Goal: Task Accomplishment & Management: Manage account settings

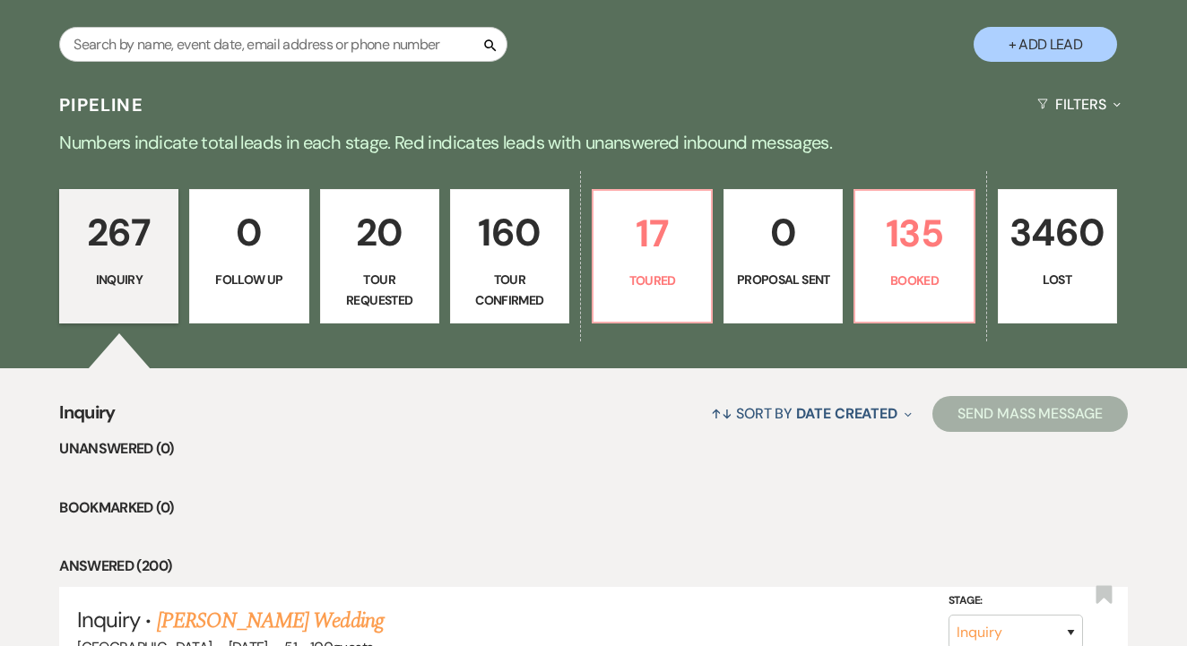
scroll to position [329, 0]
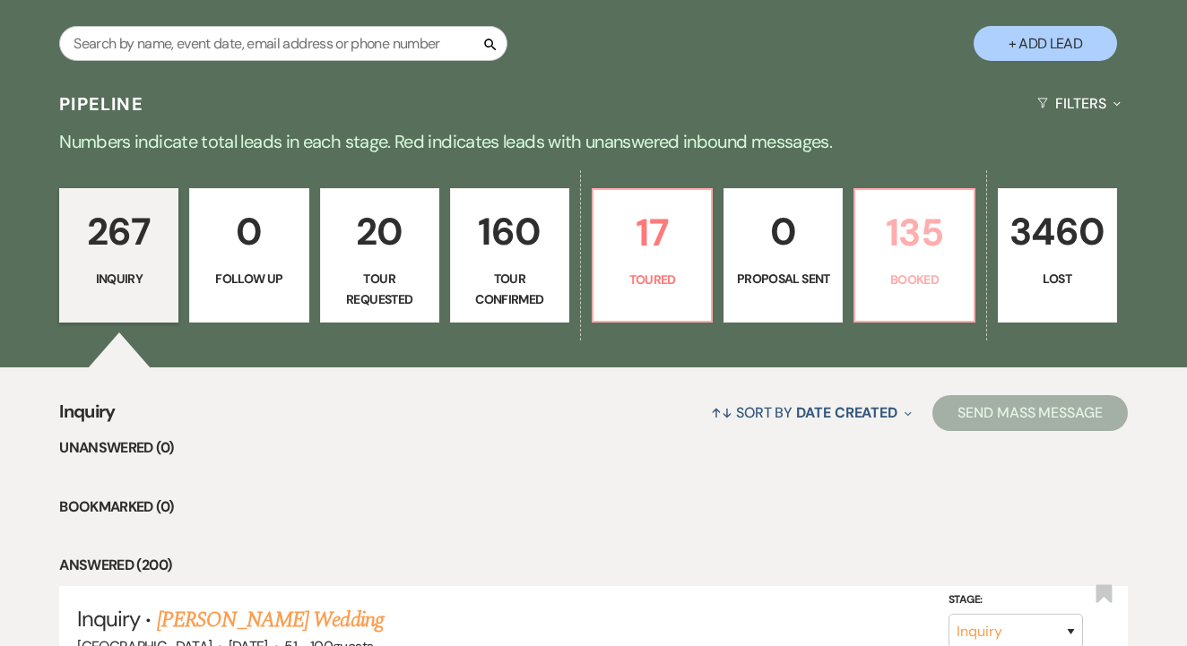
click at [895, 230] on p "135" at bounding box center [914, 233] width 96 height 60
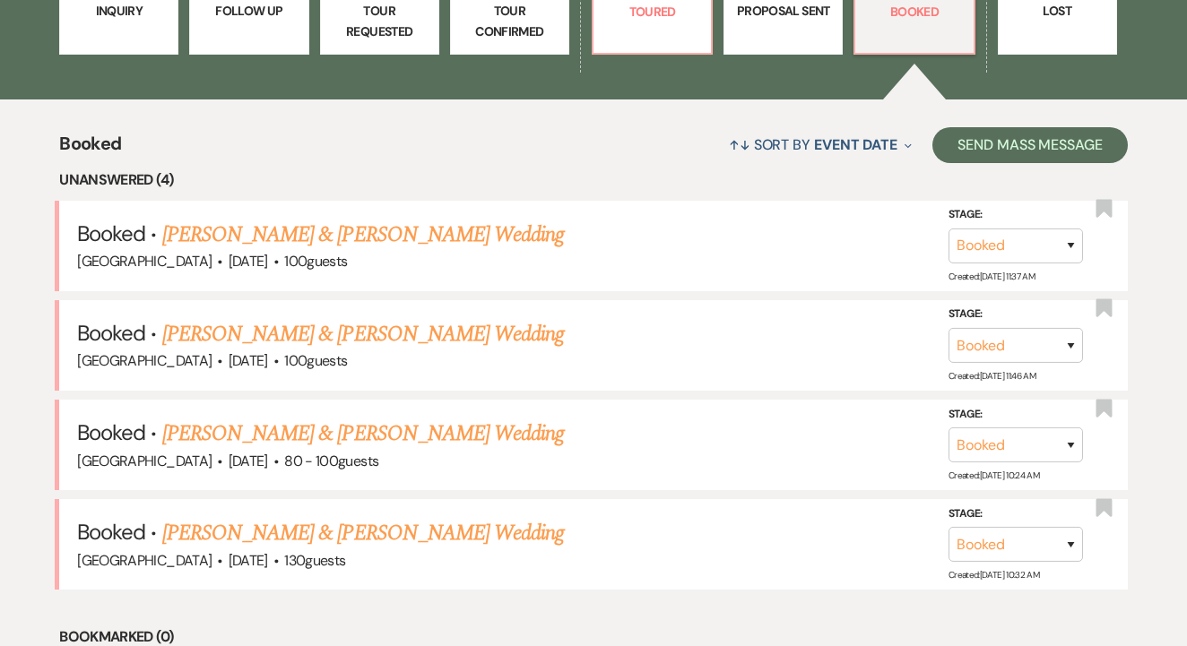
scroll to position [618, 0]
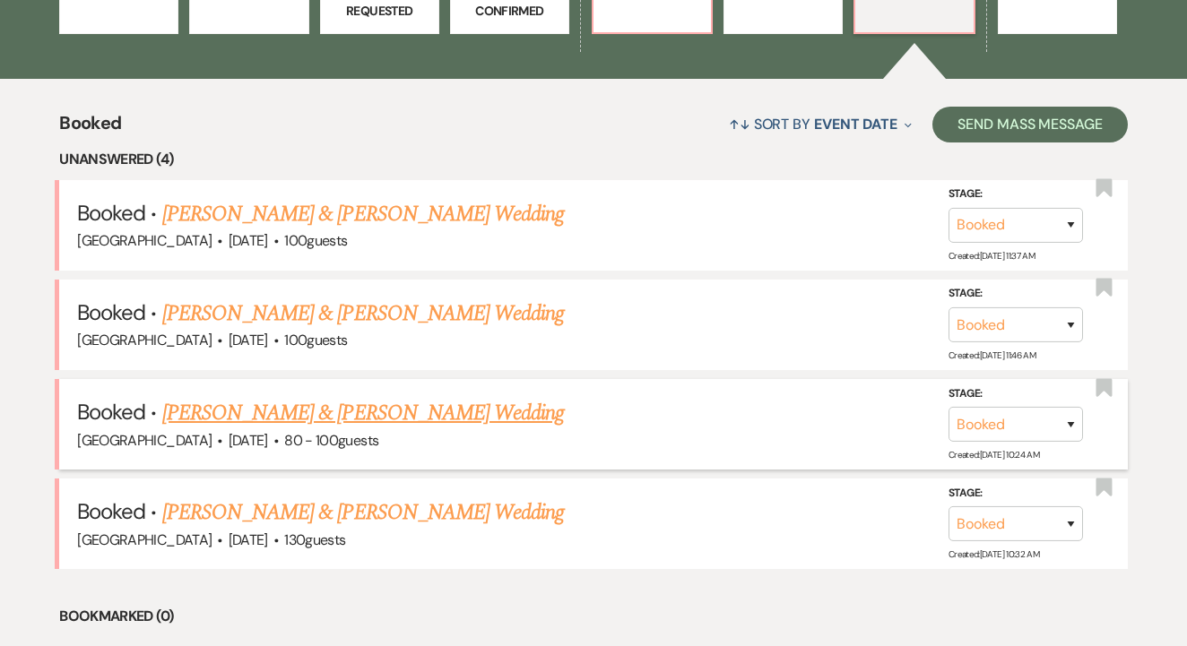
click at [394, 402] on link "[PERSON_NAME] & [PERSON_NAME] Wedding" at bounding box center [363, 413] width 402 height 32
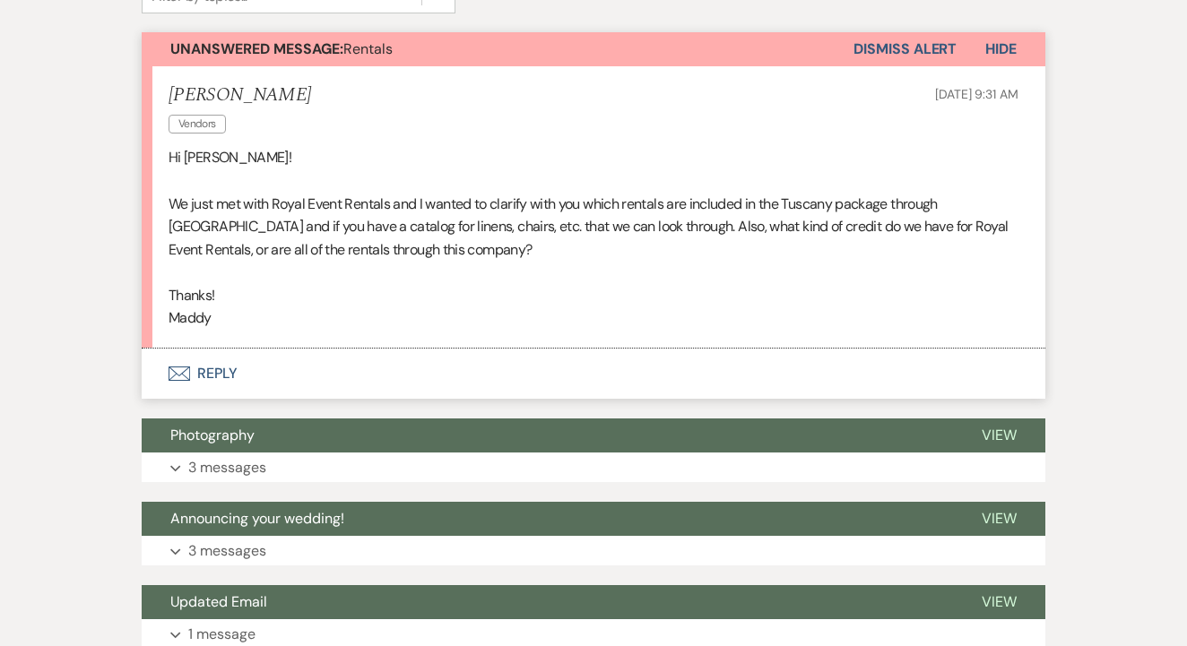
scroll to position [472, 1]
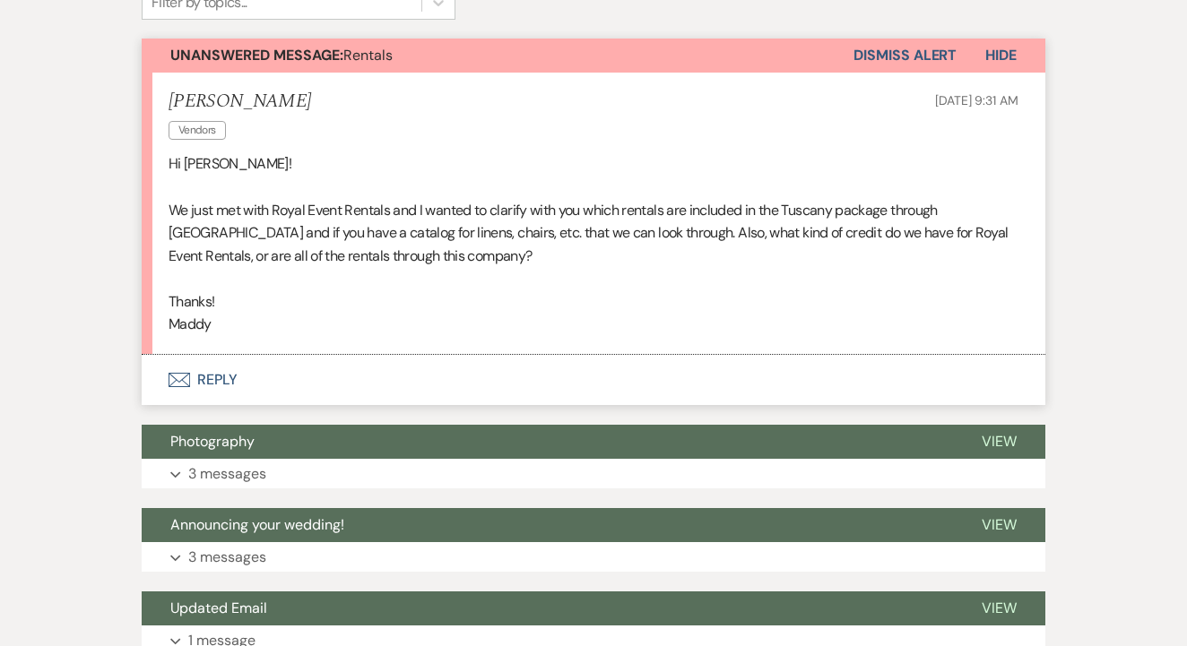
click at [406, 378] on button "Envelope Reply" at bounding box center [594, 380] width 904 height 50
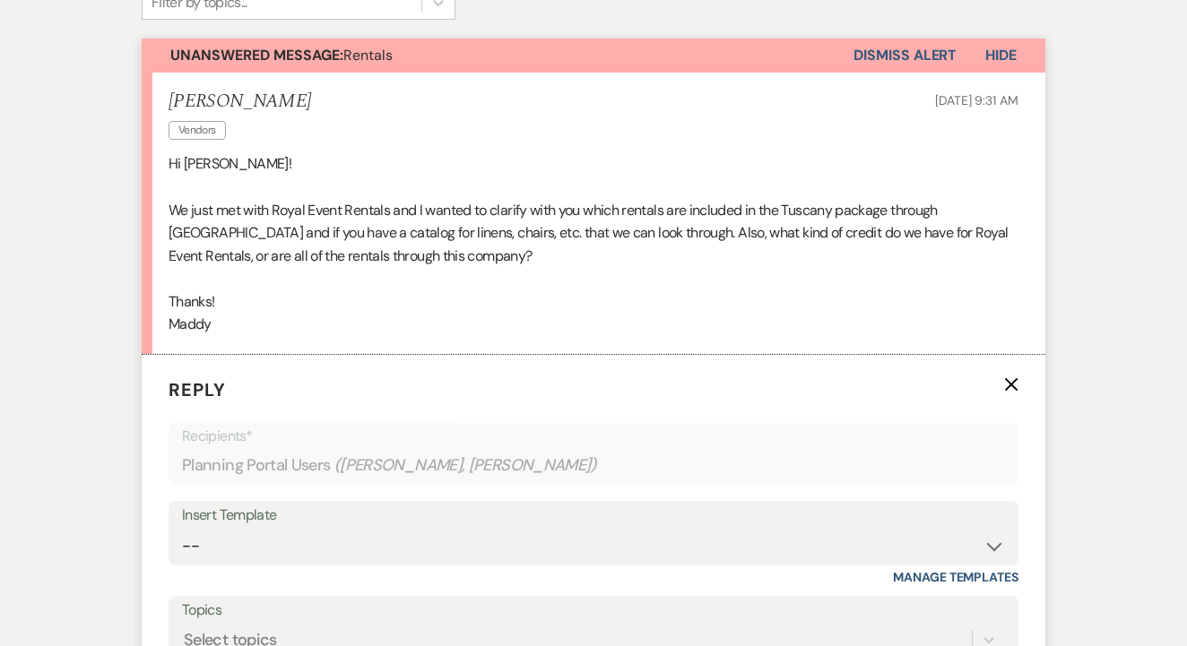
scroll to position [683, 0]
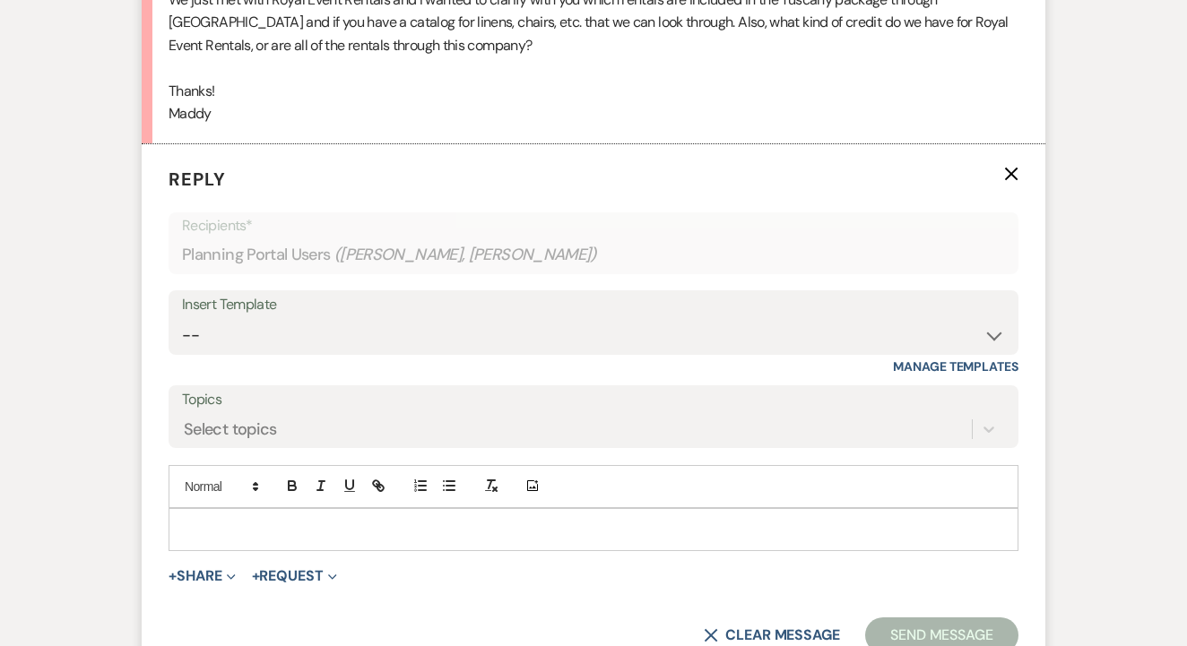
click at [433, 528] on p at bounding box center [593, 530] width 821 height 20
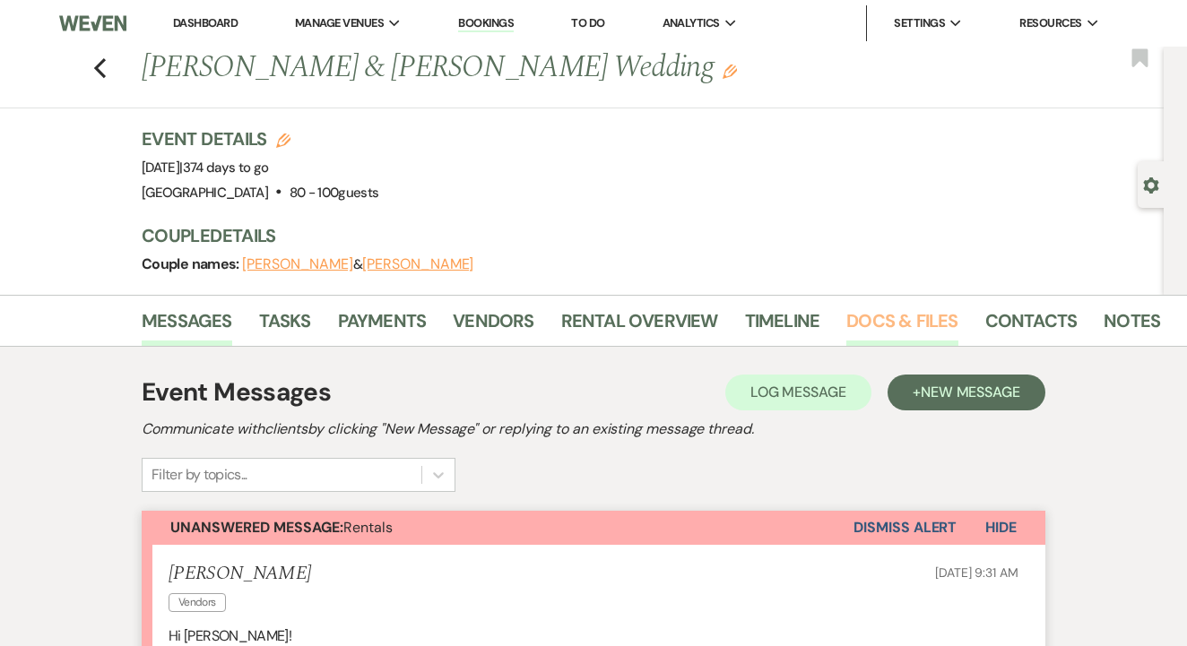
scroll to position [0, 0]
click at [897, 321] on link "Docs & Files" at bounding box center [901, 326] width 111 height 39
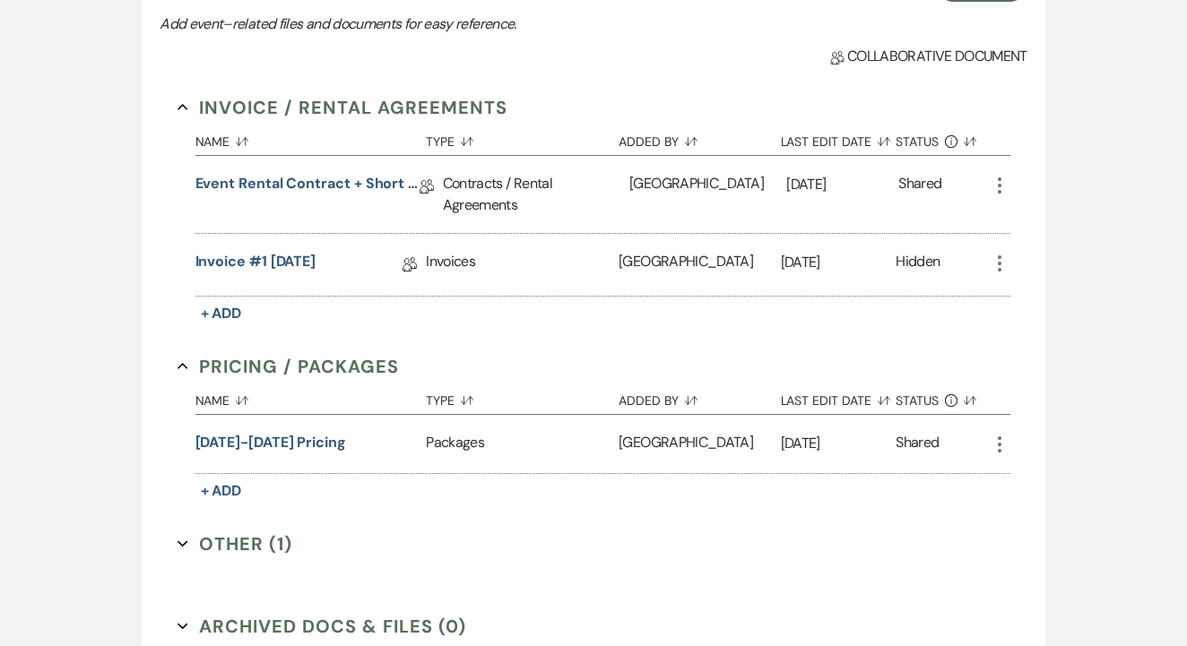
scroll to position [459, 0]
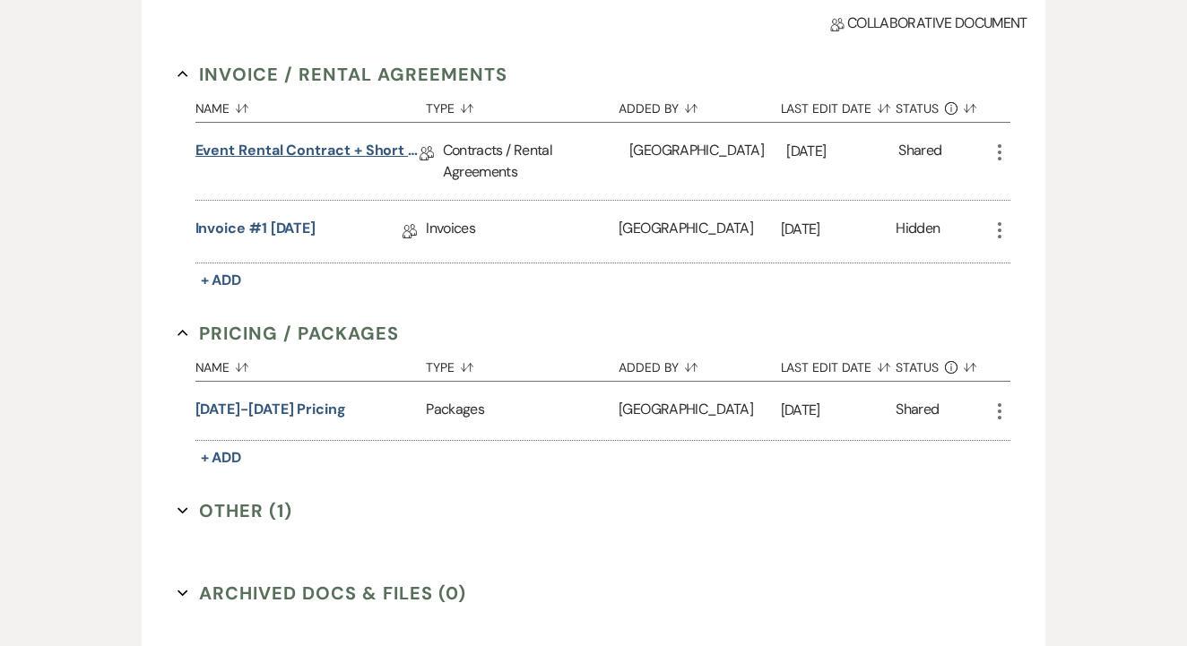
click at [371, 159] on link "Event Rental Contract + Short Term Lease -9/25/26" at bounding box center [307, 154] width 224 height 28
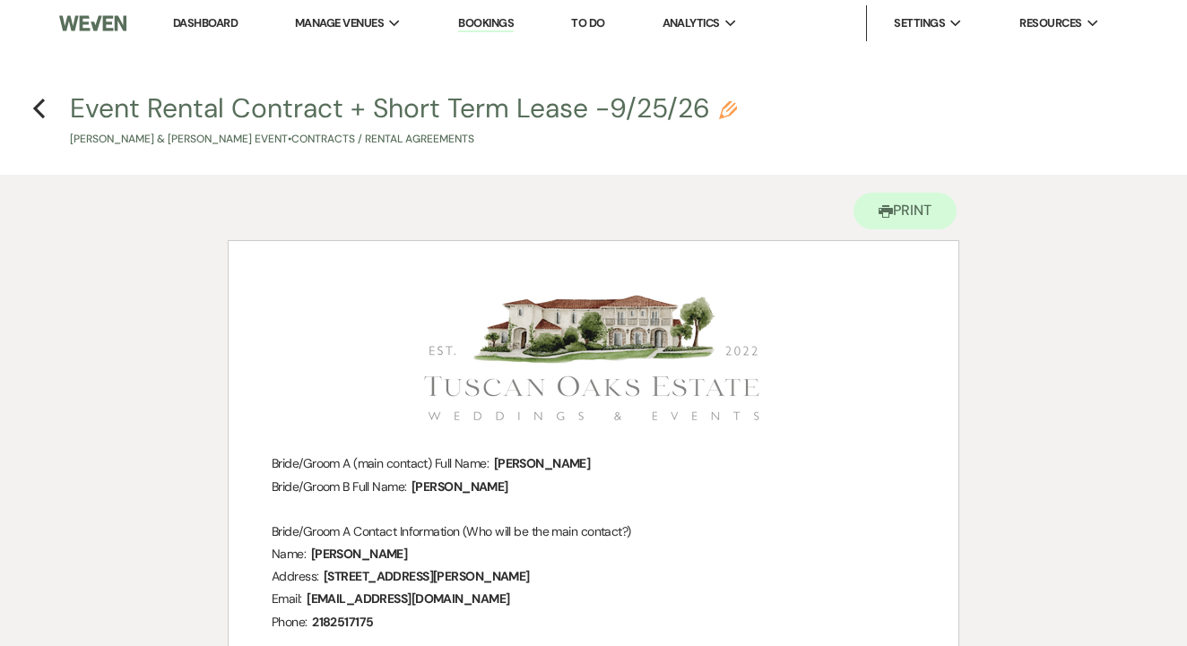
click at [489, 26] on link "Bookings" at bounding box center [486, 23] width 56 height 17
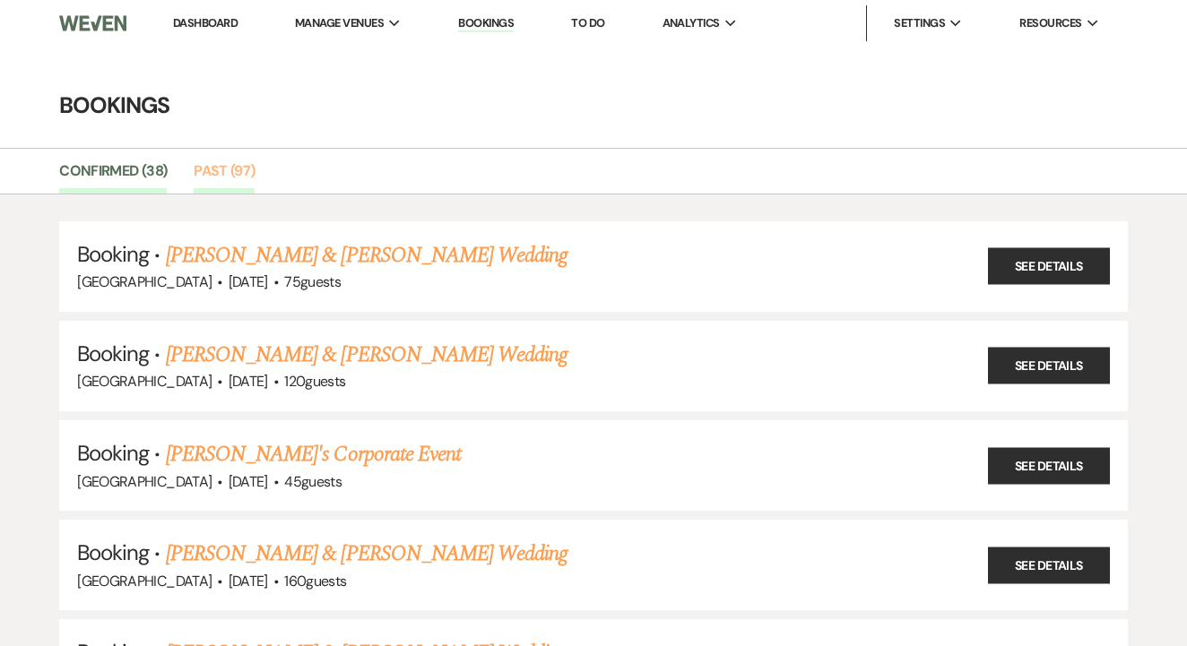
click at [247, 169] on link "Past (97)" at bounding box center [224, 177] width 61 height 34
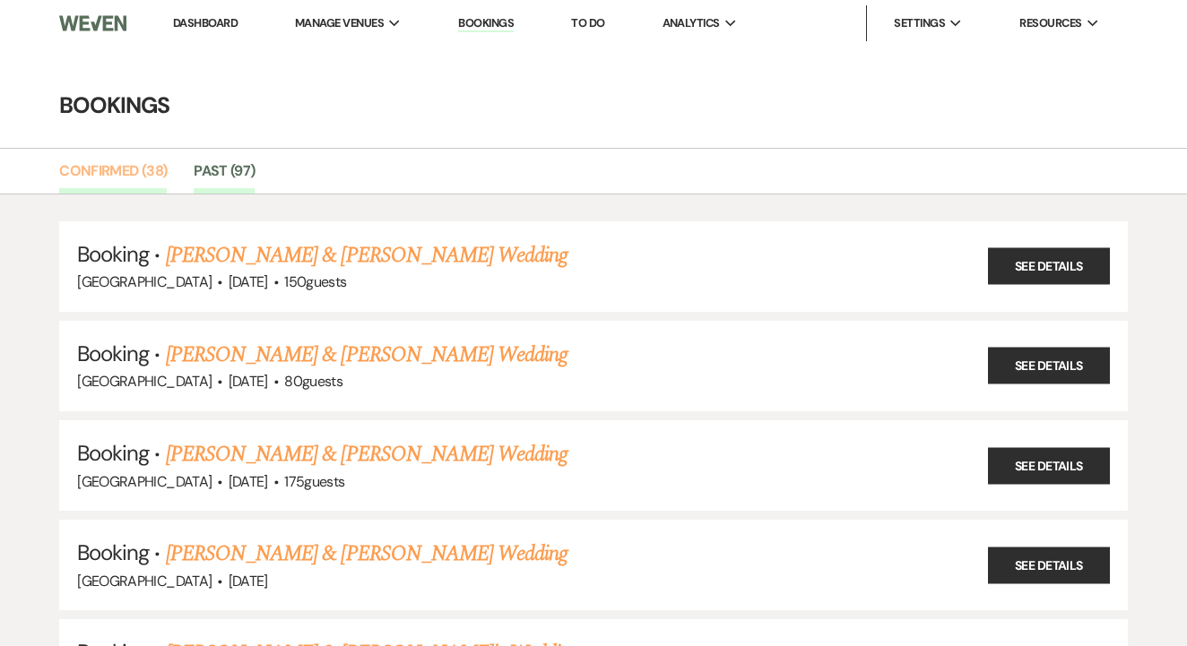
click at [148, 162] on link "Confirmed (38)" at bounding box center [113, 177] width 108 height 34
click at [231, 12] on li "Dashboard" at bounding box center [205, 23] width 82 height 36
click at [228, 24] on link "Dashboard" at bounding box center [205, 22] width 65 height 15
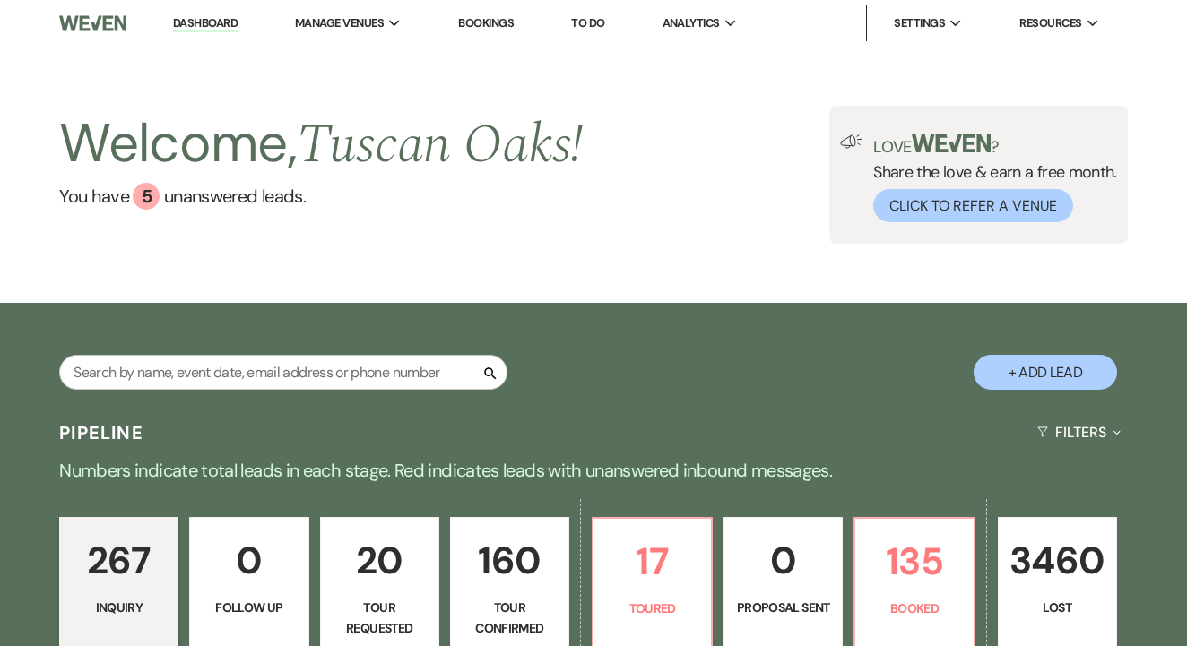
click at [1057, 375] on button "+ Add Lead" at bounding box center [1044, 372] width 143 height 35
select select "630"
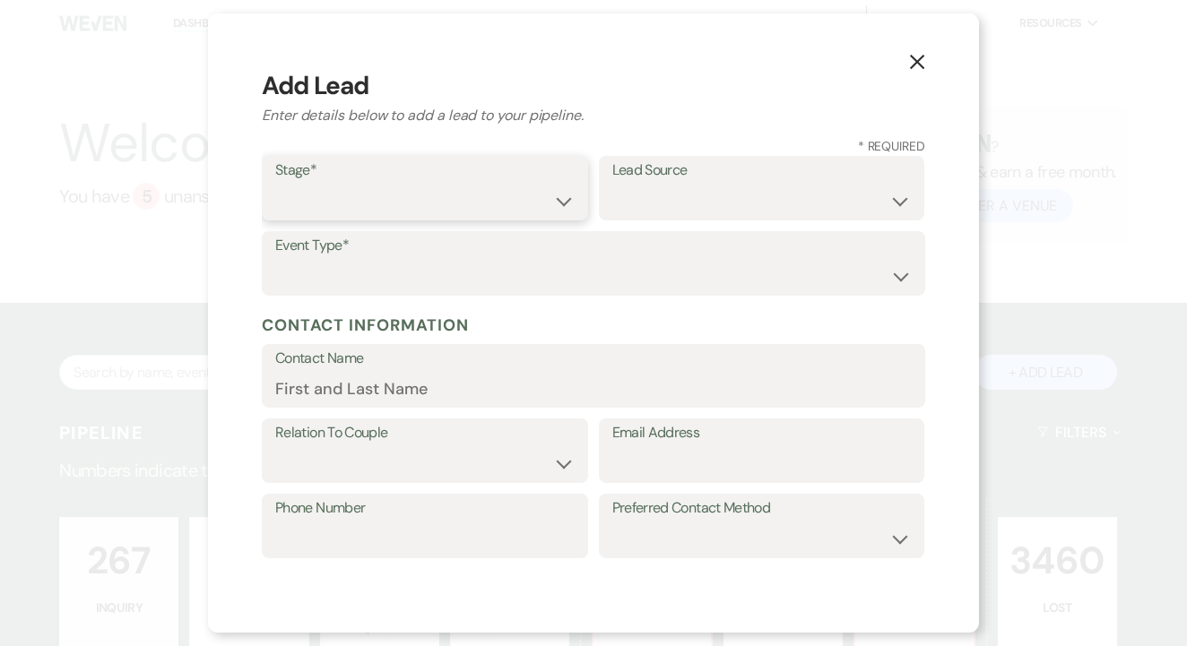
click at [438, 194] on select "Inquiry Follow Up Tour Requested Tour Confirmed Toured Proposal Sent Booked Lost" at bounding box center [424, 201] width 299 height 35
select select "6"
click at [674, 195] on select "Weven Venue Website Instagram Facebook Pinterest Google The Knot Wedding Wire H…" at bounding box center [761, 201] width 299 height 35
select select "14"
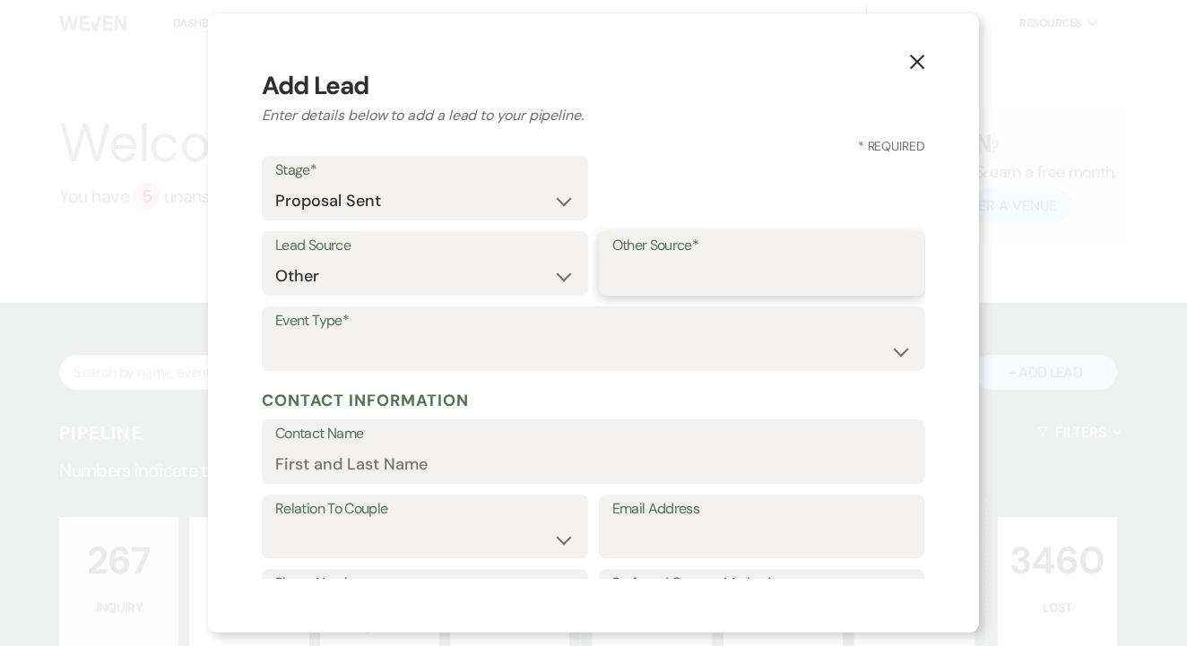
click at [723, 277] on input "Other Source*" at bounding box center [761, 276] width 299 height 35
type input "[PERSON_NAME]"
click at [476, 349] on select "Wedding Anniversary Party Baby Shower Bachelorette / Bachelor Party Birthday Pa…" at bounding box center [593, 351] width 636 height 35
select select "1"
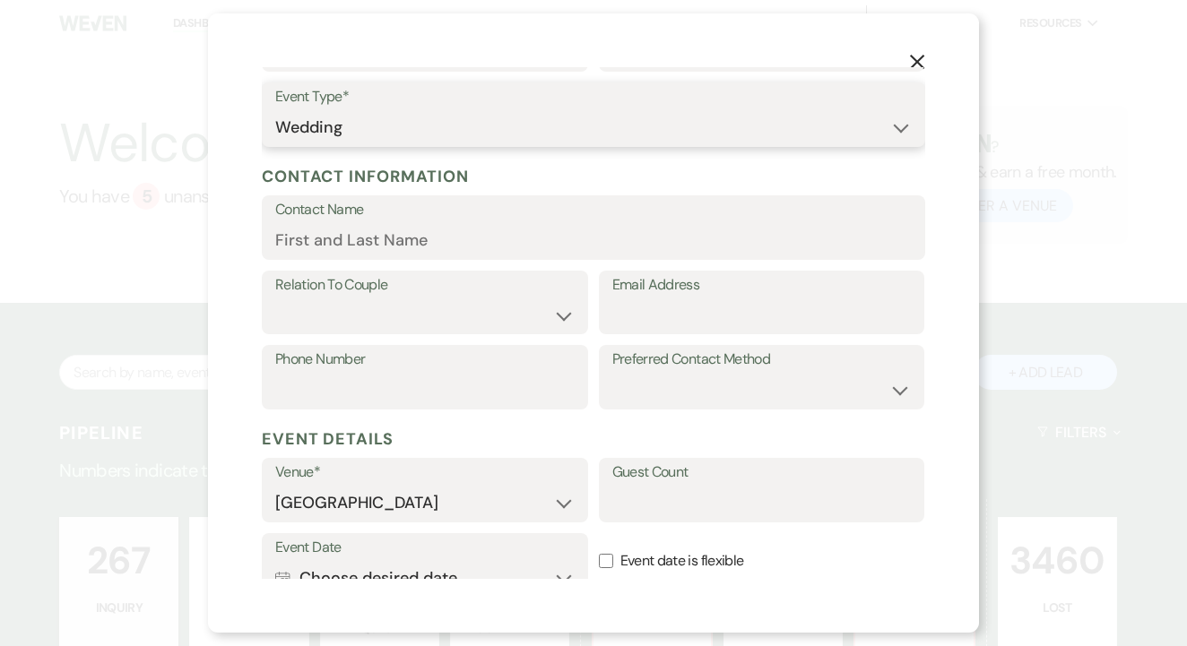
scroll to position [227, 0]
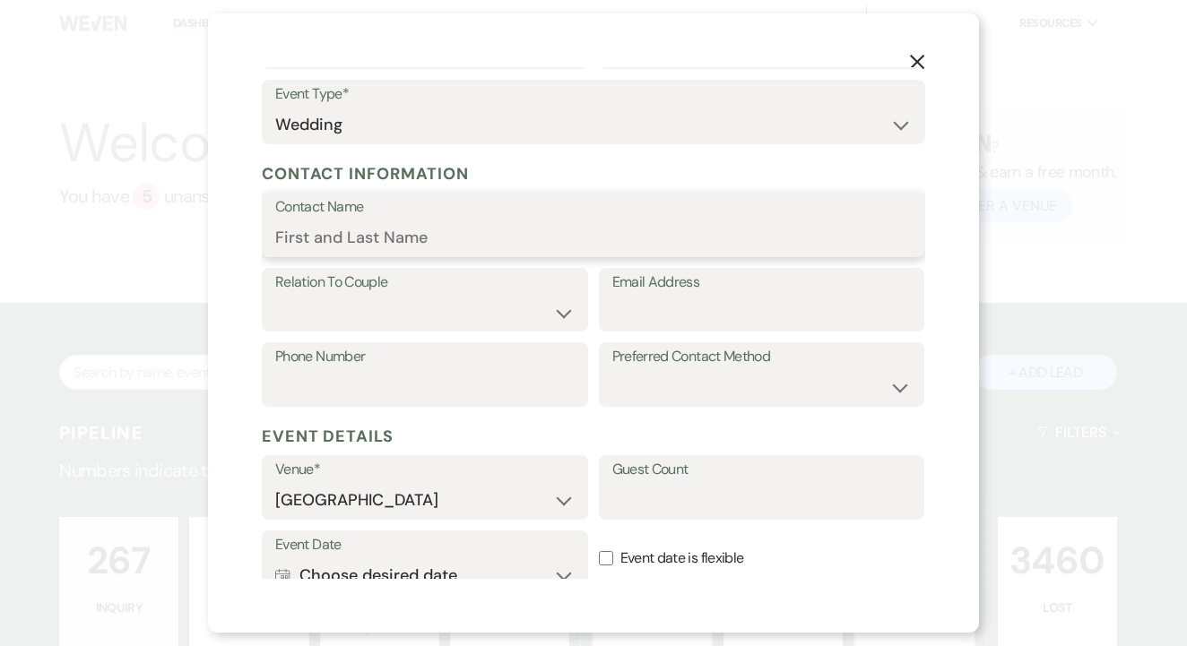
click at [499, 225] on input "Contact Name" at bounding box center [593, 238] width 636 height 35
type input "[PERSON_NAME]"
click at [452, 307] on select "Couple Planner Parent of Couple Family Member Friend Other" at bounding box center [424, 312] width 299 height 35
select select "1"
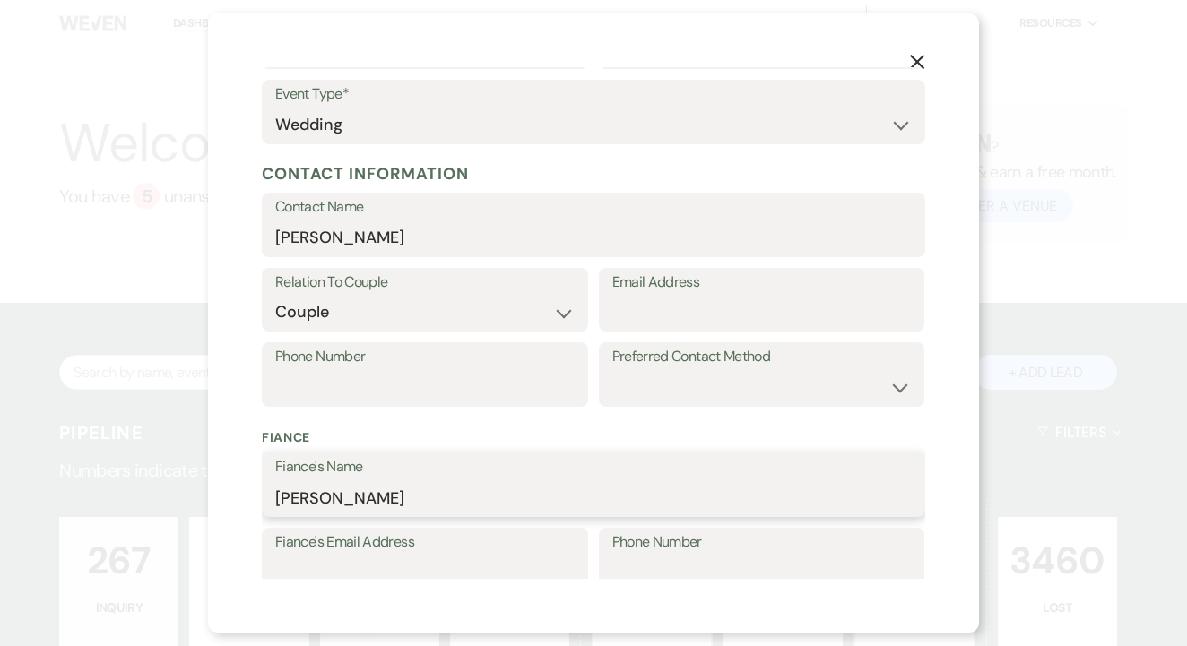
type input "[PERSON_NAME]"
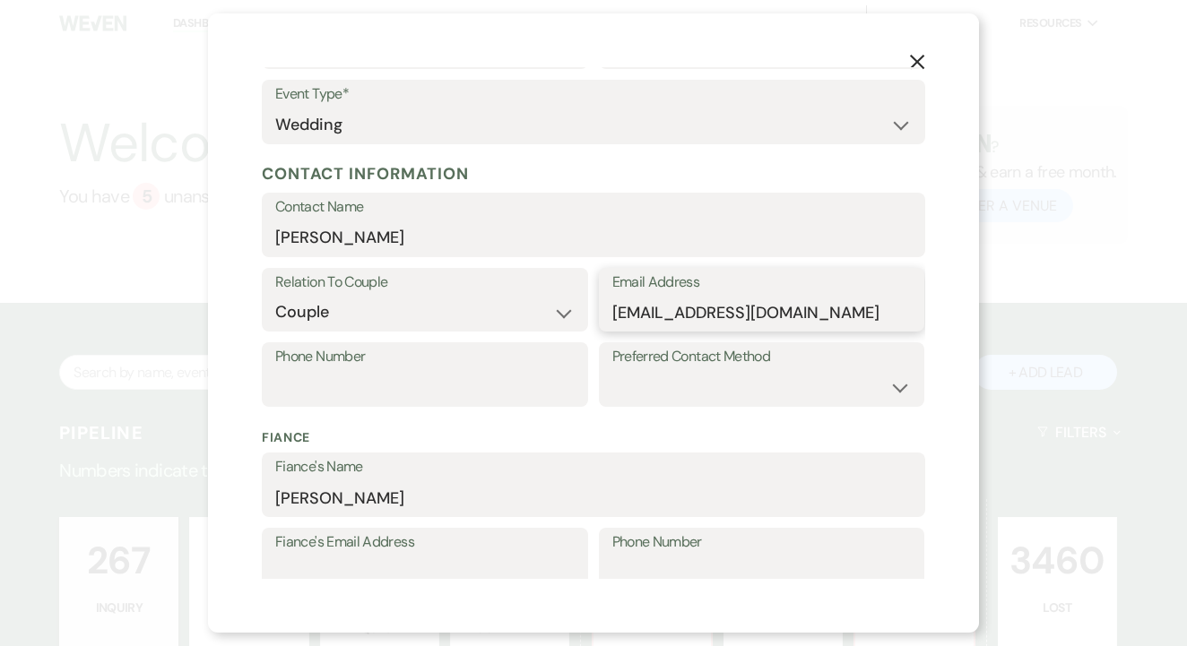
type input "whitneywynterr@gmail.com"
click at [384, 365] on label "Phone Number" at bounding box center [424, 357] width 299 height 26
click at [384, 370] on input "Phone Number" at bounding box center [424, 387] width 299 height 35
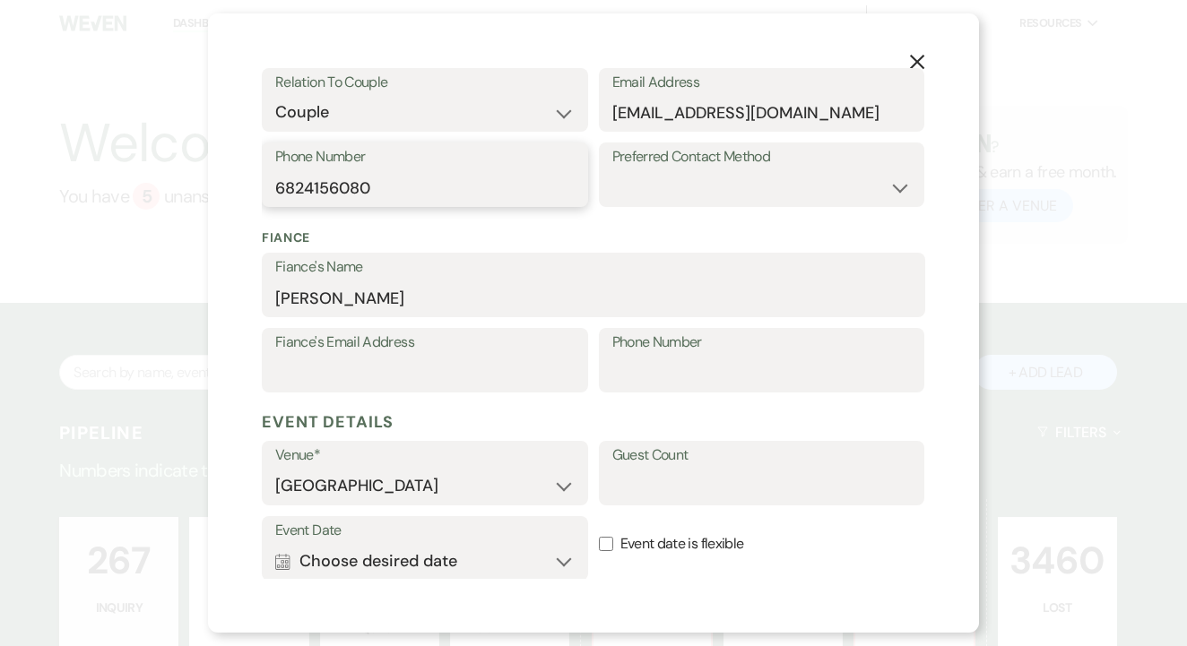
scroll to position [429, 0]
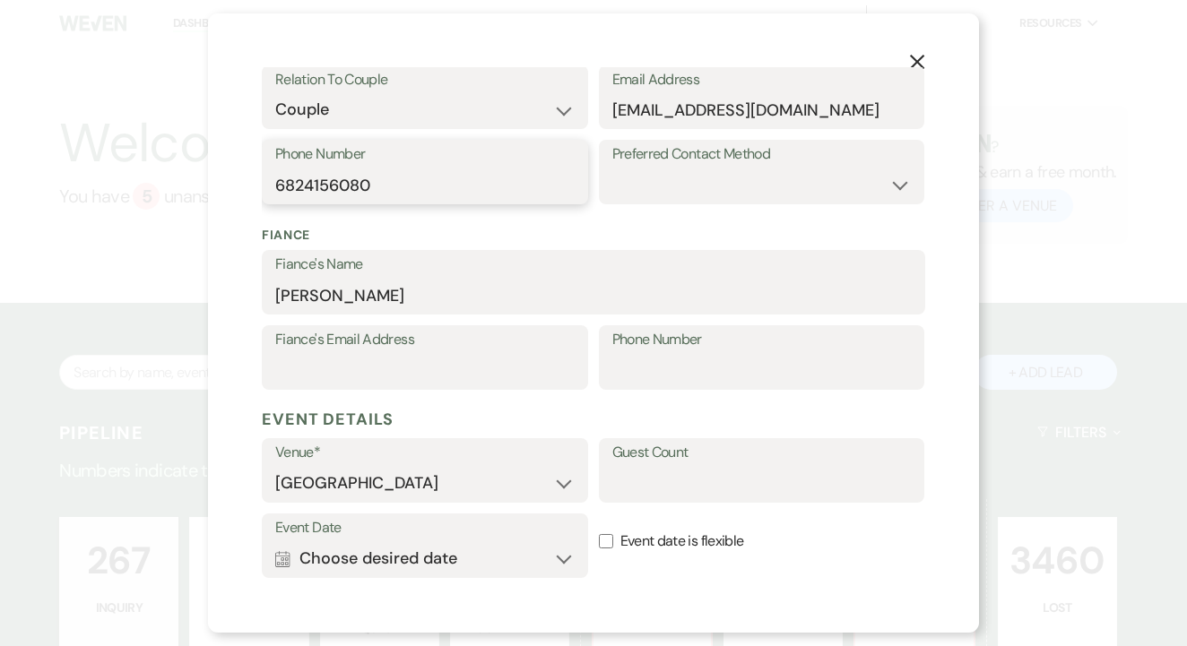
type input "6824156080"
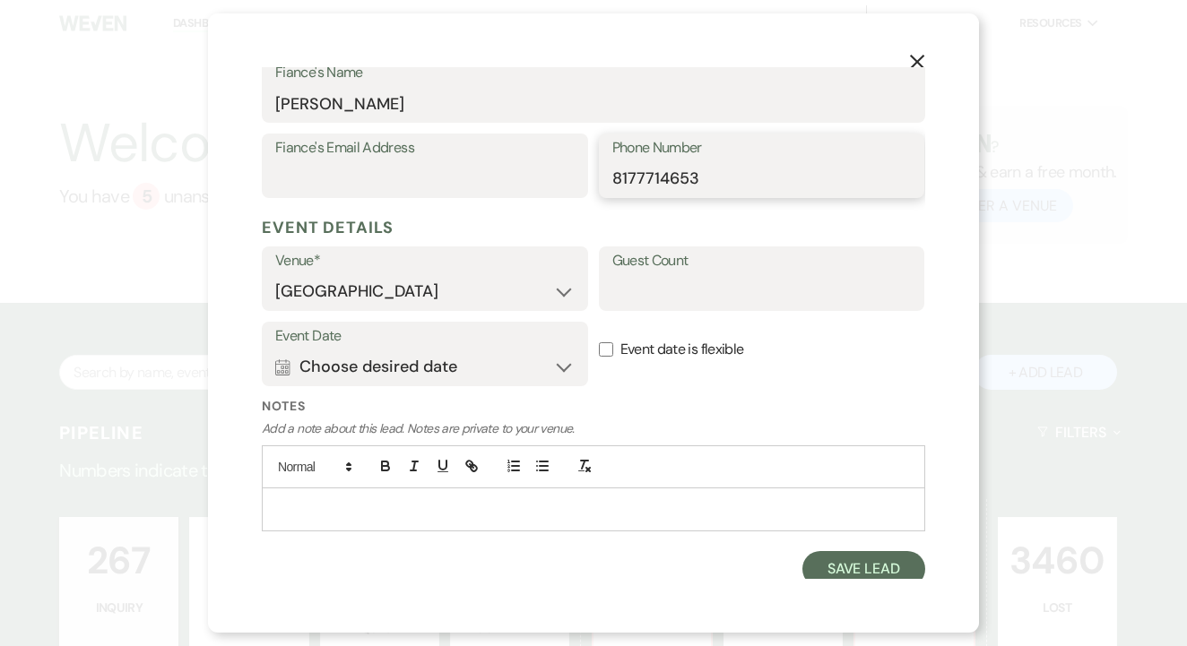
scroll to position [620, 0]
type input "8177714653"
click at [707, 284] on input "Guest Count" at bounding box center [761, 292] width 299 height 35
type input "180-200"
click at [471, 354] on button "Calendar Choose desired date Expand" at bounding box center [424, 368] width 299 height 36
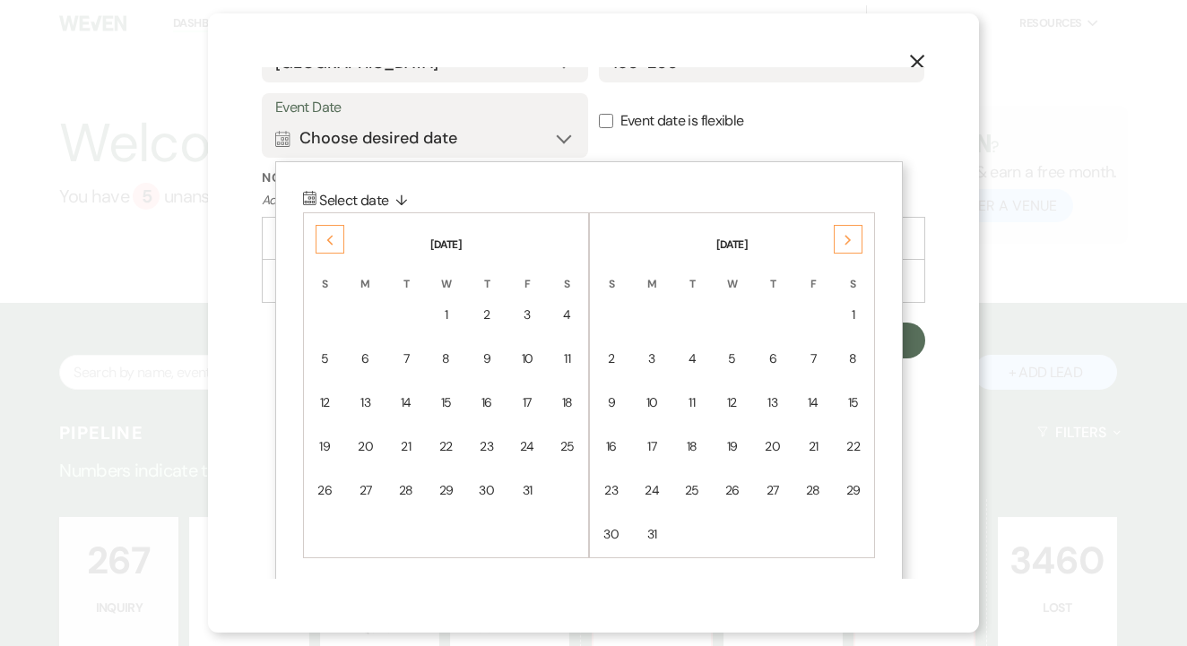
scroll to position [849, 0]
click at [862, 235] on th "August 2026" at bounding box center [732, 235] width 281 height 38
click at [840, 231] on div "Next" at bounding box center [848, 240] width 29 height 29
click at [813, 394] on div "16" at bounding box center [813, 403] width 16 height 19
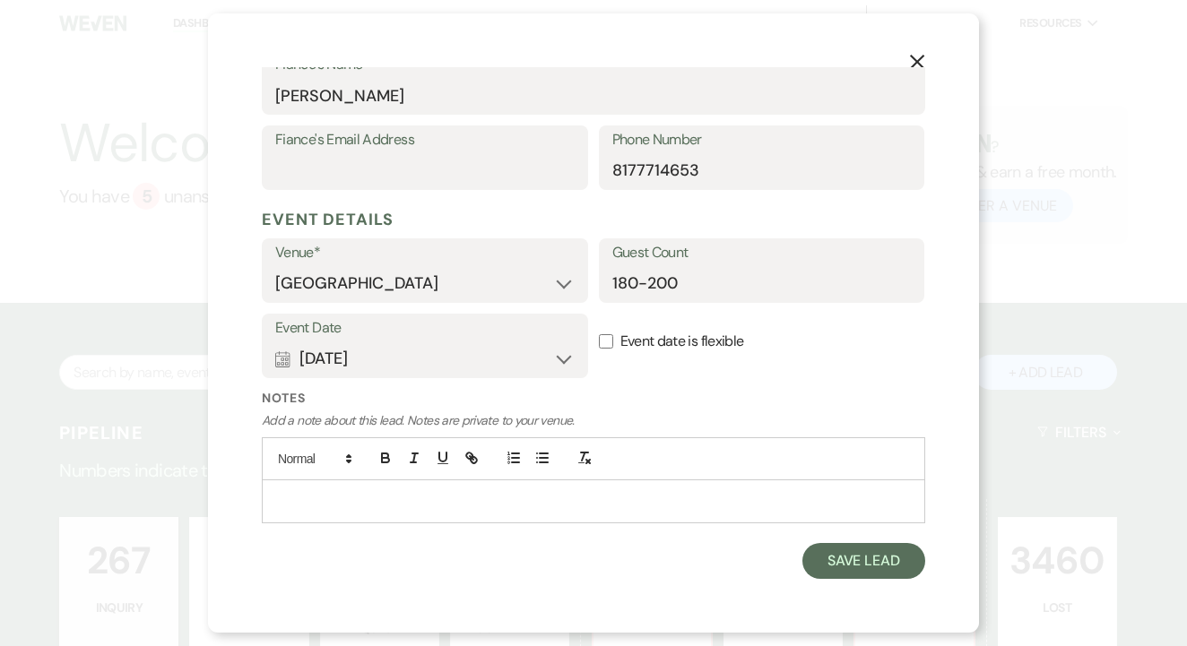
scroll to position [620, 0]
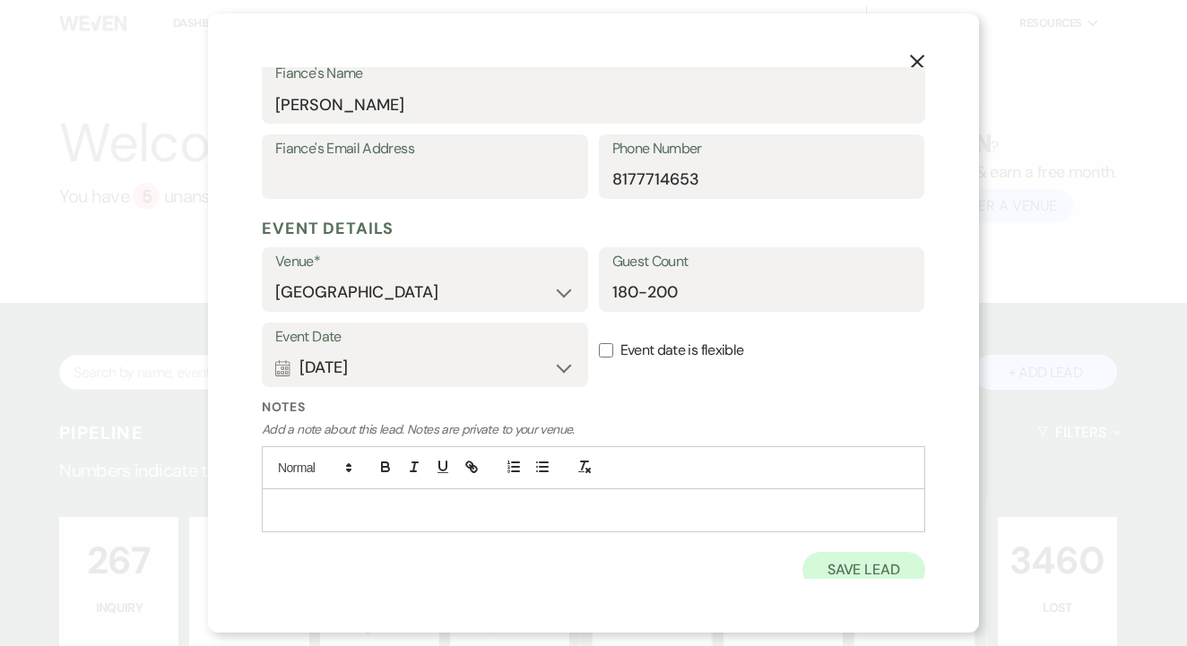
click at [822, 552] on button "Save Lead" at bounding box center [863, 570] width 123 height 36
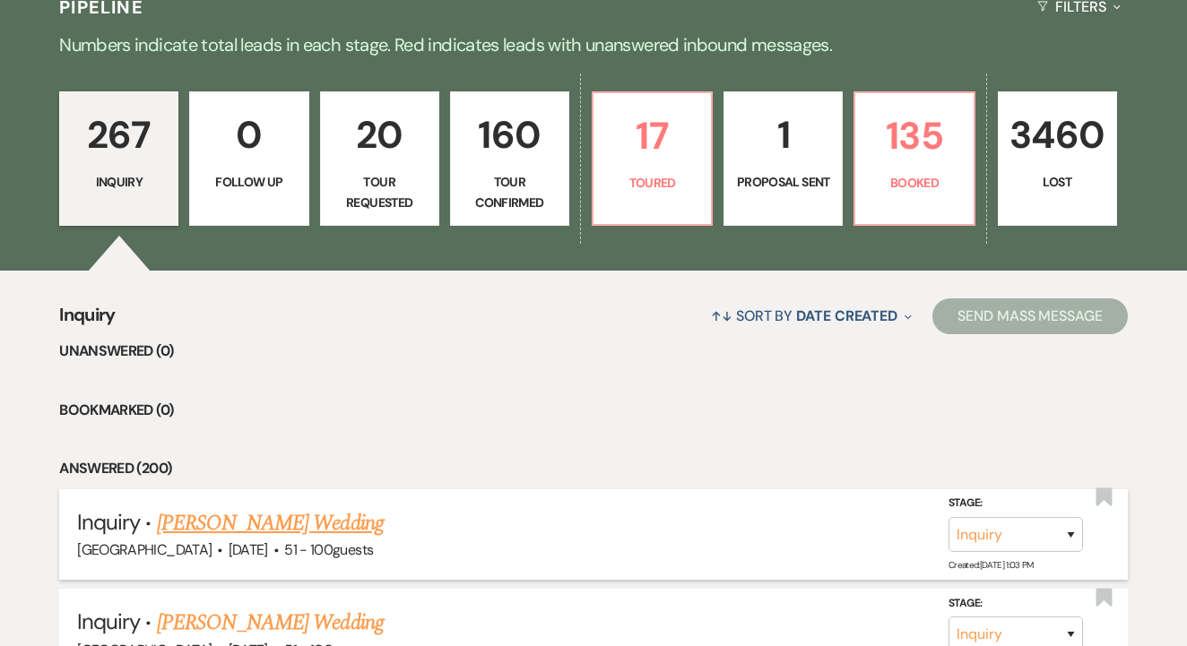
scroll to position [428, 0]
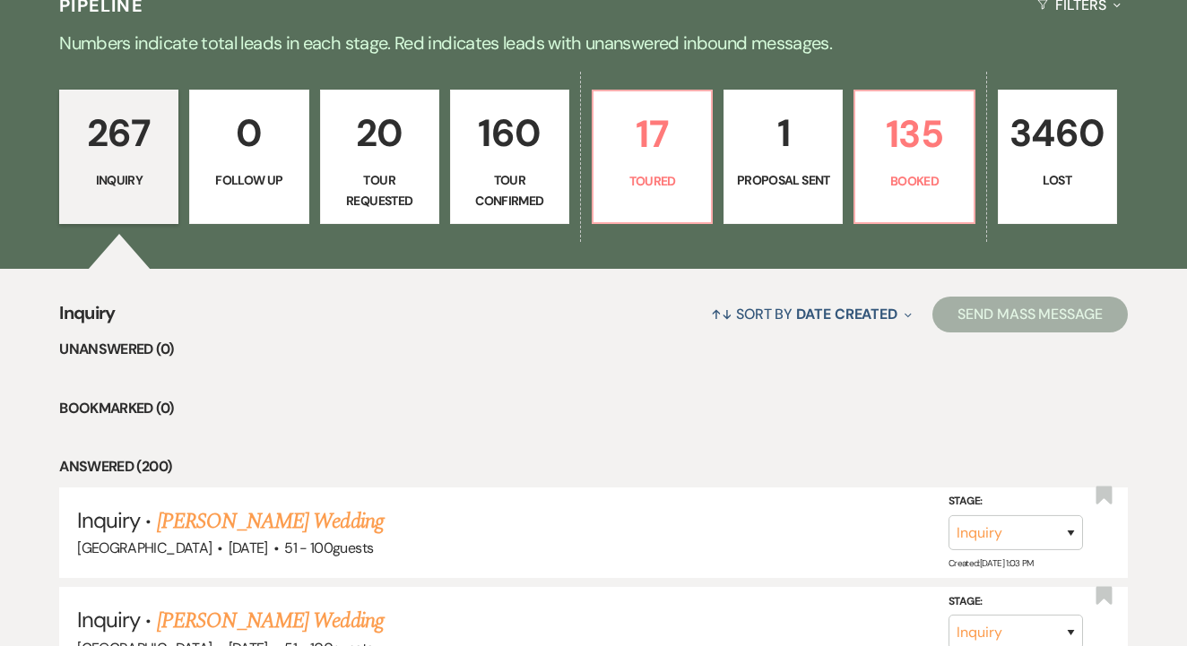
click at [760, 169] on link "1 Proposal Sent" at bounding box center [782, 157] width 119 height 134
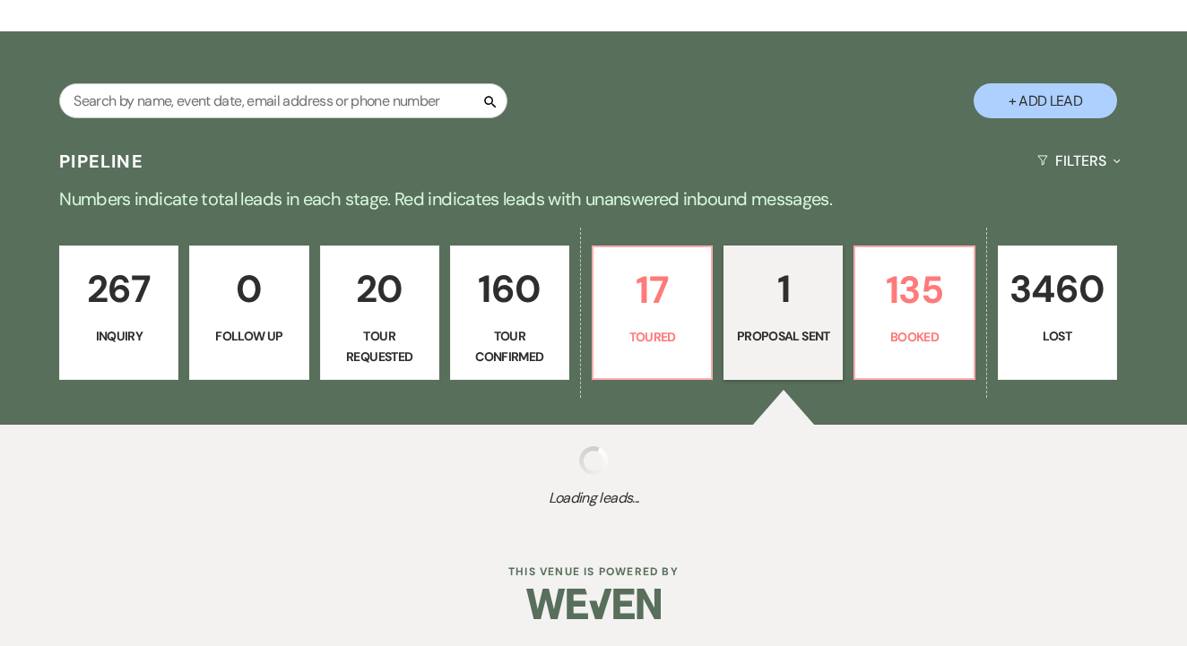
scroll to position [270, 0]
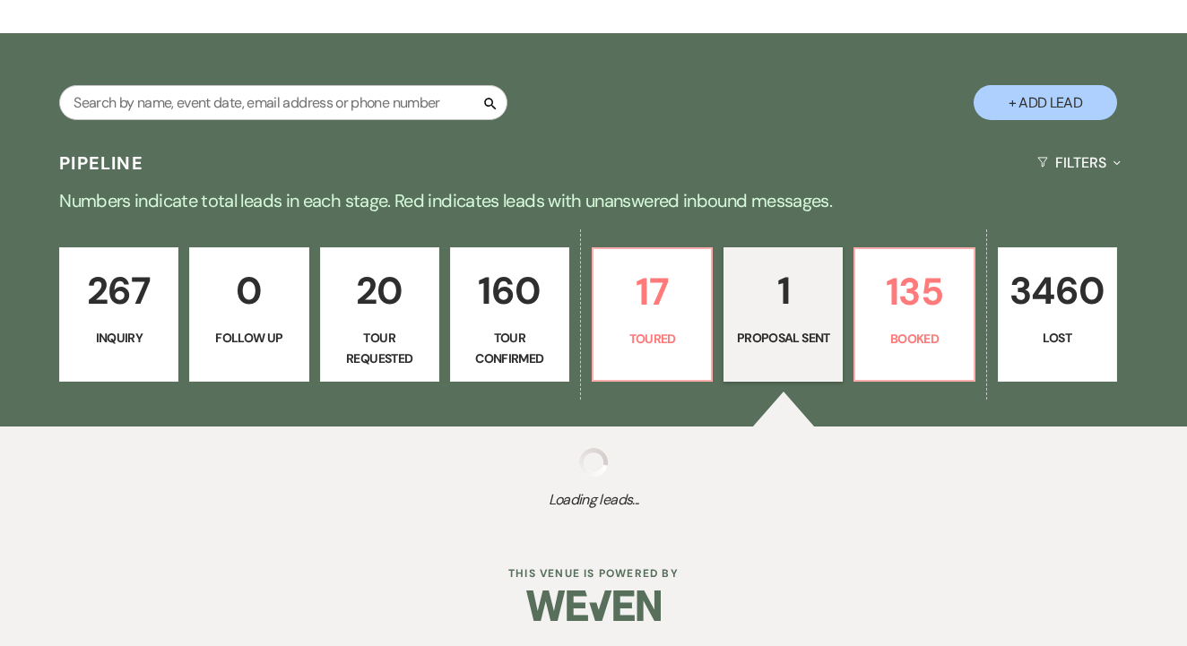
select select "6"
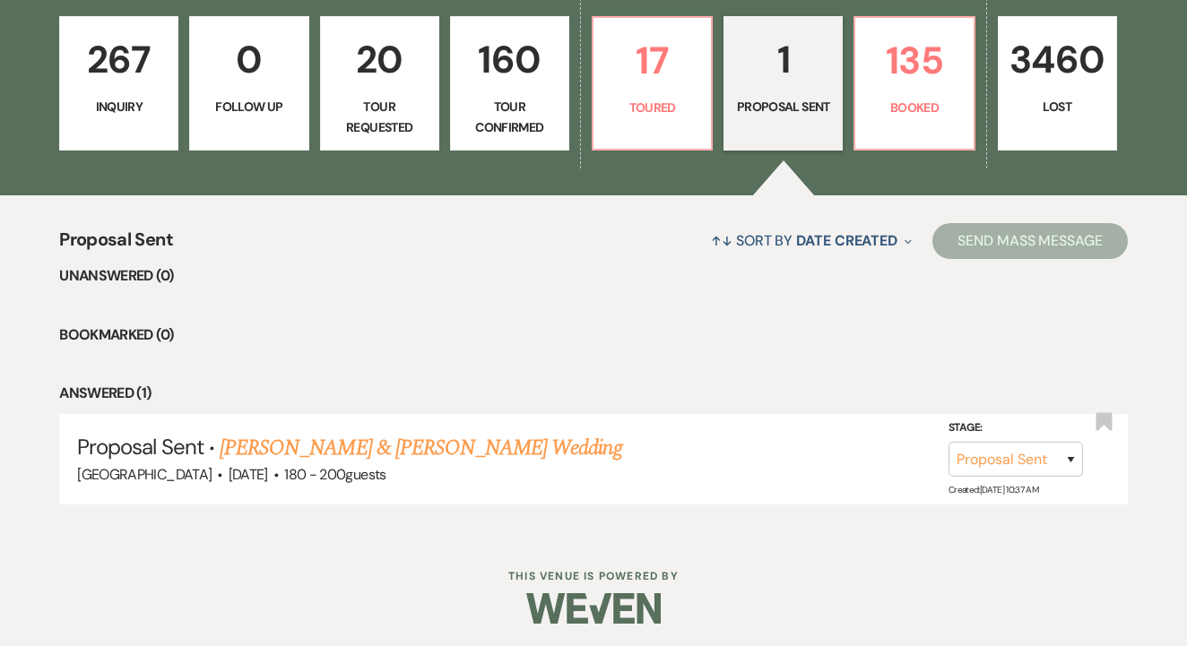
scroll to position [500, 0]
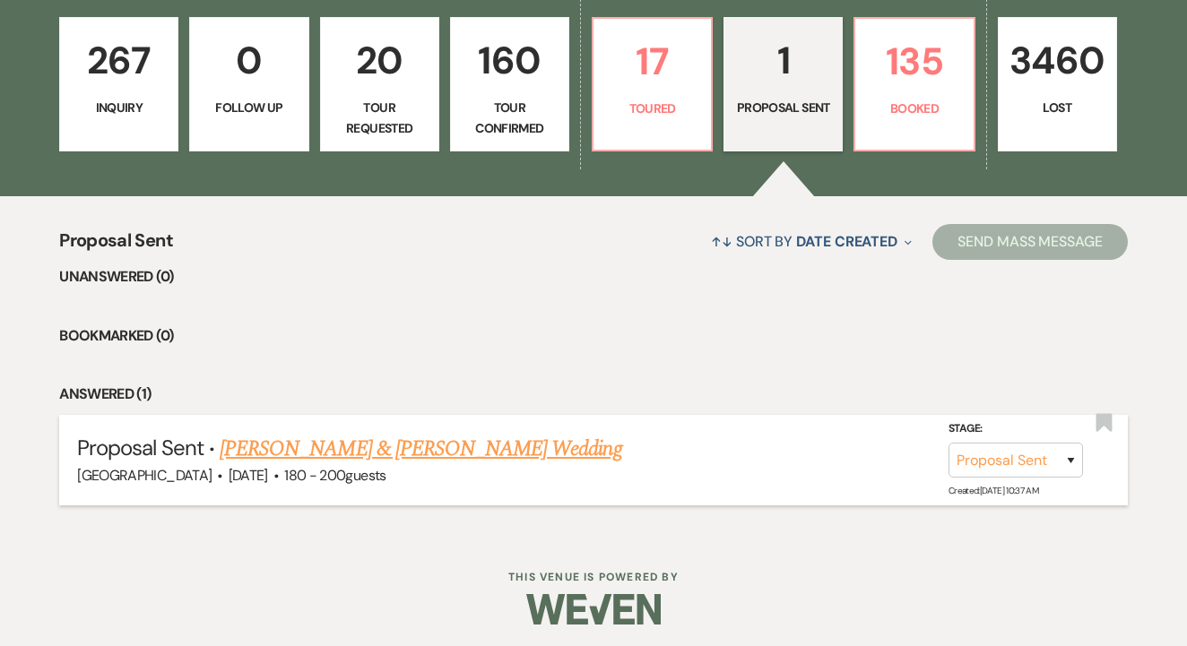
click at [506, 445] on link "[PERSON_NAME] & [PERSON_NAME] Wedding" at bounding box center [421, 449] width 402 height 32
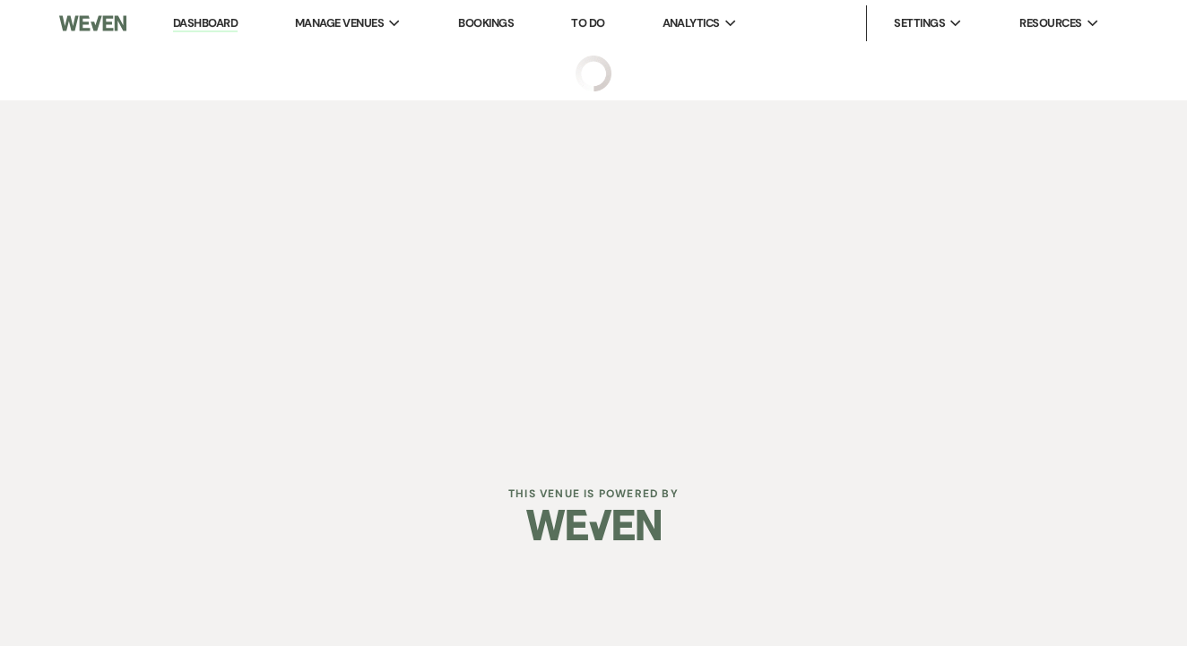
select select "6"
select select "14"
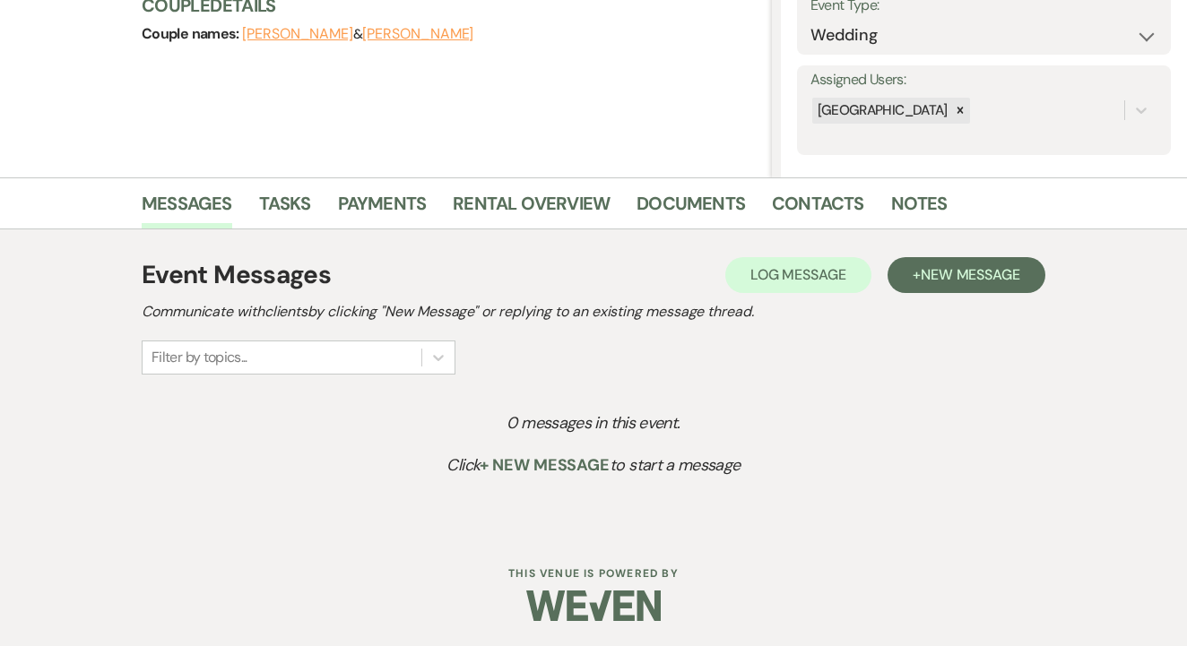
scroll to position [272, 0]
click at [546, 225] on link "Rental Overview" at bounding box center [531, 209] width 157 height 39
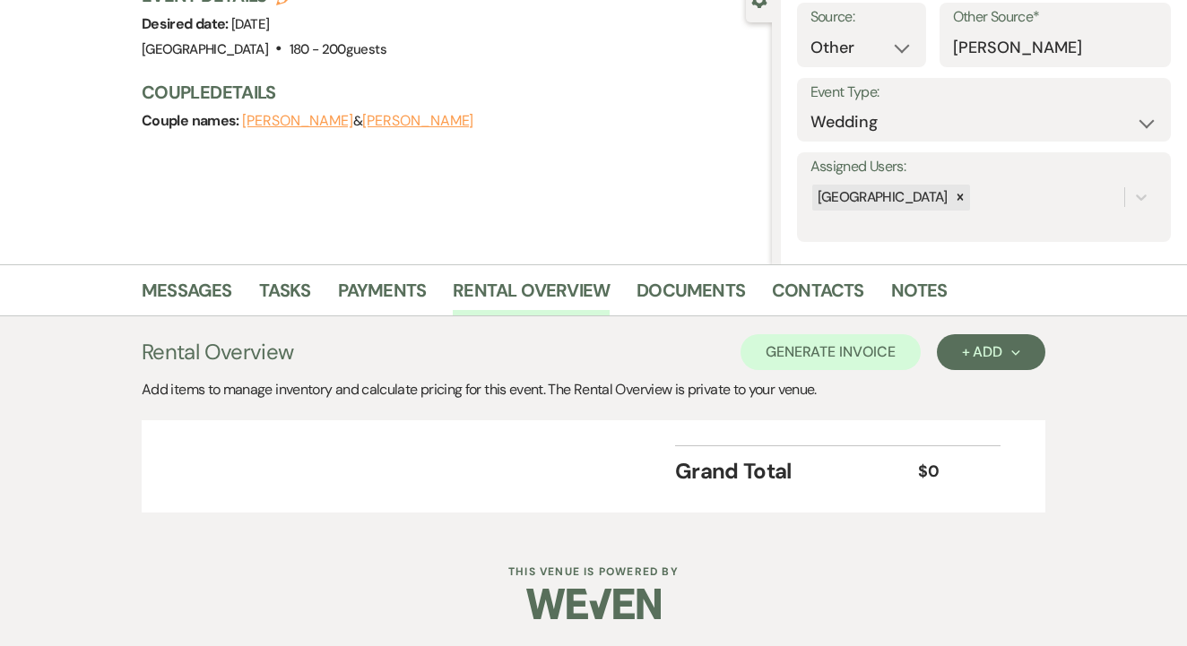
scroll to position [185, 0]
click at [977, 359] on div "+ Add Next" at bounding box center [991, 353] width 58 height 14
click at [1009, 420] on button "Category" at bounding box center [984, 422] width 94 height 28
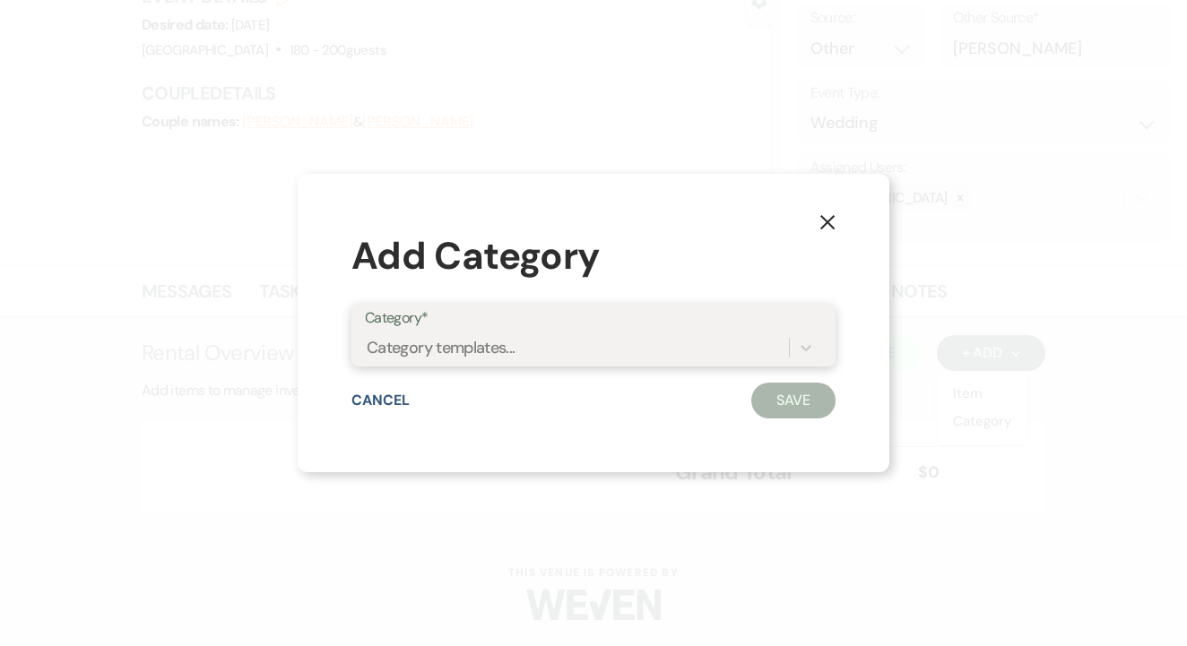
click at [450, 362] on div "Category templates..." at bounding box center [577, 348] width 424 height 31
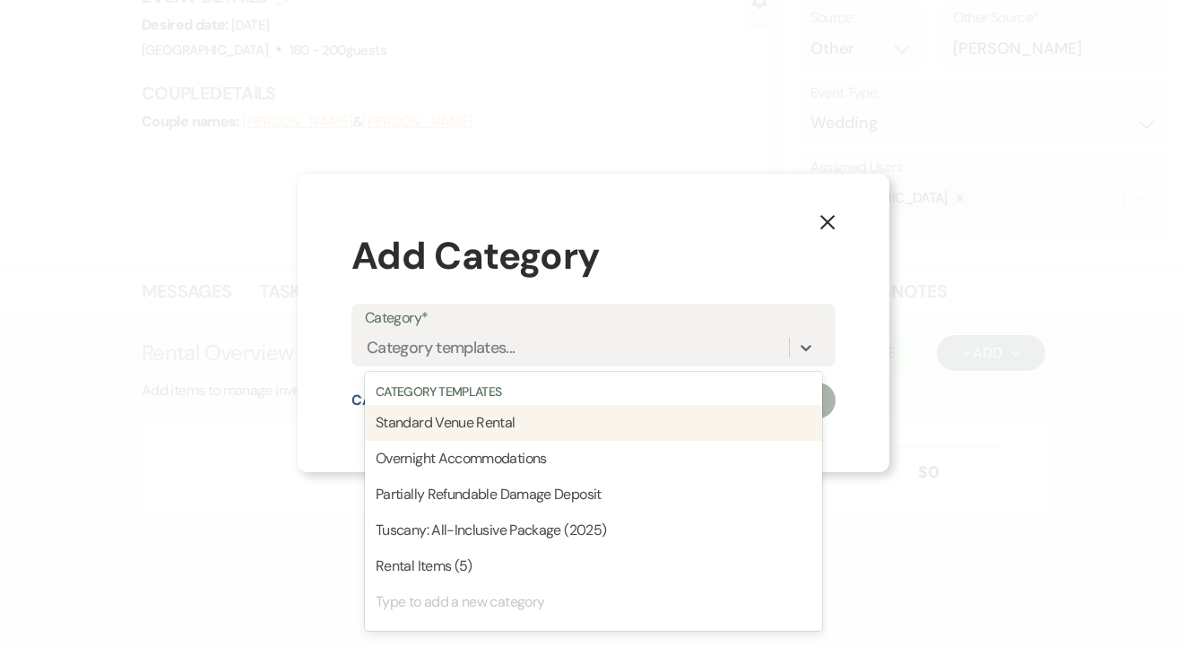
click at [186, 379] on div "X Add Category Category* option Standard Venue Rental focused, 0 of 1. 6 result…" at bounding box center [593, 323] width 1187 height 646
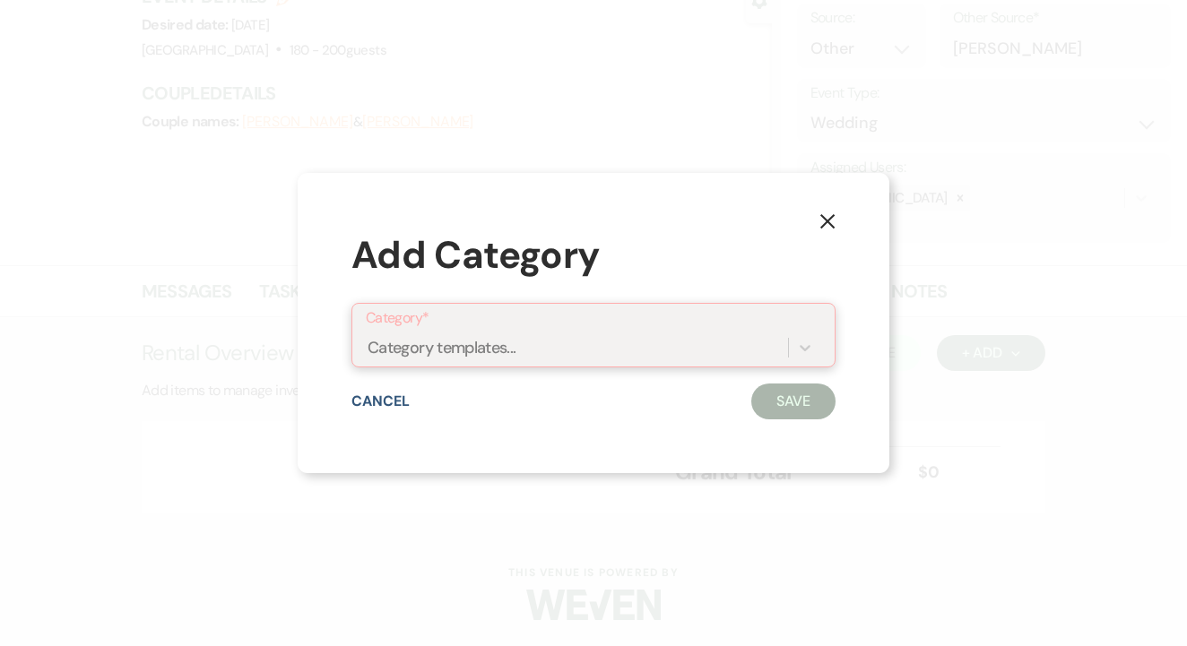
click at [652, 364] on div "Category templates..." at bounding box center [593, 348] width 455 height 34
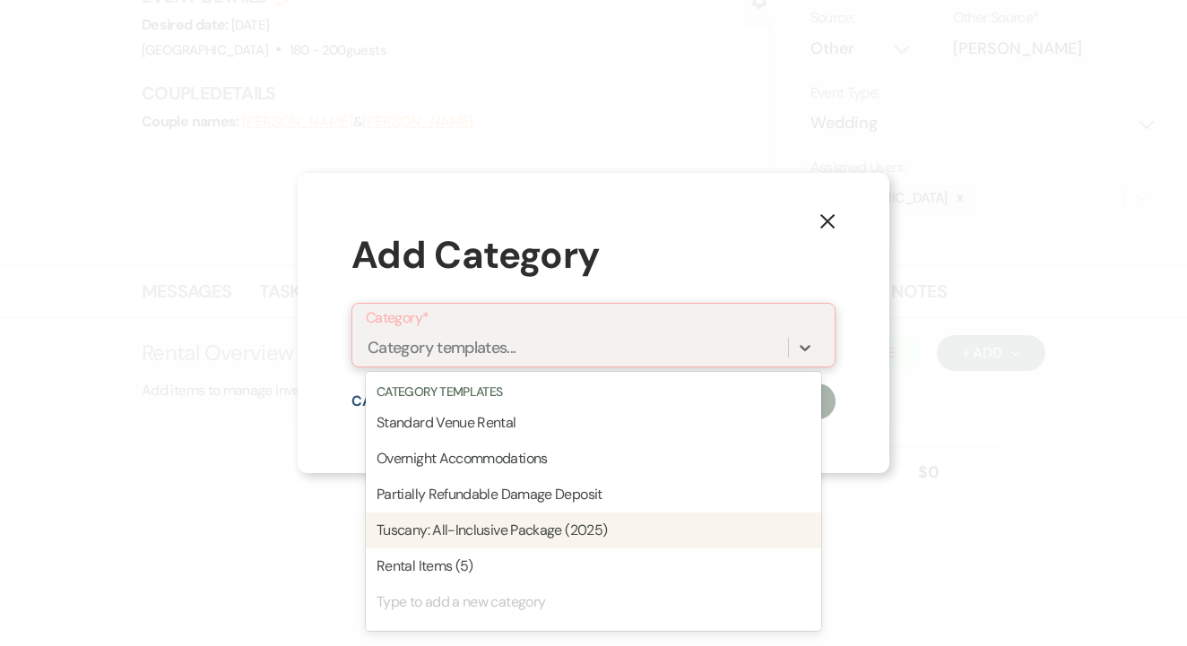
click at [657, 545] on div "Tuscany: All-Inclusive Package (2025)" at bounding box center [593, 531] width 455 height 36
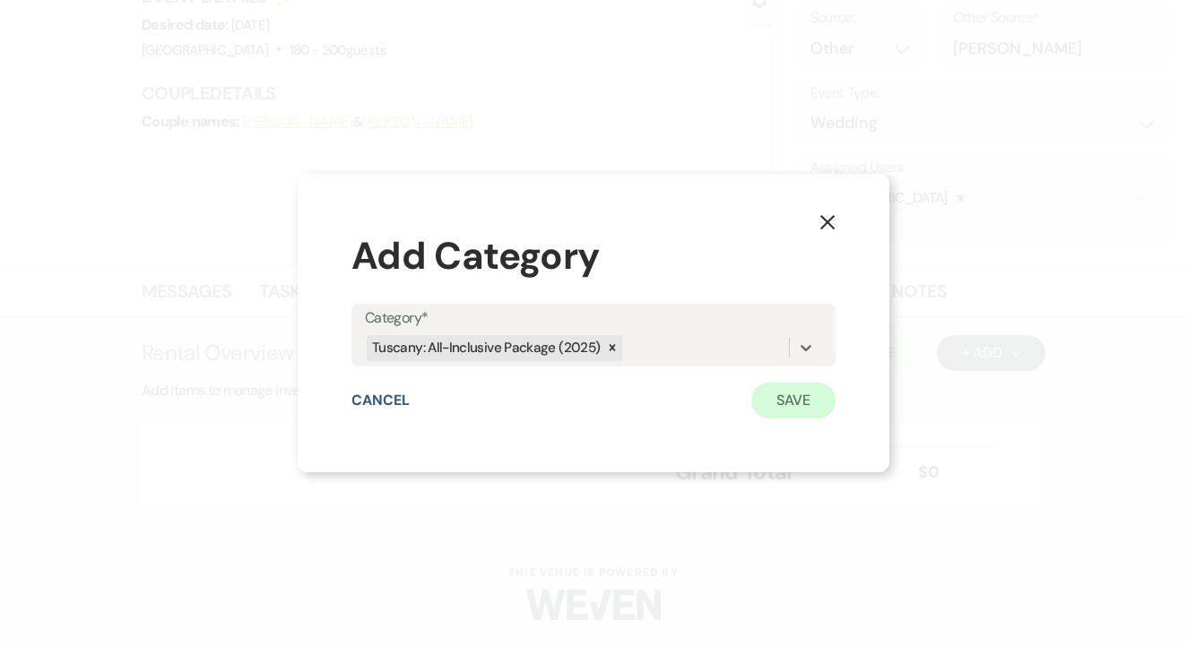
click at [804, 394] on button "Save" at bounding box center [793, 401] width 84 height 36
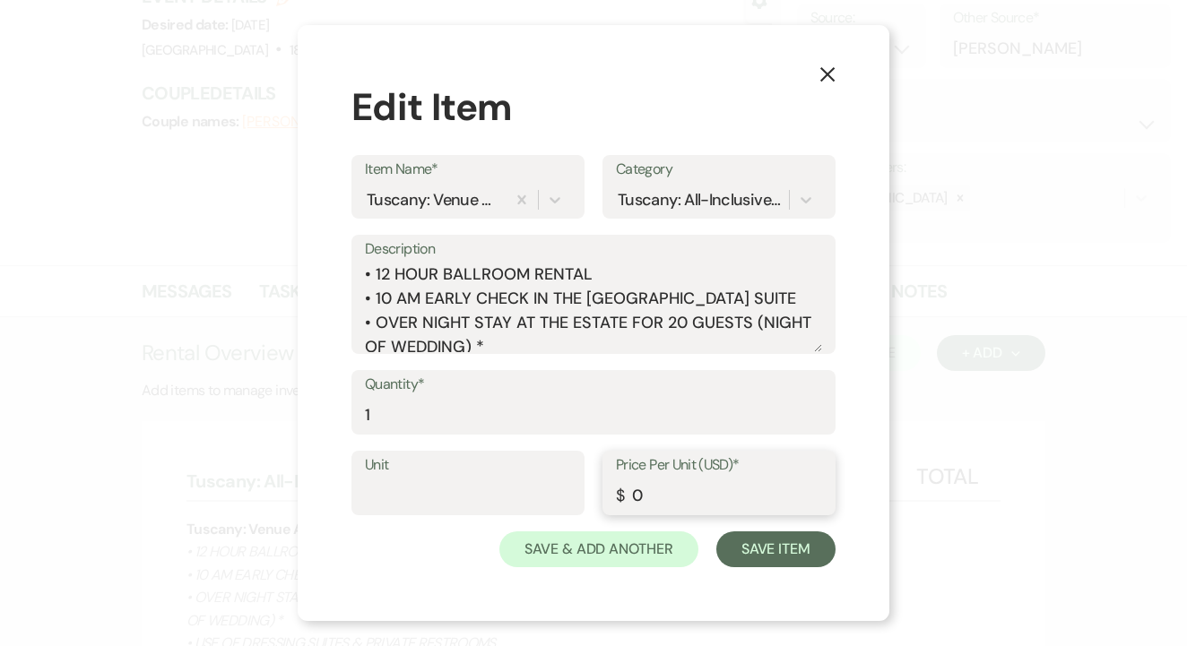
click at [658, 486] on input "0" at bounding box center [719, 496] width 206 height 35
type input "26900"
click at [761, 549] on button "Save Item" at bounding box center [775, 550] width 119 height 36
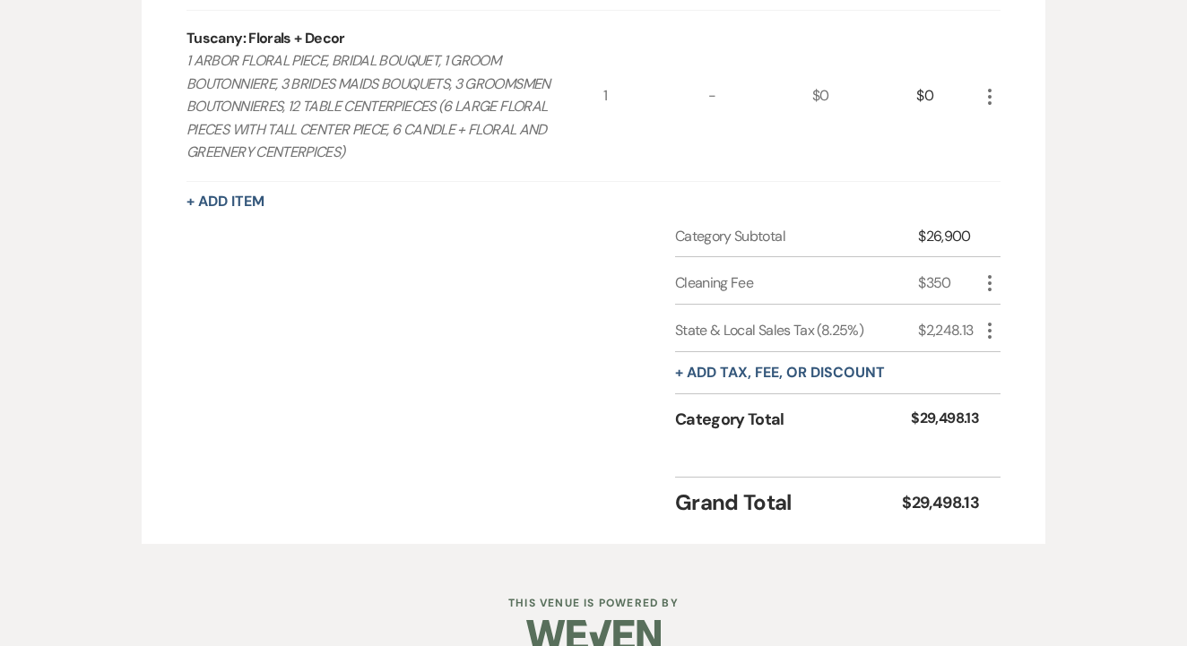
scroll to position [2366, 0]
click at [259, 195] on button "+ Add Item" at bounding box center [225, 202] width 78 height 14
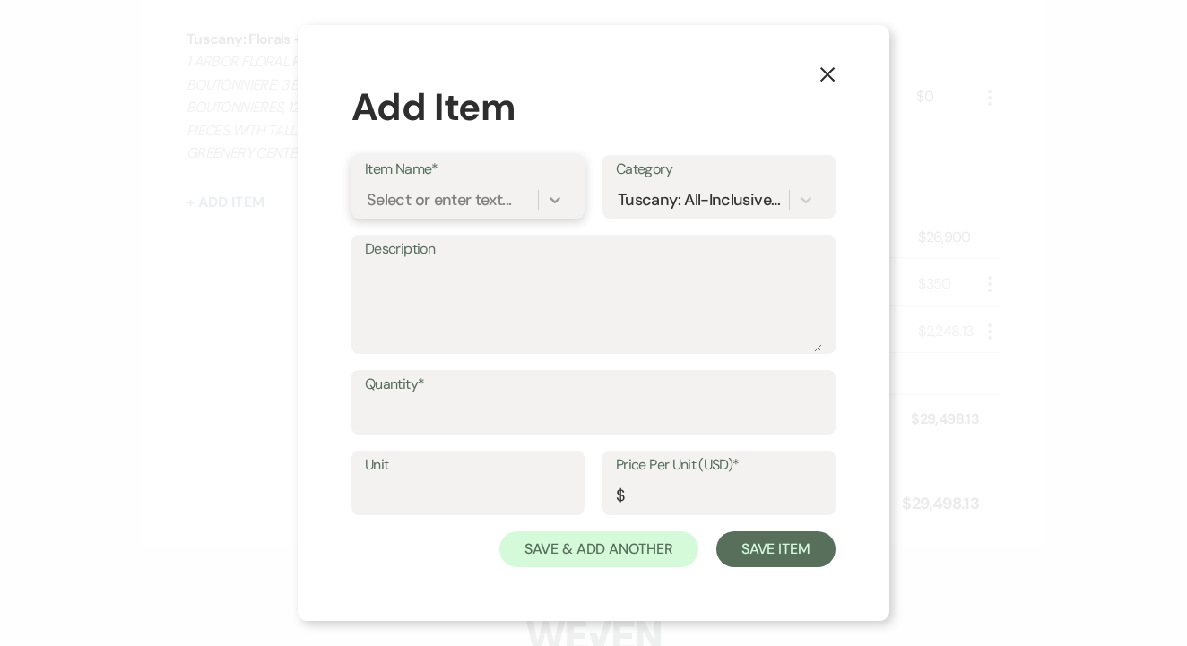
click at [552, 192] on icon at bounding box center [555, 200] width 18 height 18
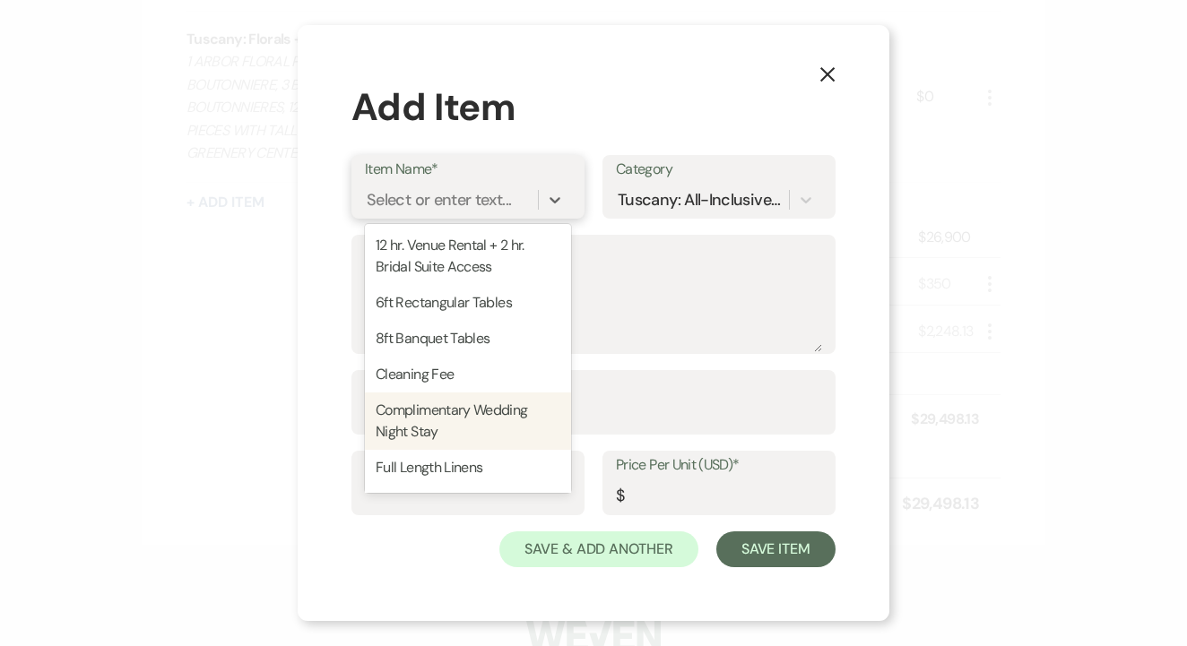
click at [489, 398] on div "Complimentary Wedding Night Stay" at bounding box center [468, 421] width 206 height 57
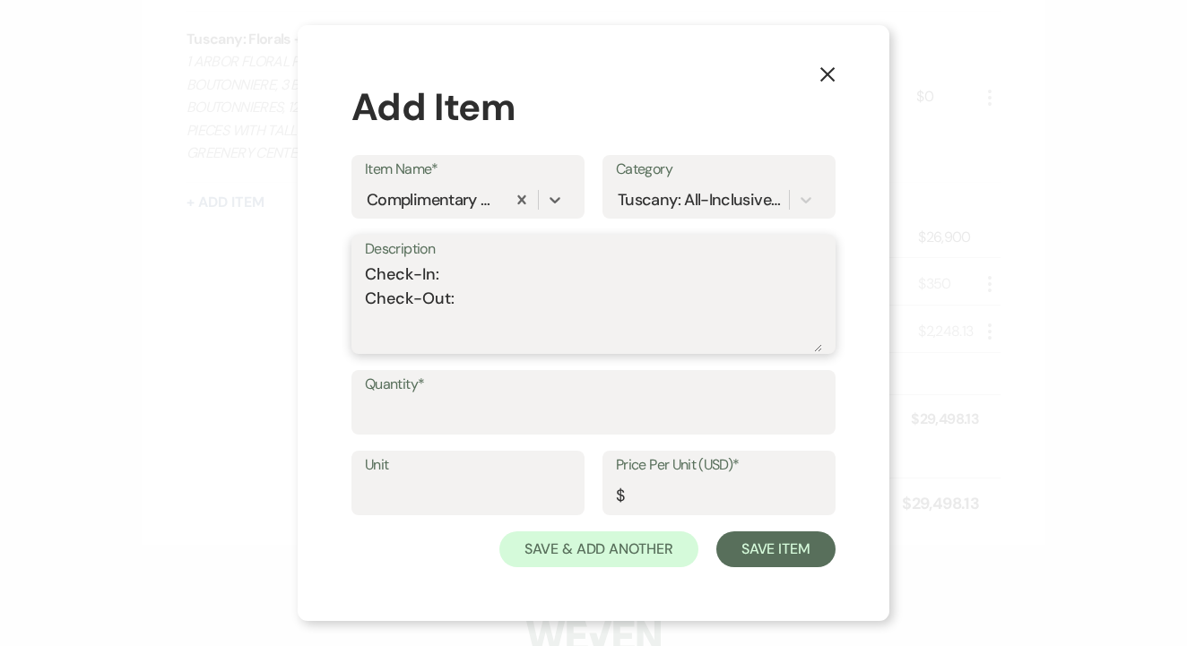
click at [565, 264] on textarea "Check-In: Check-Out:" at bounding box center [593, 308] width 457 height 90
click at [456, 301] on textarea "Check-In: 3pm on 10/15/26 Check-Out:" at bounding box center [593, 308] width 457 height 90
type textarea "Check-In: 3pm on 10/15/26 Check-Out: 10am on 10/17/26"
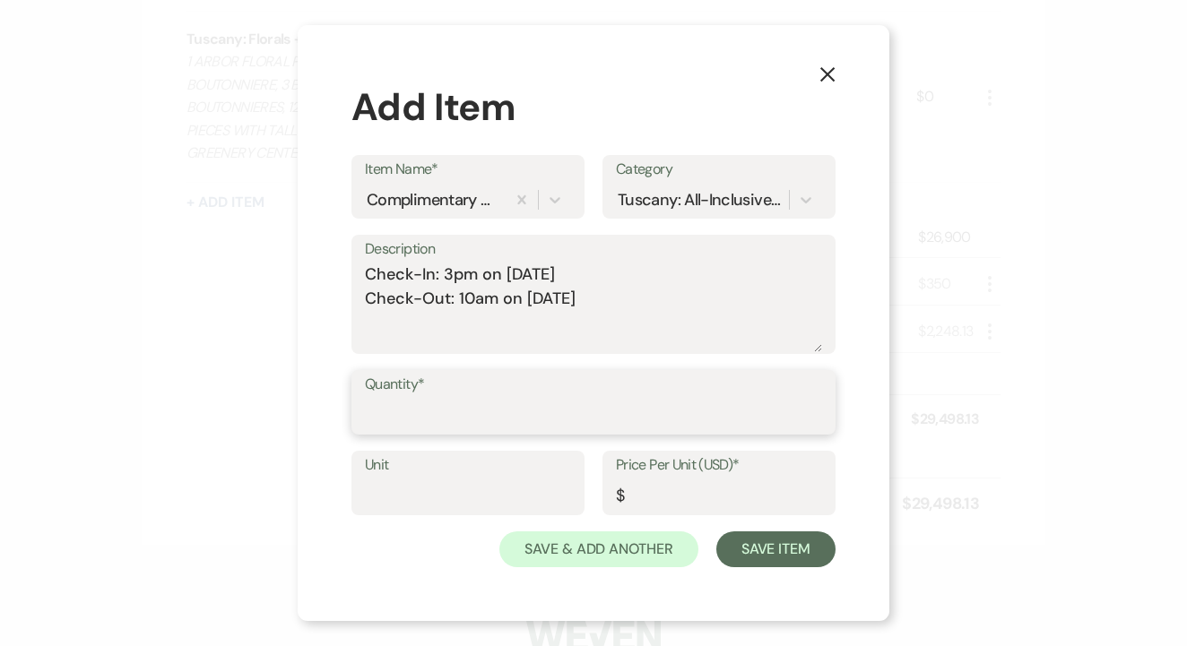
click at [507, 404] on input "Quantity*" at bounding box center [593, 415] width 457 height 35
type input "1"
click at [703, 483] on input "Price Per Unit (USD)*" at bounding box center [719, 496] width 206 height 35
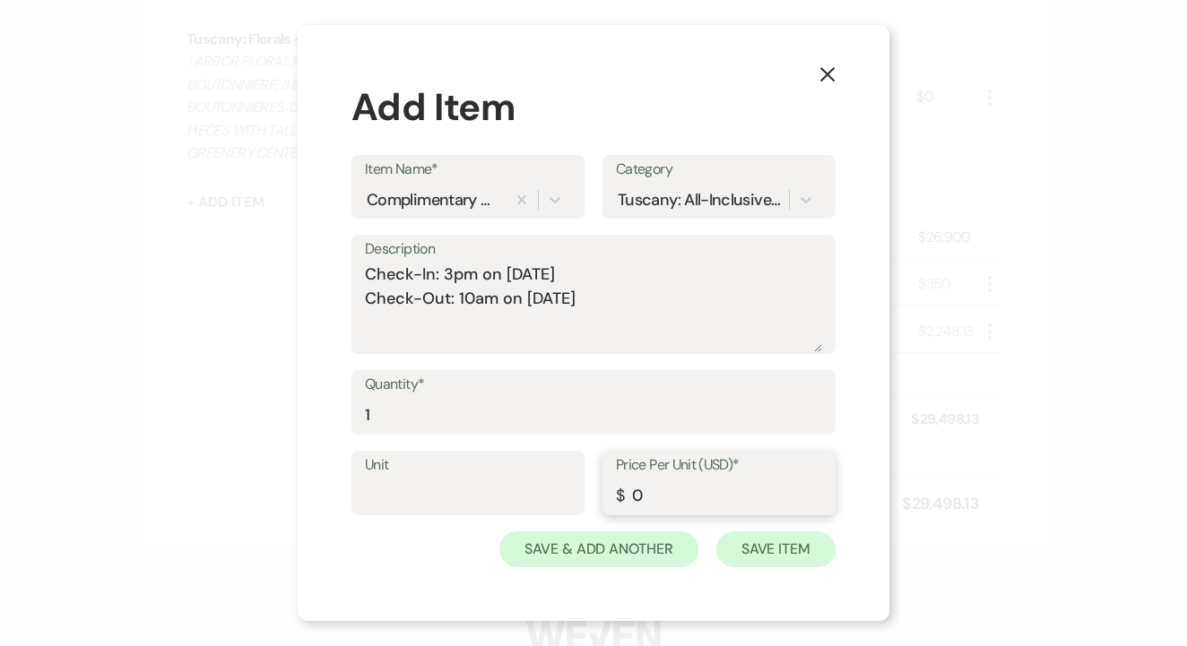
type input "0"
click at [817, 550] on button "Save Item" at bounding box center [775, 550] width 119 height 36
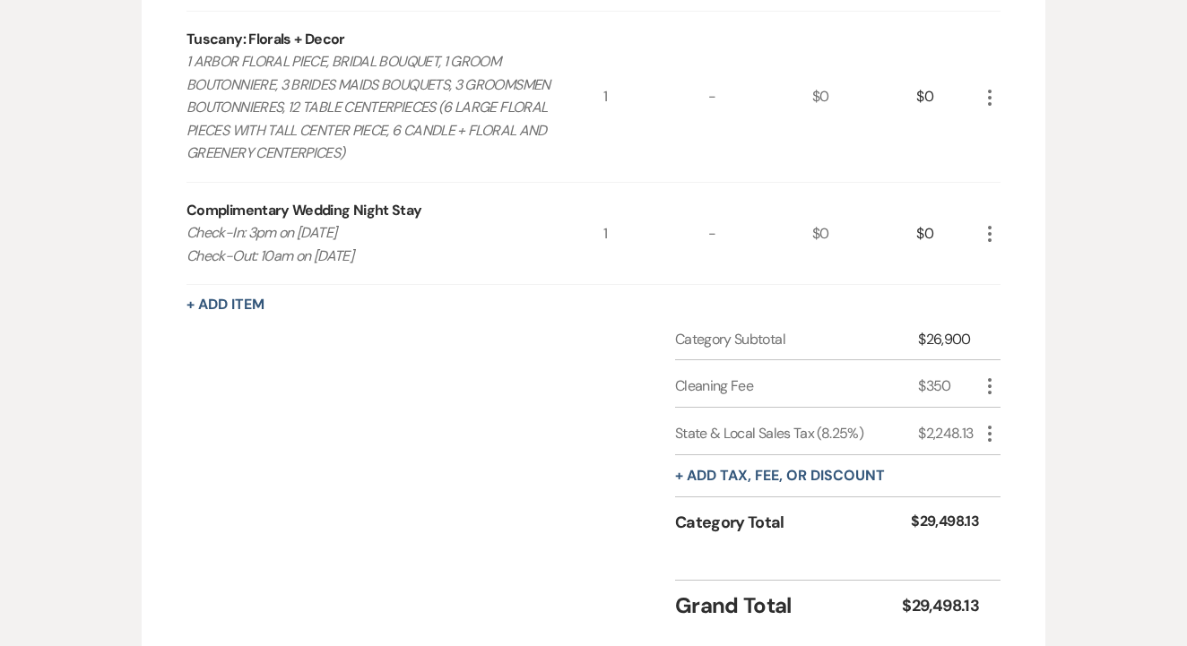
click at [989, 223] on icon "More" at bounding box center [990, 234] width 22 height 22
click at [1013, 255] on button "Pencil Edit" at bounding box center [1025, 269] width 93 height 29
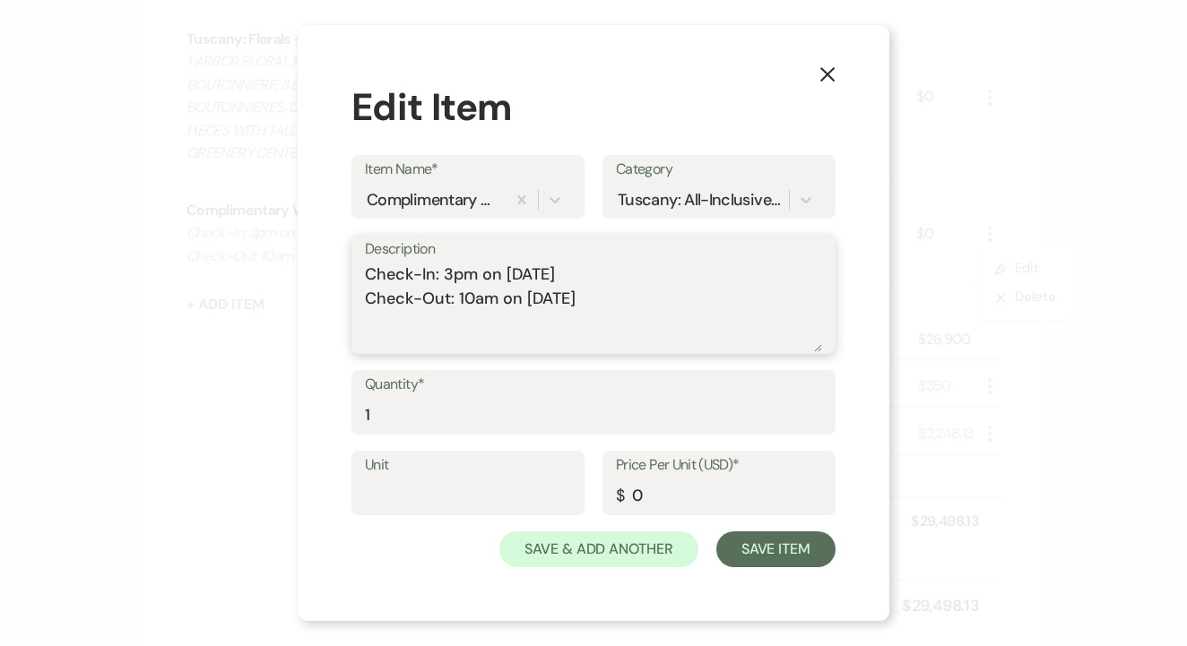
click at [601, 302] on textarea "Check-In: 3pm on 10/15/26 Check-Out: 10am on 10/17/26" at bounding box center [593, 308] width 457 height 90
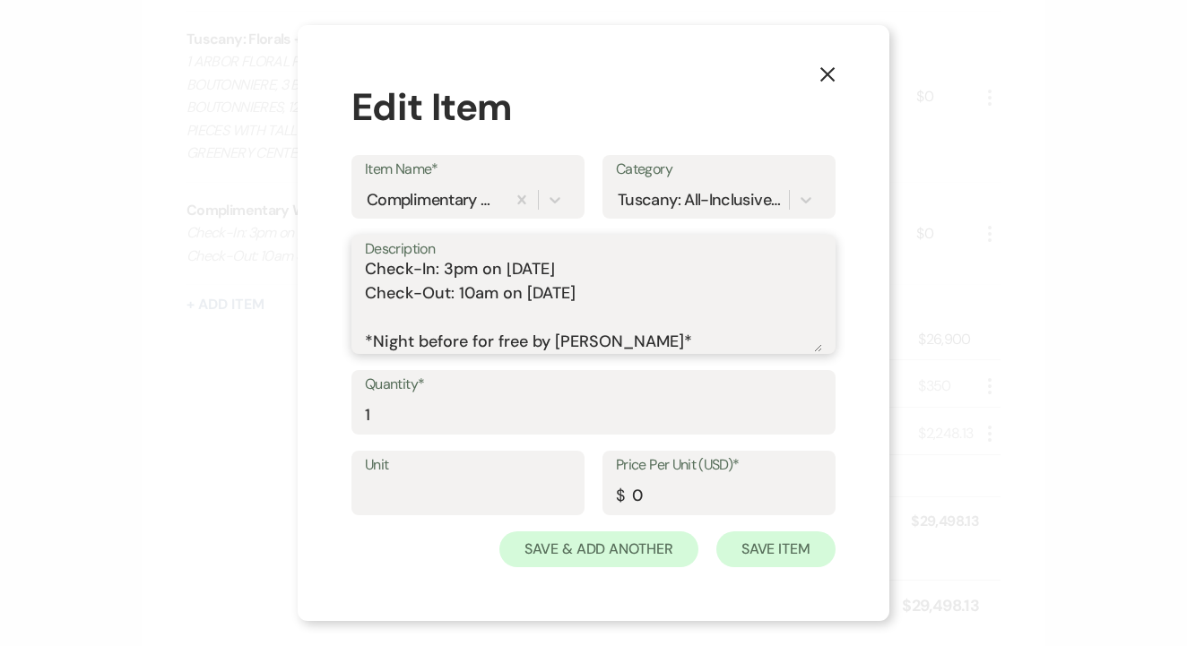
type textarea "Check-In: 3pm on 10/15/26 Check-Out: 10am on 10/17/26 *Night before for free by…"
click at [763, 566] on button "Save Item" at bounding box center [775, 550] width 119 height 36
click at [763, 558] on button "Save Item" at bounding box center [775, 550] width 119 height 36
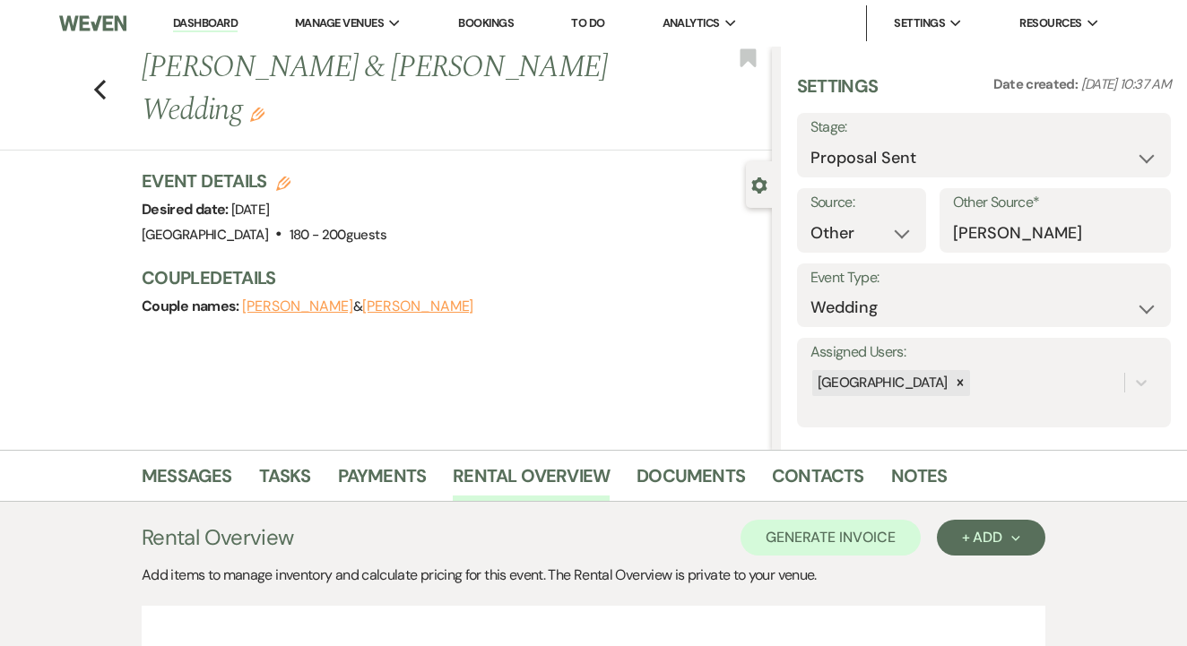
scroll to position [0, 0]
click at [686, 484] on link "Documents" at bounding box center [690, 481] width 108 height 39
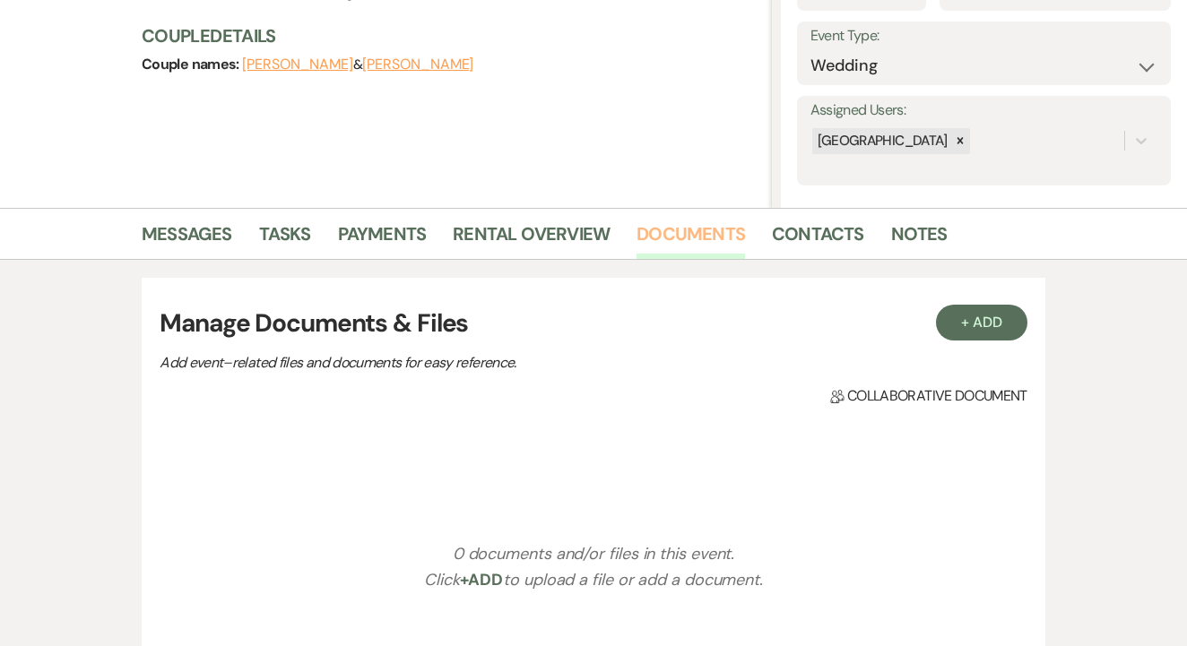
scroll to position [234, 0]
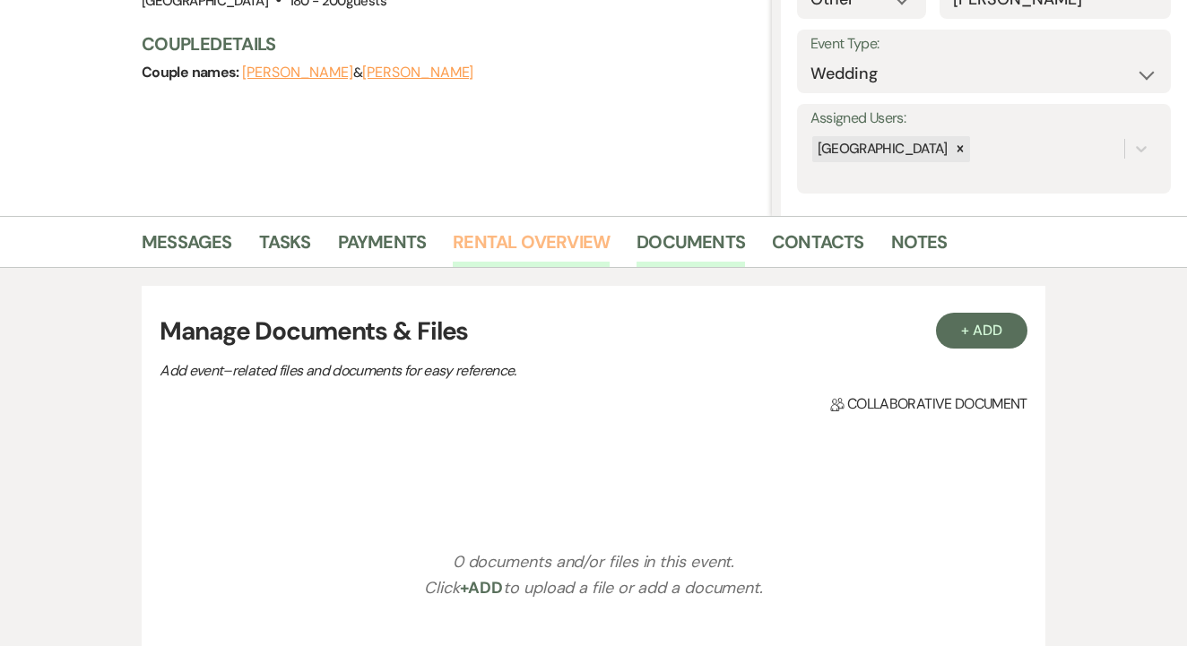
click at [586, 230] on link "Rental Overview" at bounding box center [531, 247] width 157 height 39
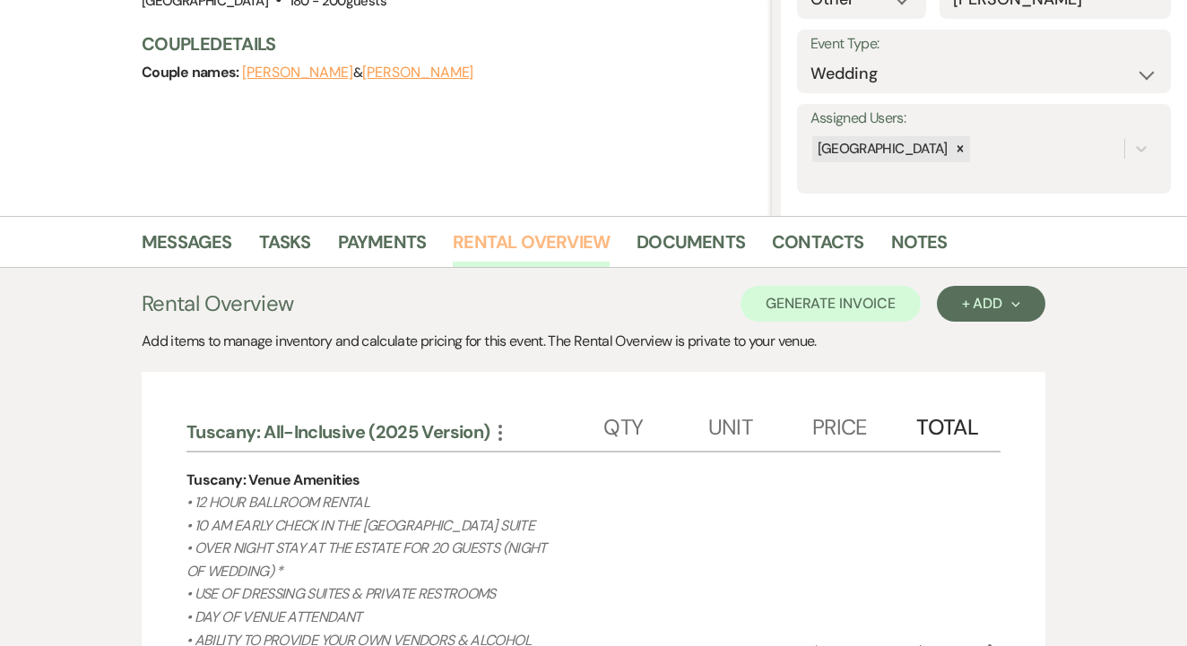
click at [586, 230] on link "Rental Overview" at bounding box center [531, 247] width 157 height 39
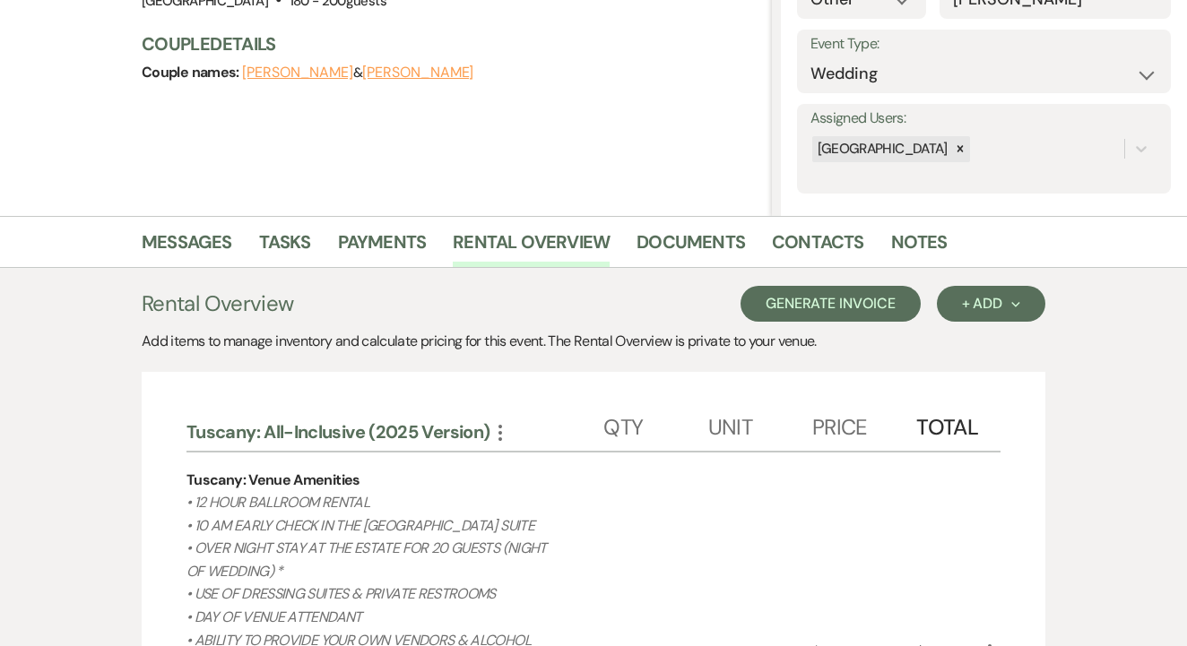
click at [846, 289] on button "Generate Invoice" at bounding box center [830, 304] width 180 height 36
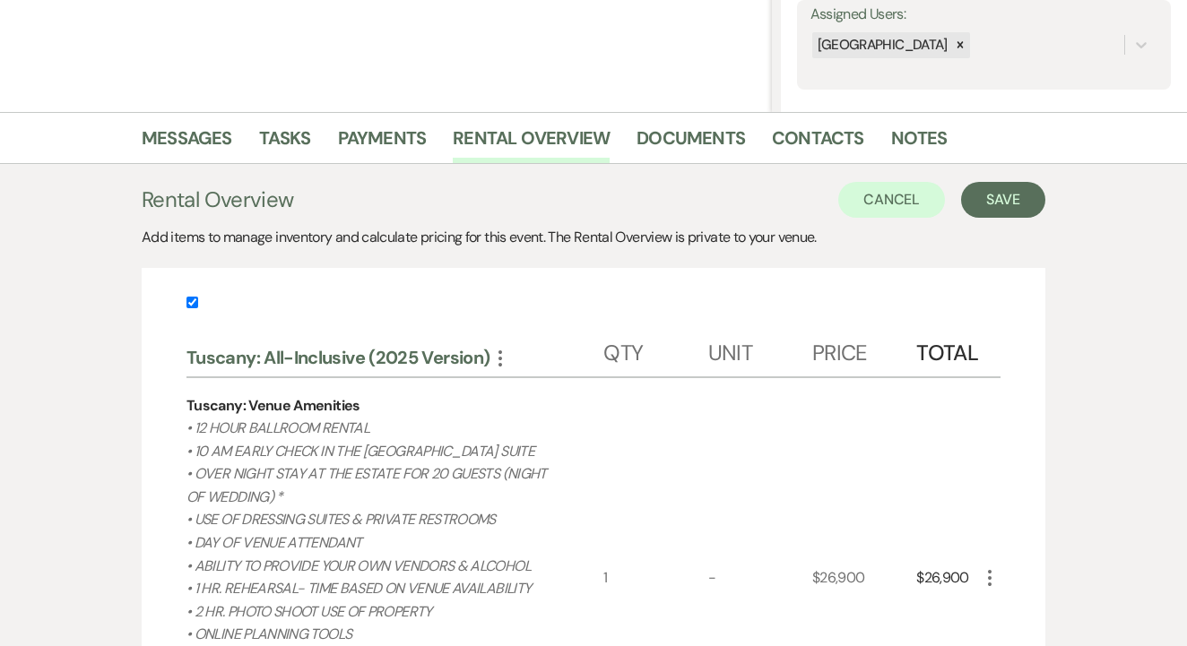
scroll to position [99, 0]
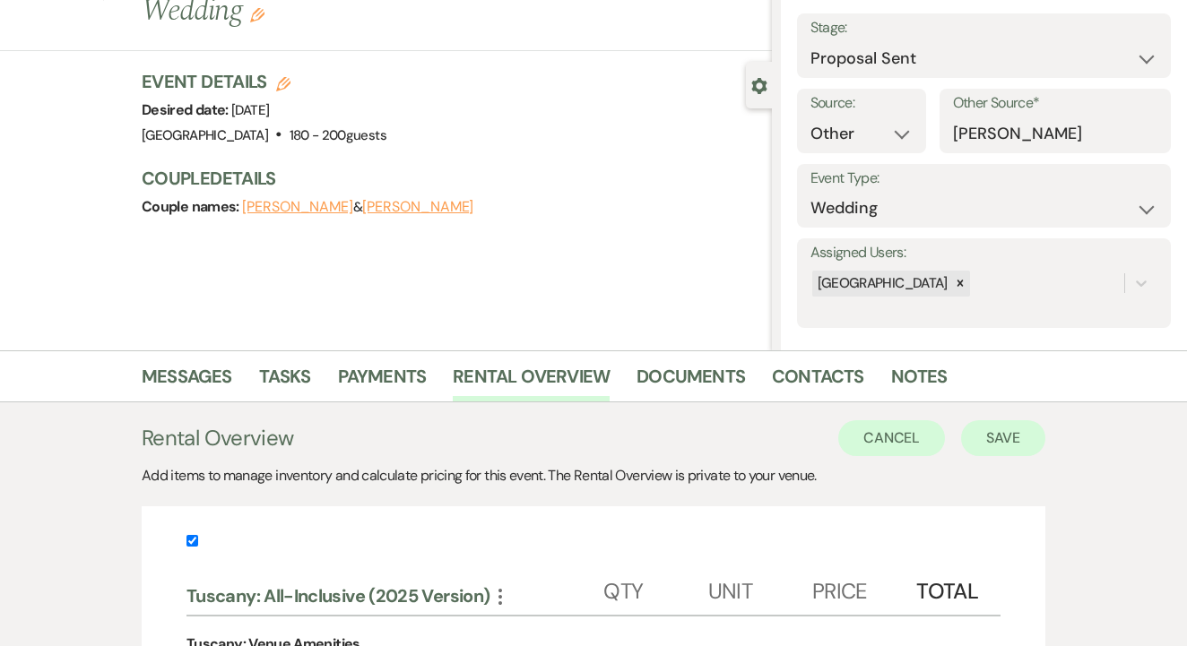
click at [1013, 453] on button "Save" at bounding box center [1003, 438] width 84 height 36
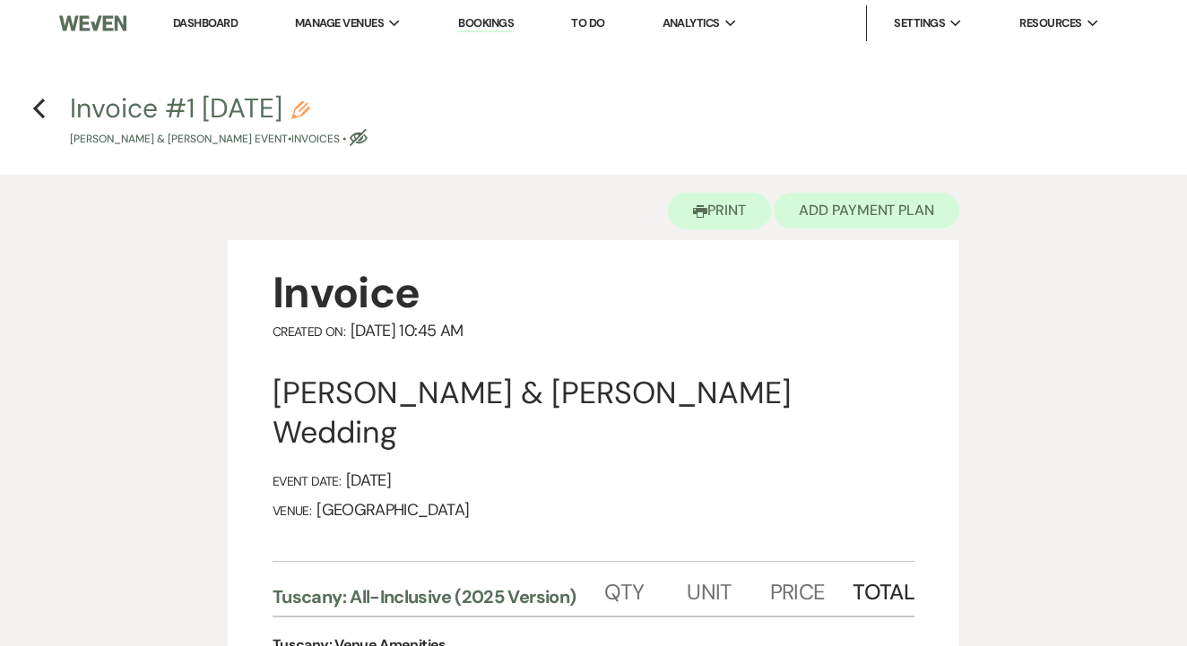
click at [827, 221] on button "Add Payment Plan" at bounding box center [867, 211] width 186 height 36
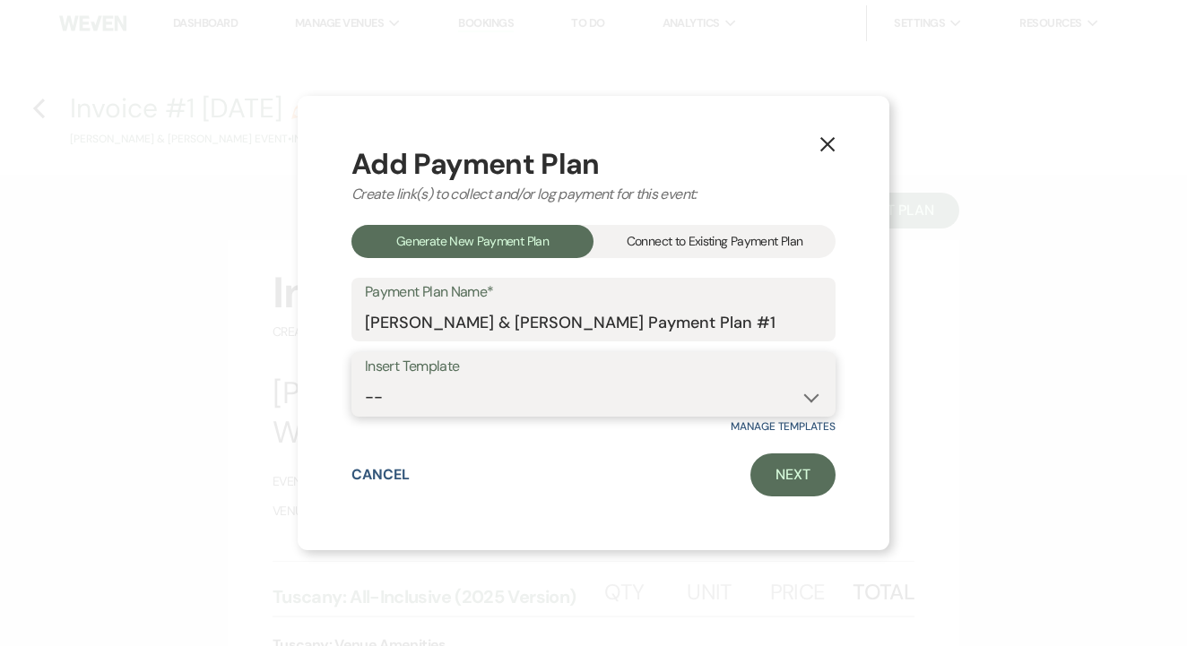
select select "50"
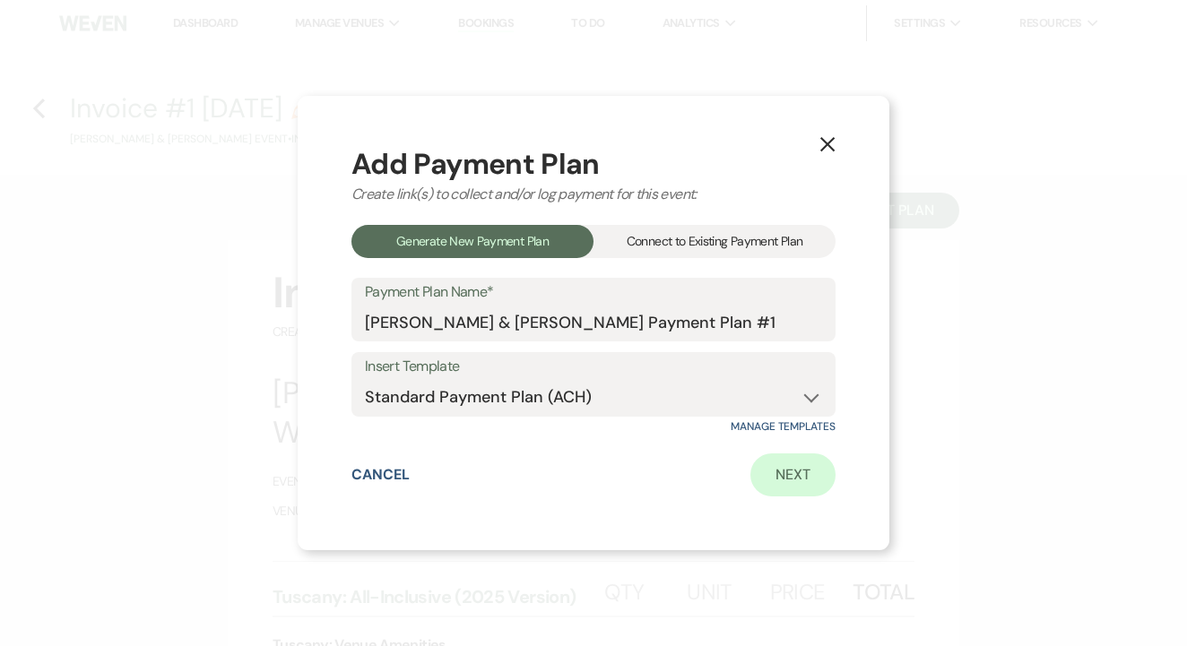
click at [768, 489] on link "Next" at bounding box center [792, 475] width 85 height 43
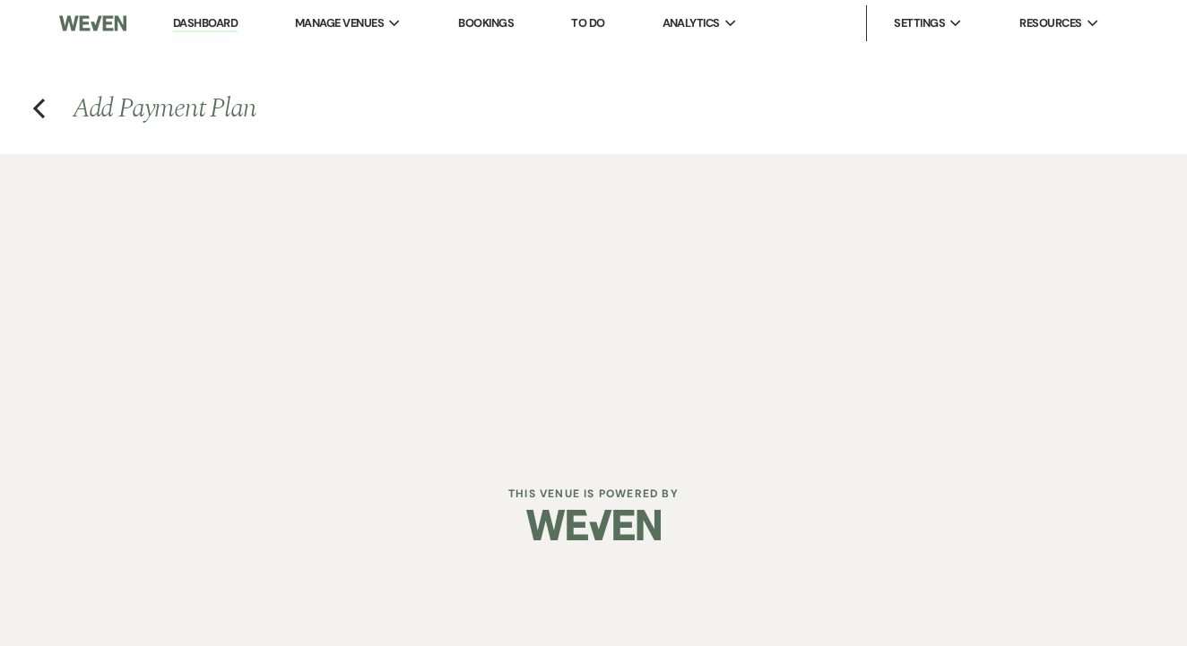
select select "28650"
select select "2"
select select "percentage"
select select "true"
select select "both"
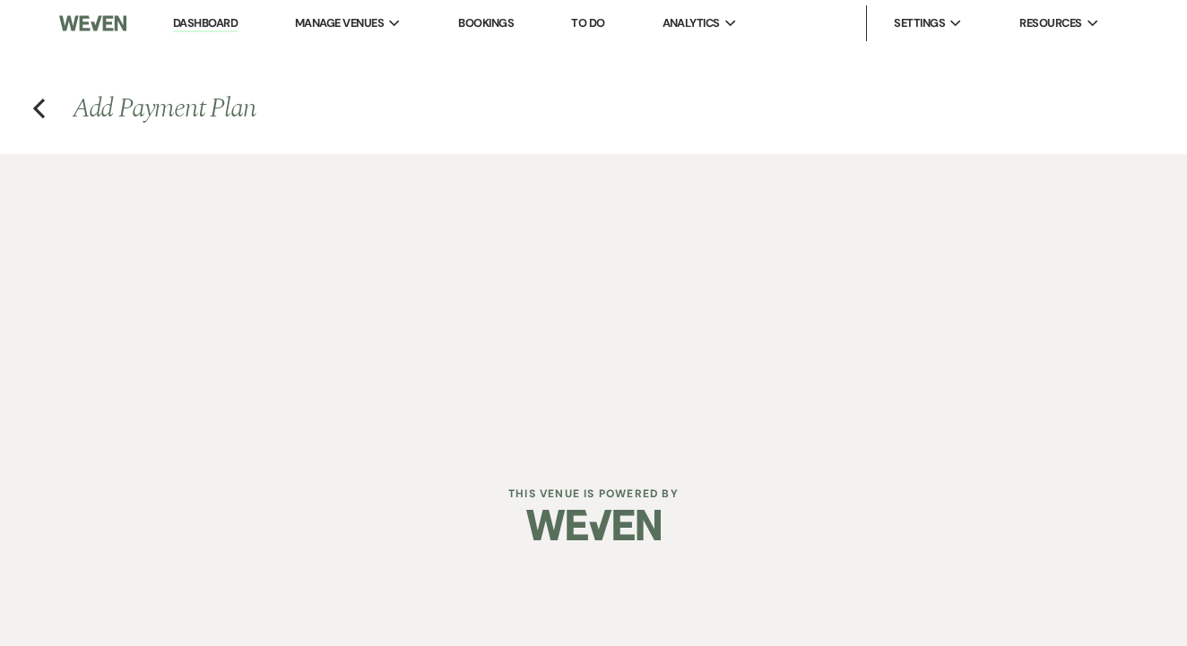
select select "daily"
select select "days"
select select "afterDueDate"
select select "complete"
select select "2"
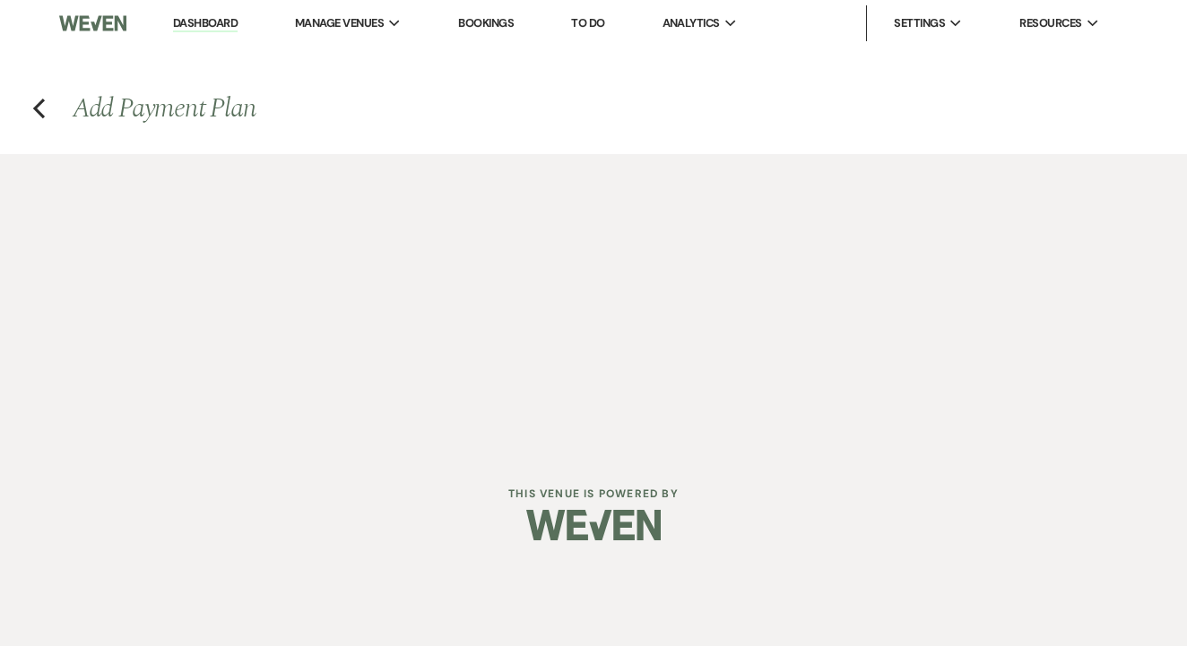
select select "percentage"
select select "true"
select select "client"
select select "weeks"
select select "both"
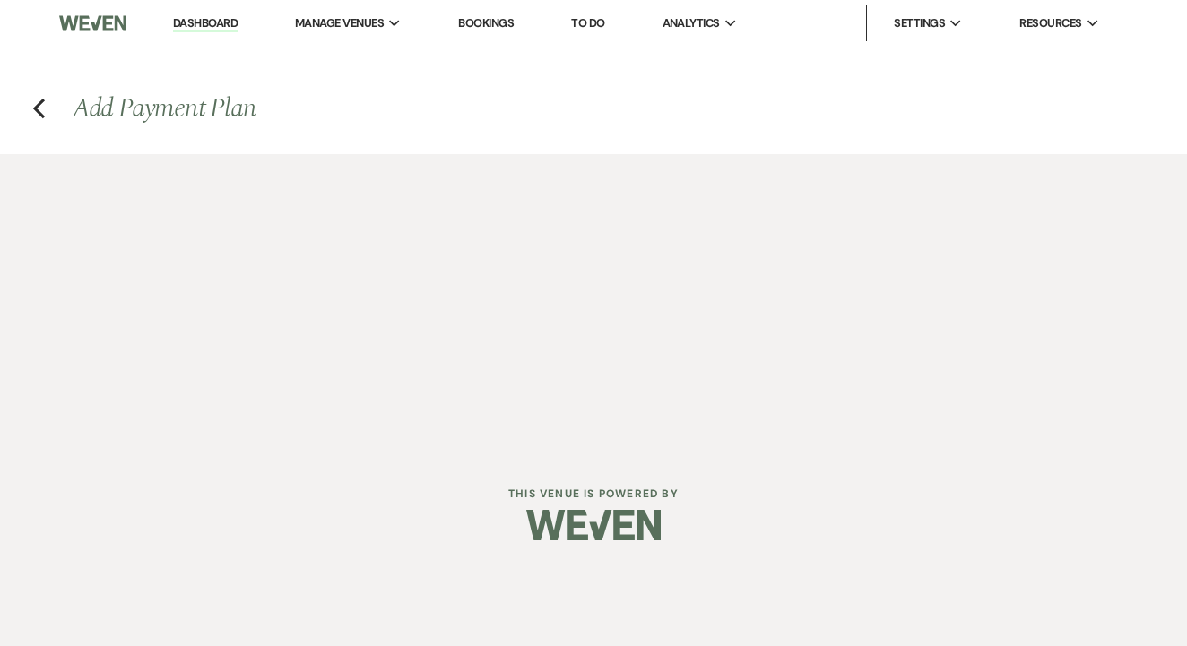
select select "daily"
select select "days"
select select "afterDueDate"
select select "complete"
select select "2"
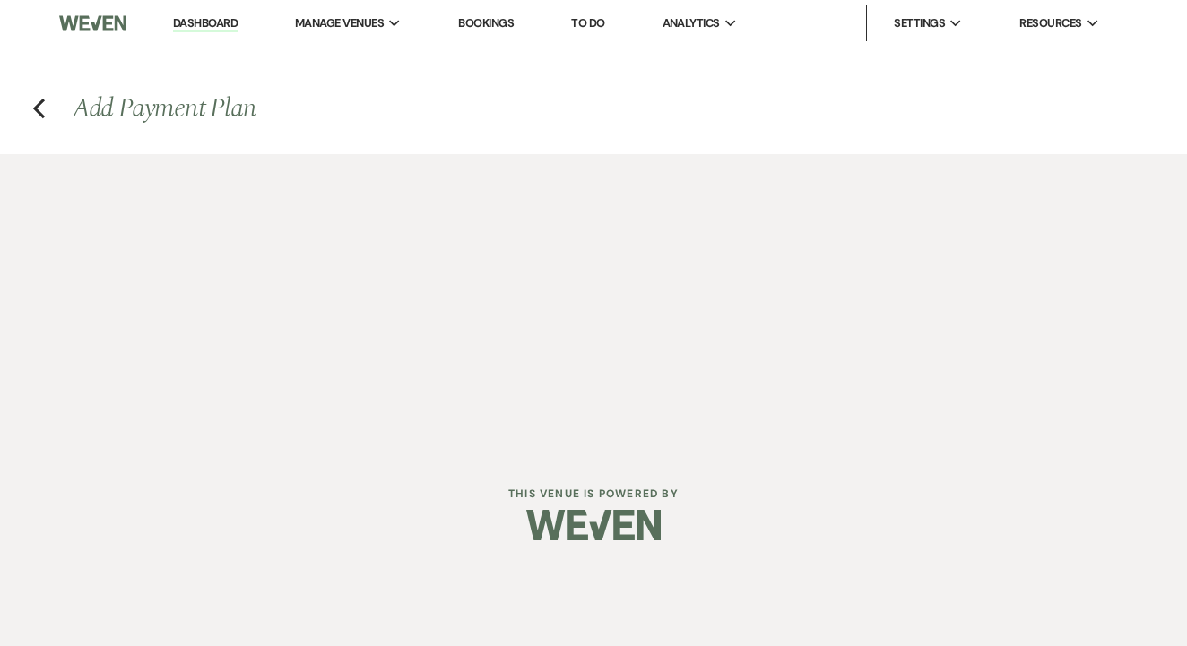
select select "percentage"
select select "true"
select select "client"
select select "weeks"
select select "both"
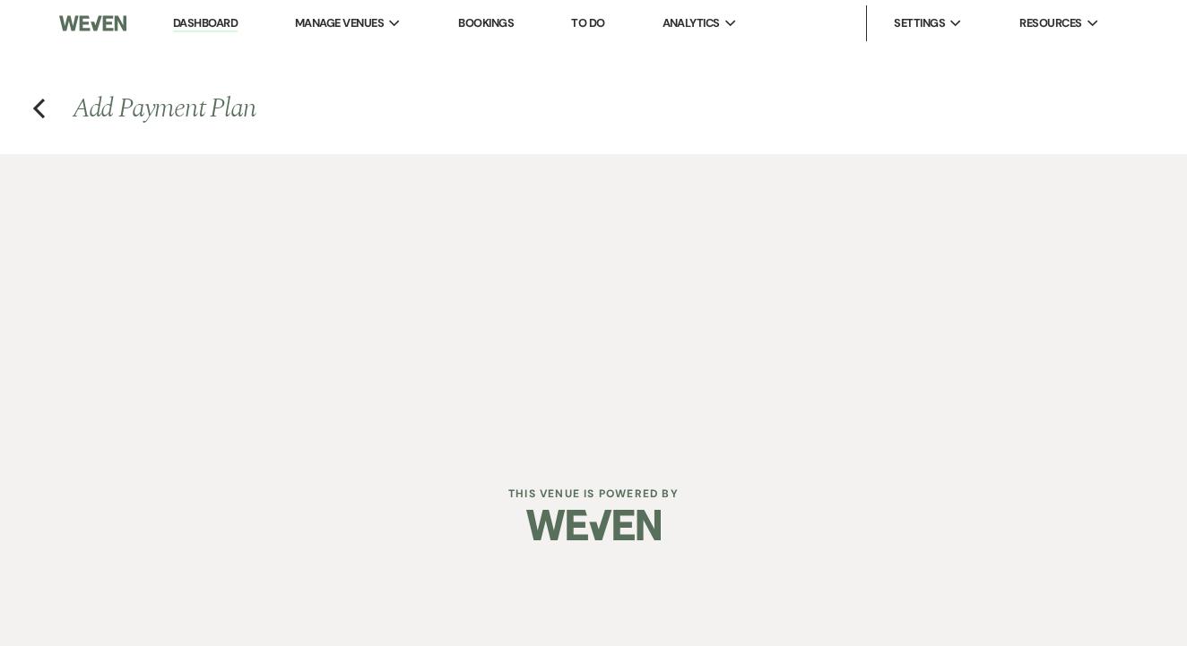
select select "daily"
select select "days"
select select "afterDueDate"
select select "complete"
select select "2"
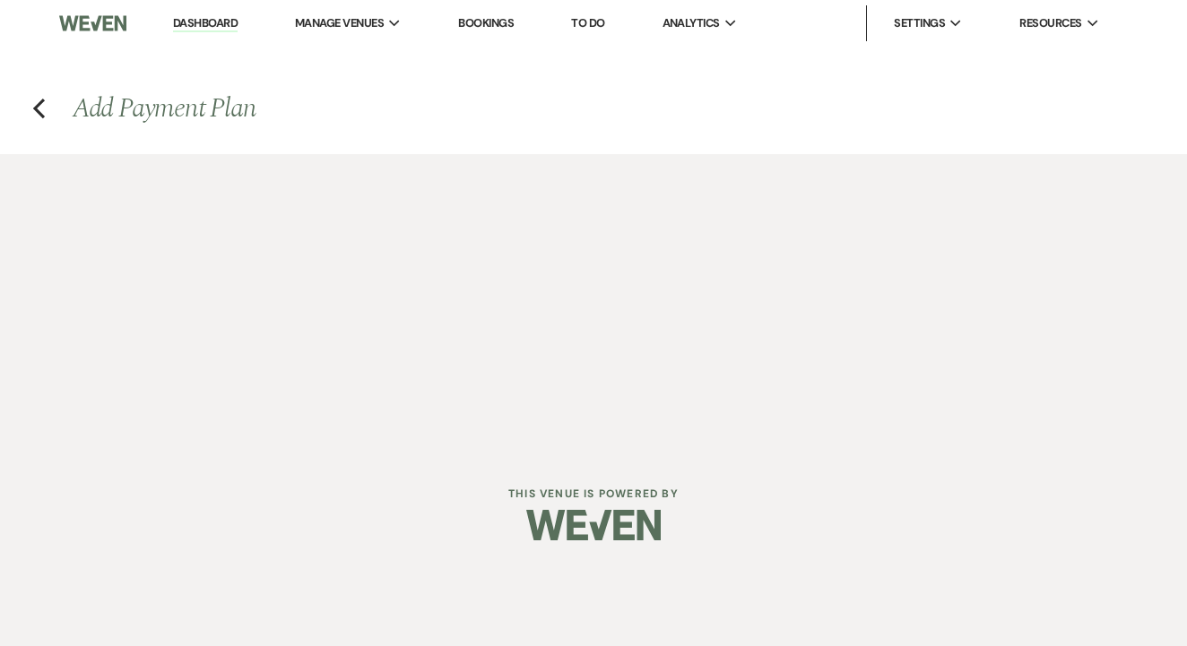
select select "percentage"
select select "true"
select select "client"
select select "weeks"
select select "both"
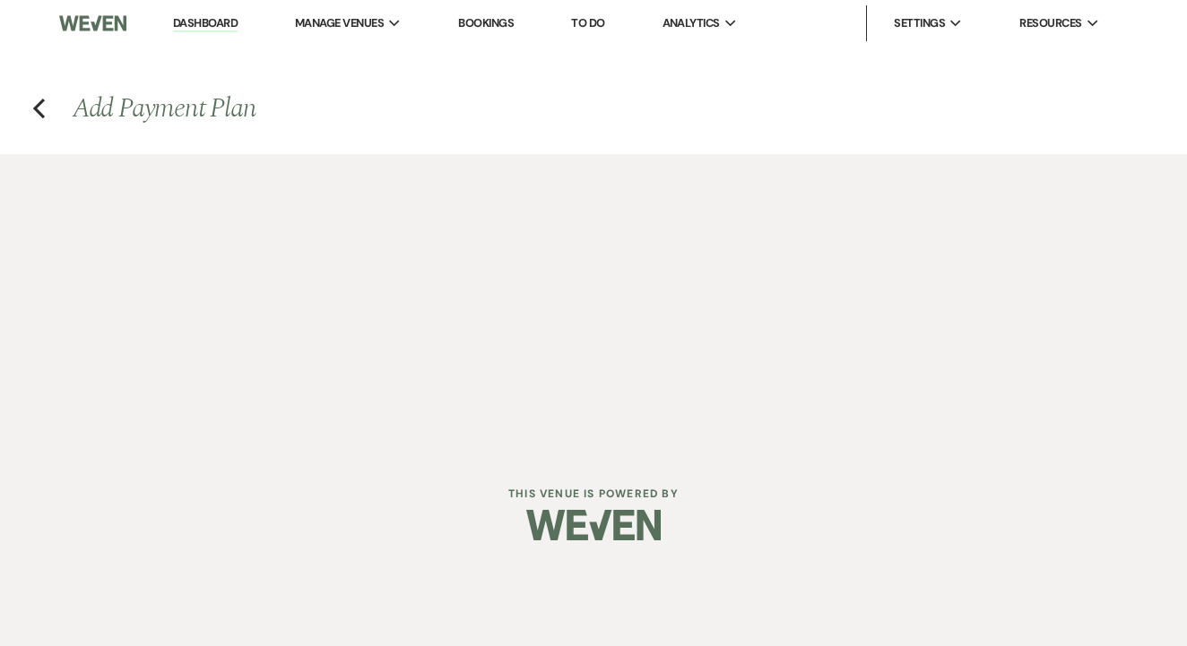
select select "daily"
select select "days"
select select "afterDueDate"
select select "complete"
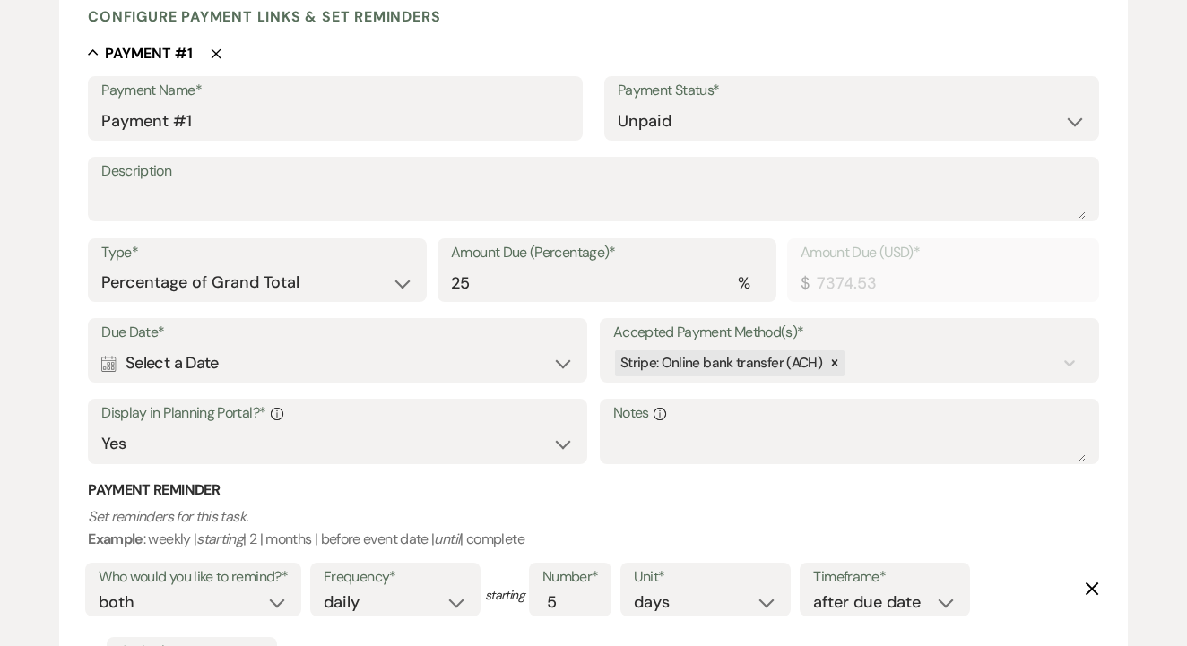
scroll to position [471, 0]
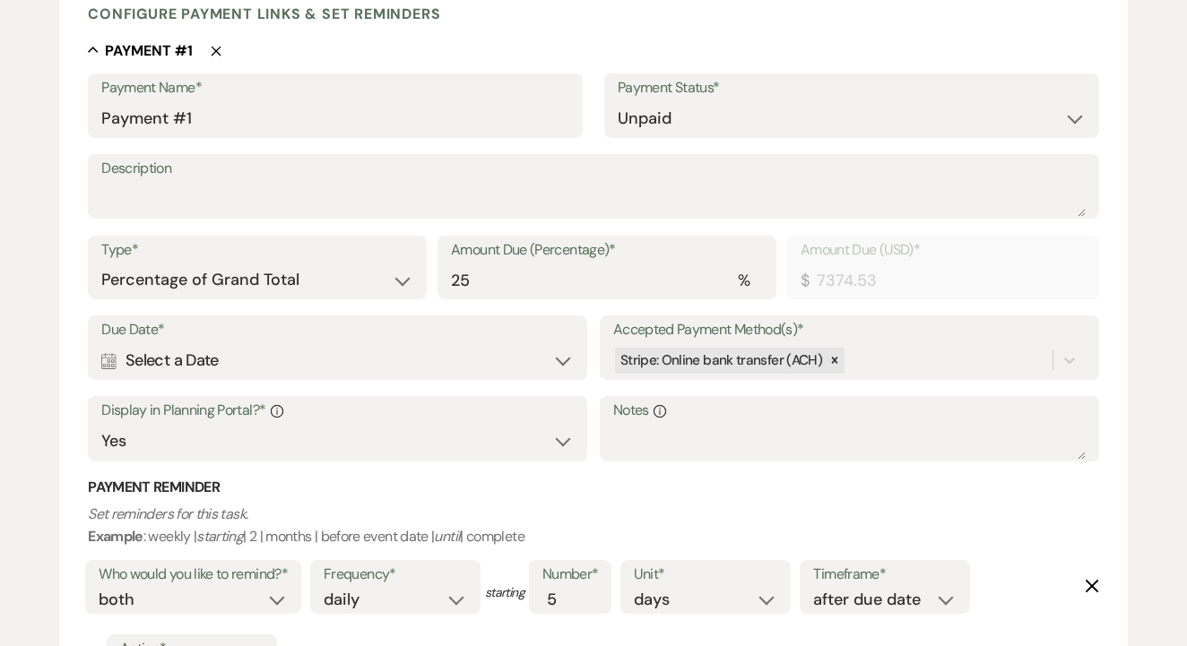
click at [485, 332] on label "Due Date*" at bounding box center [337, 330] width 472 height 26
click at [312, 269] on select "Dollar Amount Percentage of Grand Total" at bounding box center [257, 280] width 312 height 35
select select "flat"
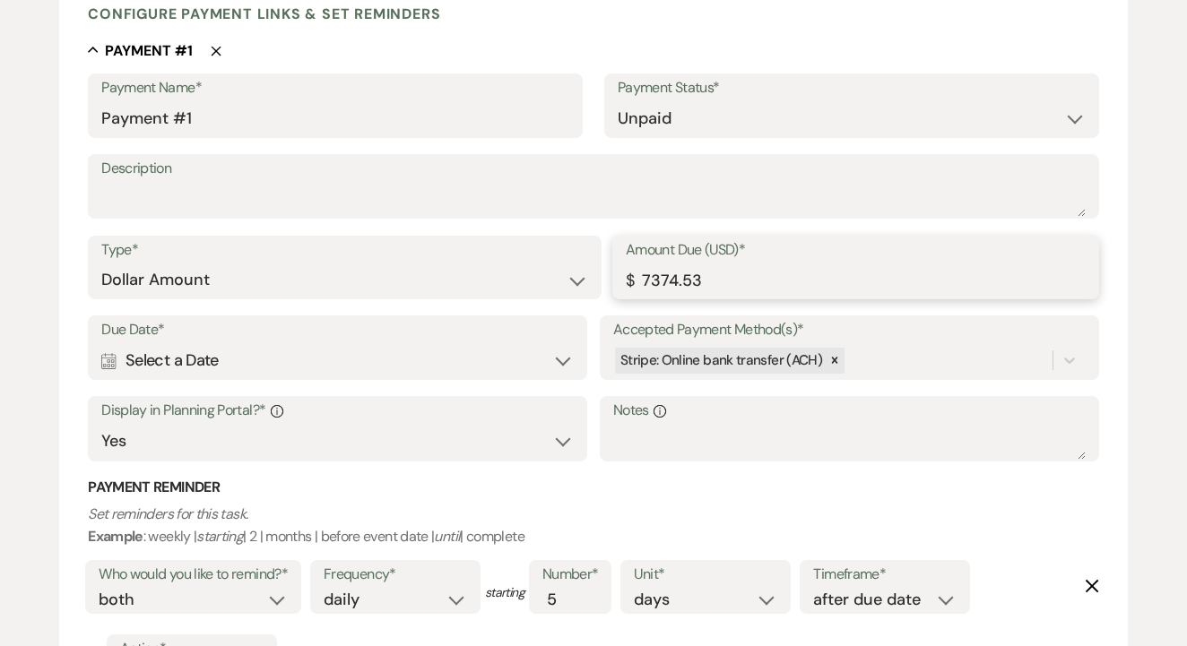
click at [705, 290] on input "7374.53" at bounding box center [856, 280] width 460 height 35
click at [356, 345] on div "Calendar Select a Date Expand" at bounding box center [337, 360] width 472 height 35
type input "4000.00"
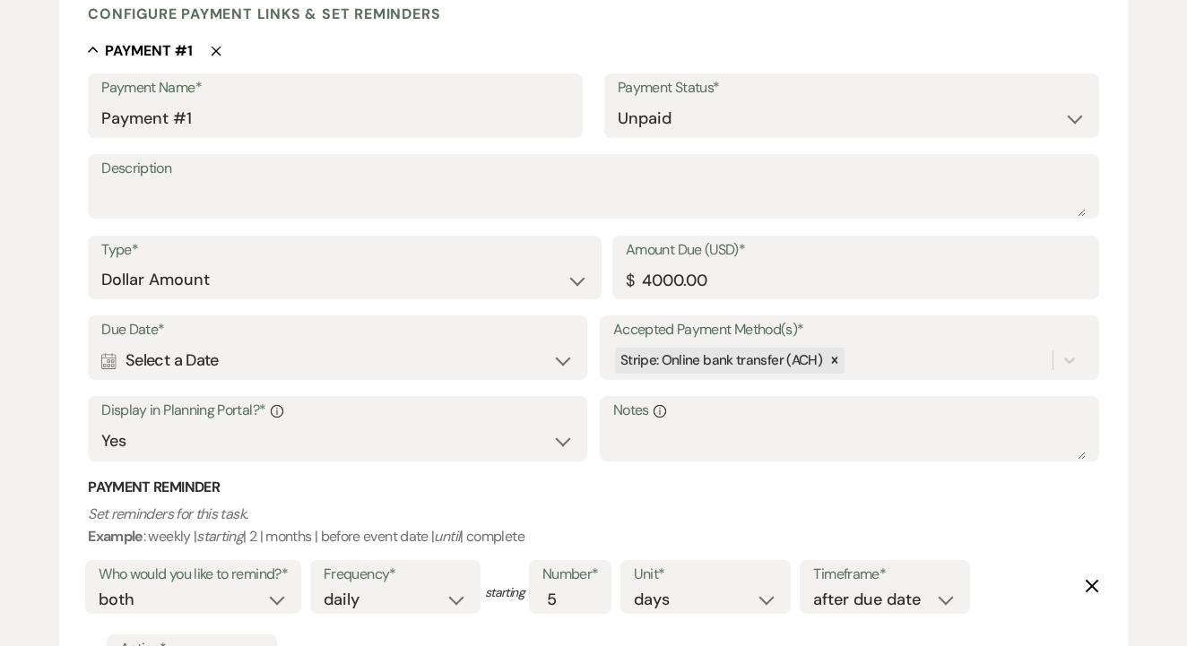
select select "day"
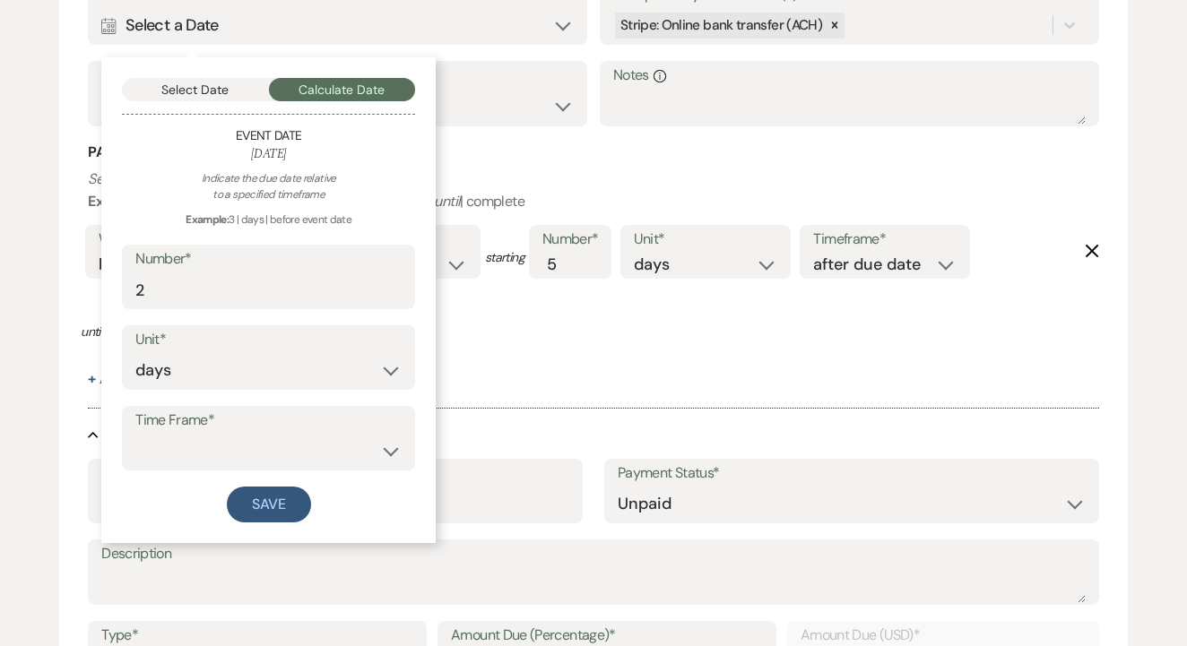
scroll to position [869, 0]
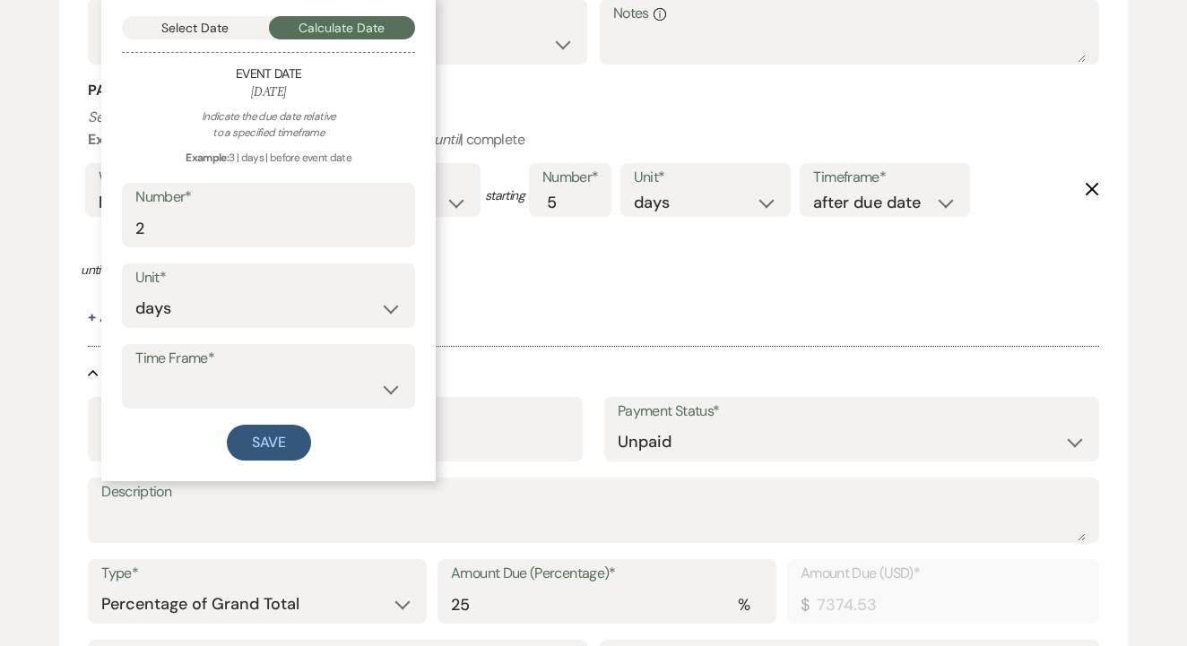
click at [224, 34] on button "Select Date" at bounding box center [195, 27] width 147 height 23
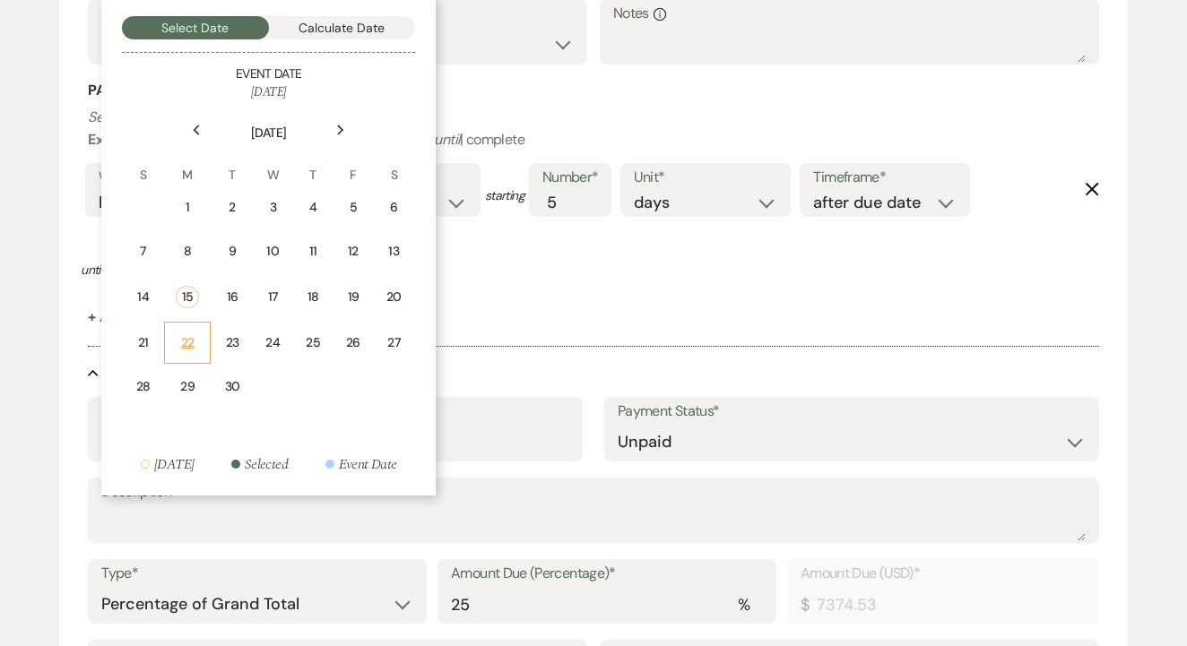
click at [191, 348] on td "22" at bounding box center [187, 343] width 47 height 42
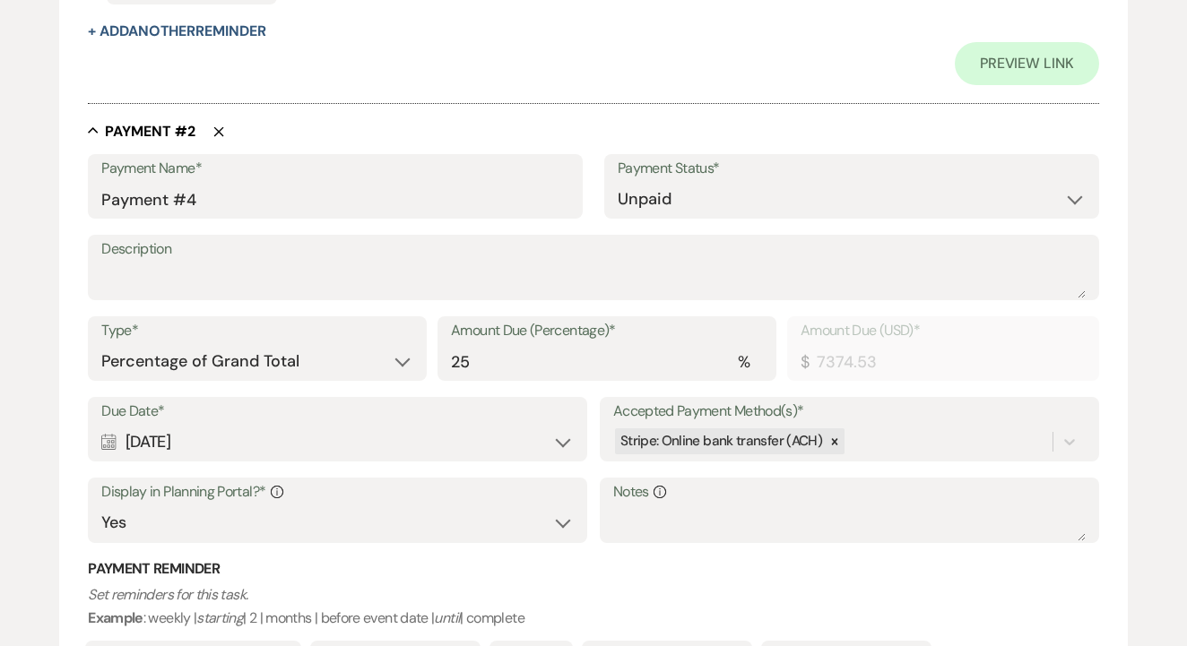
scroll to position [1194, 0]
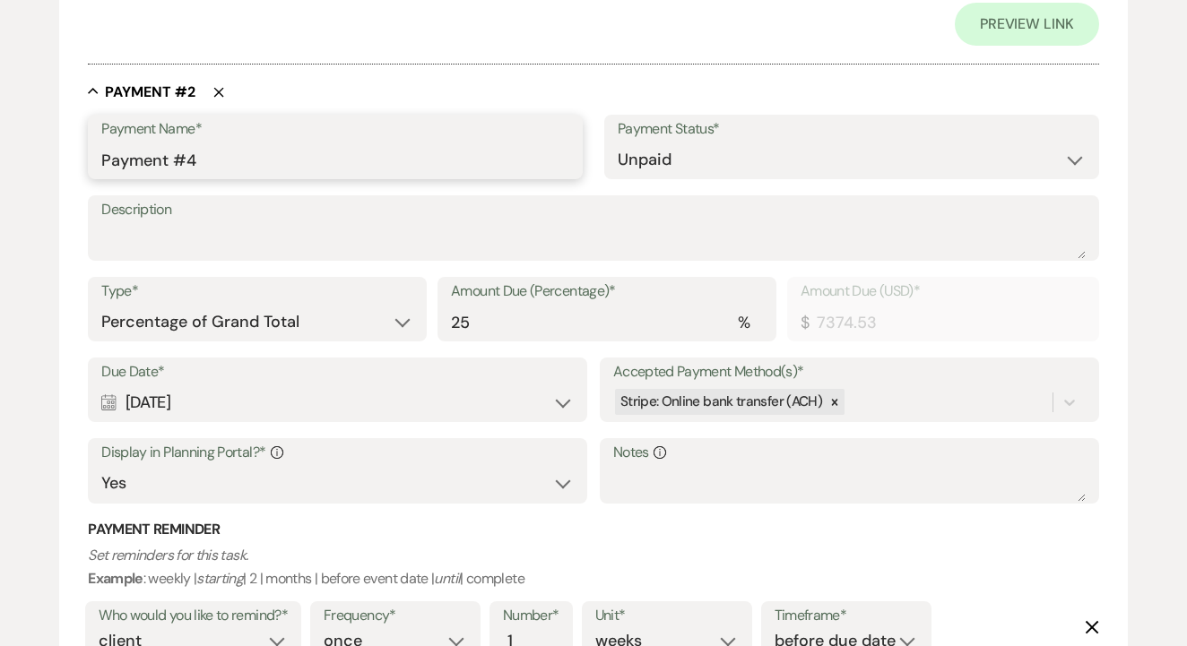
click at [386, 156] on input "Payment #4" at bounding box center [335, 160] width 468 height 35
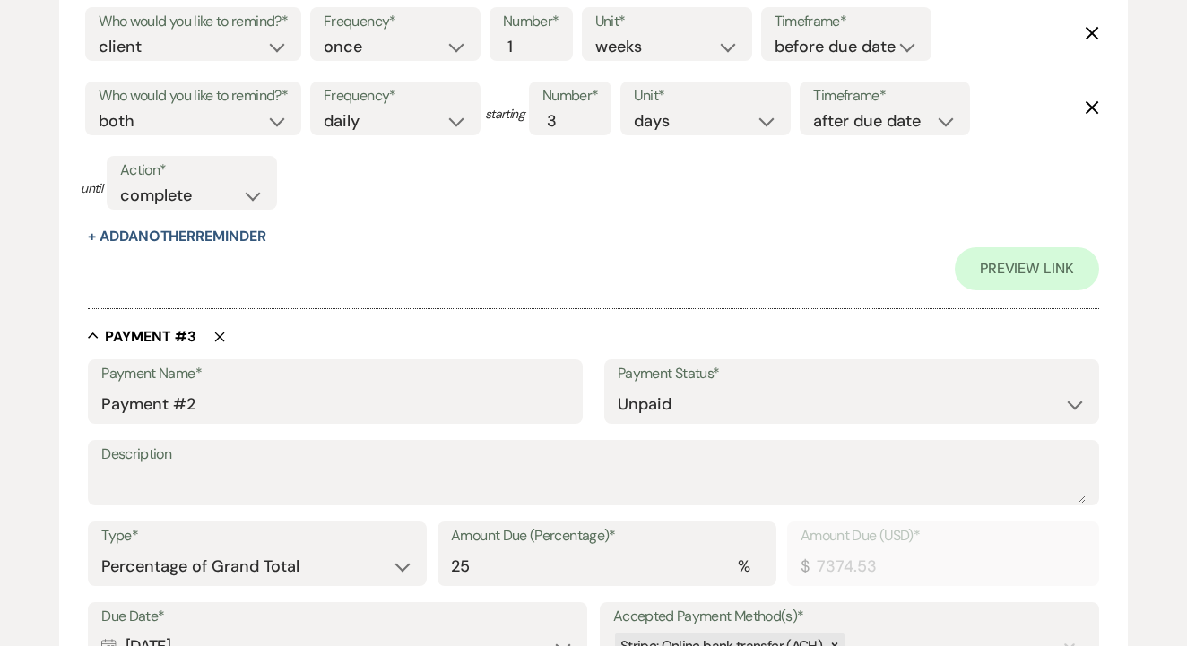
scroll to position [1844, 0]
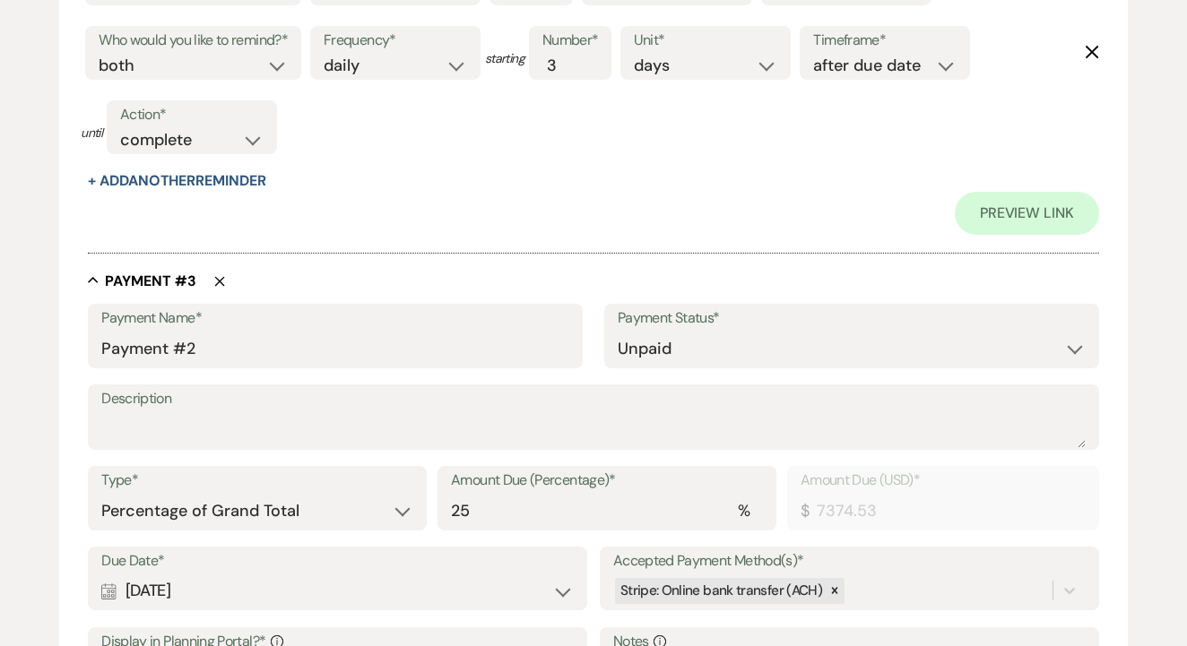
type input "Payment #2"
click at [333, 350] on input "Payment #2" at bounding box center [335, 349] width 468 height 35
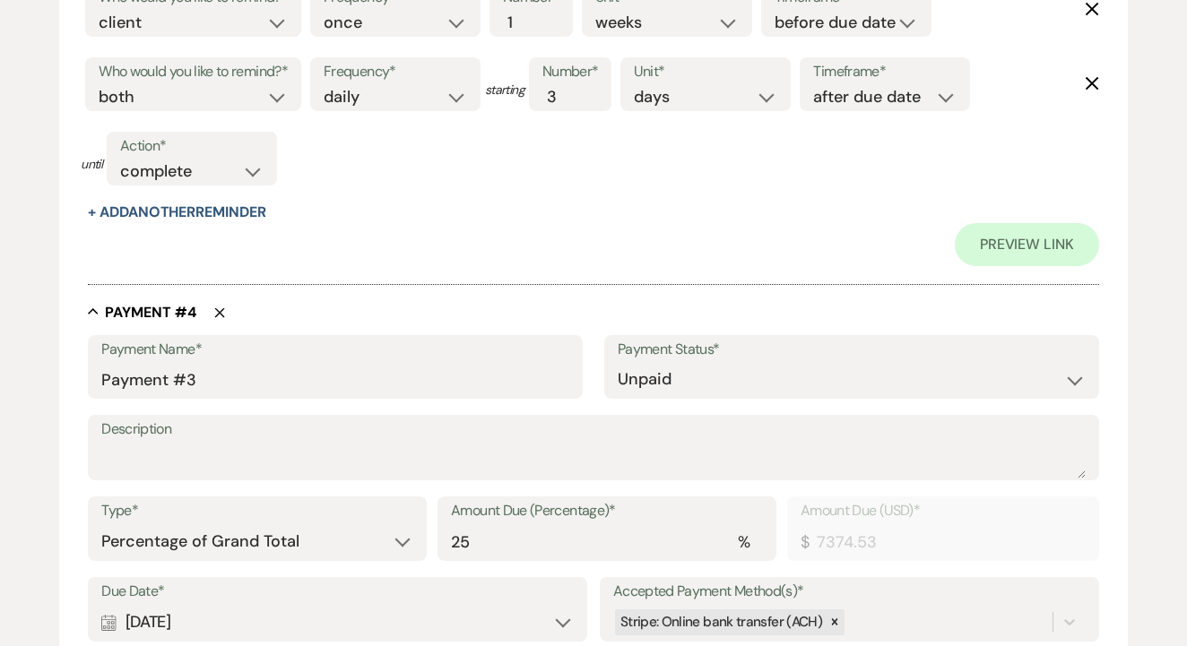
scroll to position [2687, 0]
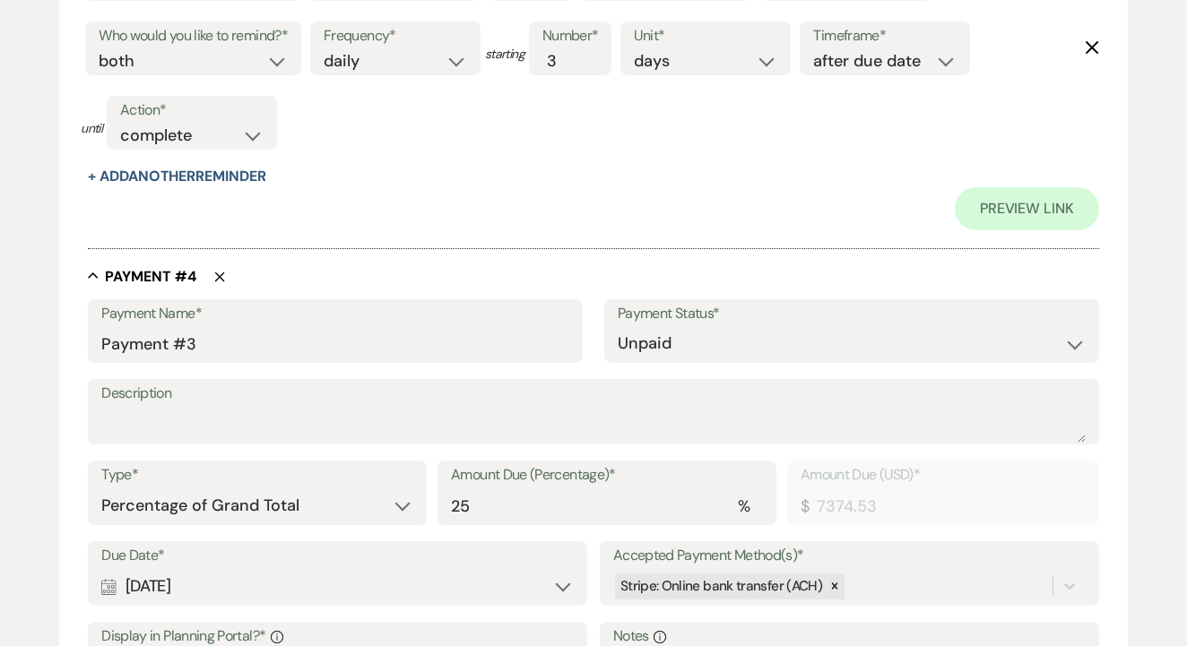
type input "Payment #3"
click at [301, 342] on div "Payment Name* Payment #3 Payment Status* Paid Unpaid" at bounding box center [593, 339] width 1011 height 81
click at [308, 332] on input "Payment #3" at bounding box center [335, 343] width 468 height 35
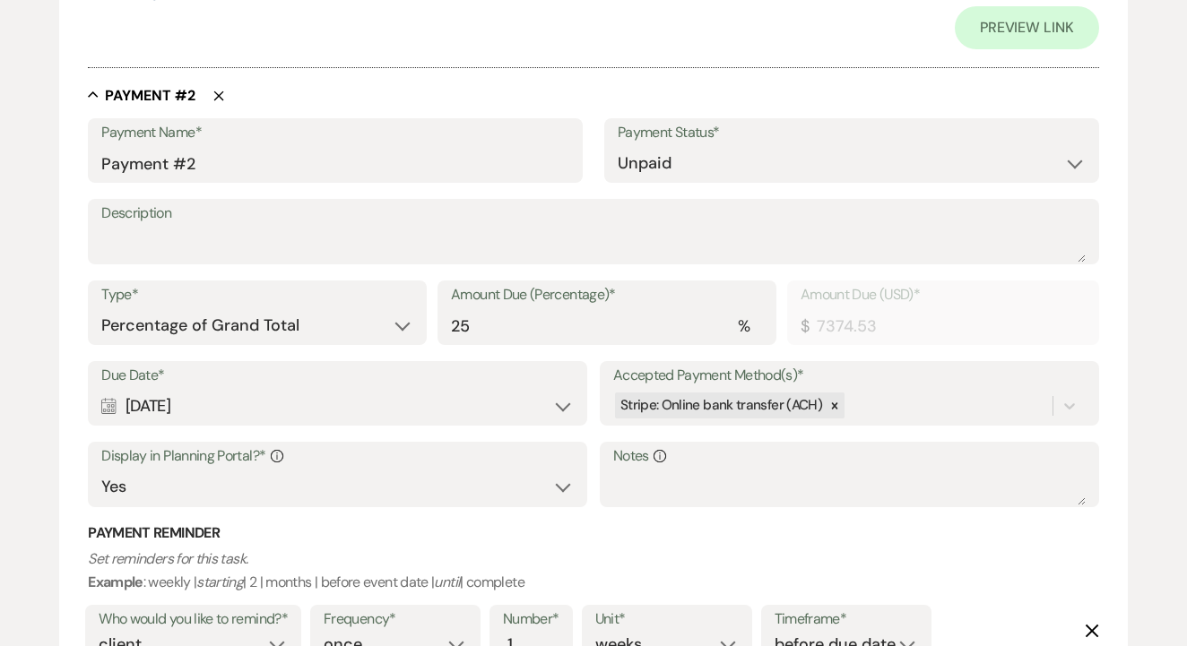
scroll to position [1196, 0]
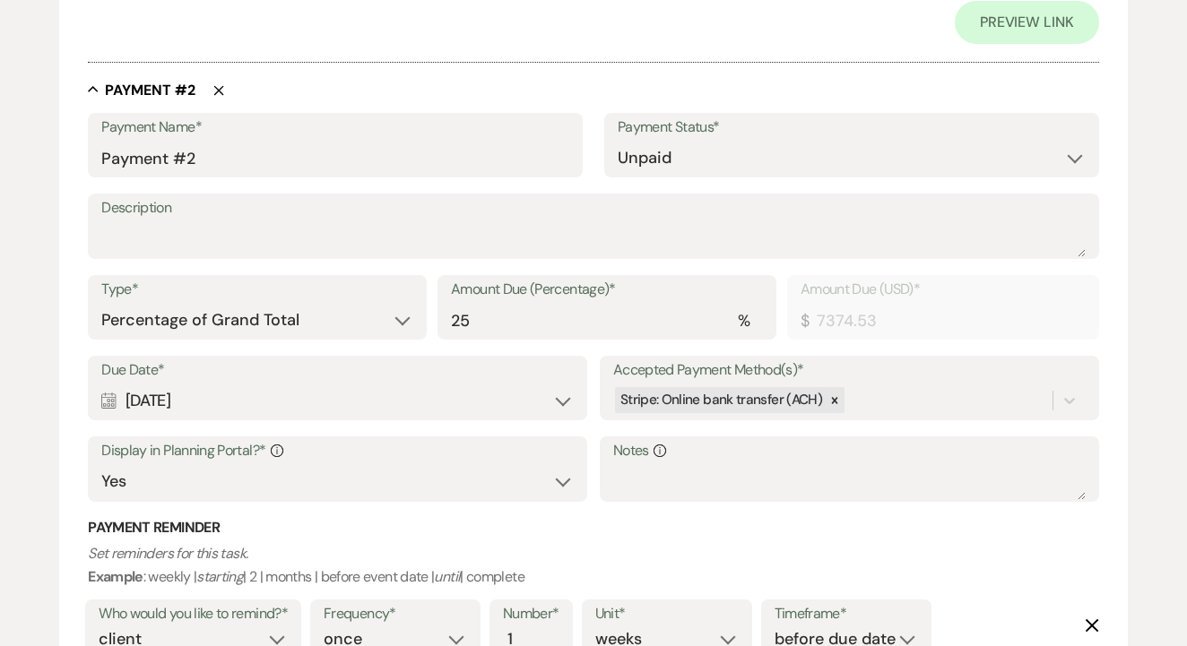
type input "Payment #4"
click at [255, 303] on select "Dollar Amount Percentage of Grand Total" at bounding box center [257, 320] width 312 height 35
select select "flat"
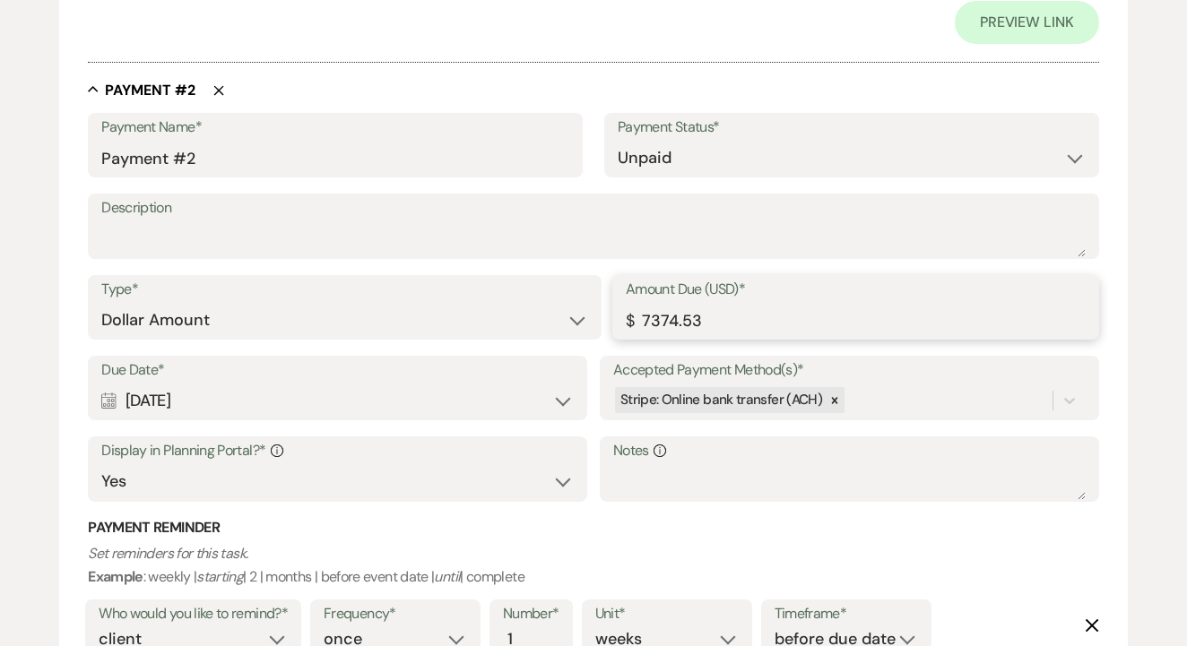
click at [678, 320] on input "7374.53" at bounding box center [856, 320] width 460 height 35
click at [662, 311] on input "7374.53" at bounding box center [856, 320] width 460 height 35
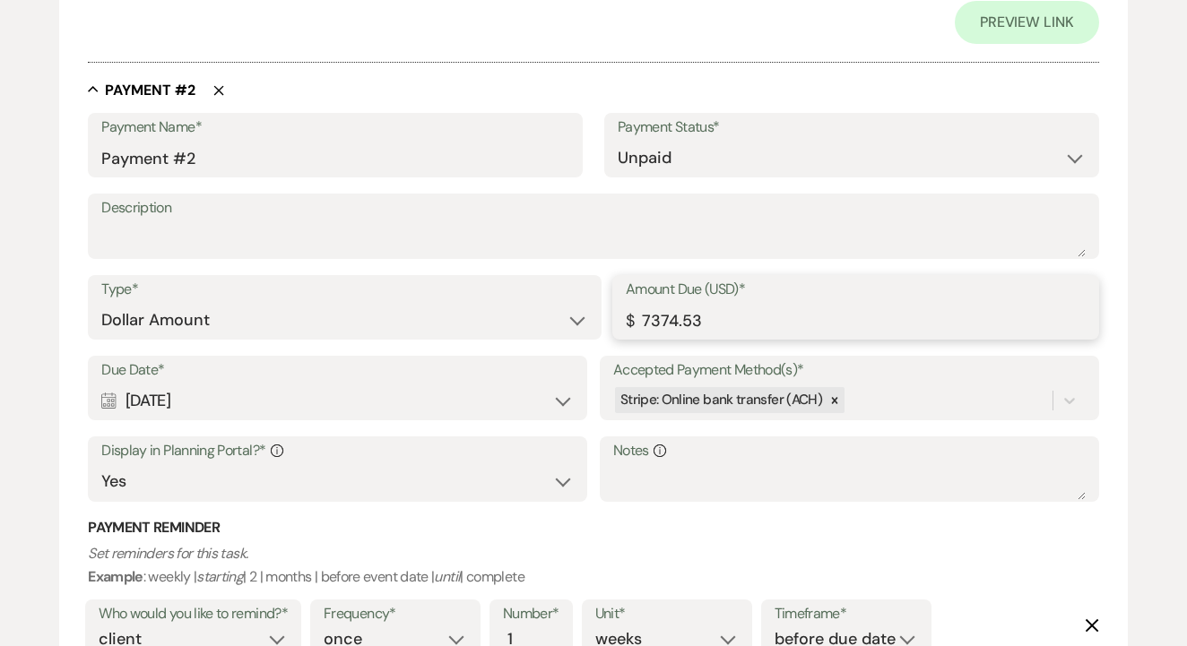
click at [662, 311] on input "7374.53" at bounding box center [856, 320] width 460 height 35
type input "8499"
click at [663, 308] on input "8499.38" at bounding box center [856, 320] width 460 height 35
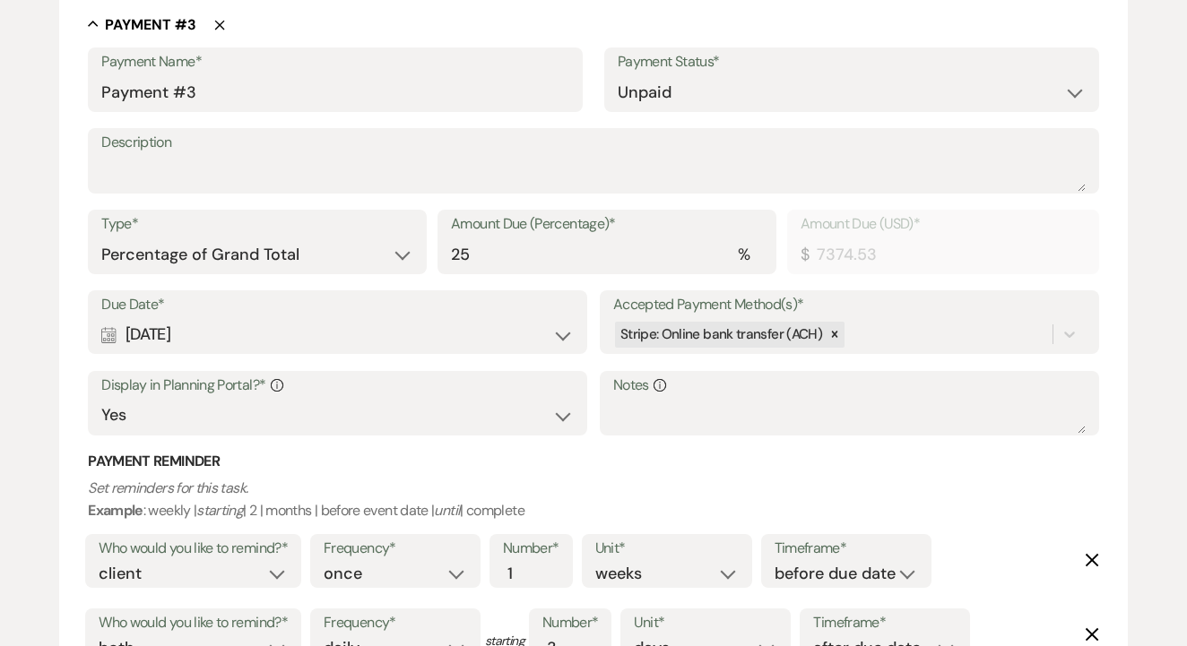
scroll to position [2103, 0]
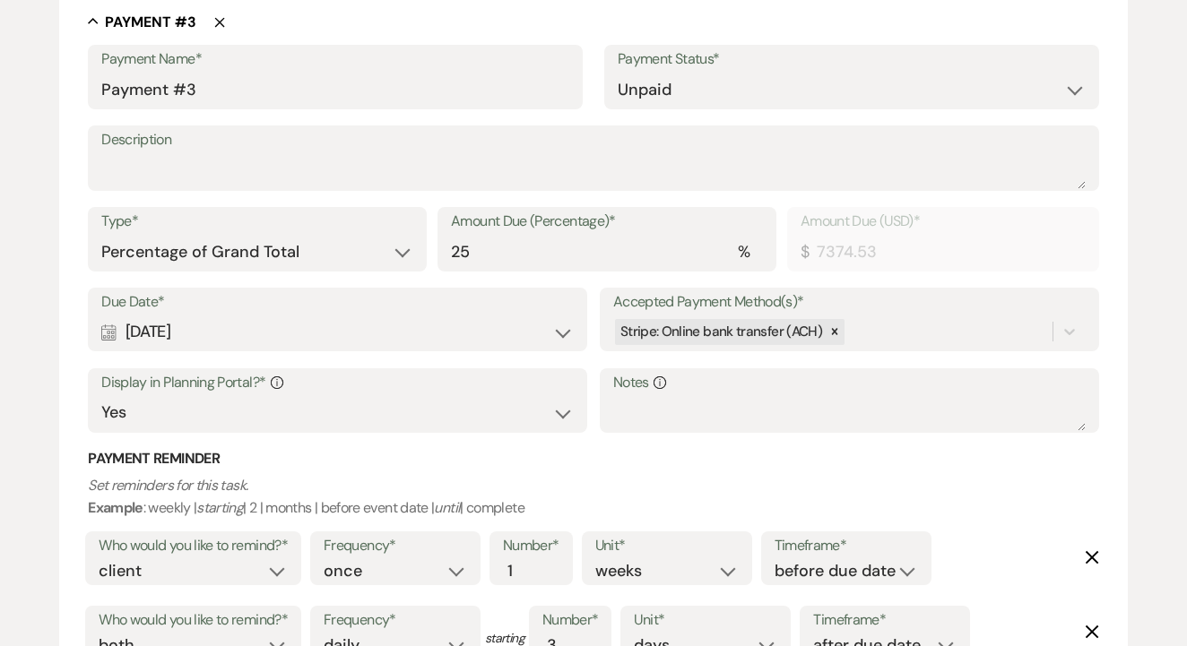
type input "8499.38"
click at [369, 290] on label "Due Date*" at bounding box center [337, 303] width 472 height 26
click at [376, 235] on select "Dollar Amount Percentage of Grand Total" at bounding box center [257, 252] width 312 height 35
select select "flat"
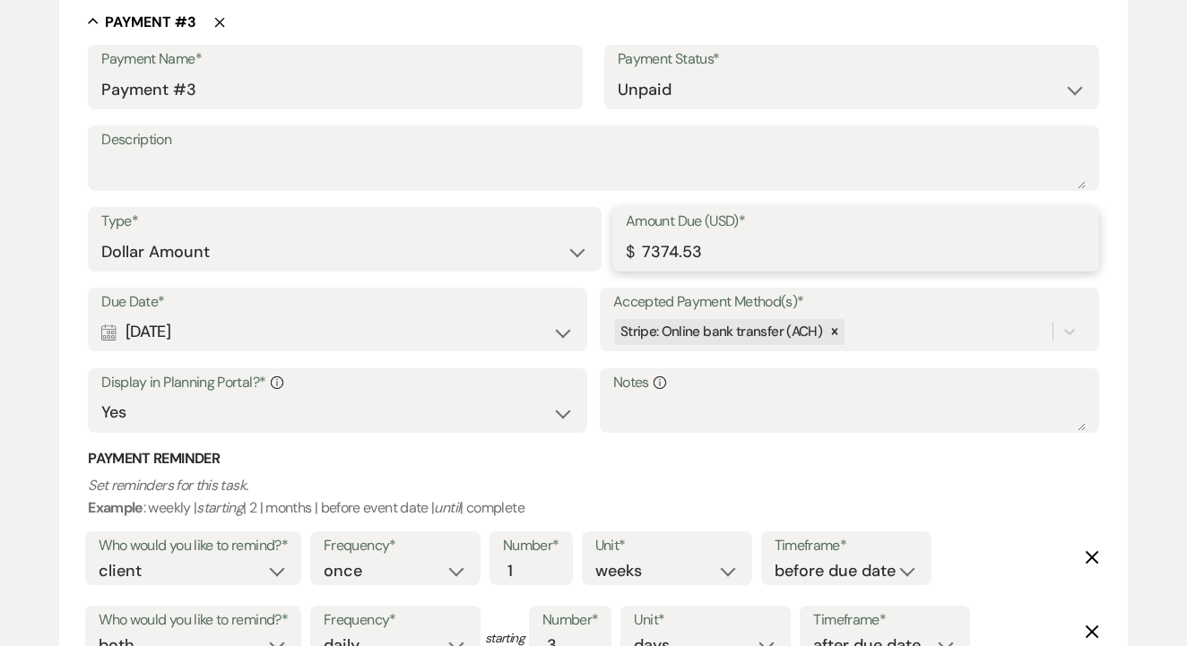
click at [683, 235] on input "7374.53" at bounding box center [856, 252] width 460 height 35
paste input "8499.38"
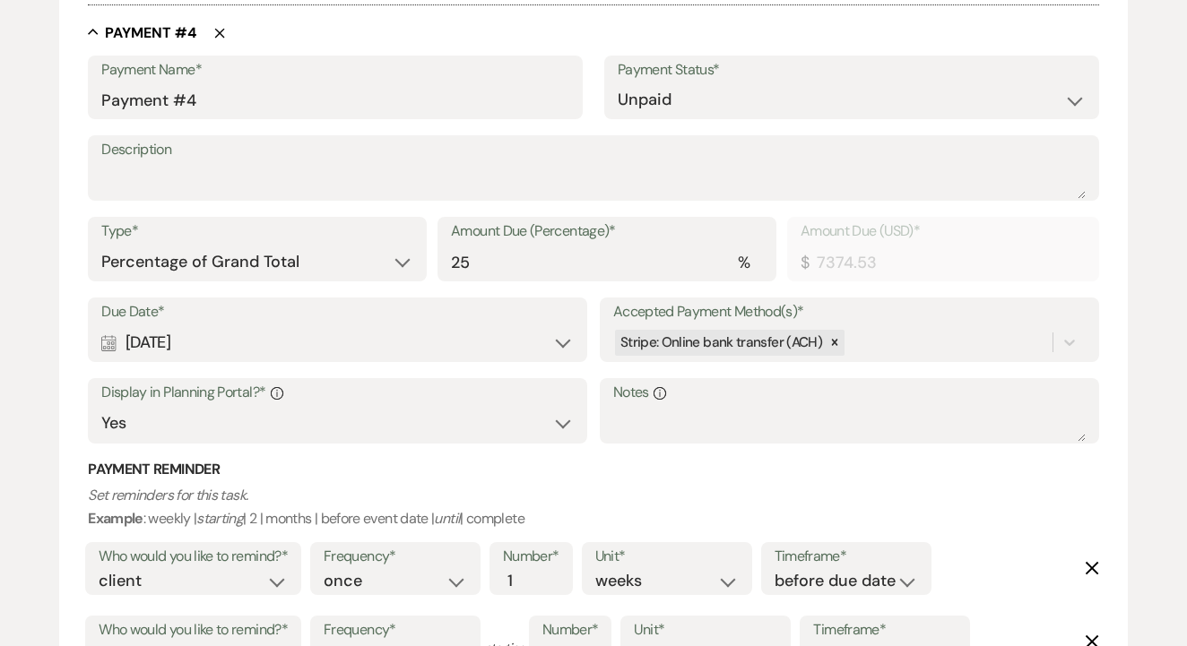
scroll to position [2980, 0]
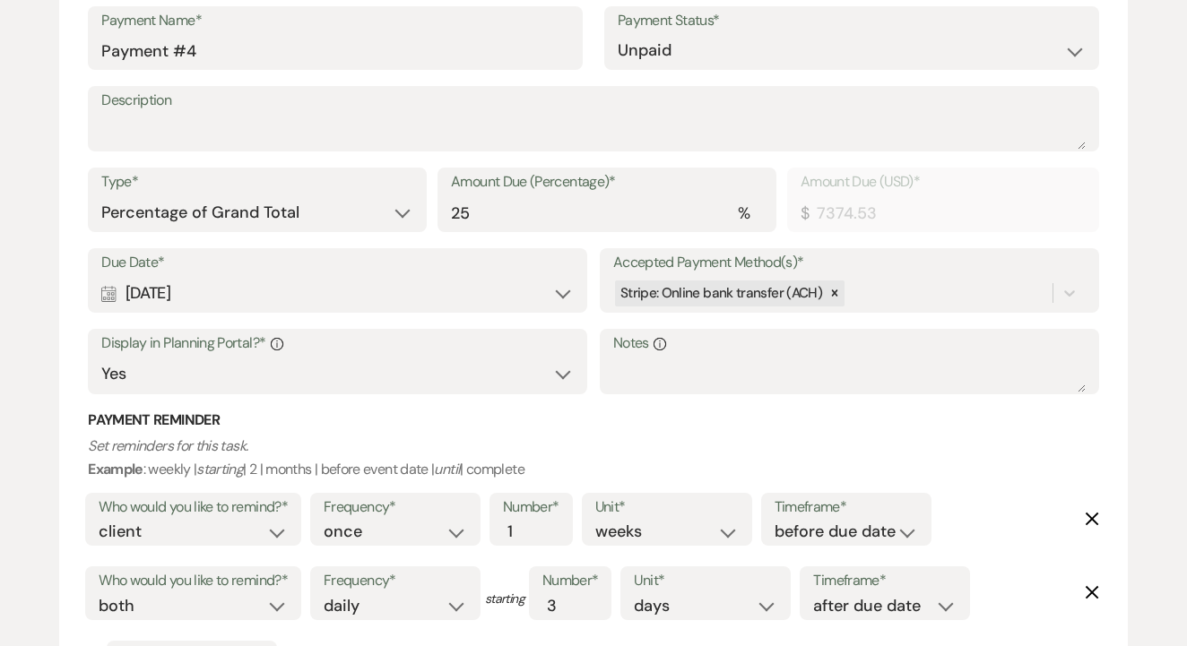
type input "8499.38"
click at [320, 195] on select "Dollar Amount Percentage of Grand Total" at bounding box center [257, 212] width 312 height 35
select select "flat"
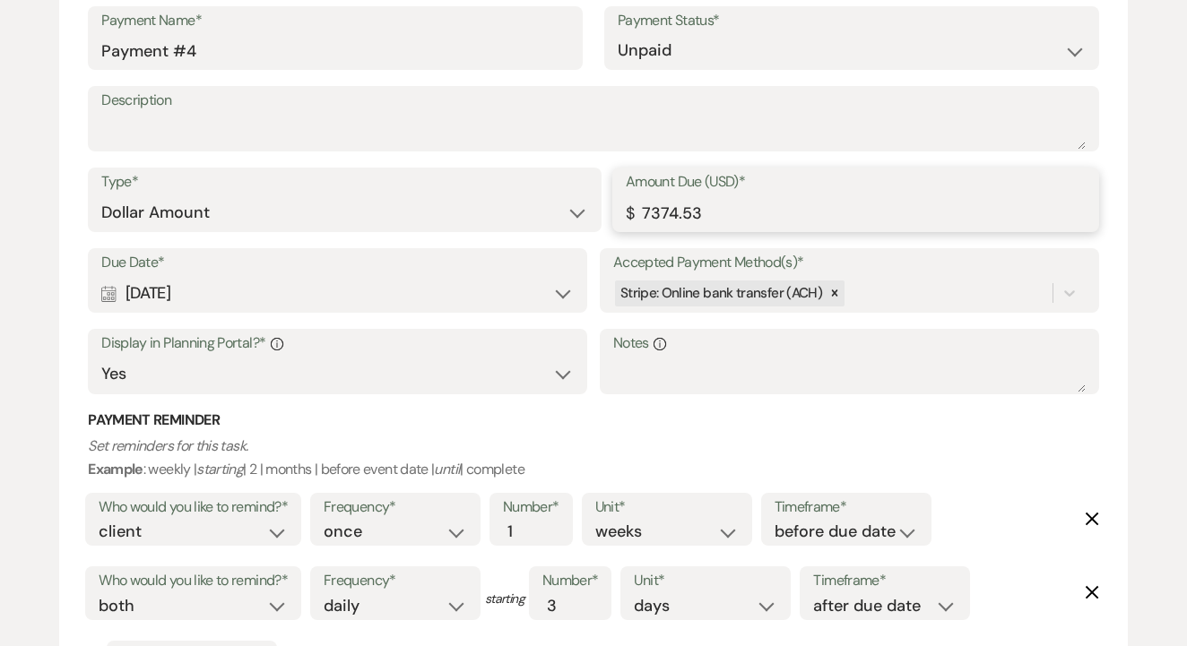
click at [662, 195] on input "7374.53" at bounding box center [856, 212] width 460 height 35
paste input "8499.38"
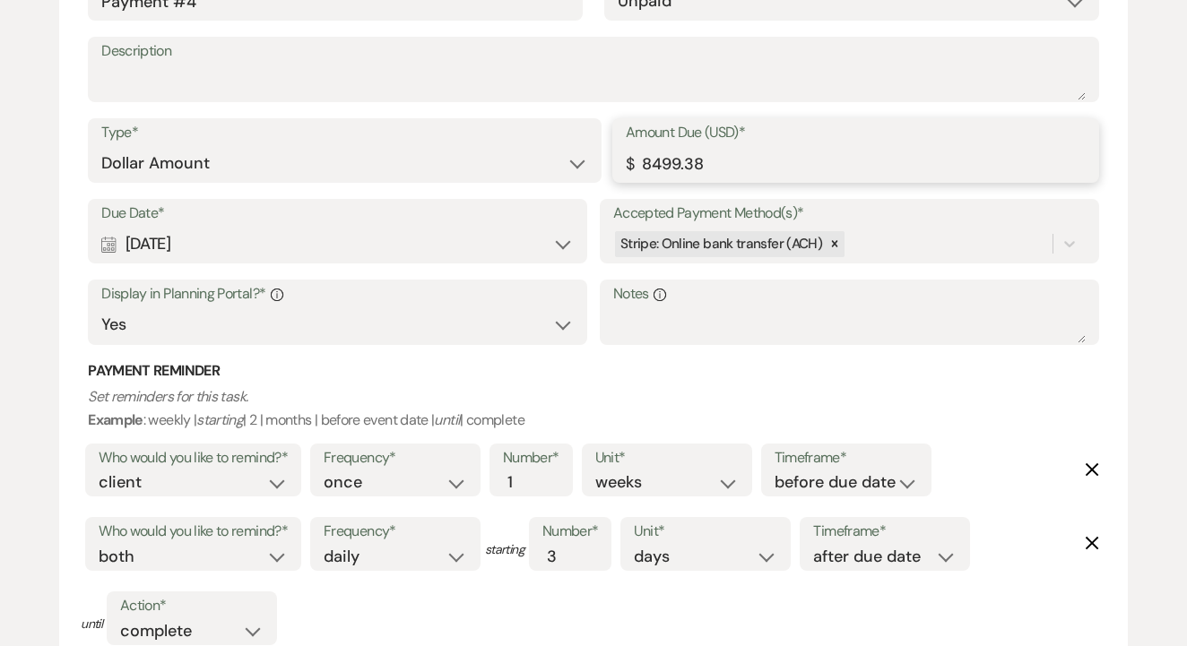
scroll to position [3025, 0]
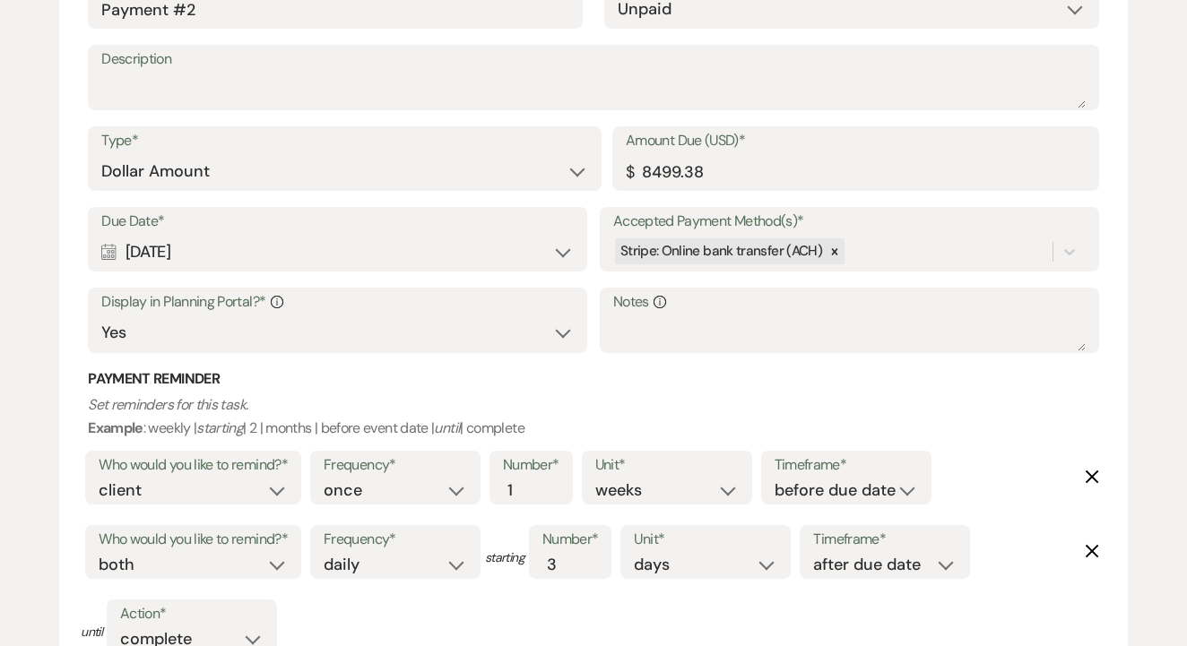
type input "8499.37"
click at [401, 241] on div "Calendar Aug 17, 2026 Expand" at bounding box center [337, 252] width 472 height 35
select select "day"
select select "beforeEventDate"
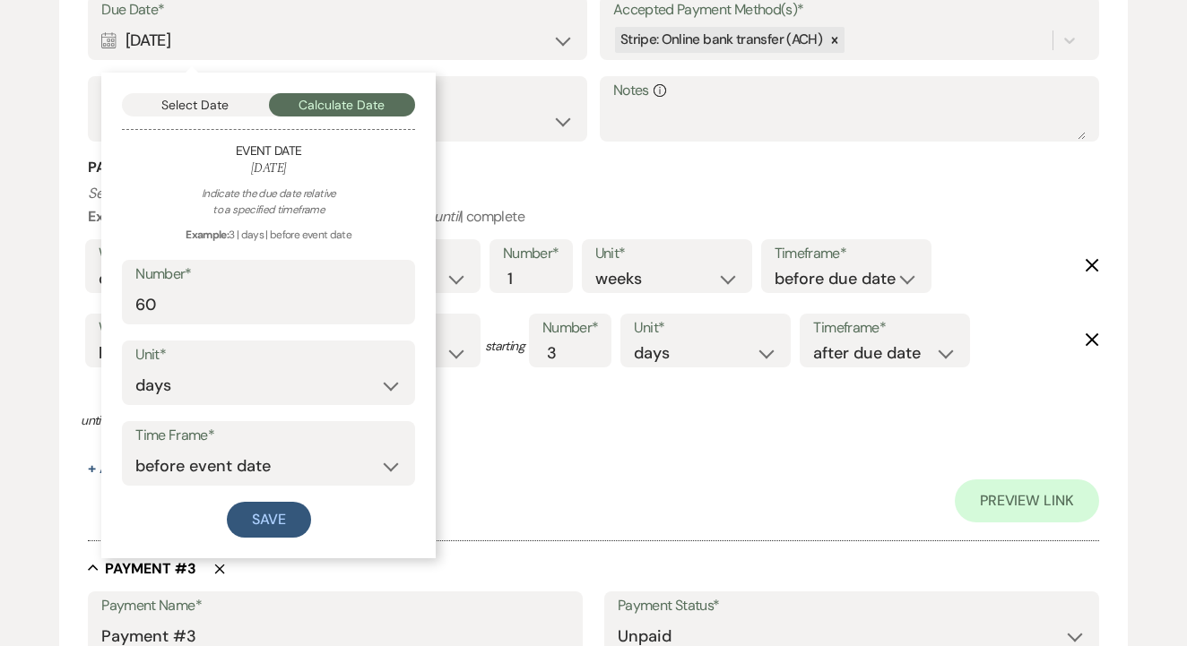
scroll to position [1575, 0]
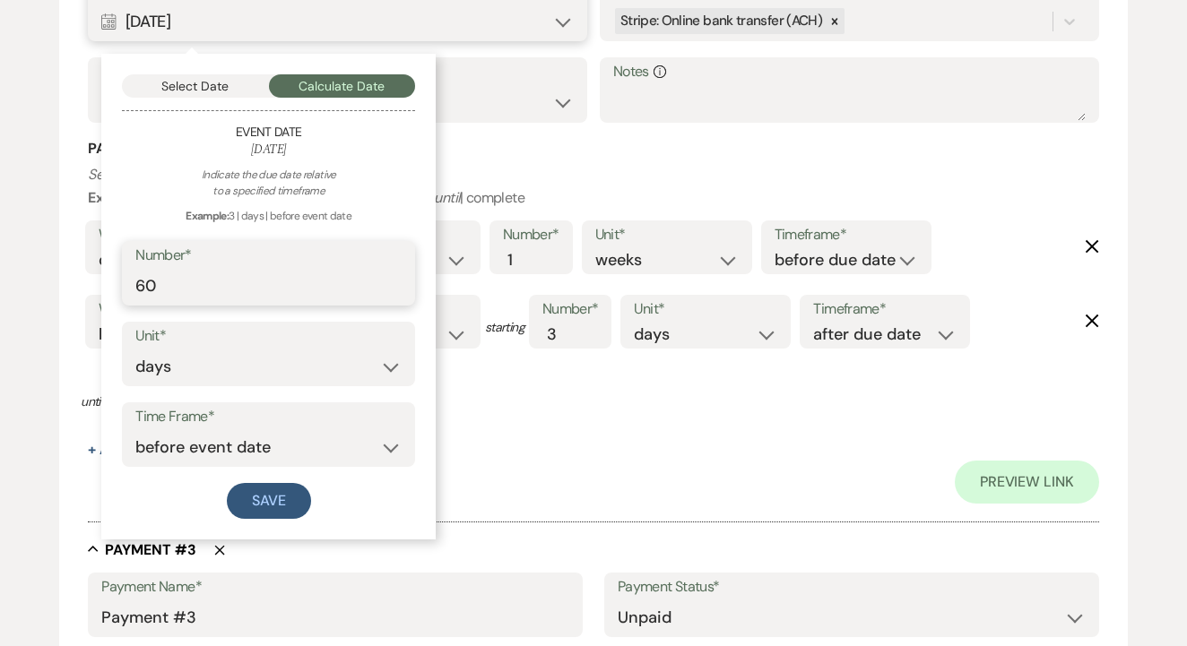
click at [290, 272] on input "60" at bounding box center [268, 286] width 266 height 35
type input "180"
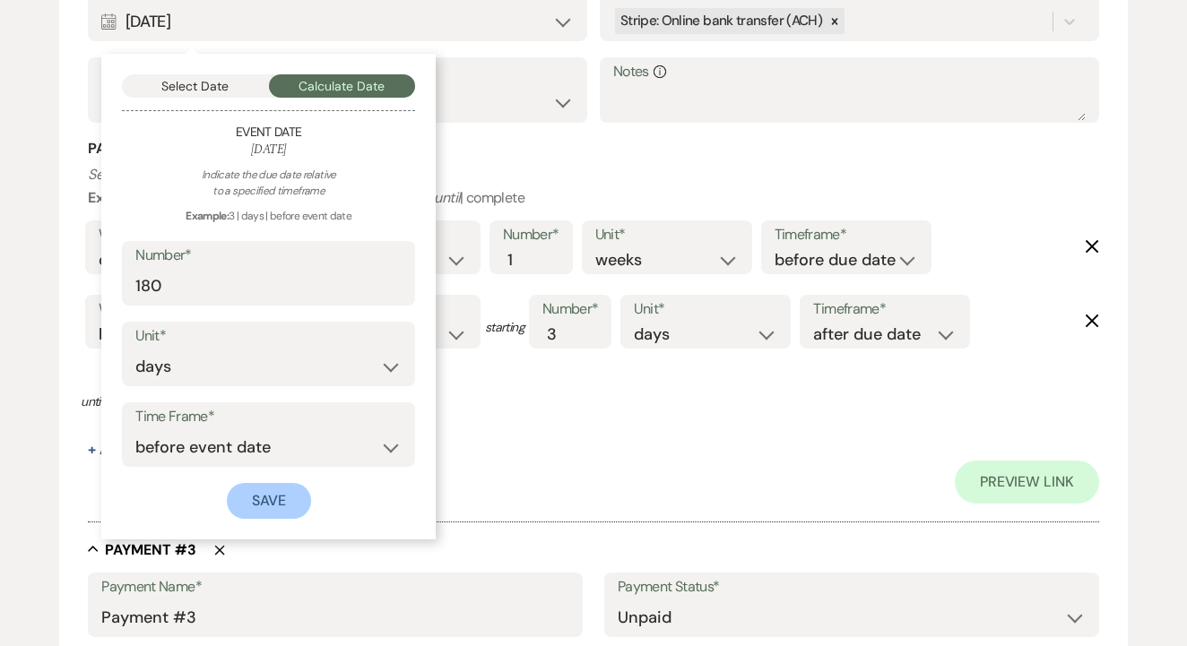
click at [280, 483] on button "Save" at bounding box center [269, 501] width 84 height 36
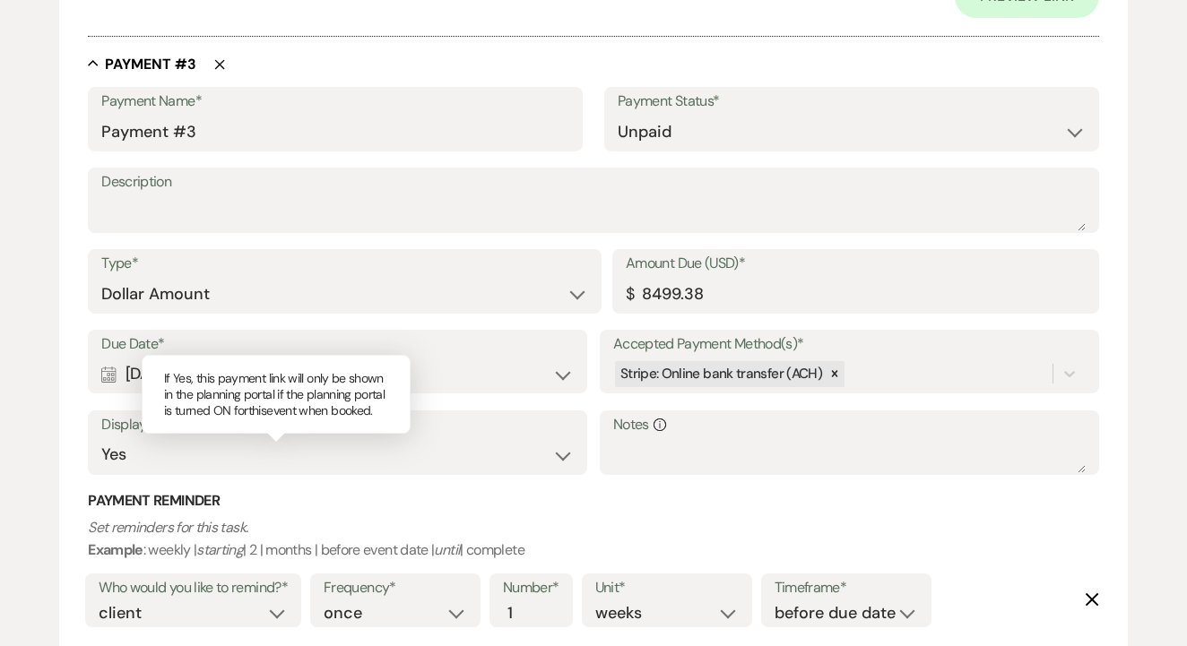
scroll to position [2065, 0]
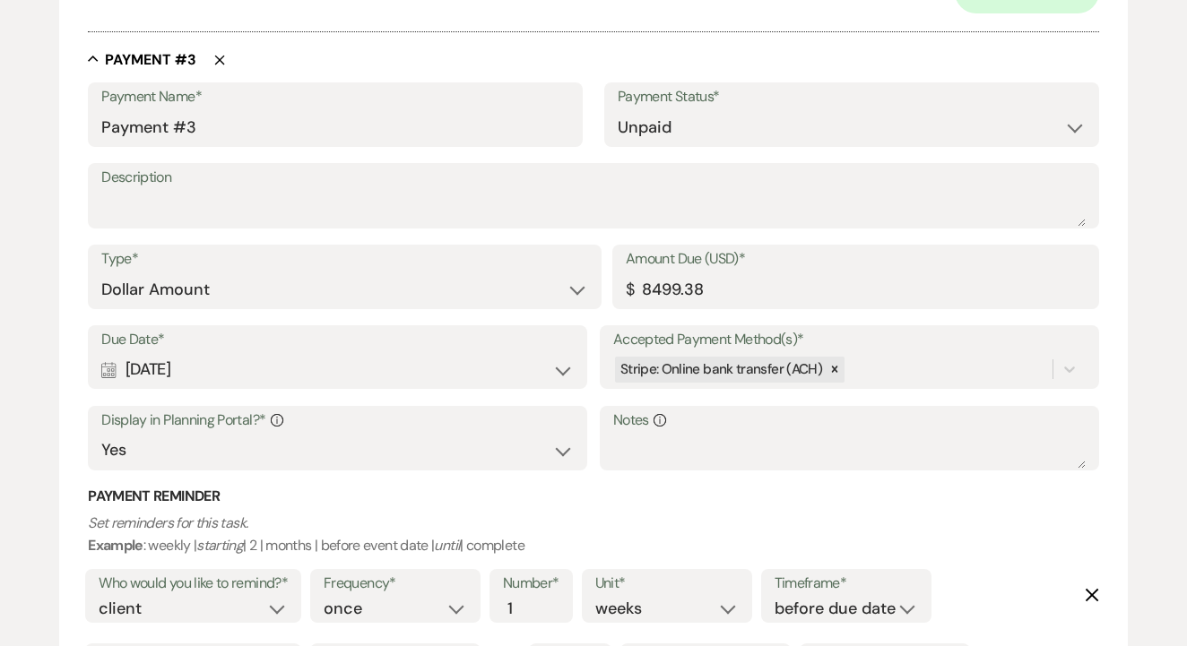
click at [310, 360] on div "Calendar Apr 19, 2026 Expand" at bounding box center [337, 369] width 472 height 35
select select "day"
select select "beforeEventDate"
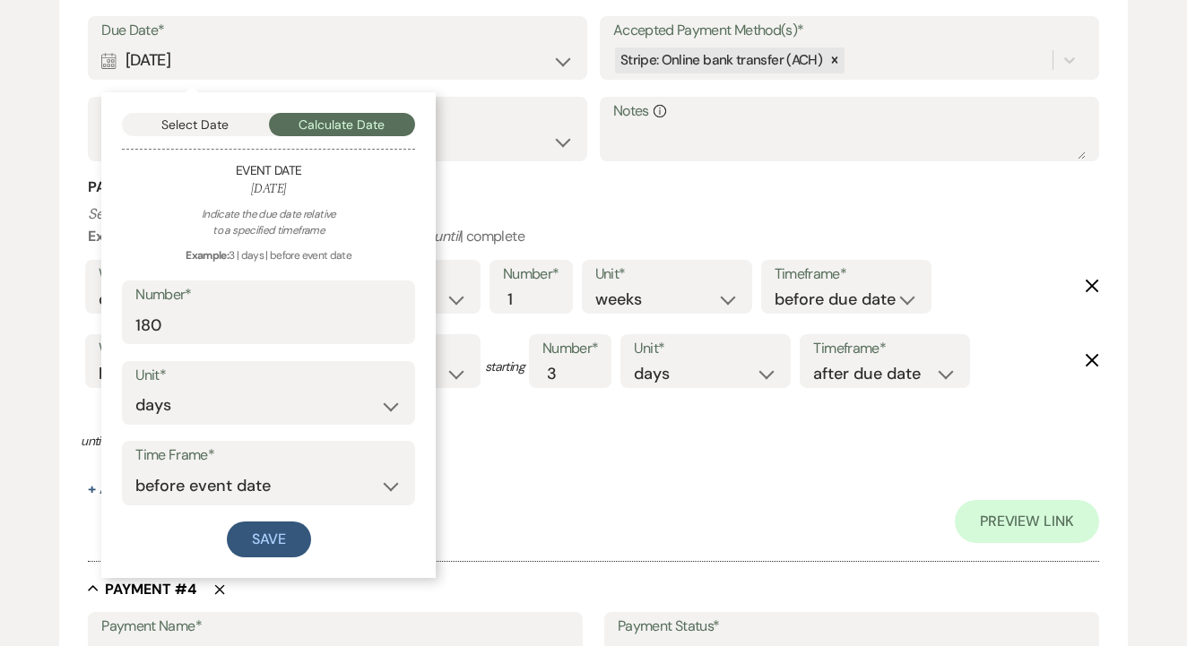
scroll to position [2384, 0]
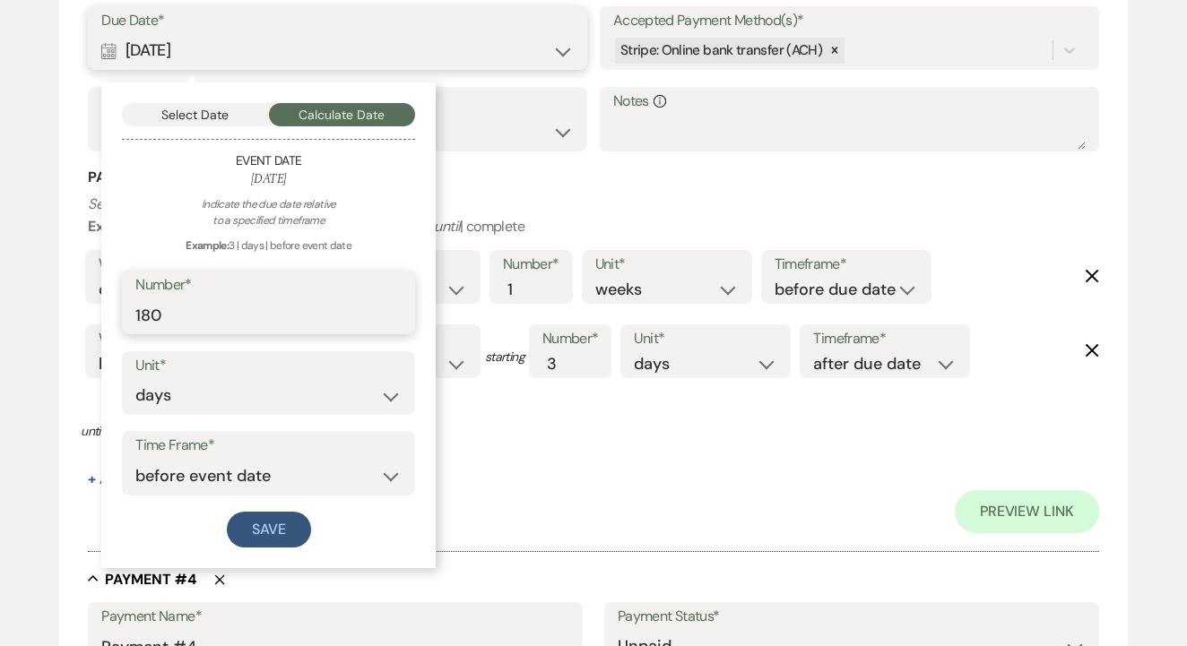
click at [292, 298] on input "180" at bounding box center [268, 315] width 266 height 35
type input "120"
click at [277, 515] on button "Save" at bounding box center [269, 530] width 84 height 36
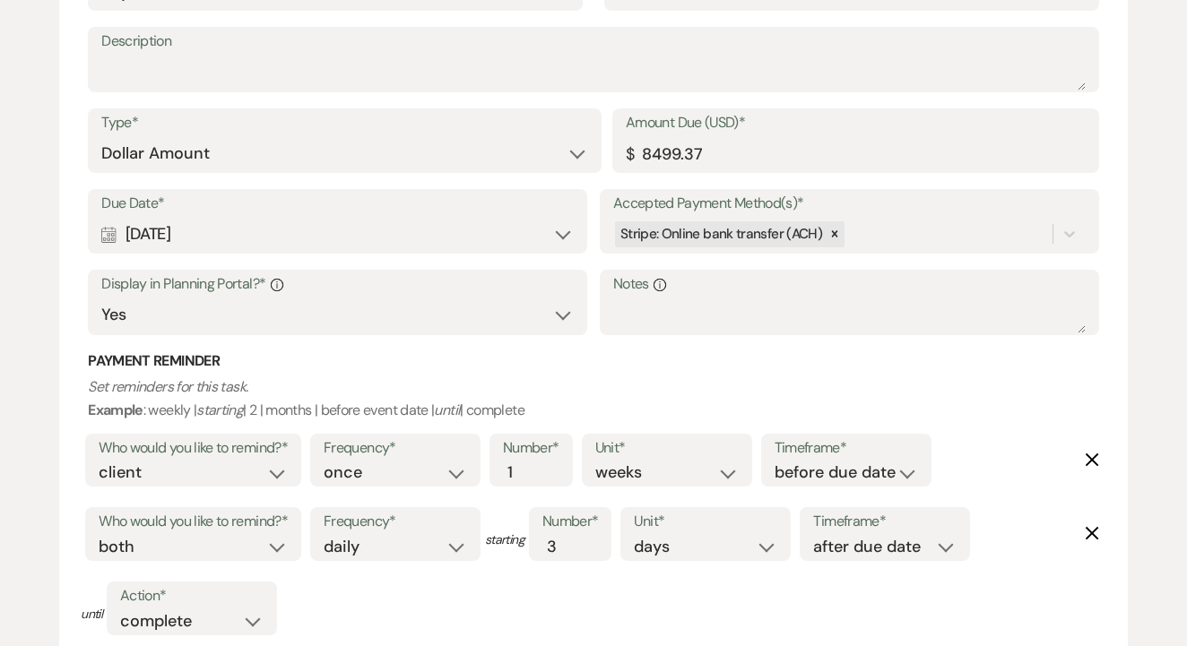
scroll to position [3008, 0]
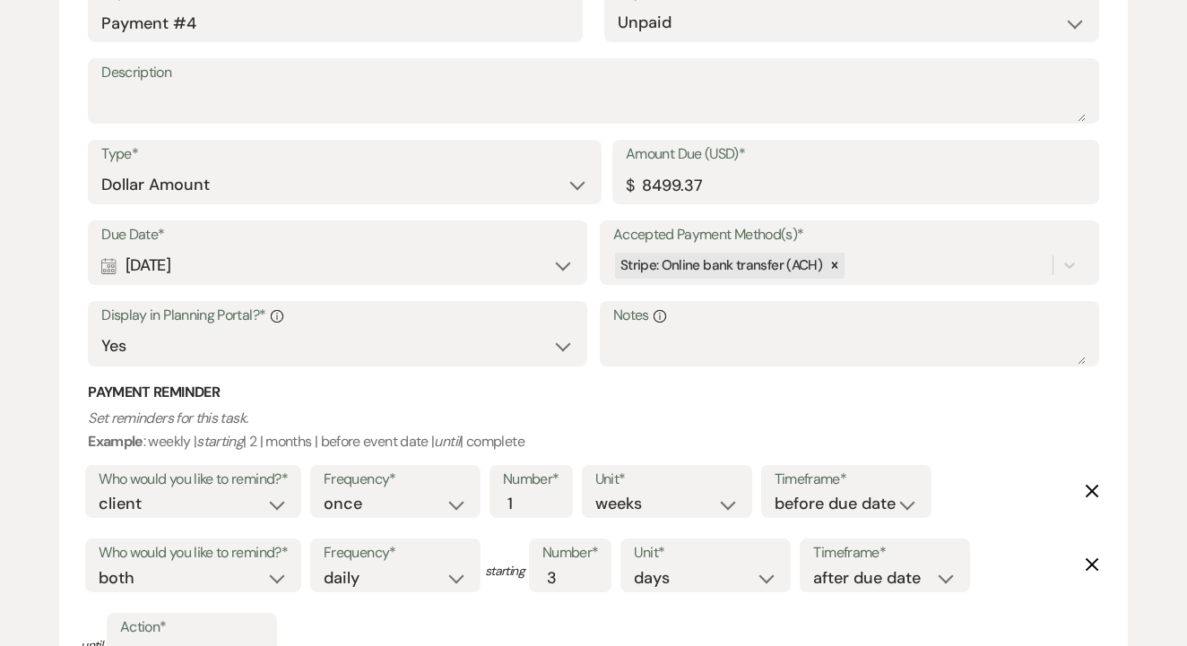
click at [306, 248] on div "Calendar Jun 18, 2026 Expand" at bounding box center [337, 265] width 472 height 35
select select "day"
select select "beforeEventDate"
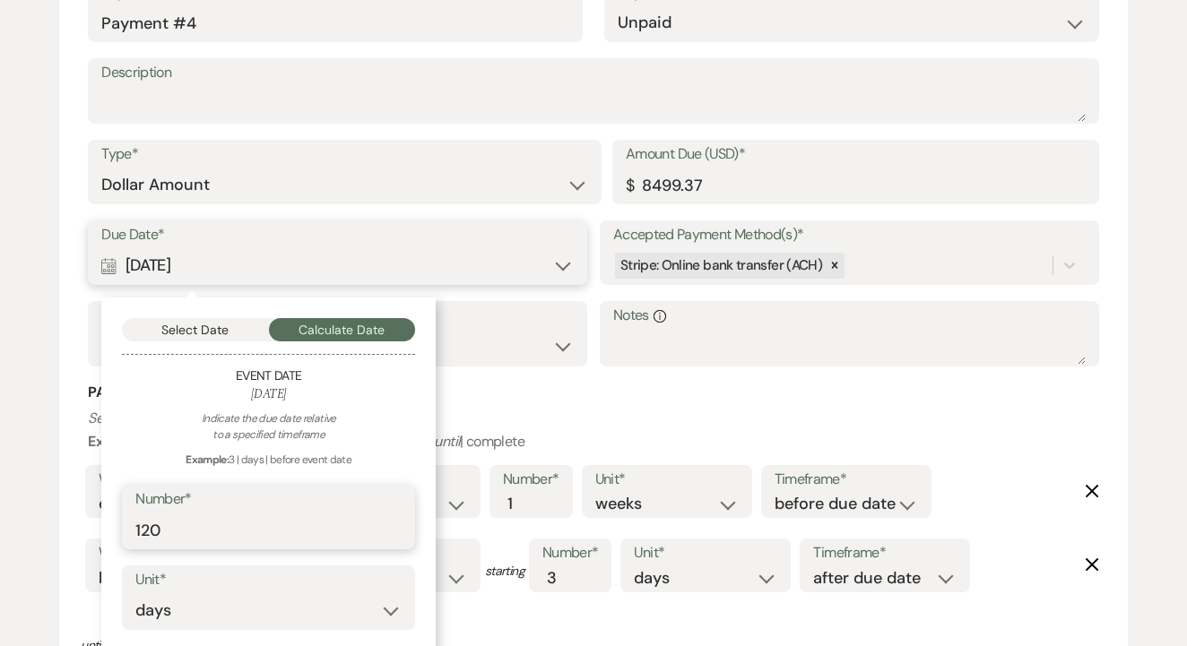
click at [259, 513] on input "120" at bounding box center [268, 530] width 266 height 35
type input "60"
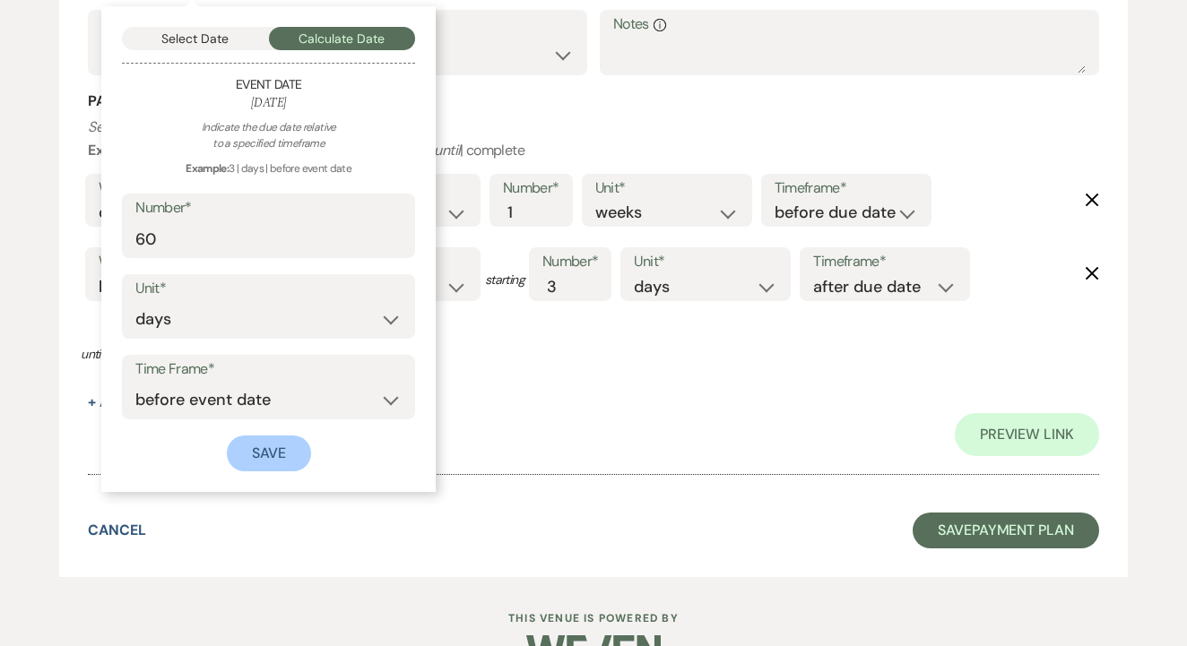
scroll to position [3299, 0]
click at [267, 437] on button "Save" at bounding box center [269, 455] width 84 height 36
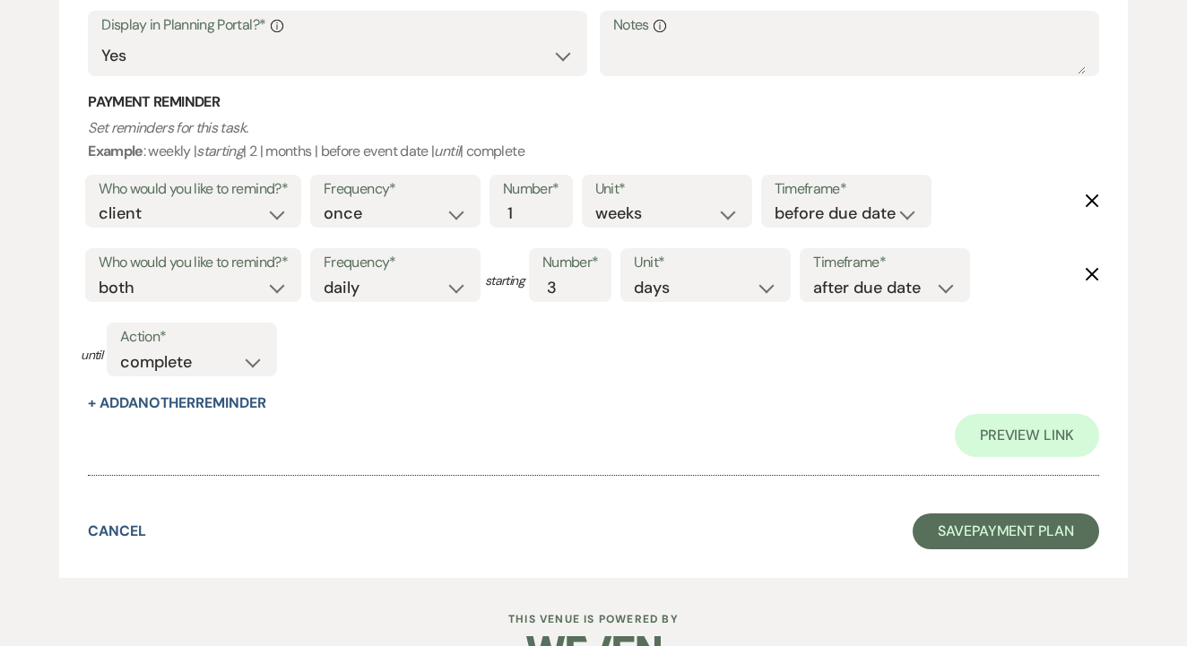
click at [964, 514] on button "Save Payment Plan" at bounding box center [1006, 532] width 186 height 36
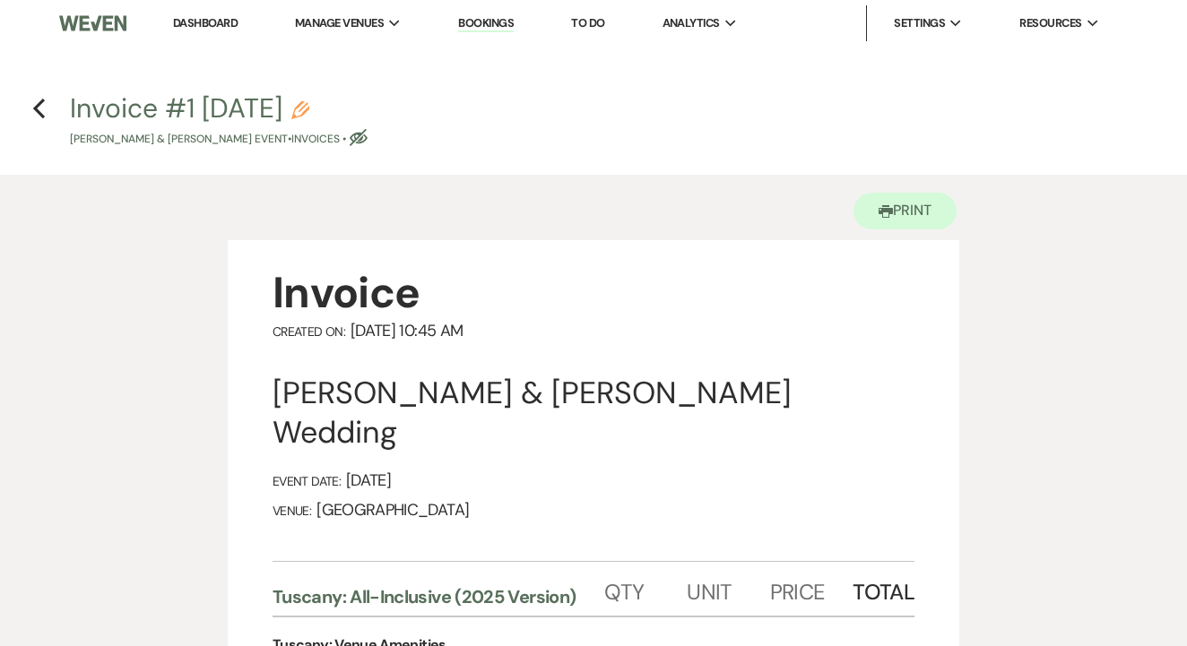
click at [46, 100] on h4 "Previous Invoice #1 9-15-2025 Pencil Sladen Lance & Whitney Negen's Event • Inv…" at bounding box center [593, 119] width 1187 height 58
click at [42, 98] on icon "Previous" at bounding box center [38, 109] width 13 height 22
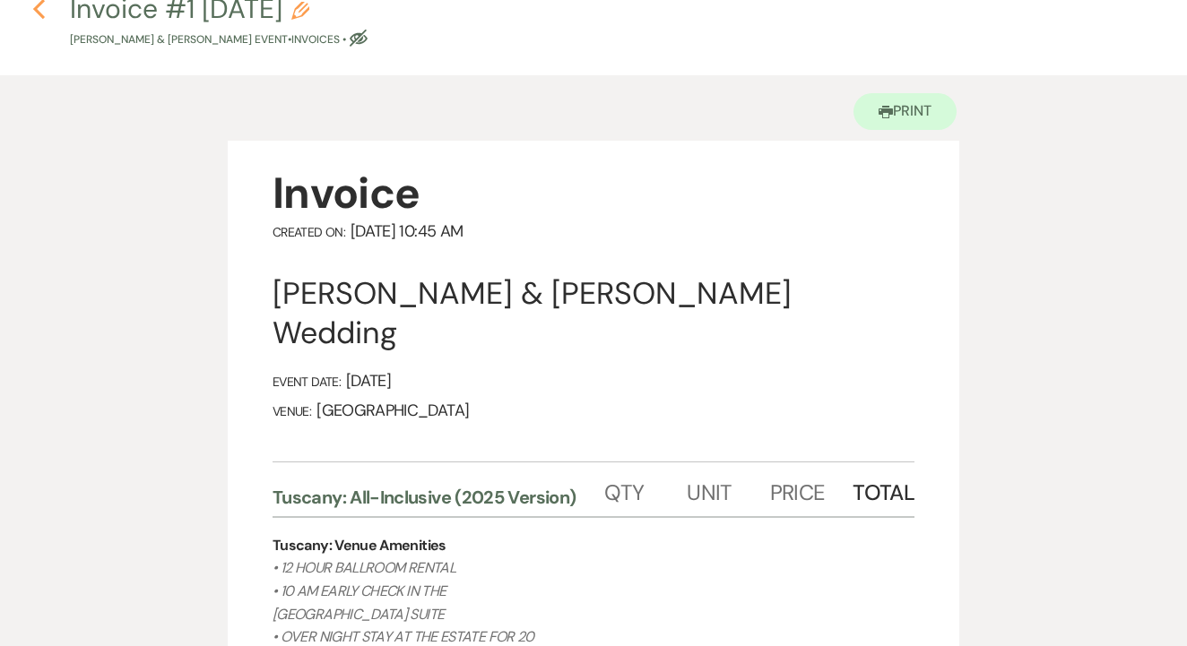
select select "6"
select select "14"
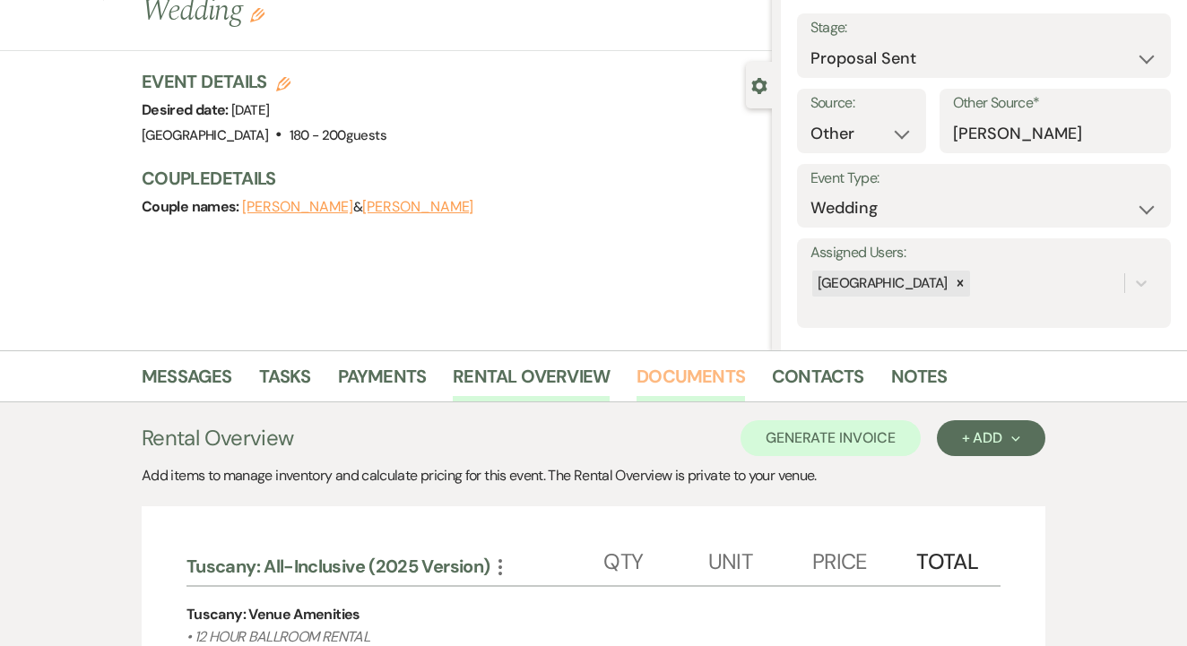
click at [702, 377] on link "Documents" at bounding box center [690, 381] width 108 height 39
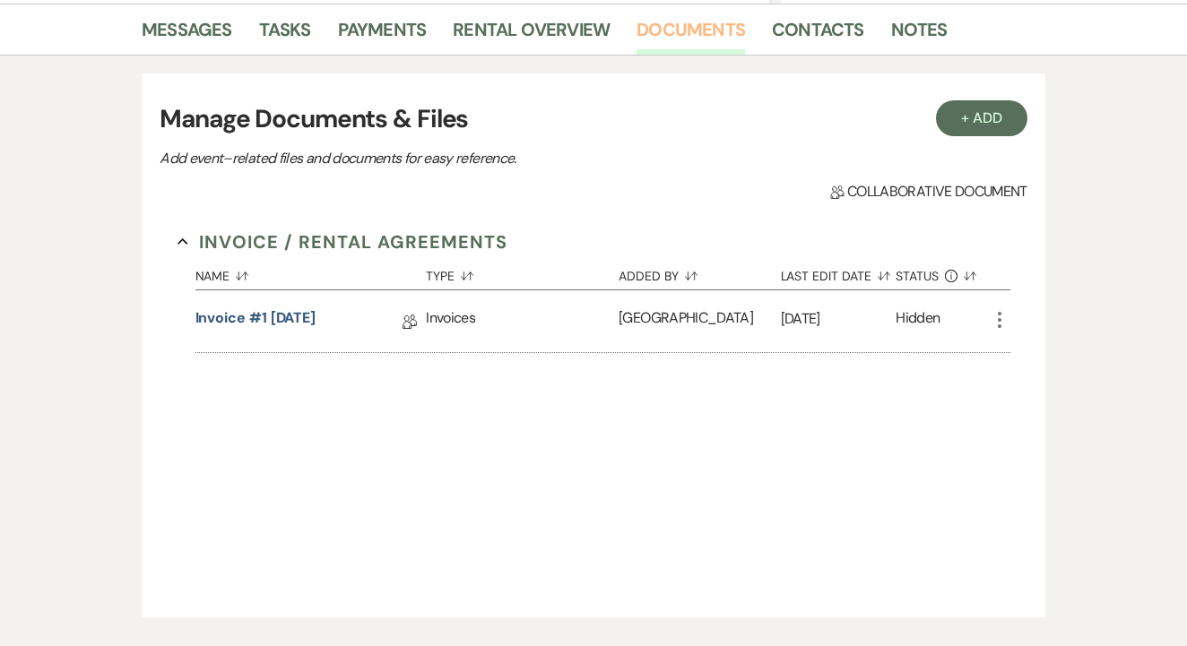
scroll to position [462, 0]
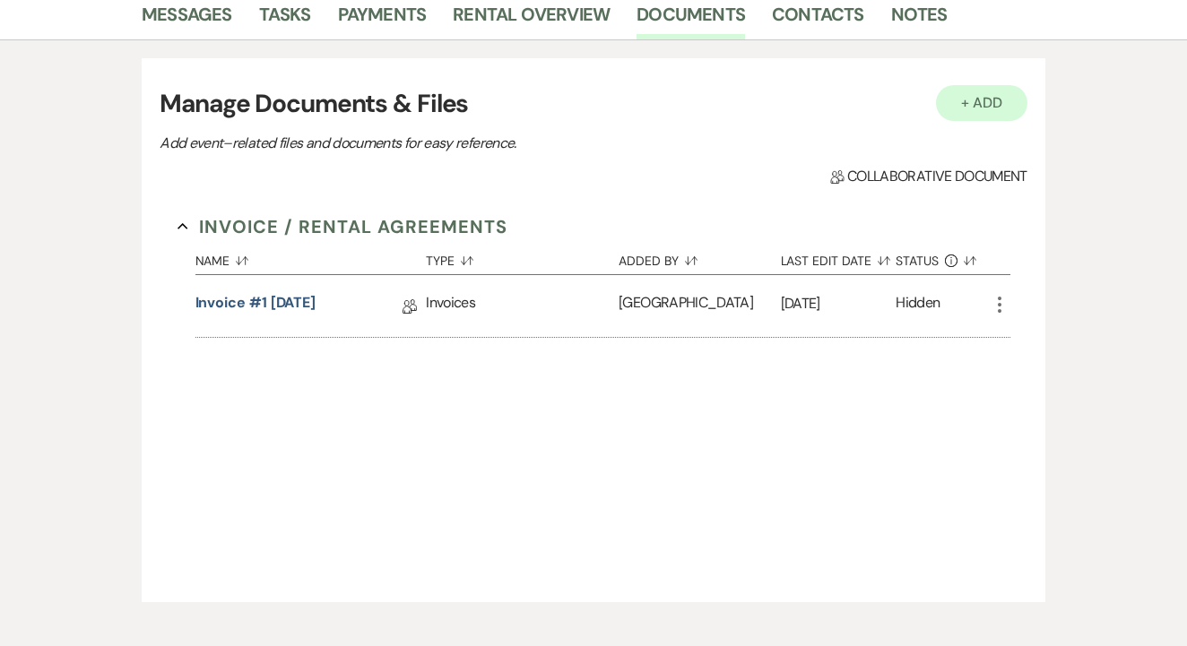
click at [983, 105] on button "+ Add" at bounding box center [981, 103] width 91 height 36
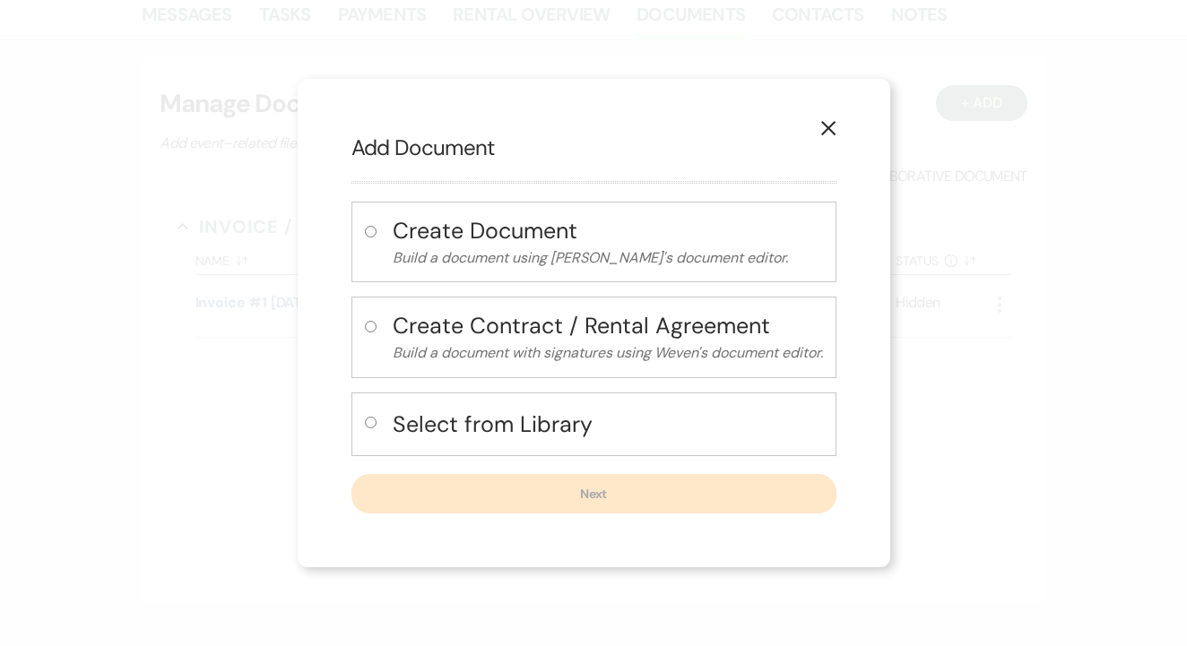
click at [367, 423] on input "radio" at bounding box center [371, 423] width 12 height 12
radio input "true"
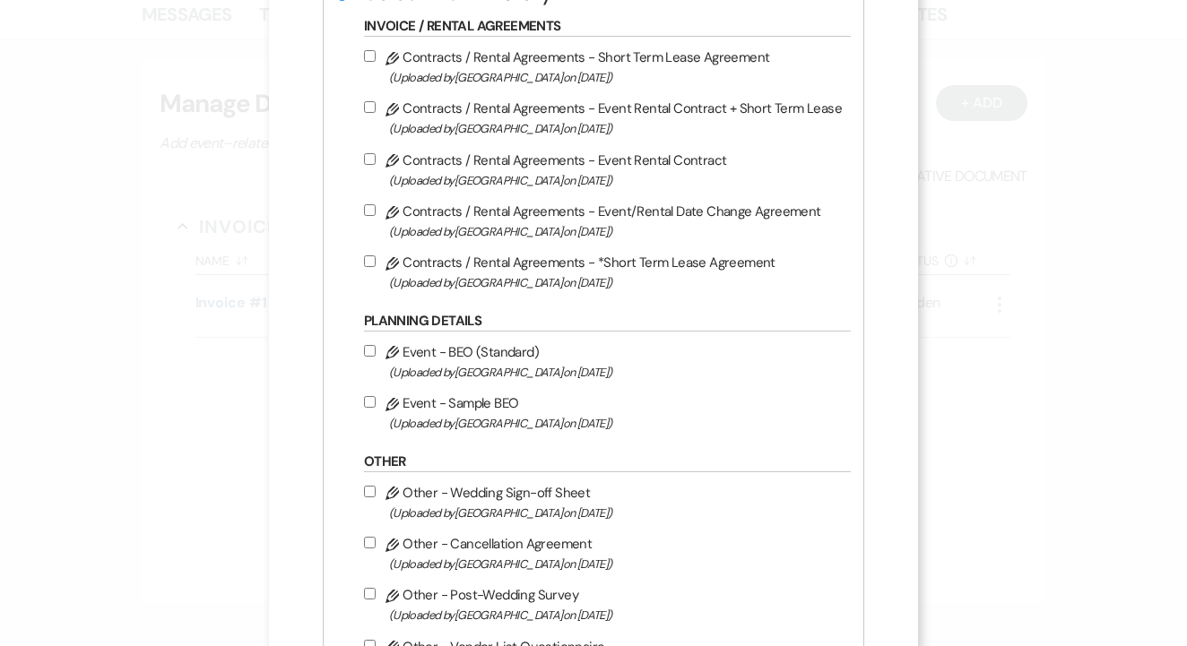
scroll to position [354, 0]
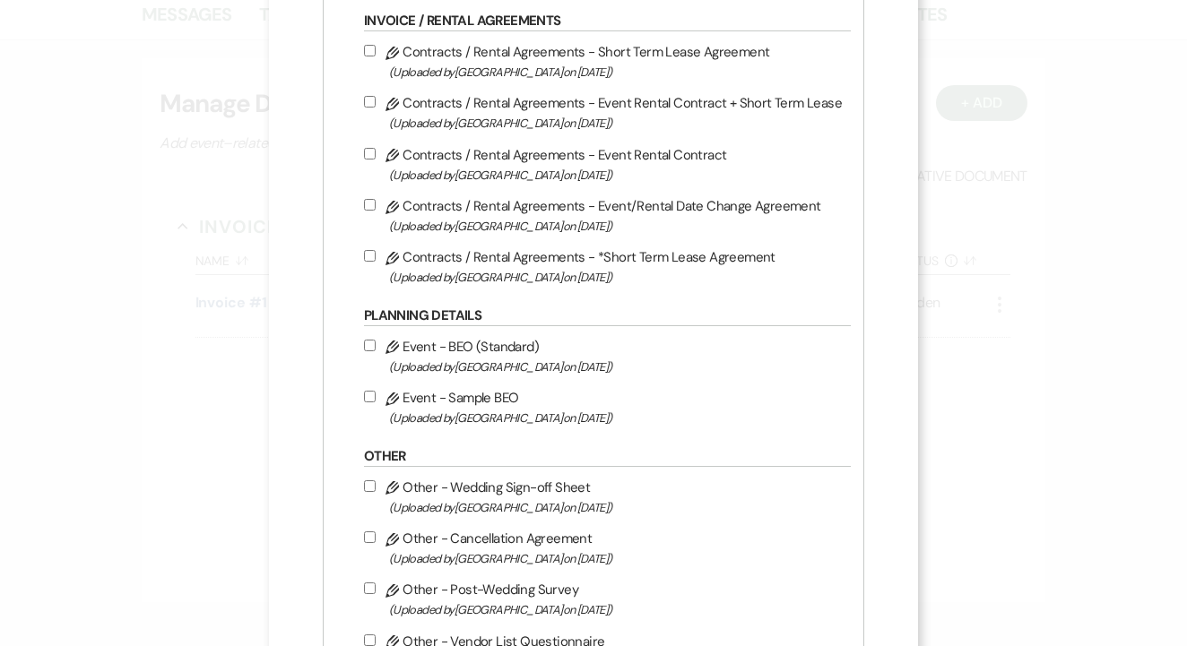
click at [376, 100] on input "Pencil Contracts / Rental Agreements - Event Rental Contract + Short Term Lease…" at bounding box center [370, 102] width 12 height 12
checkbox input "true"
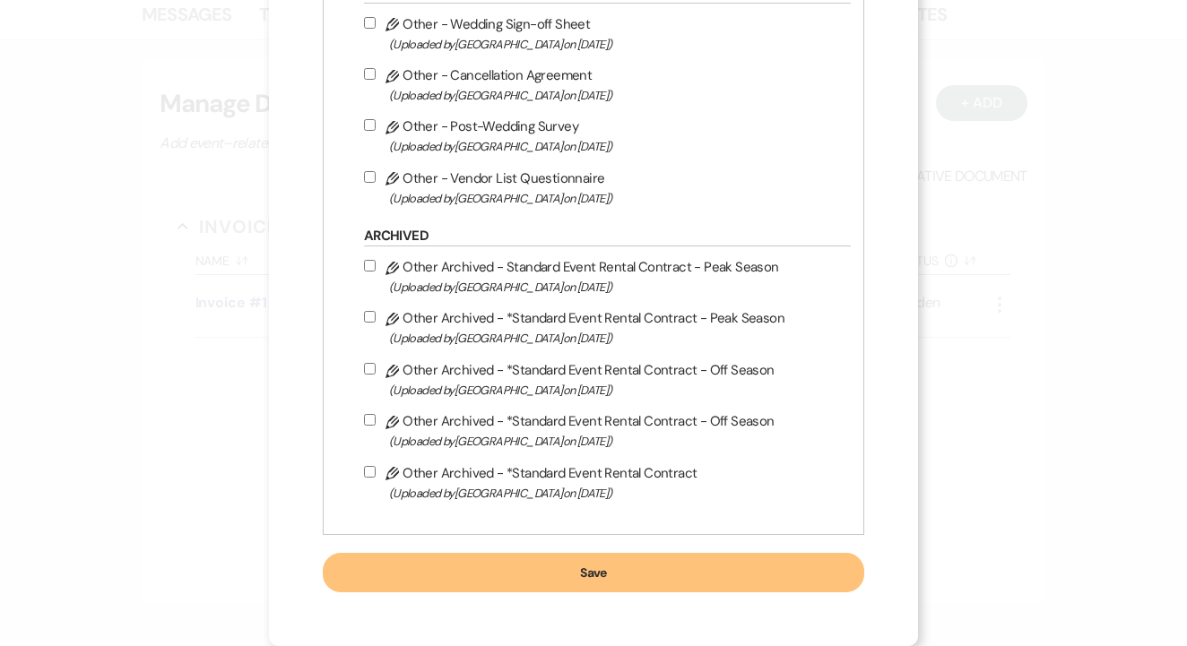
scroll to position [839, 0]
click at [606, 570] on button "Save" at bounding box center [593, 572] width 541 height 39
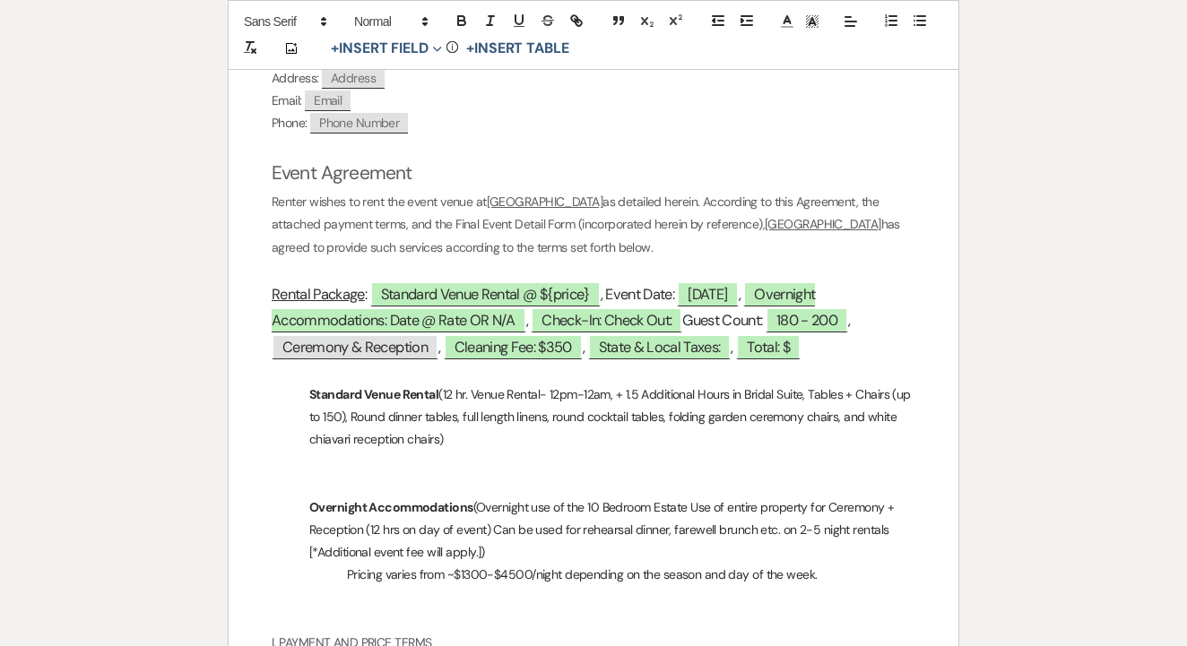
scroll to position [858, 0]
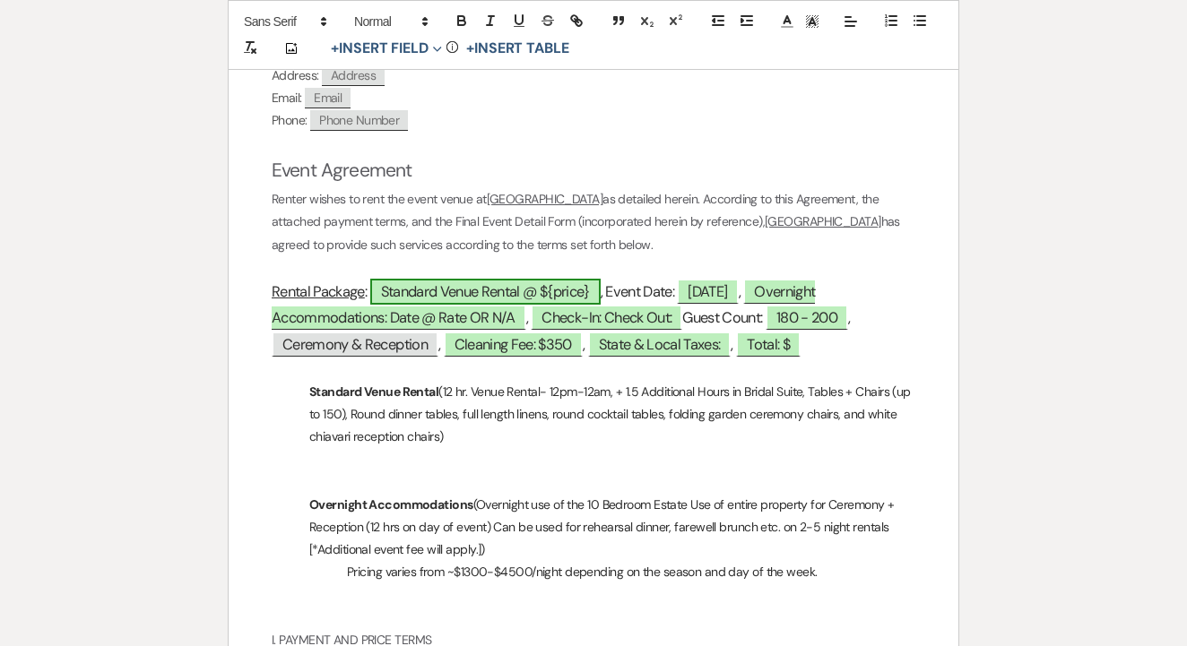
click at [571, 281] on span "Standard Venue Rental @ ${price}" at bounding box center [485, 292] width 230 height 26
select select "owner"
select select "custom_placeholder"
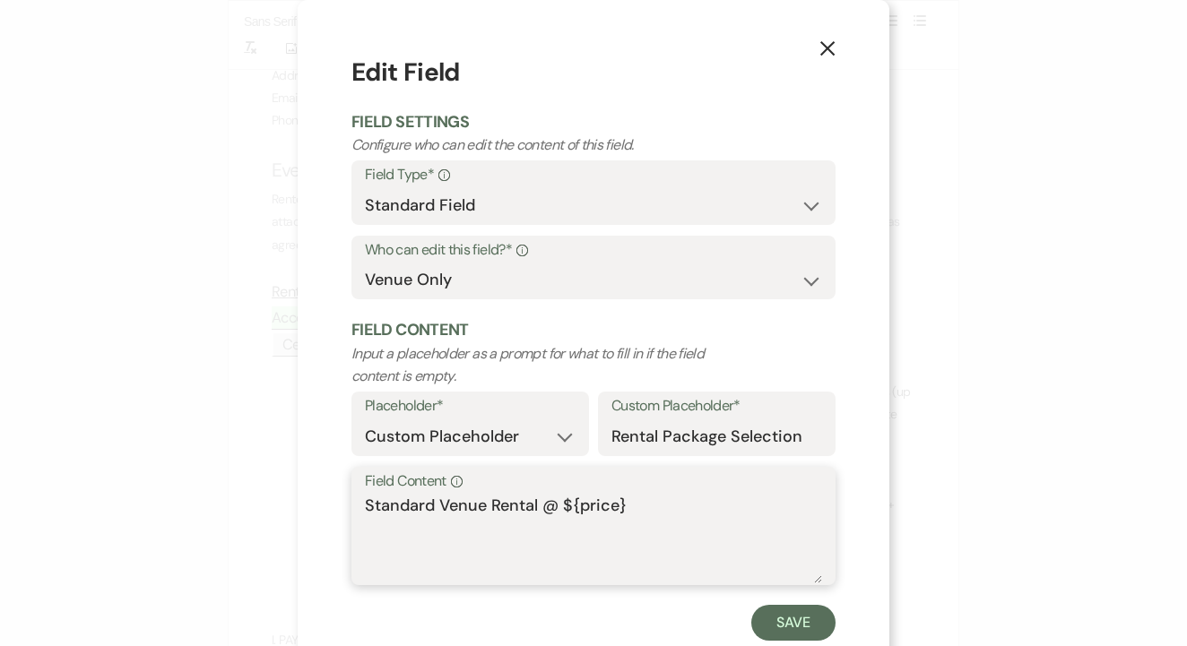
click at [652, 502] on textarea "Standard Venue Rental @ ${price}" at bounding box center [593, 539] width 457 height 90
type textarea "Standard Venue Rental @ $26,900"
click at [796, 611] on button "Save" at bounding box center [793, 623] width 84 height 36
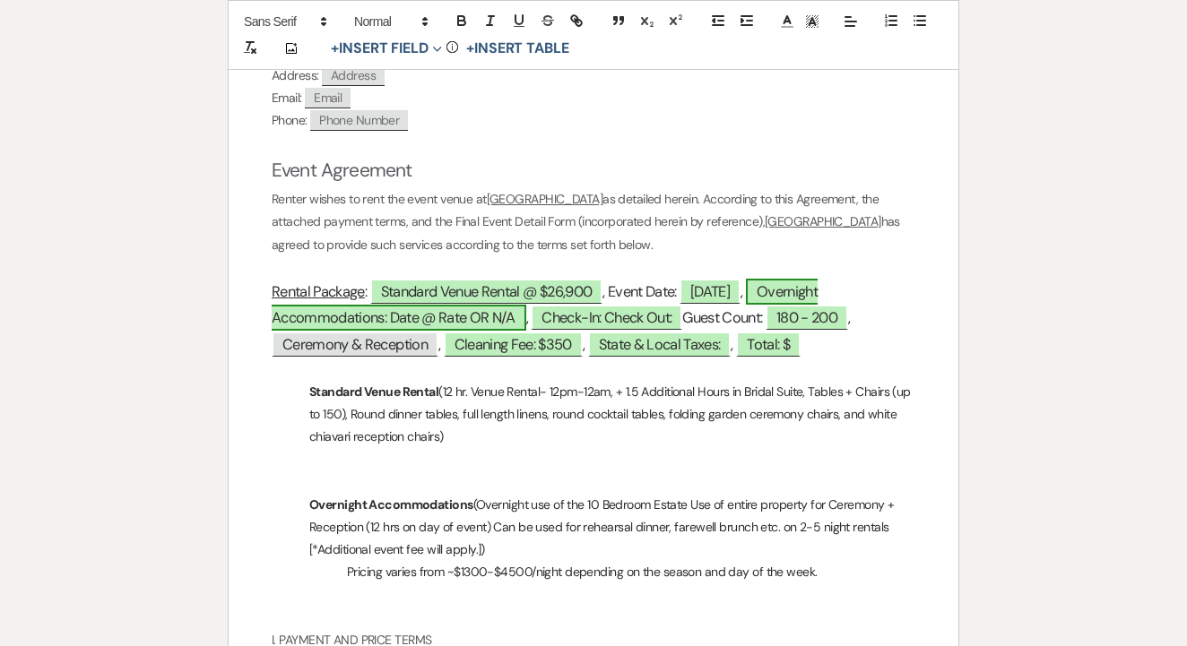
click at [817, 279] on span "Overnight Accommodations: Date @ Rate OR N/A" at bounding box center [545, 305] width 546 height 52
select select "owner"
select select "Type"
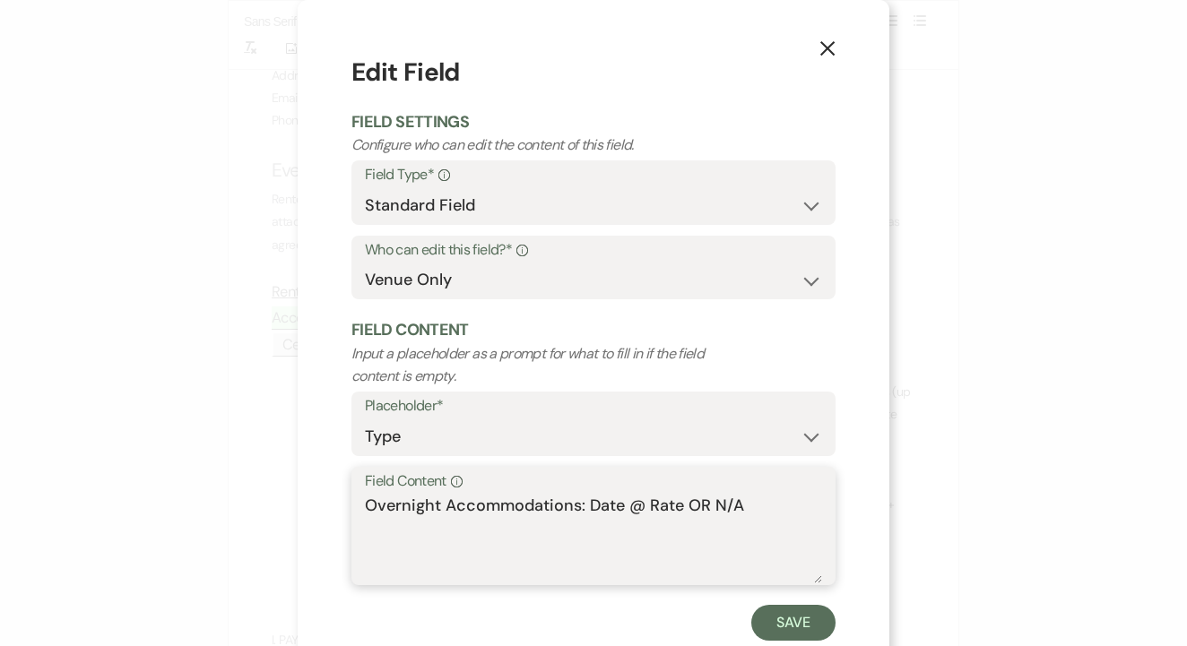
drag, startPoint x: 756, startPoint y: 509, endPoint x: 588, endPoint y: 499, distance: 167.9
click at [588, 499] on textarea "Overnight Accommodations: Date @ Rate OR N/A" at bounding box center [593, 539] width 457 height 90
click at [821, 38] on button "X" at bounding box center [827, 47] width 27 height 31
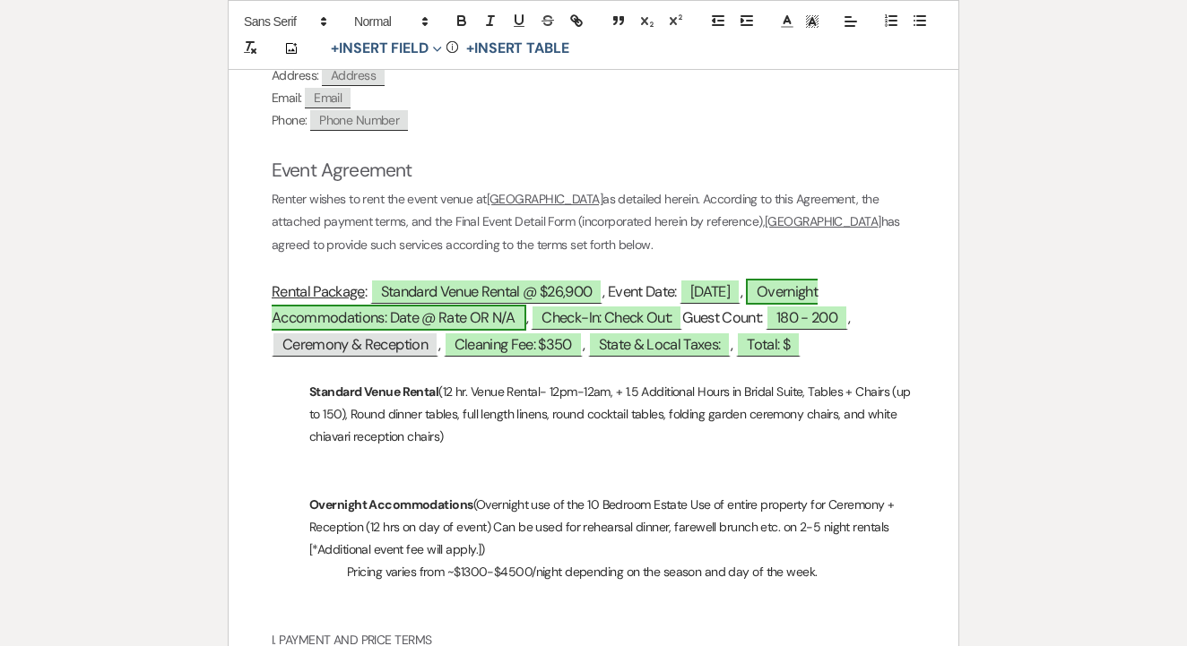
click at [513, 295] on span "Overnight Accommodations: Date @ Rate OR N/A" at bounding box center [545, 305] width 546 height 52
select select "owner"
select select "Type"
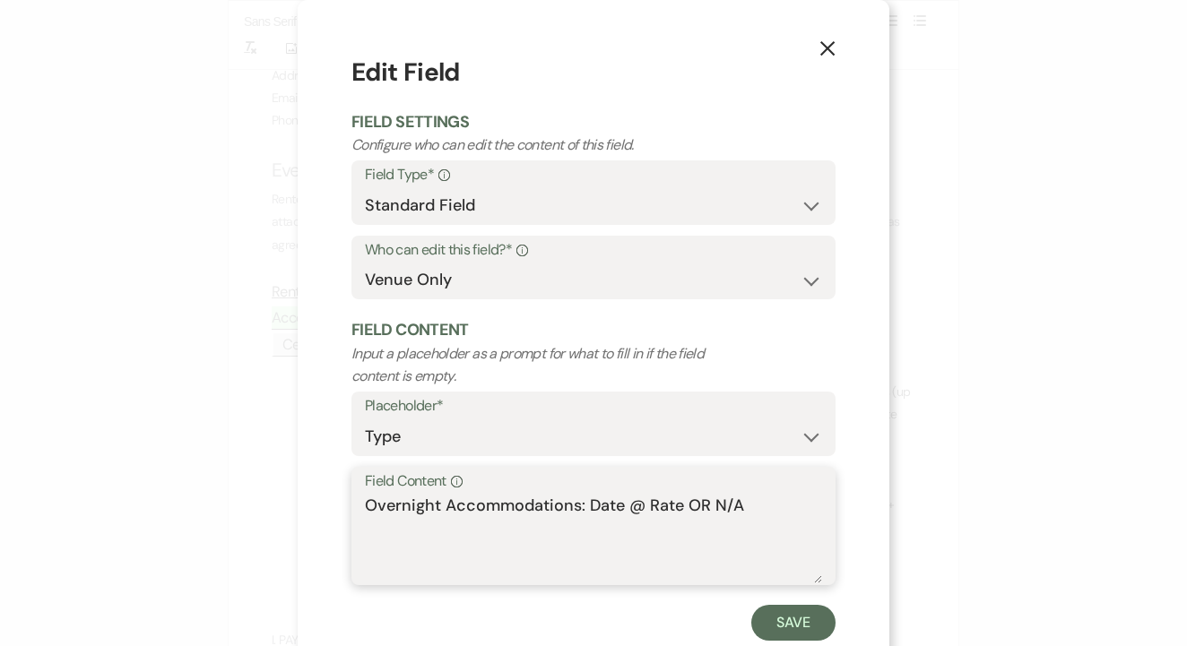
drag, startPoint x: 753, startPoint y: 506, endPoint x: 587, endPoint y: 494, distance: 166.3
click at [586, 494] on textarea "Overnight Accommodations: Date @ Rate OR N/A" at bounding box center [593, 539] width 457 height 90
type textarea "Overnight Accommodations: 10/15/26-10/17/26 @ $0"
click at [832, 608] on button "Save" at bounding box center [793, 623] width 84 height 36
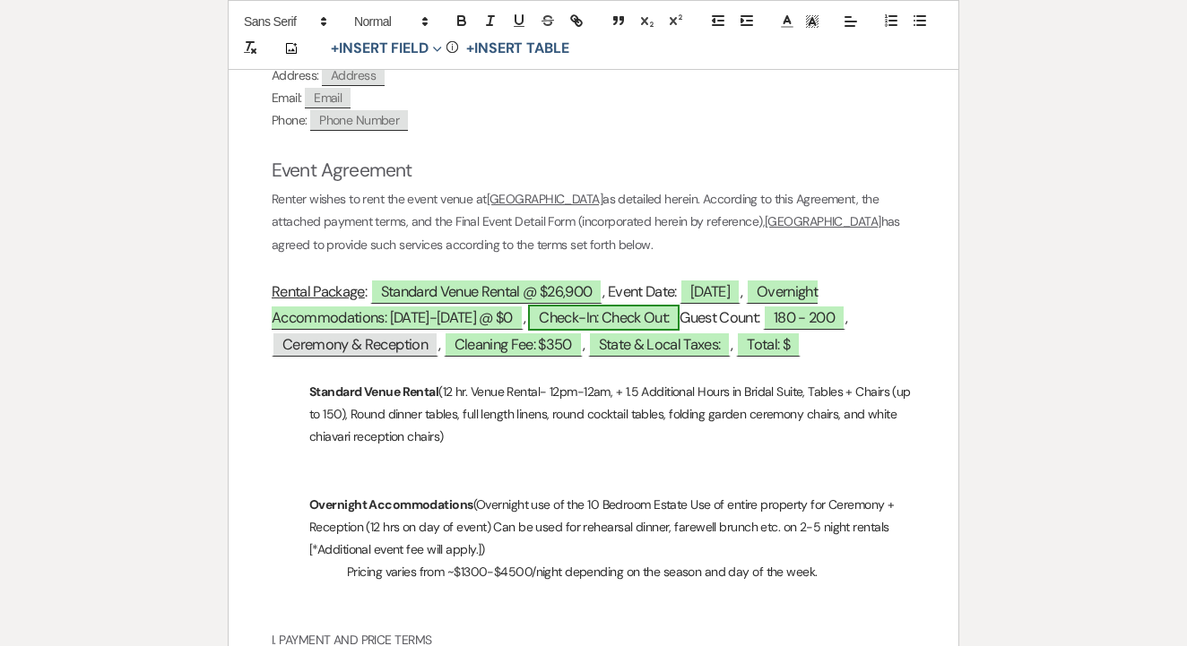
click at [613, 305] on span "Check-In: Check Out:" at bounding box center [603, 318] width 151 height 26
select select "owner"
select select "Type"
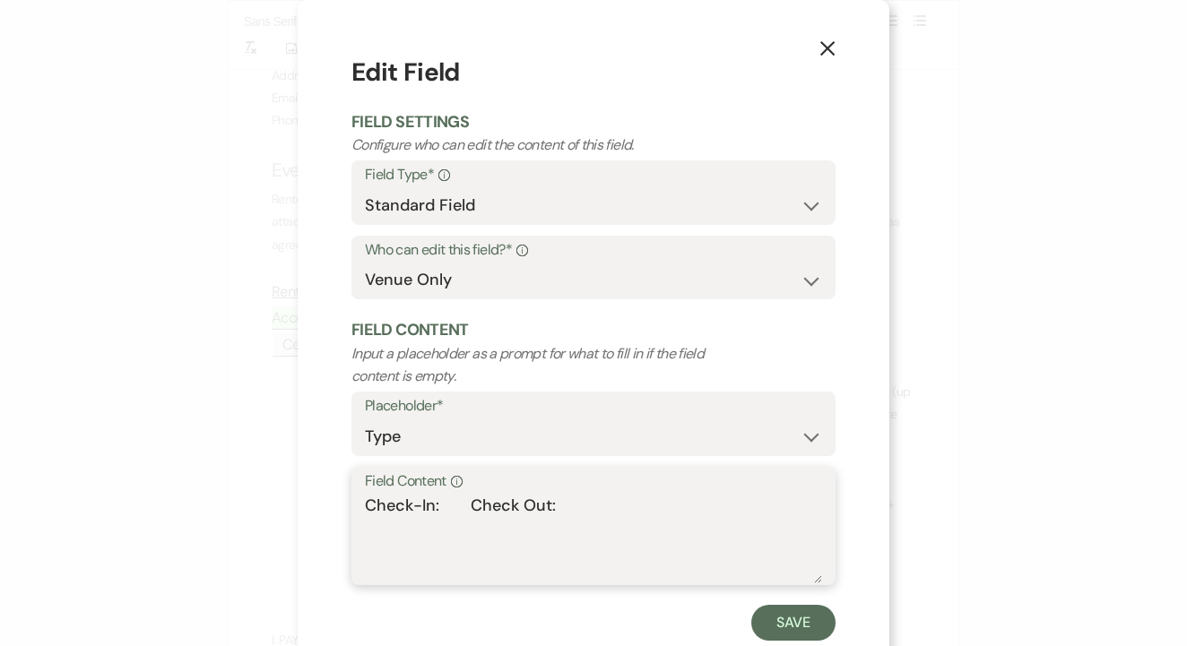
click at [443, 500] on textarea "Check-In: Check Out:" at bounding box center [593, 539] width 457 height 90
click at [692, 507] on textarea "Check-In: 3pm on 10/15/26 | Check Out:" at bounding box center [593, 539] width 457 height 90
type textarea "Check-In: 3pm on 10/15/26 | Check Out: 10am on 10/17/26"
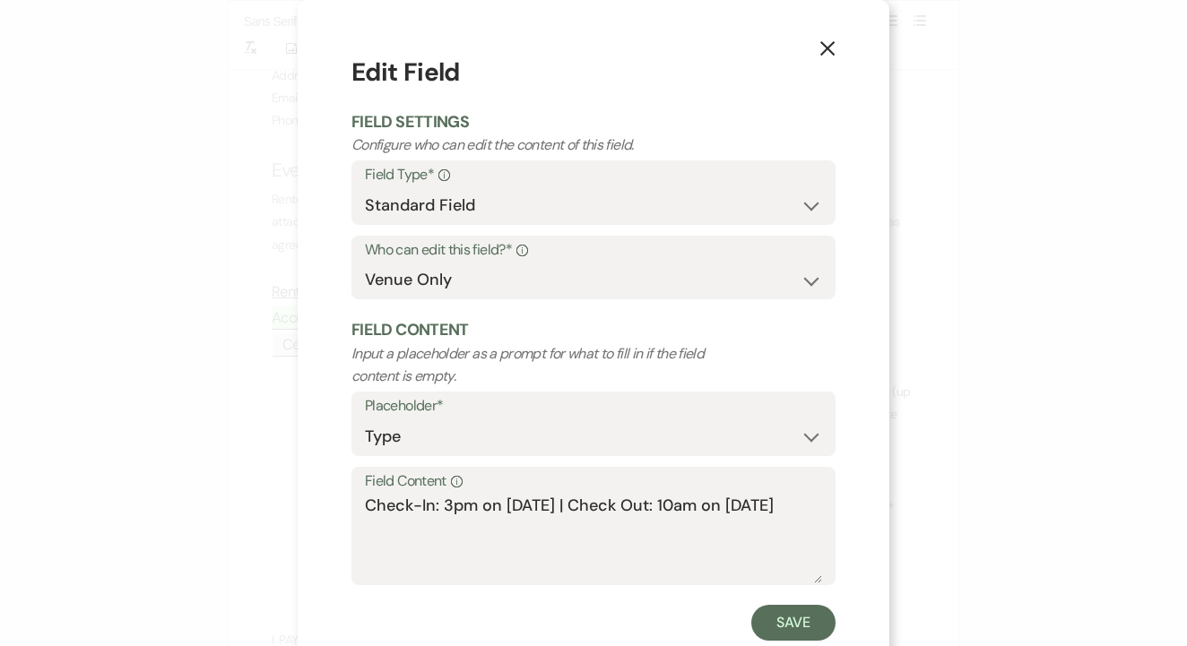
click at [778, 595] on form "Edit Field Field Settings Configure who can edit the content of this field. Fie…" at bounding box center [593, 347] width 484 height 587
click at [783, 610] on button "Save" at bounding box center [793, 623] width 84 height 36
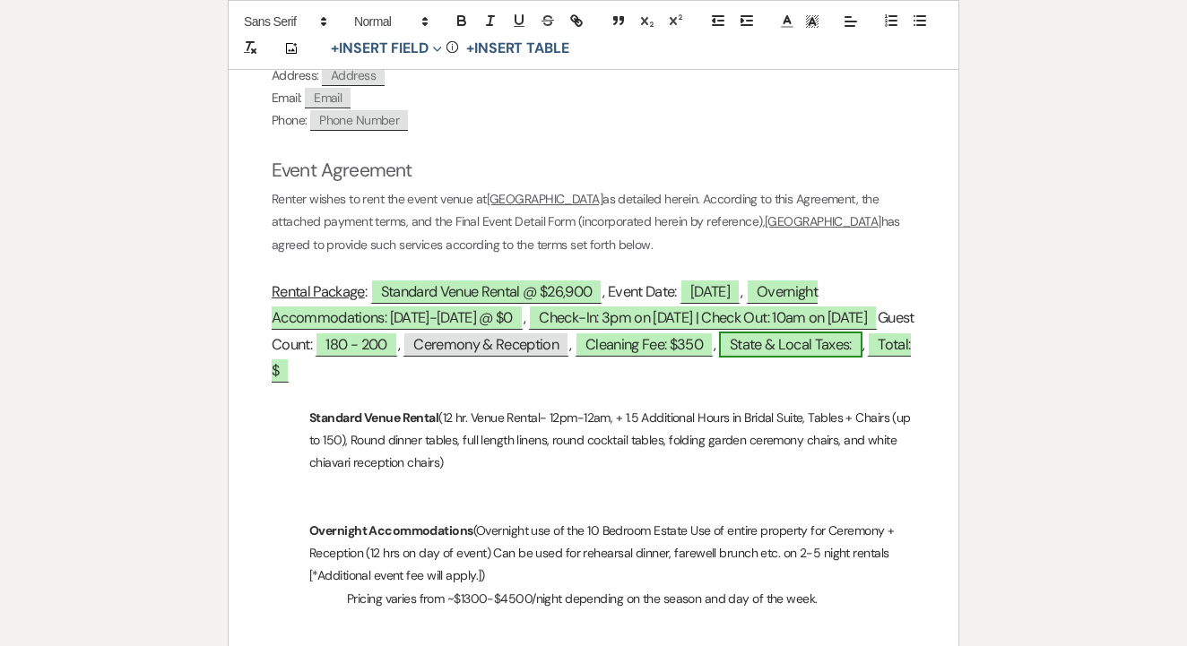
click at [862, 337] on span "State & Local Taxes:" at bounding box center [790, 345] width 143 height 26
select select "owner"
select select "Type"
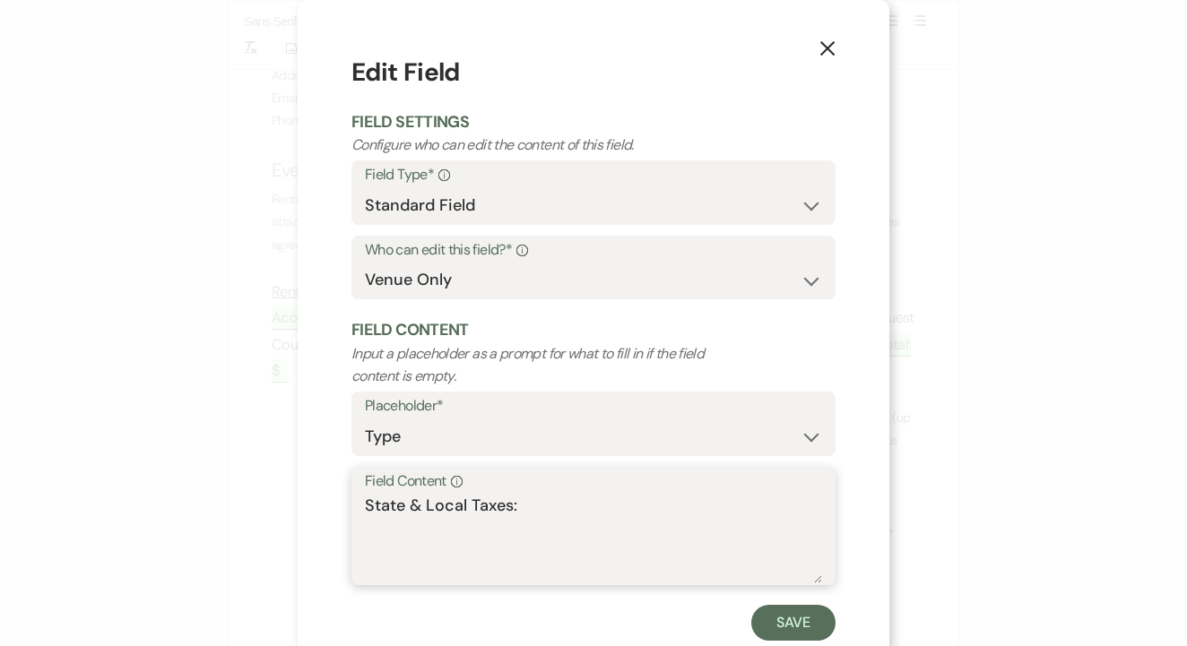
click at [567, 505] on textarea "State & Local Taxes:" at bounding box center [593, 539] width 457 height 90
paste textarea "$2,248.13"
click at [361, 525] on div "Field Content Info State & Local Taxes: $2,248.13" at bounding box center [593, 526] width 484 height 119
click at [366, 523] on textarea "State & Local Taxes: $2,248.13" at bounding box center [593, 539] width 457 height 90
type textarea "State & Local Taxes: $2,248.13"
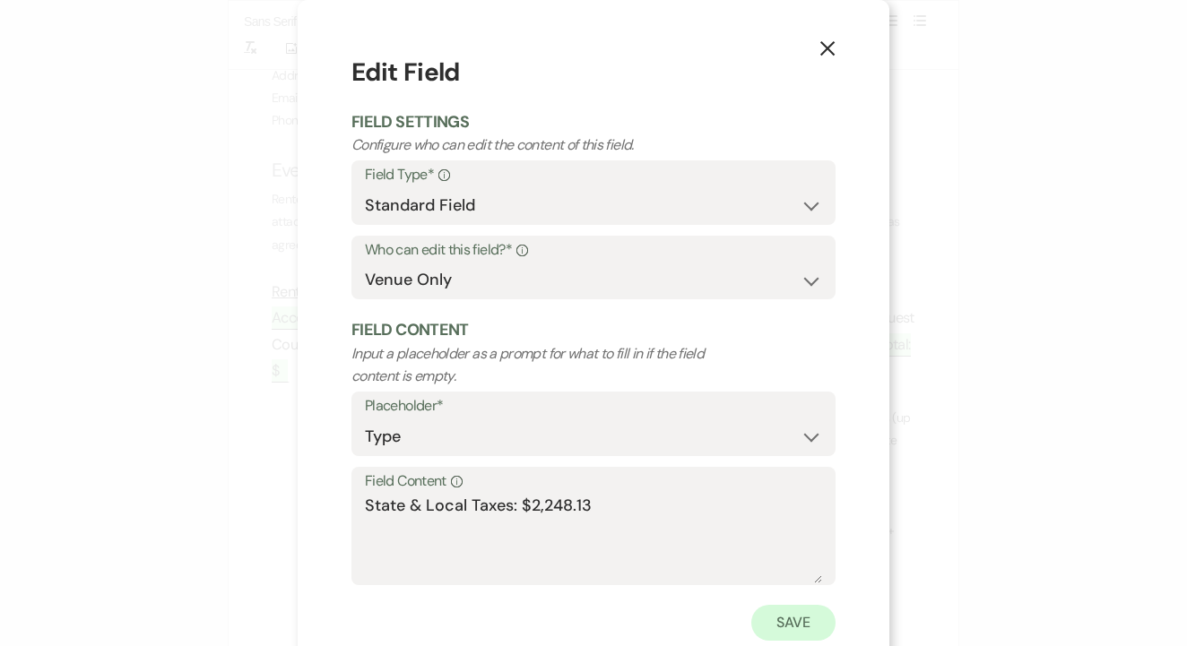
click at [799, 632] on button "Save" at bounding box center [793, 623] width 84 height 36
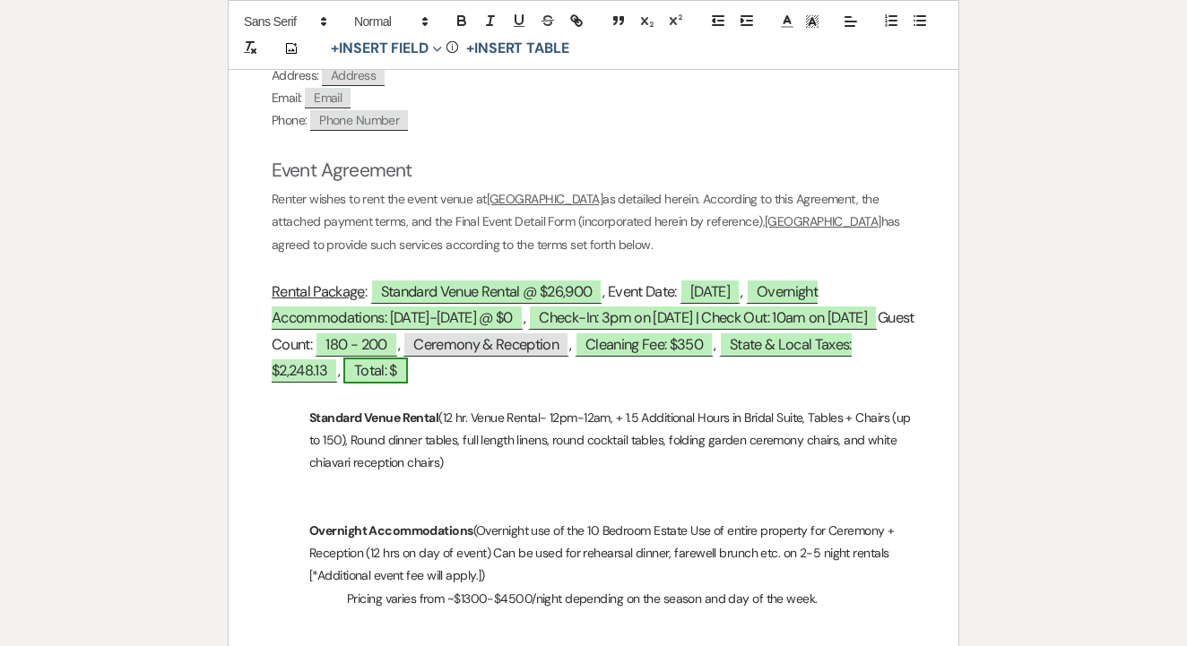
click at [408, 368] on span "Total: $" at bounding box center [375, 371] width 65 height 26
select select "owner"
select select "Type"
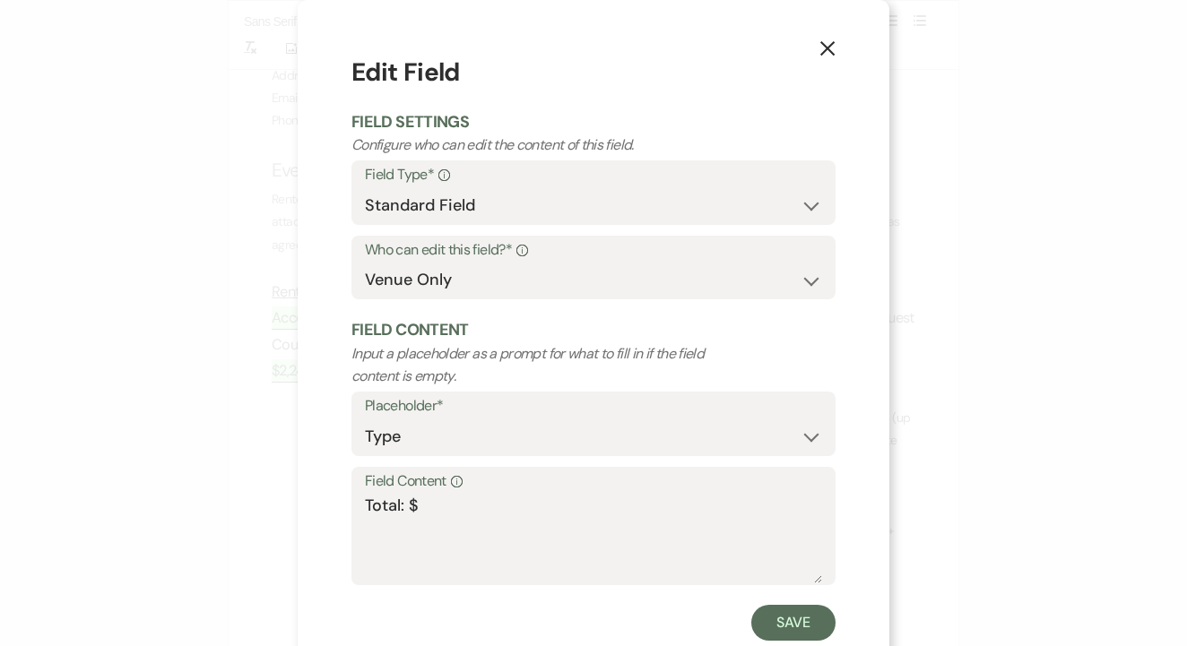
click at [632, 482] on label "Field Content Info" at bounding box center [593, 482] width 457 height 26
click at [632, 494] on textarea "Total: $" at bounding box center [593, 539] width 457 height 90
click at [462, 507] on textarea "Total: $" at bounding box center [593, 539] width 457 height 90
paste textarea "$29,498.13"
type textarea "Total: $29,498.13"
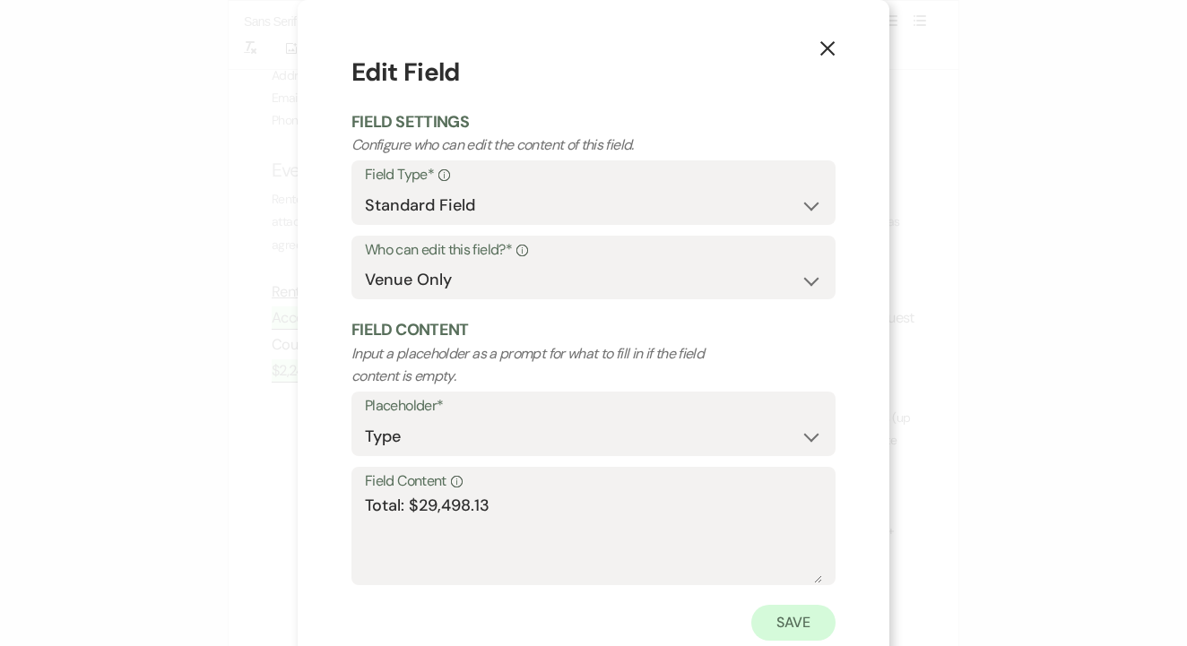
click at [803, 621] on button "Save" at bounding box center [793, 623] width 84 height 36
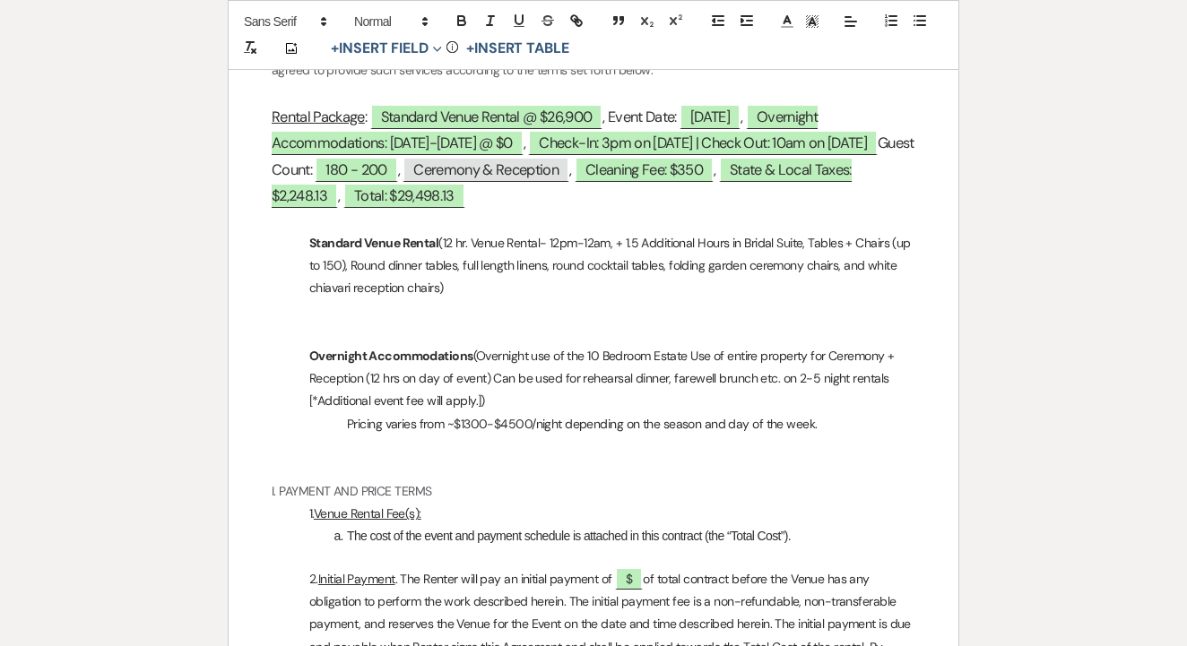
scroll to position [1034, 0]
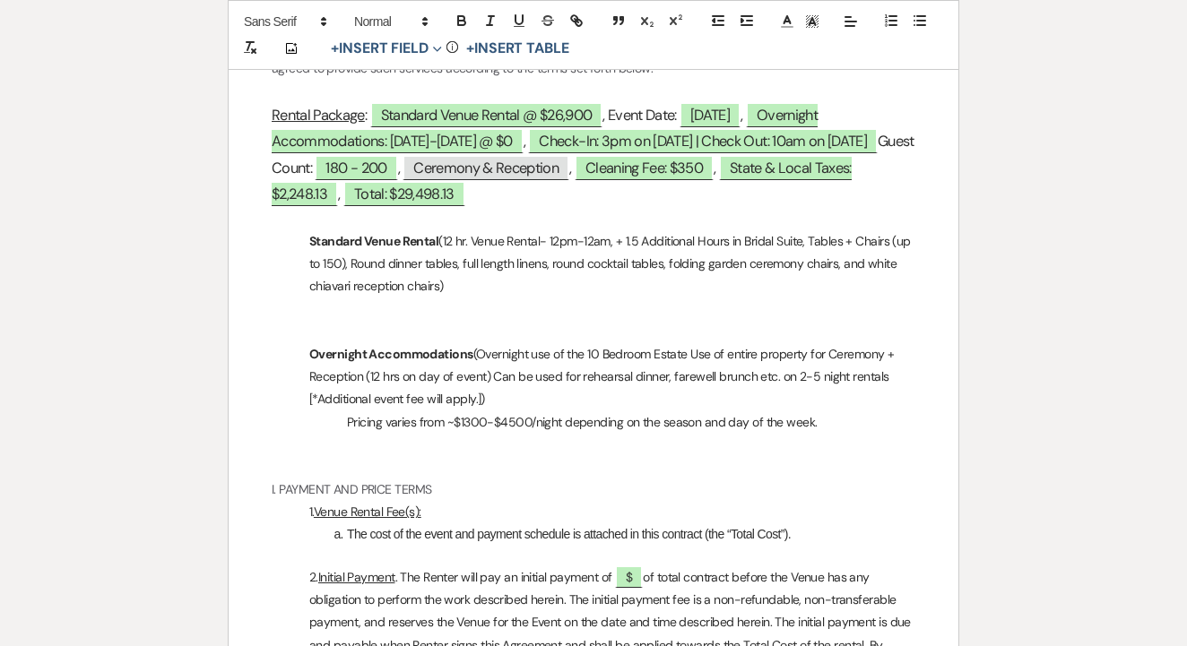
click at [532, 274] on p "Standard Venue Rental (12 hr. Venue Rental- 12pm-12am, + 1.5 Additional Hours i…" at bounding box center [594, 264] width 644 height 68
click at [642, 230] on p "Standard Venue Rental (12 hr. Venue Rental- 12pm-12am, + 1.5 Additional Hours i…" at bounding box center [594, 264] width 644 height 68
click at [479, 263] on p "Standard Venue Rental (12 hr. Venue Rental- 12pm-12am, + 2 Additional Hours in …" at bounding box center [594, 264] width 644 height 68
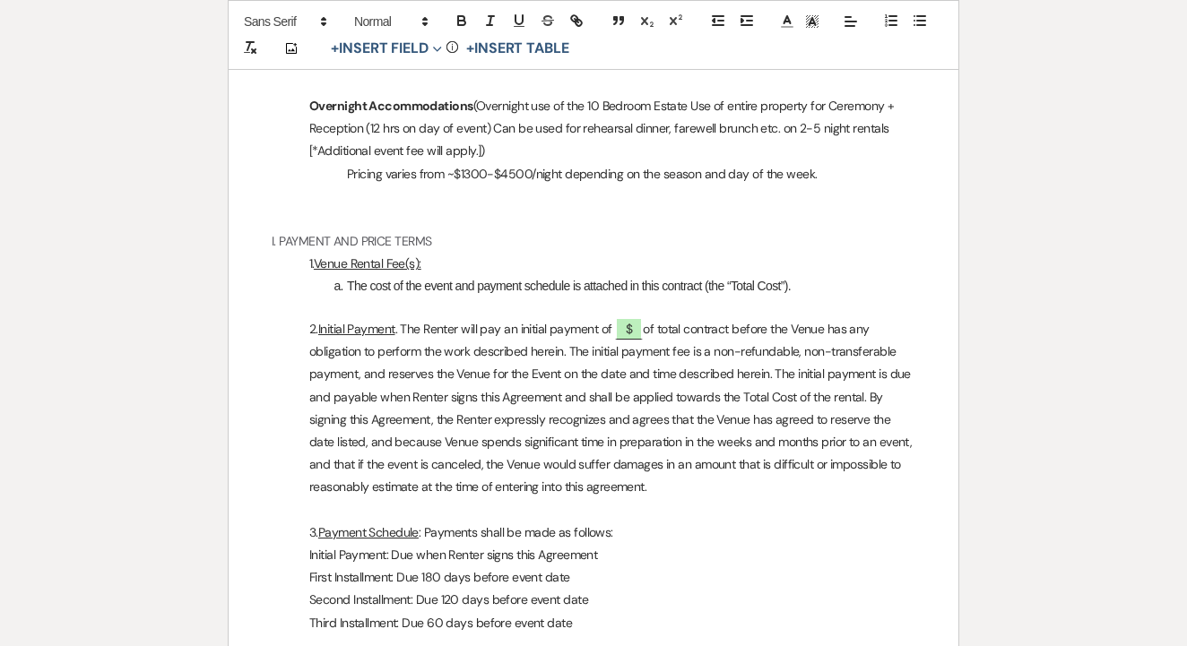
scroll to position [1881, 0]
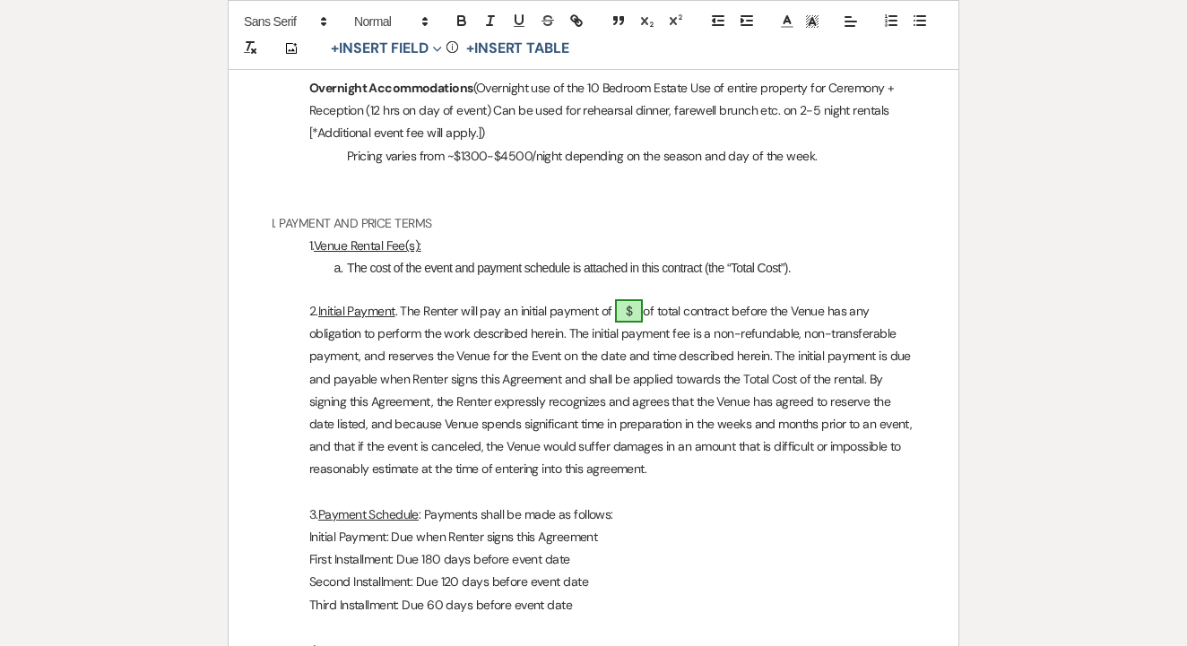
click at [636, 299] on span "$" at bounding box center [629, 310] width 28 height 23
select select "owner"
select select "Number"
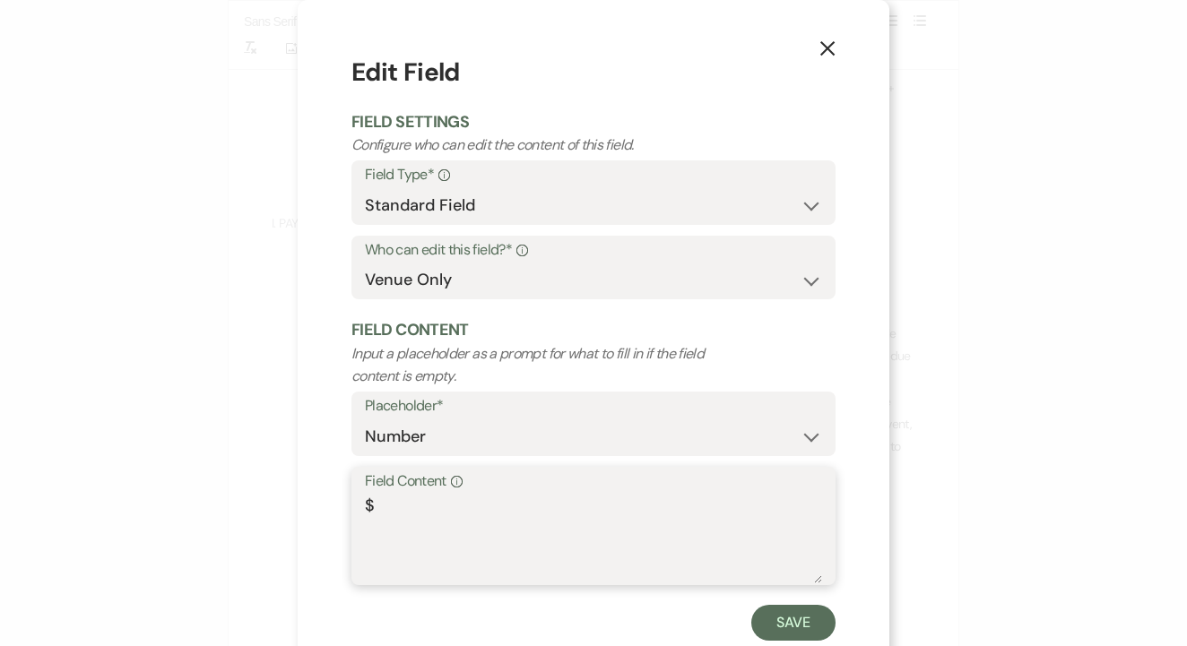
click at [520, 497] on textarea "$" at bounding box center [593, 539] width 457 height 90
type textarea "$4000"
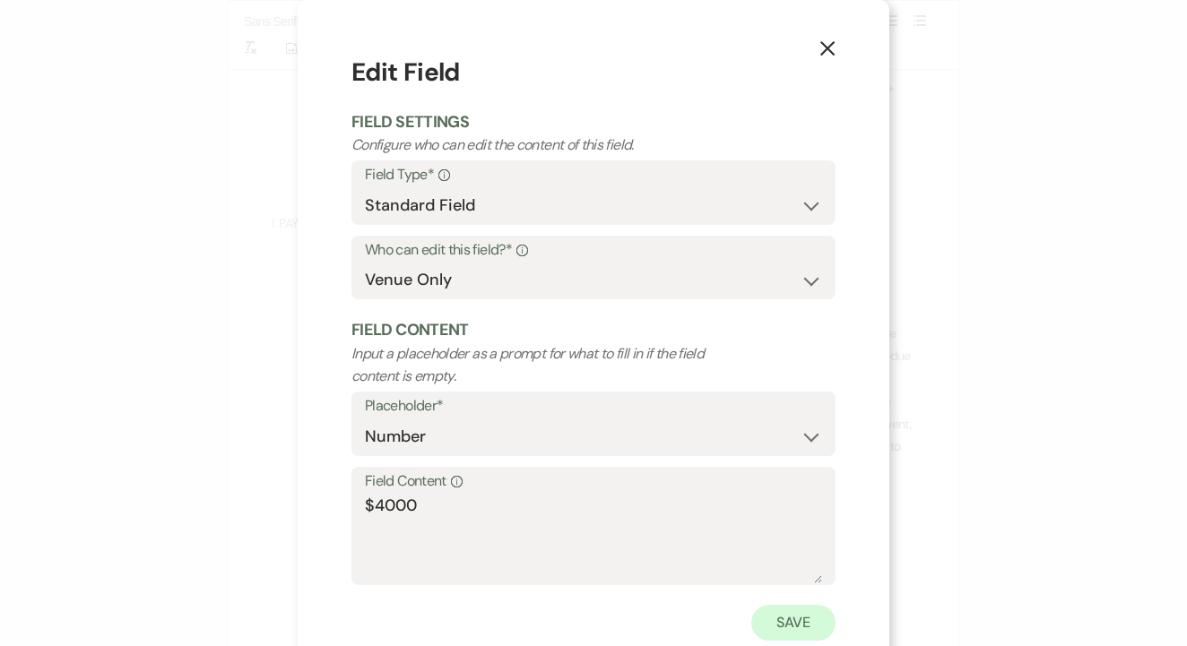
click at [796, 620] on button "Save" at bounding box center [793, 623] width 84 height 36
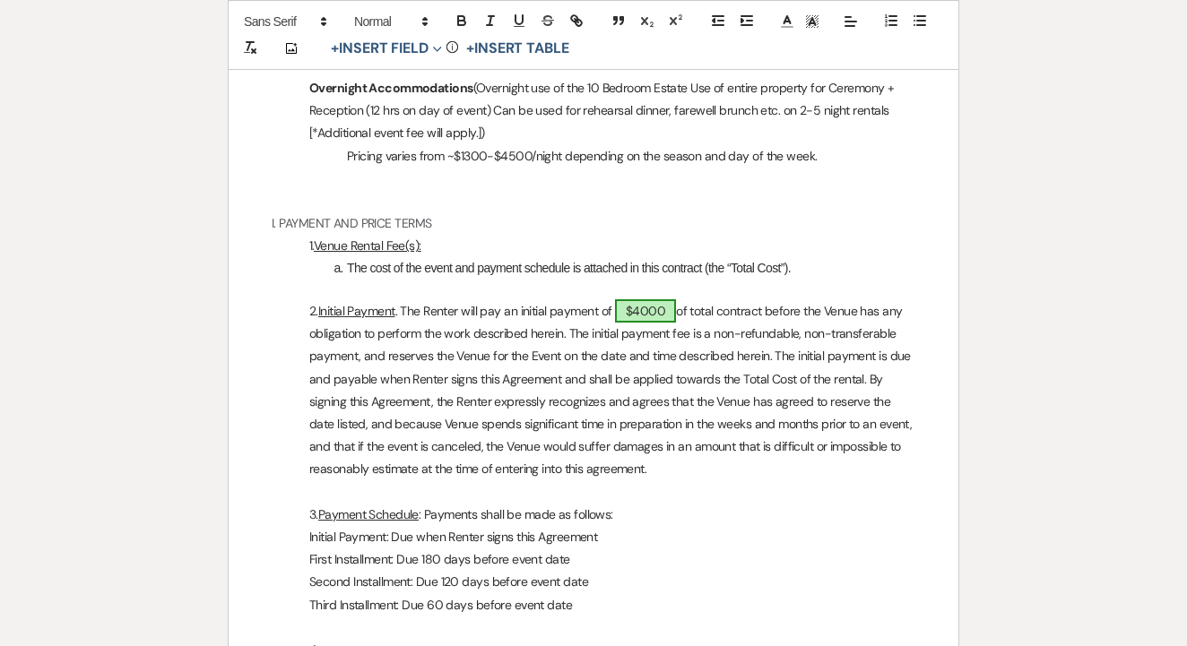
click at [654, 299] on span "$4000" at bounding box center [645, 310] width 61 height 23
select select "owner"
select select "Number"
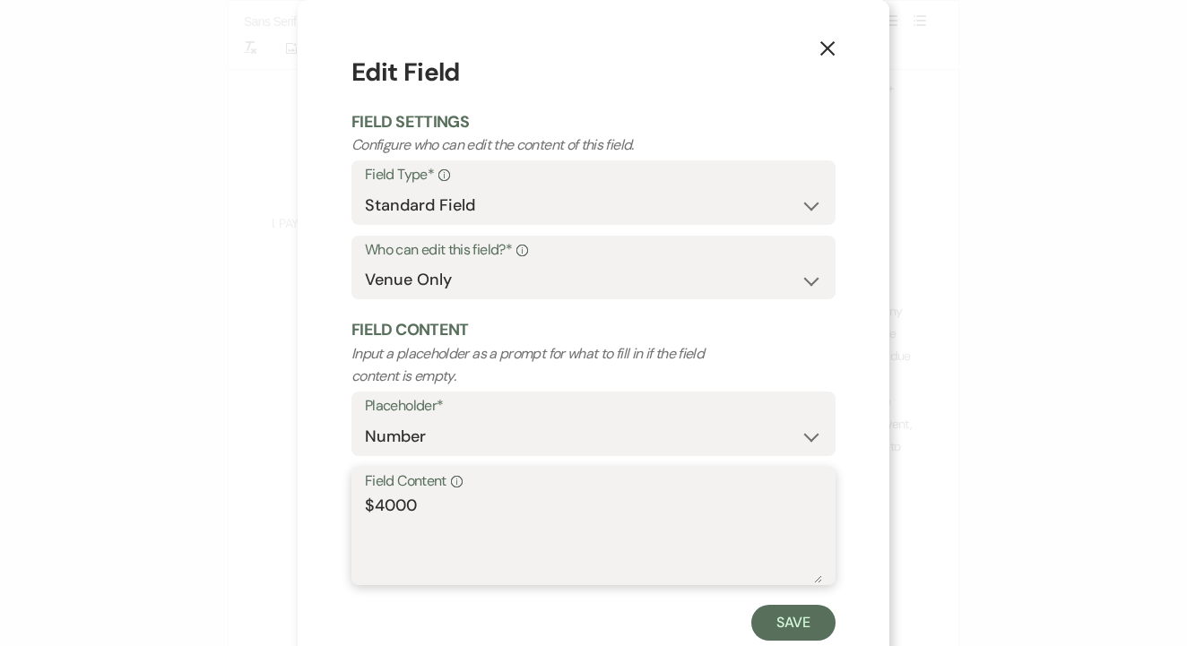
click at [382, 508] on textarea "$4000" at bounding box center [593, 539] width 457 height 90
type textarea "$4,000"
click at [769, 605] on button "Save" at bounding box center [793, 623] width 84 height 36
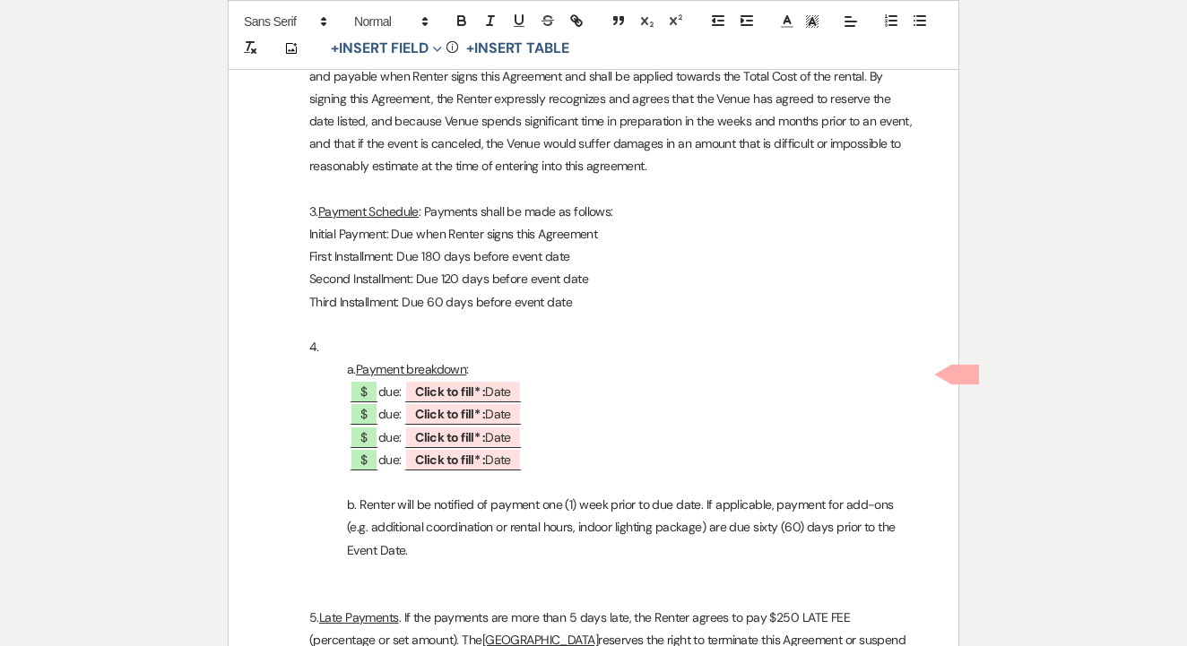
scroll to position [2193, 0]
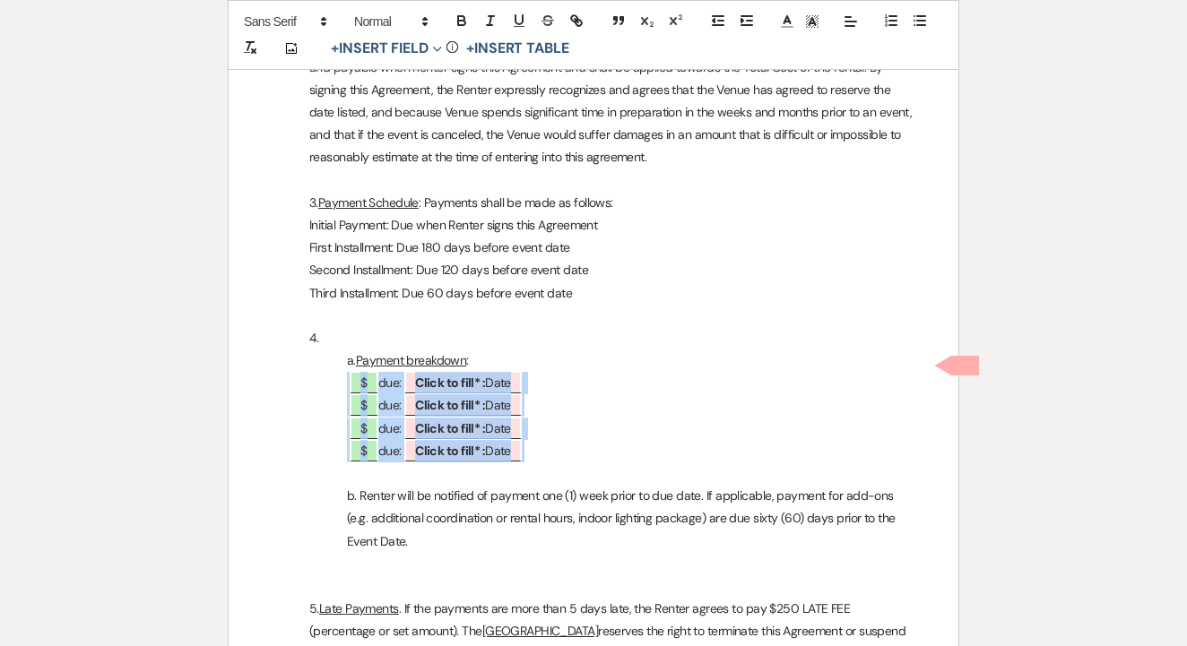
drag, startPoint x: 561, startPoint y: 433, endPoint x: 301, endPoint y: 362, distance: 269.4
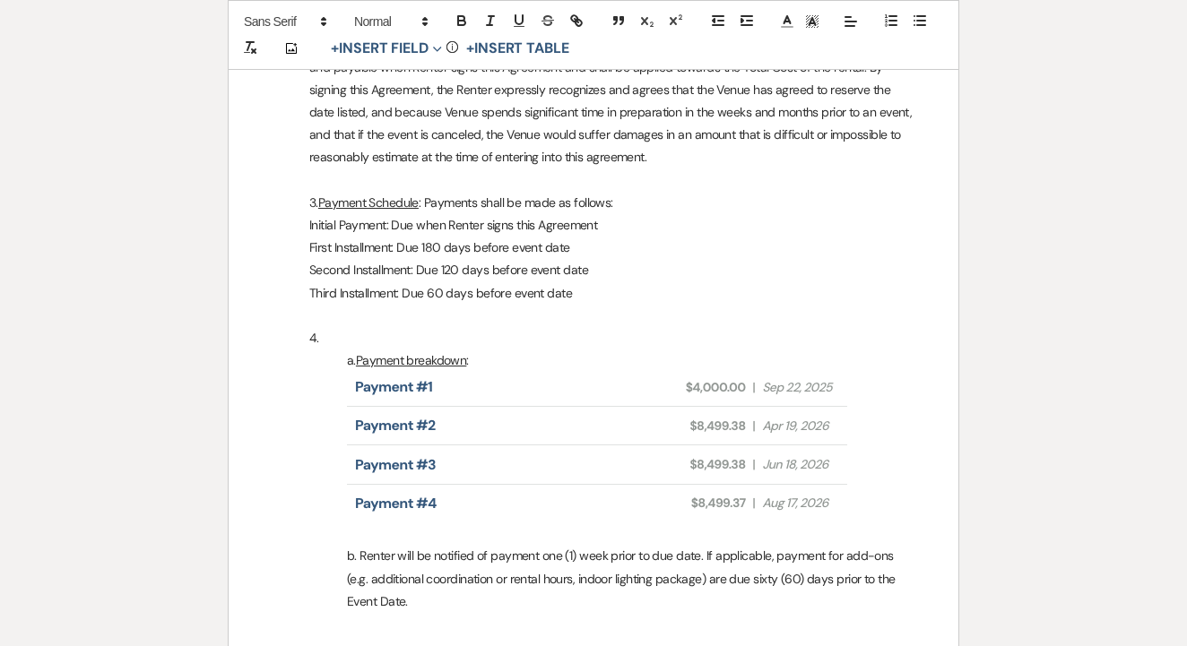
click at [633, 327] on p "4." at bounding box center [594, 338] width 644 height 22
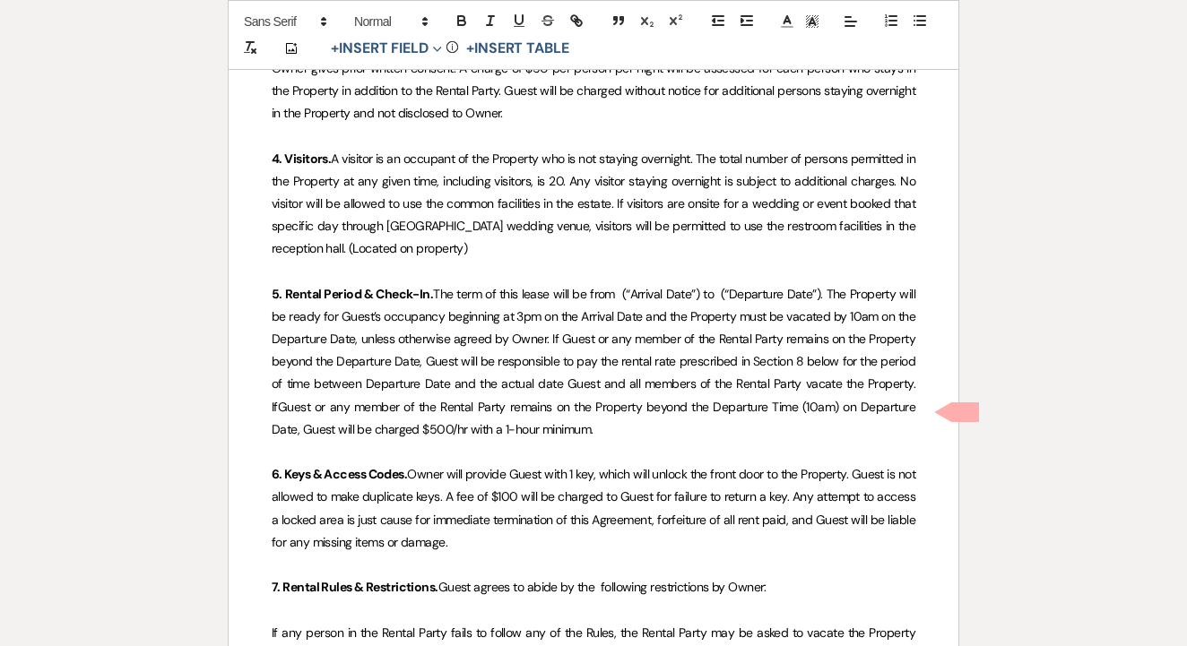
scroll to position [14024, 0]
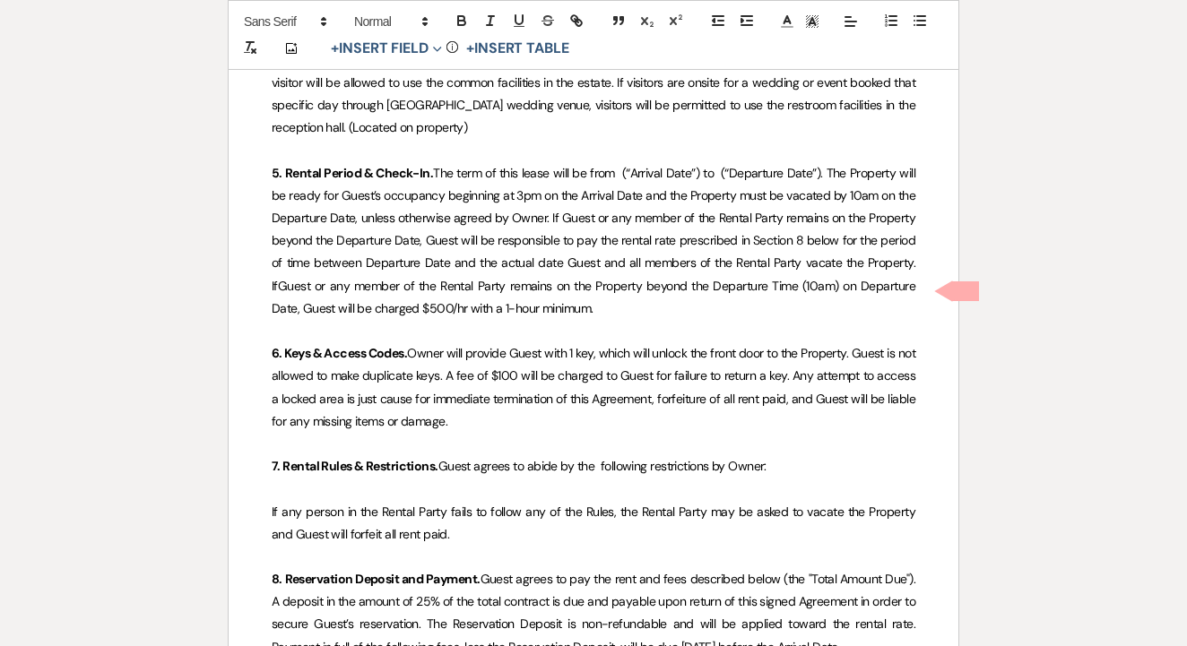
select select "owner"
select select "Date"
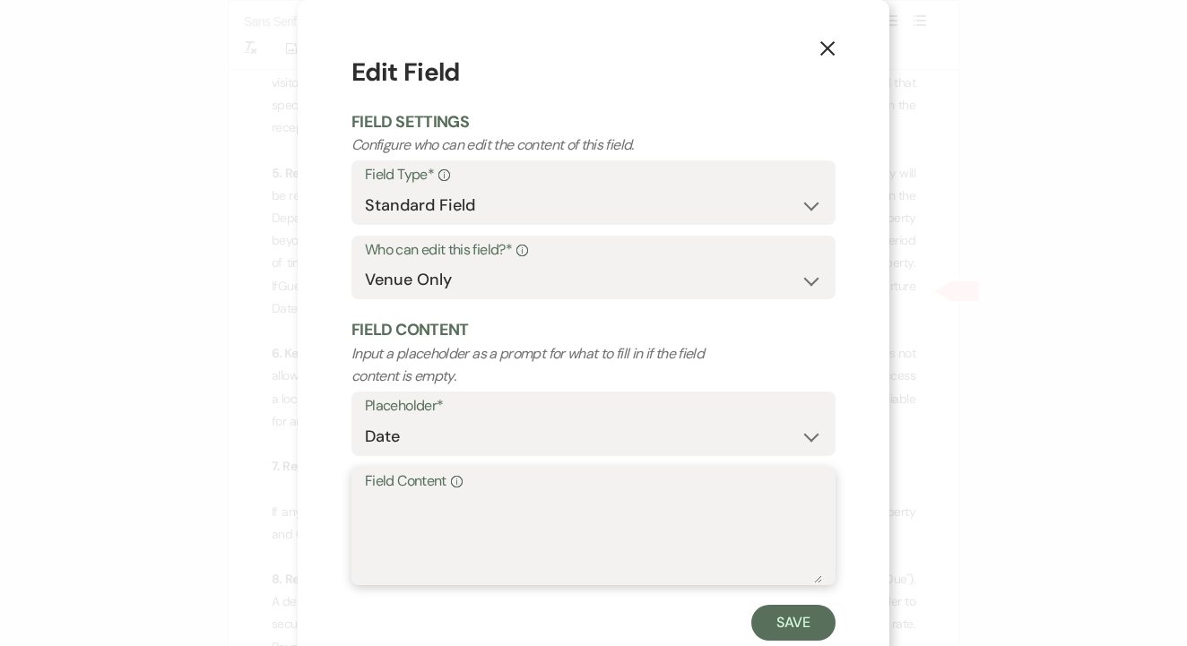
click at [549, 508] on textarea "Field Content Info" at bounding box center [593, 539] width 457 height 90
type textarea "10/15/26"
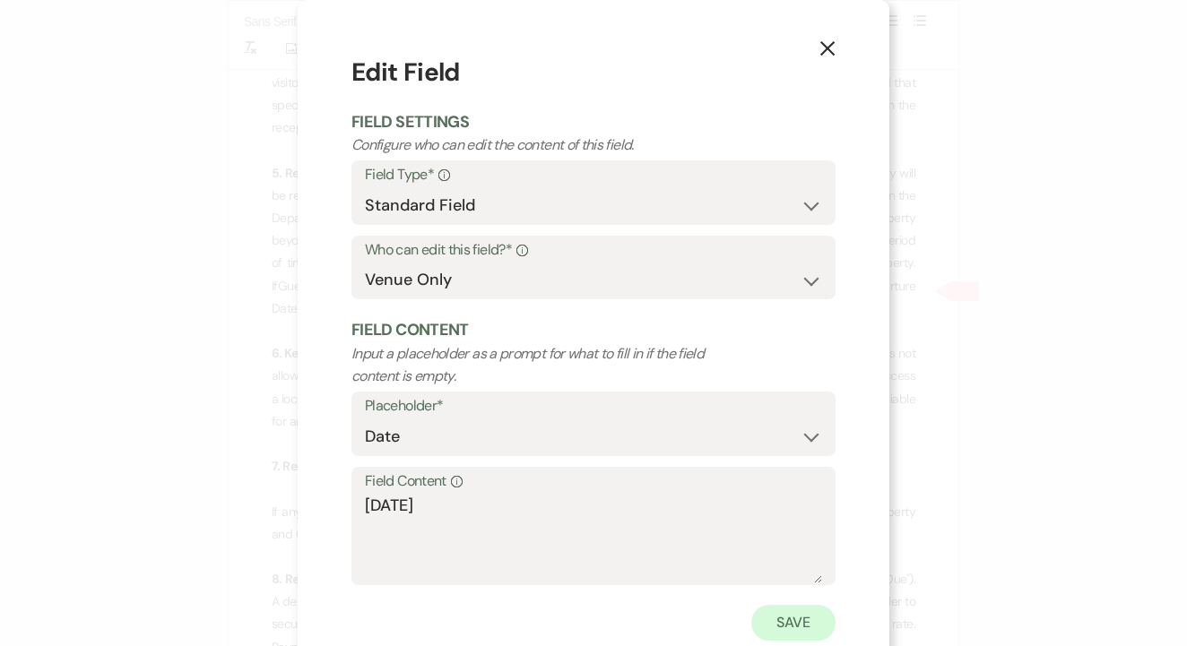
click at [796, 629] on button "Save" at bounding box center [793, 623] width 84 height 36
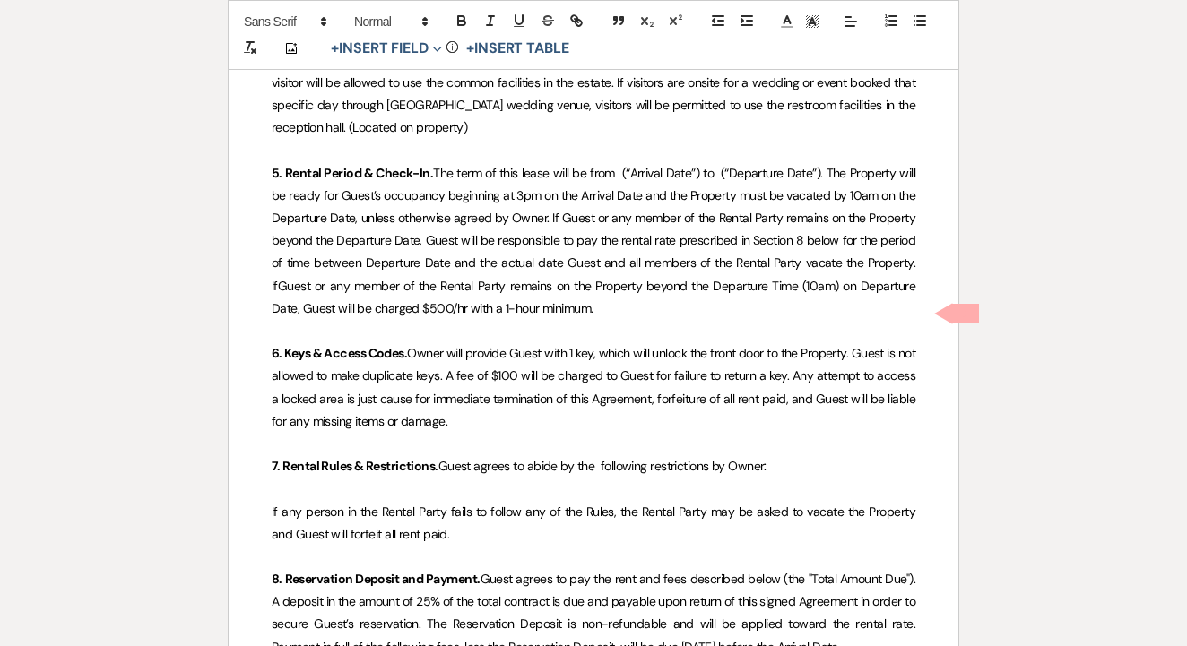
select select "owner"
select select "Date"
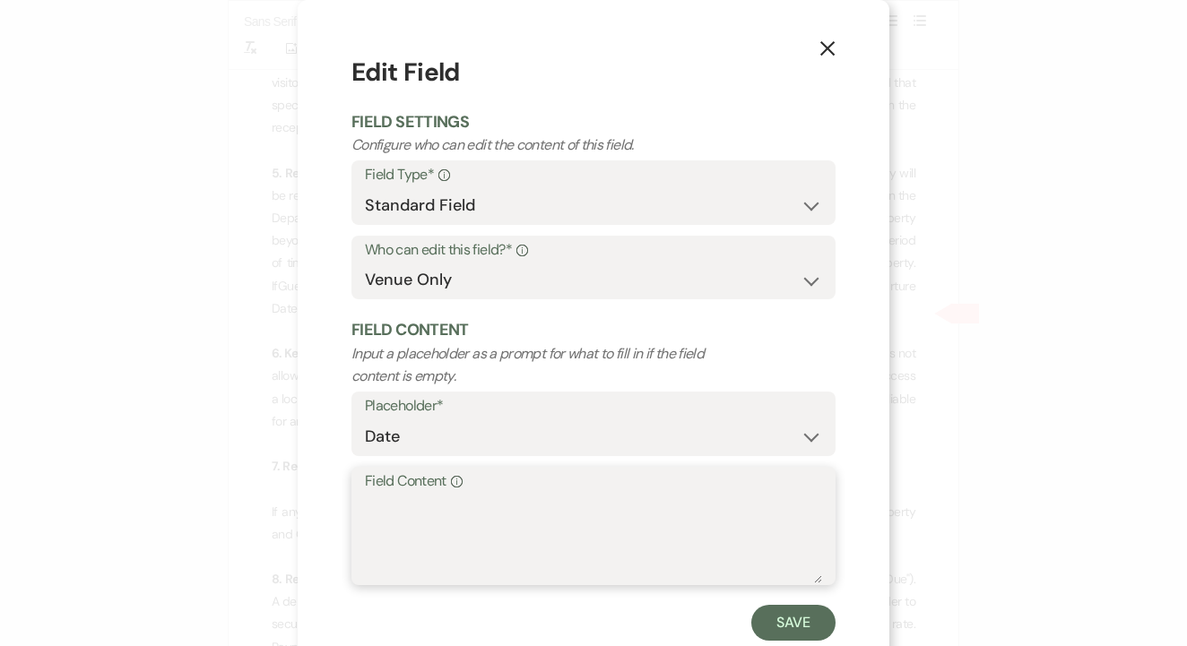
click at [508, 559] on textarea "Field Content Info" at bounding box center [593, 539] width 457 height 90
type textarea "10/17/26"
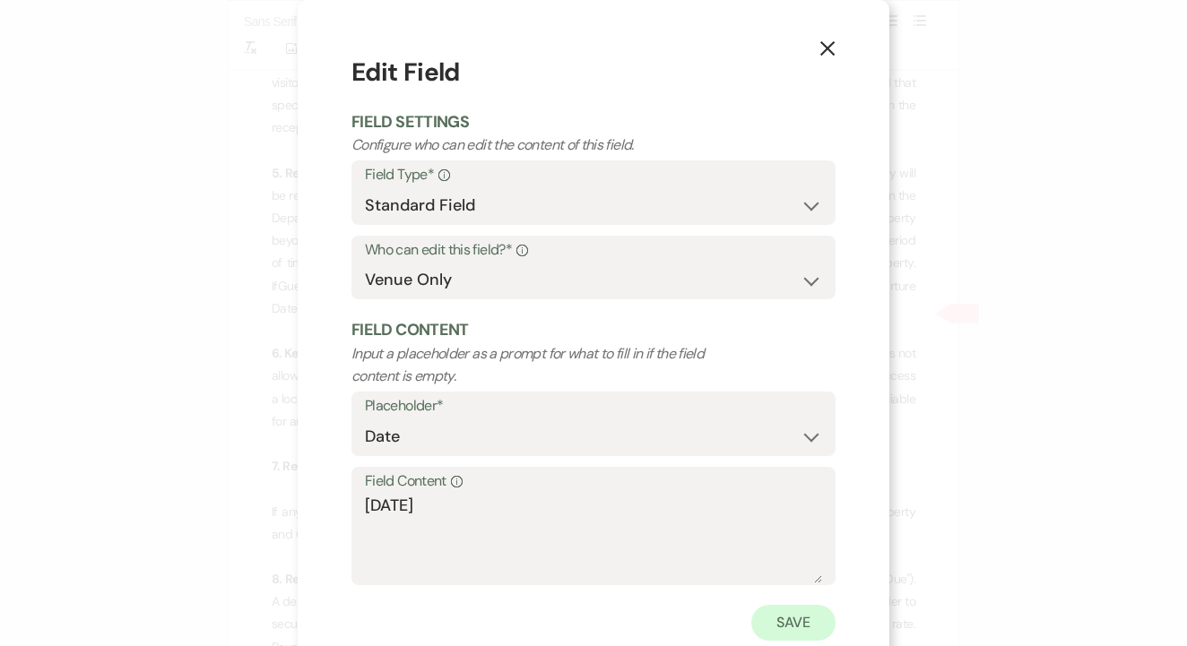
click at [779, 629] on button "Save" at bounding box center [793, 623] width 84 height 36
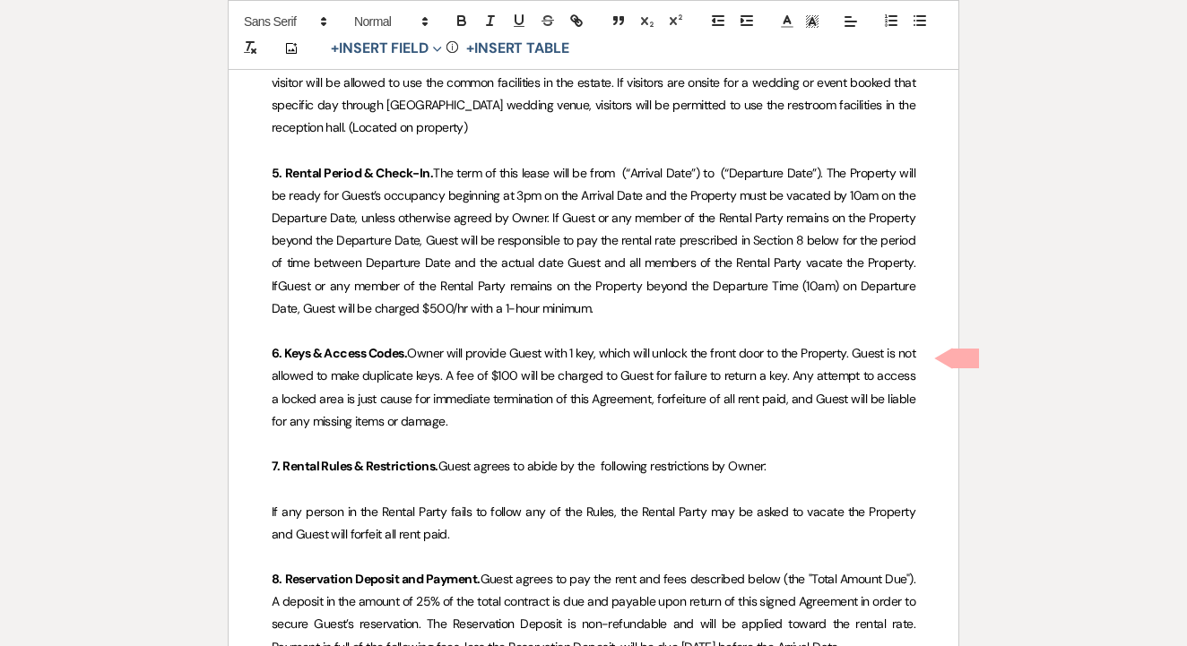
select select "owner"
select select "Amount"
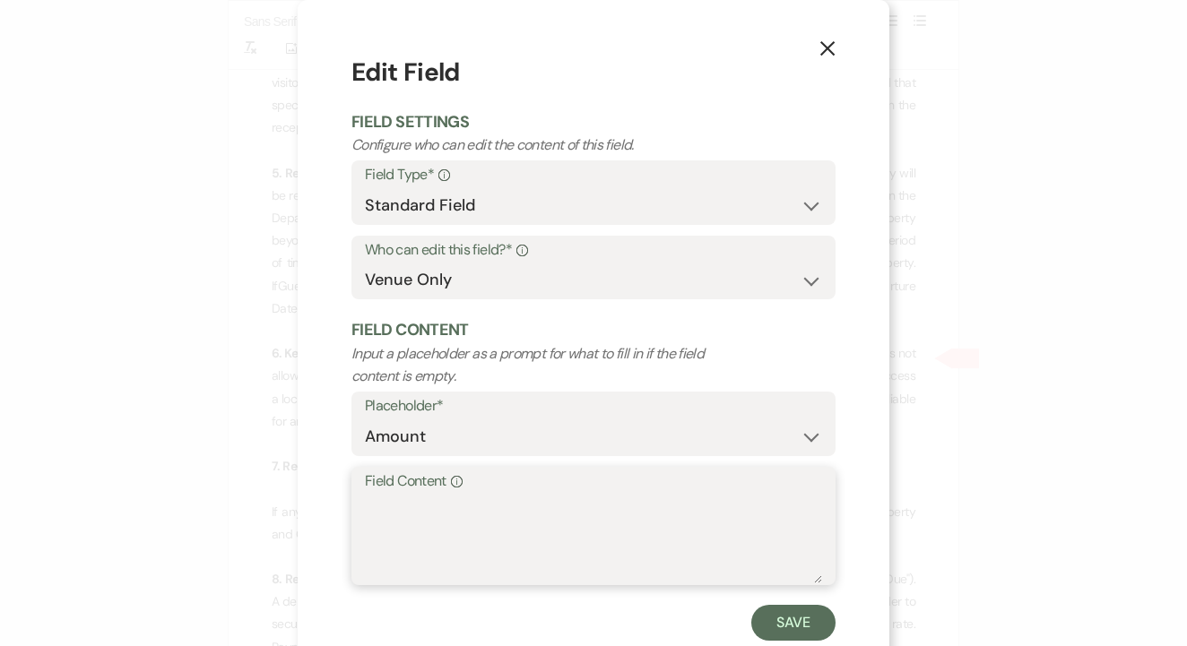
click at [495, 551] on textarea "Field Content Info" at bounding box center [593, 539] width 457 height 90
type textarea "$0"
click at [809, 615] on button "Save" at bounding box center [793, 623] width 84 height 36
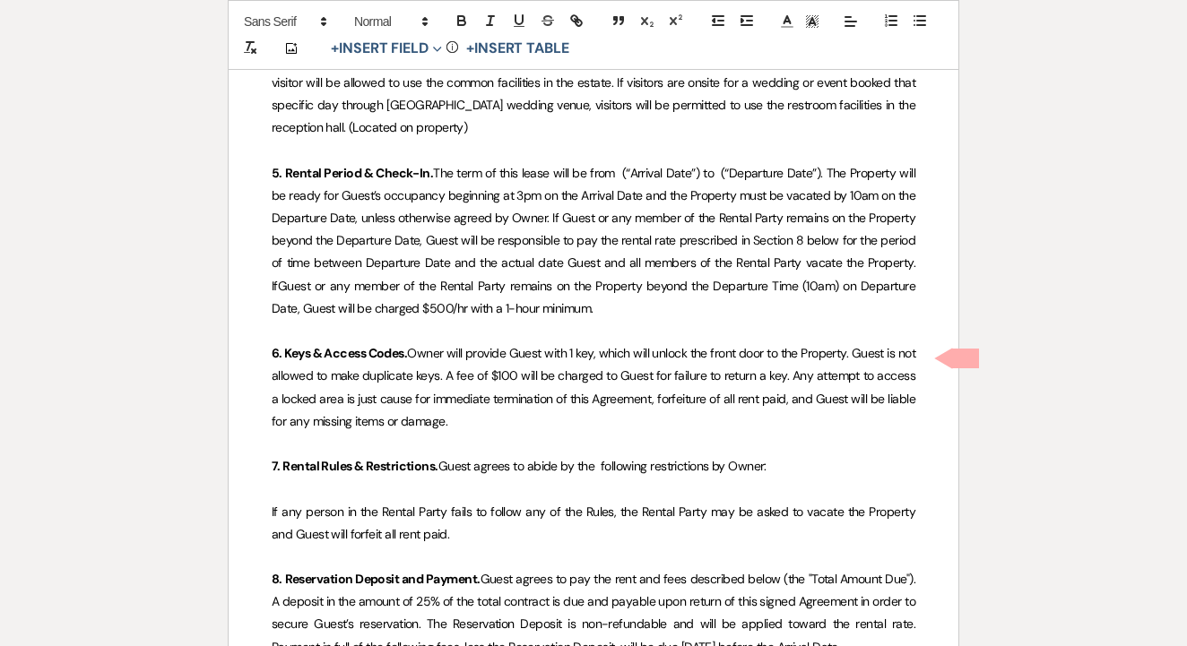
drag, startPoint x: 600, startPoint y: 418, endPoint x: 250, endPoint y: 333, distance: 359.6
select select "owner"
select select "Amount"
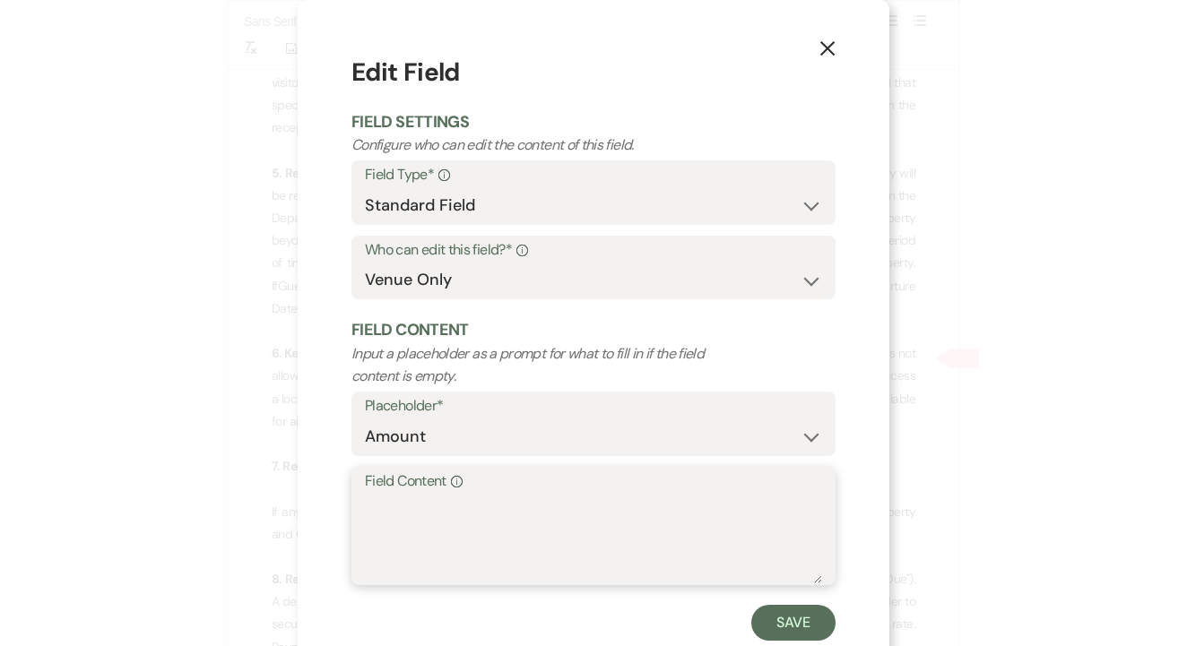
click at [492, 559] on textarea "Field Content Info" at bounding box center [593, 539] width 457 height 90
type textarea "$0"
click at [764, 629] on button "Save" at bounding box center [793, 623] width 84 height 36
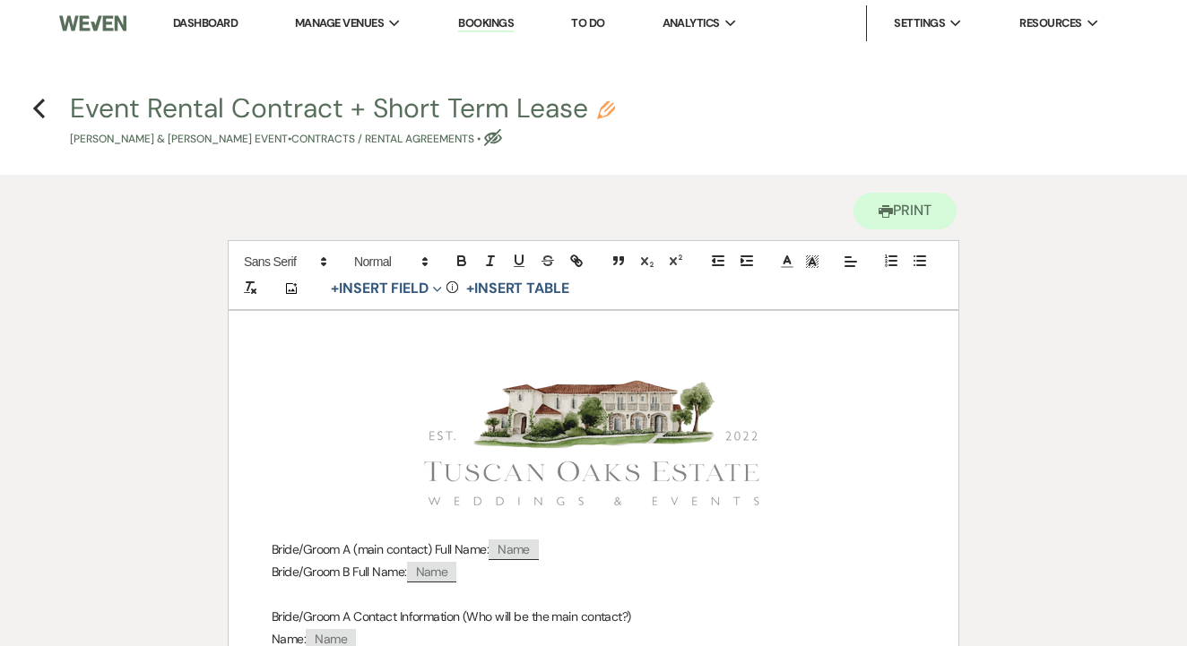
scroll to position [0, 0]
click at [615, 110] on div "Event Rental Contract + Short Term Lease Pencil Sladen Lance & Whitney Negen's …" at bounding box center [599, 121] width 1058 height 53
click at [612, 110] on use "button" at bounding box center [606, 110] width 18 height 18
select select "10"
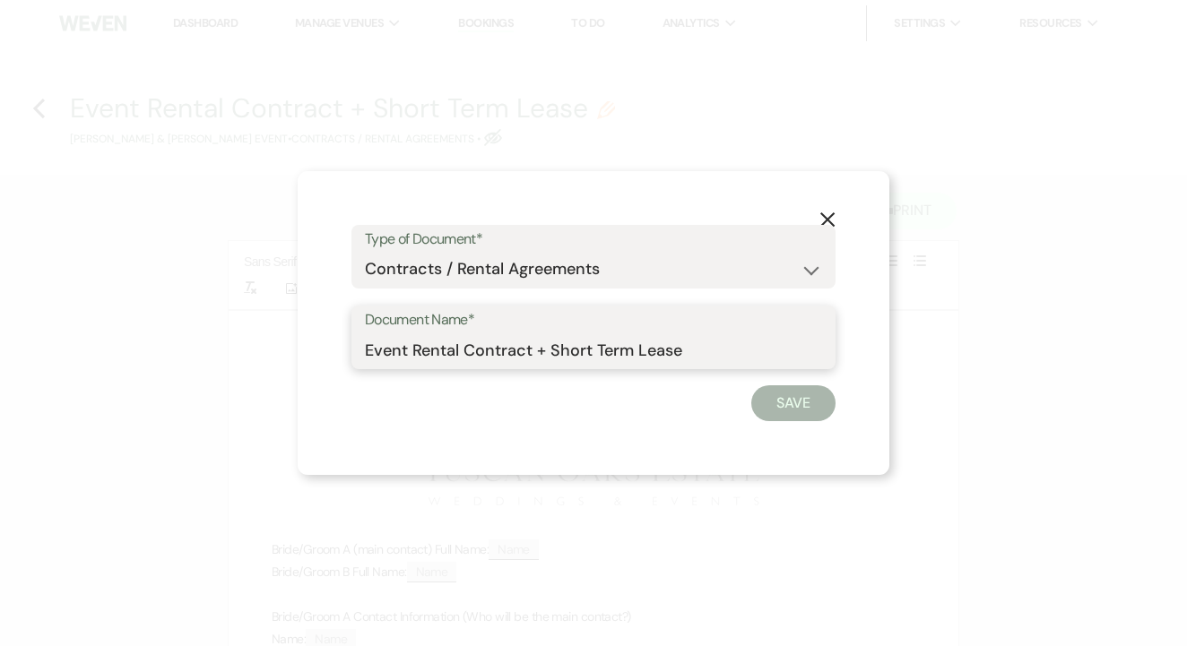
click at [695, 364] on input "Event Rental Contract + Short Term Lease" at bounding box center [593, 350] width 457 height 35
type input "Event Rental Contract + Short Term Lease 10/16/26"
click at [784, 399] on button "Save" at bounding box center [793, 403] width 84 height 36
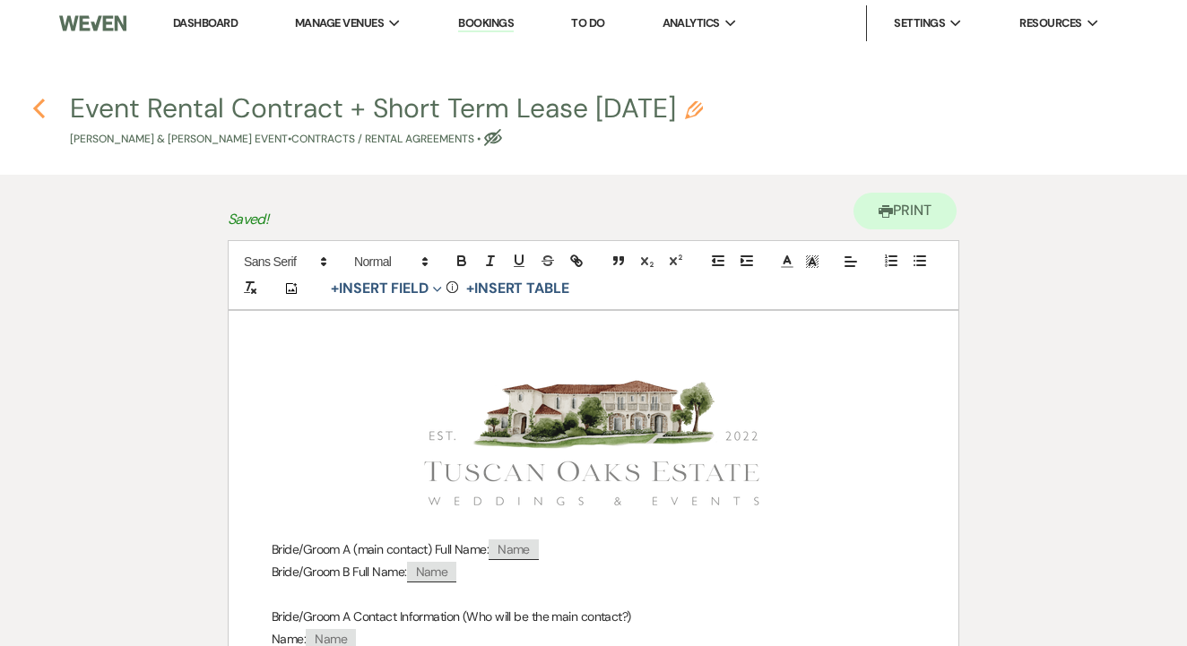
click at [43, 111] on icon "Previous" at bounding box center [38, 109] width 13 height 22
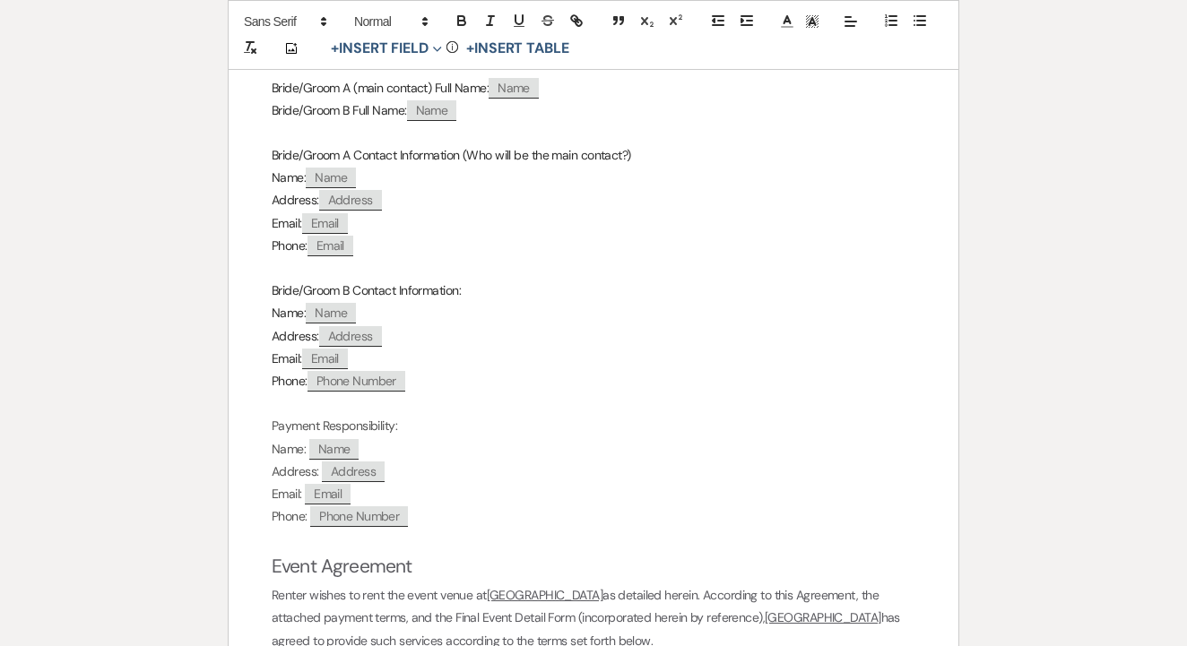
select select "6"
select select "14"
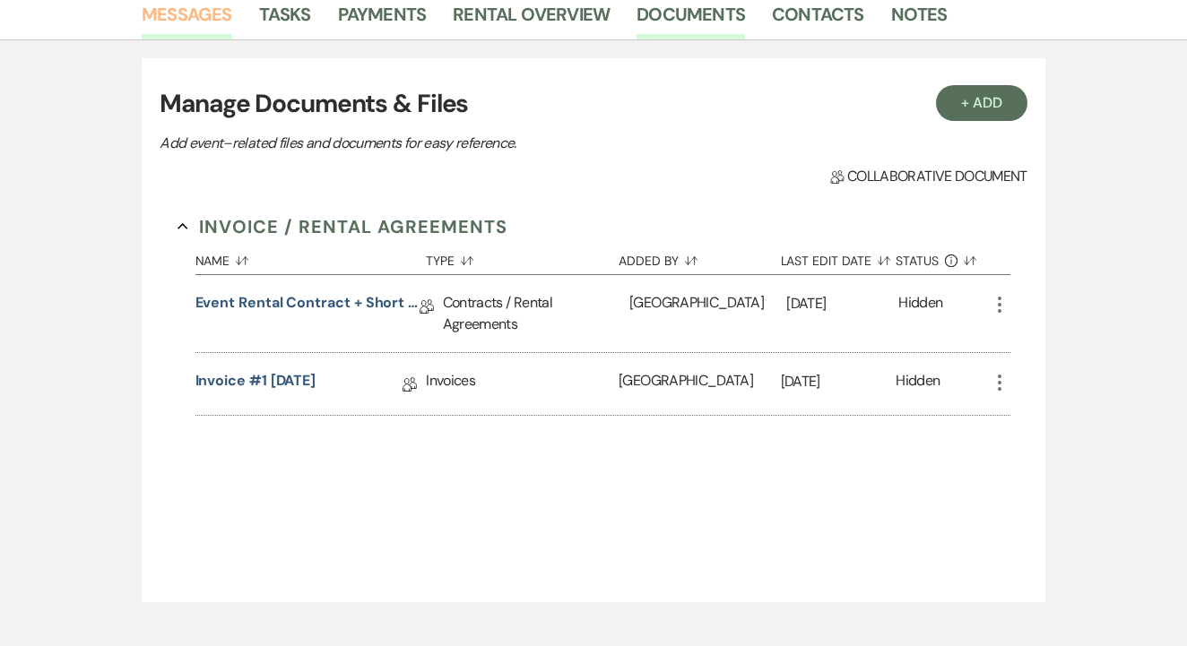
click at [216, 13] on link "Messages" at bounding box center [187, 19] width 91 height 39
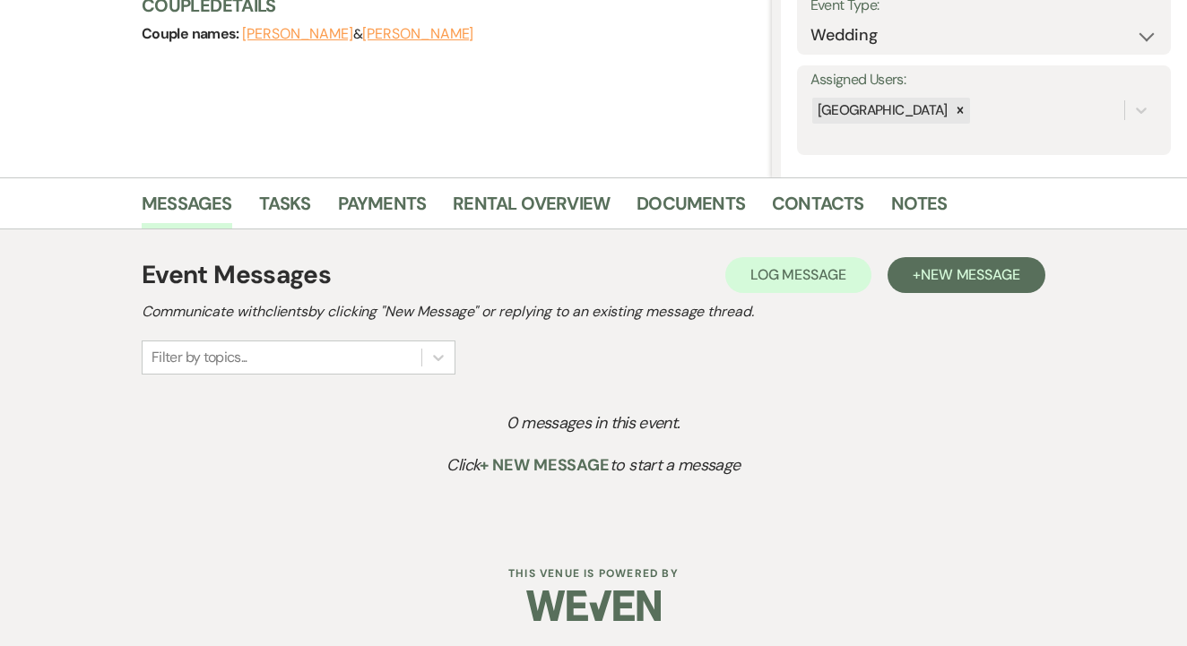
scroll to position [272, 0]
click at [900, 262] on button "+ New Message" at bounding box center [966, 276] width 158 height 36
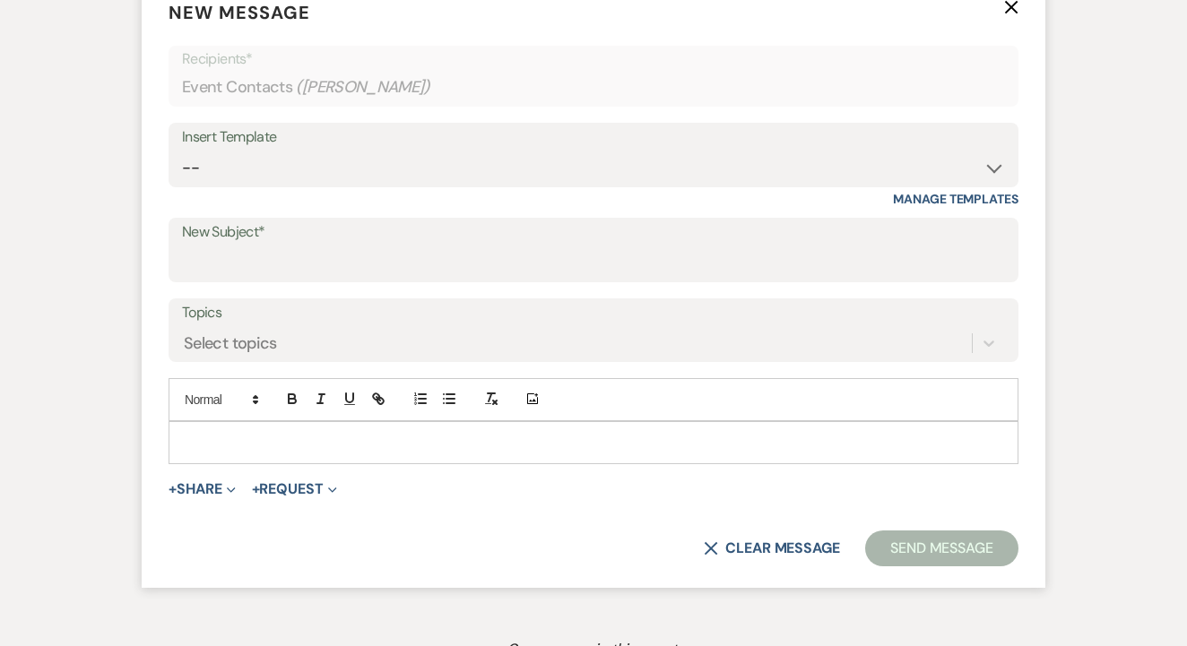
scroll to position [724, 0]
click at [472, 187] on div "Insert Template -- Lead: Automated Intro Email (Wedding) Lead: 1st Follow Up Em…" at bounding box center [594, 164] width 850 height 84
click at [480, 170] on select "-- Lead: Automated Intro Email (Wedding) Lead: 1st Follow Up Email Images Lead:…" at bounding box center [593, 167] width 823 height 35
select select "1209"
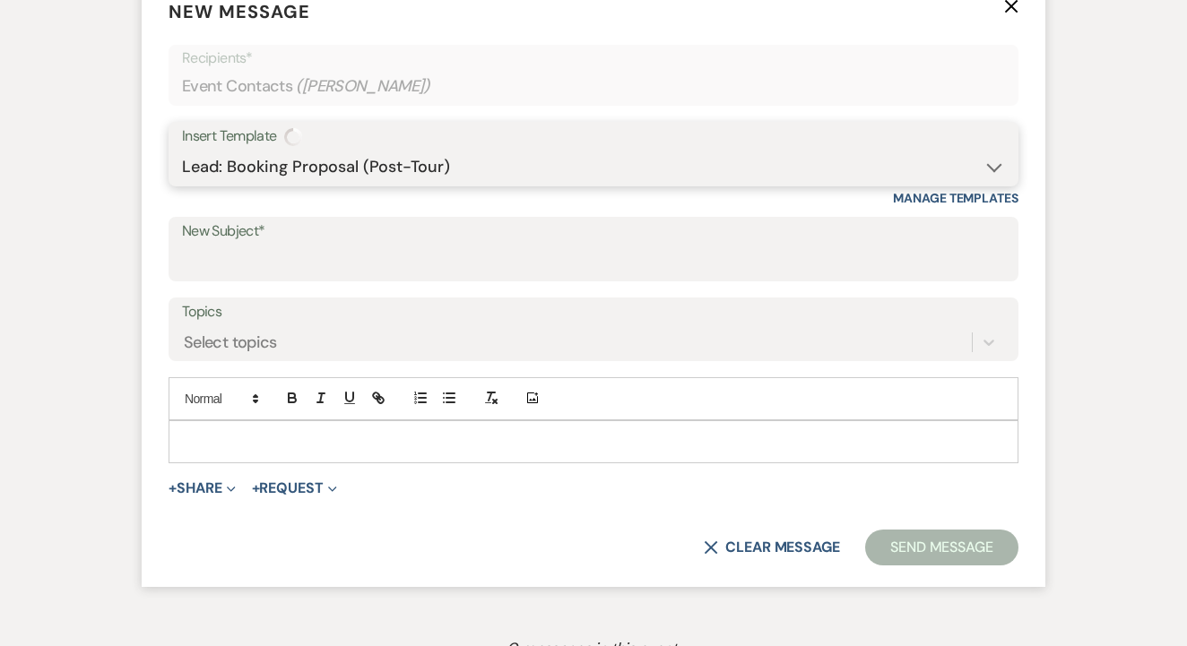
type input "Booking your event!"
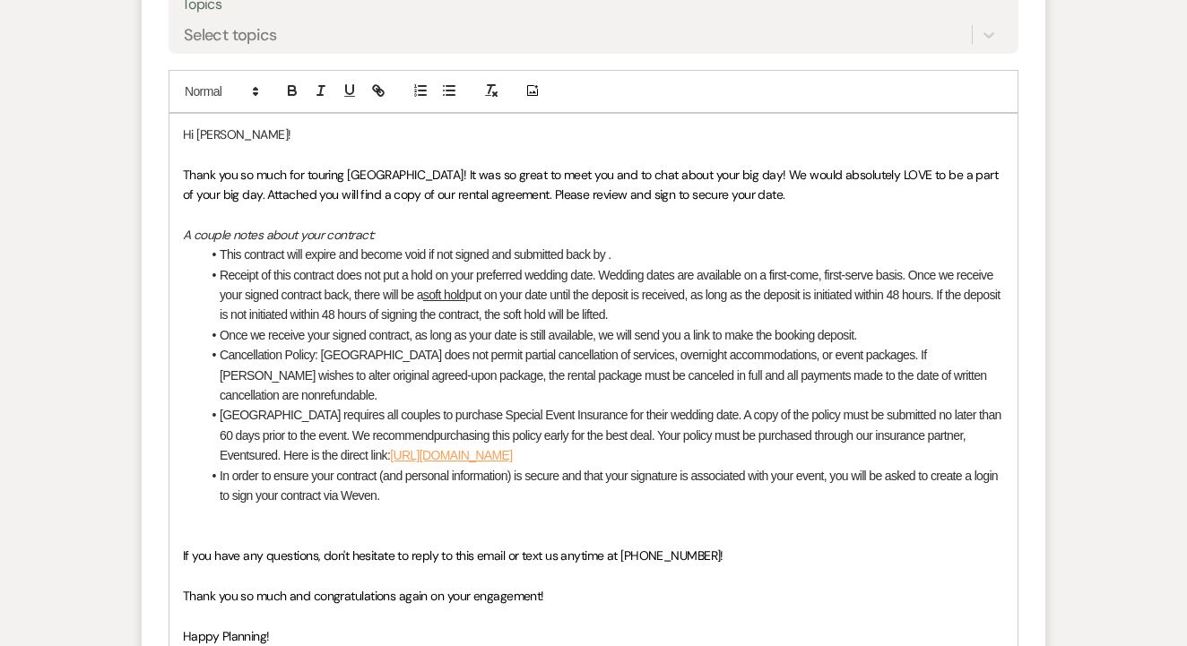
scroll to position [1044, 0]
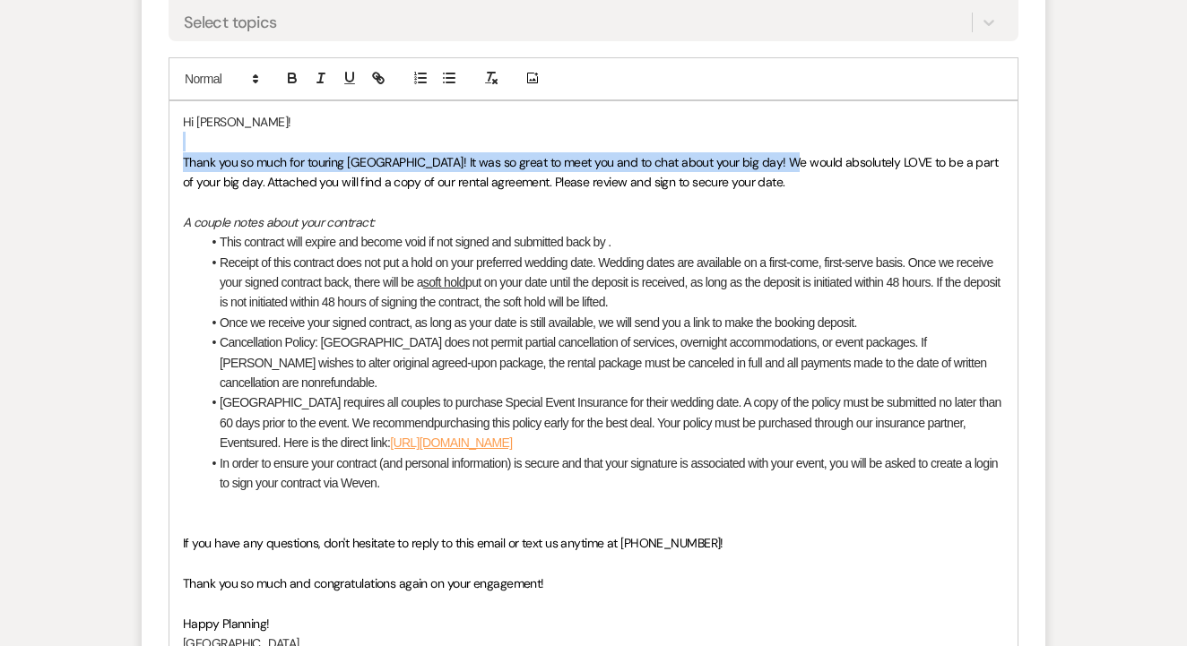
drag, startPoint x: 775, startPoint y: 148, endPoint x: 528, endPoint y: 139, distance: 247.6
click at [528, 139] on div "Hi Whitney! Thank you so much for touring Tuscan Oaks Estate! It was so great t…" at bounding box center [593, 383] width 848 height 564
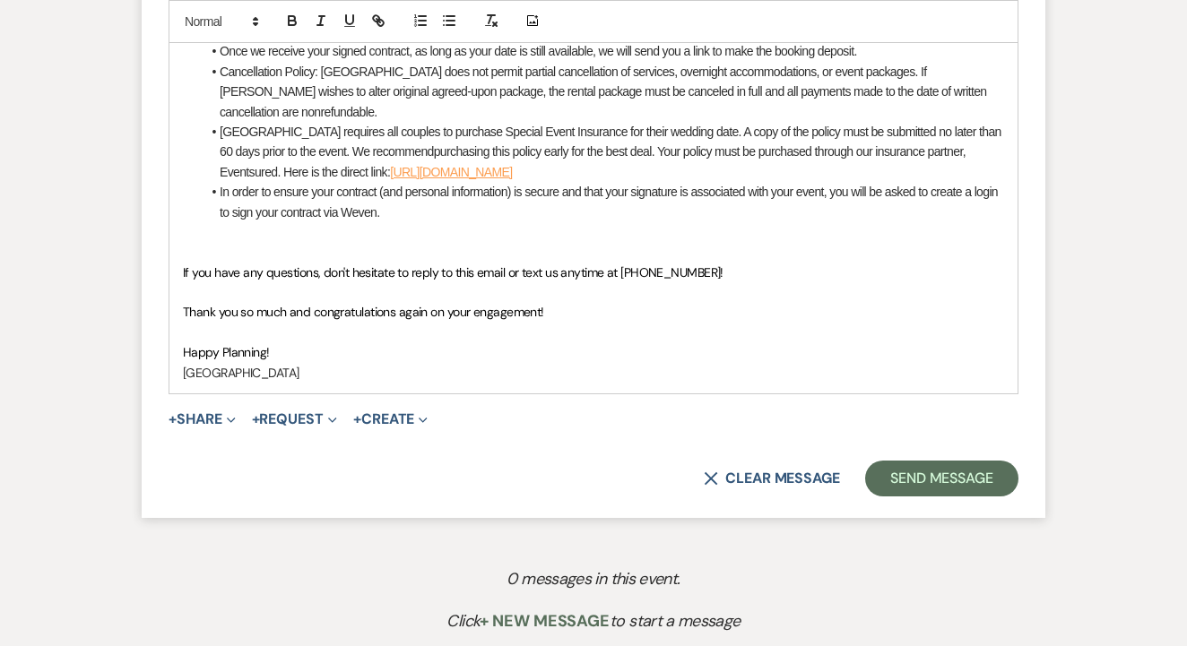
scroll to position [1302, 0]
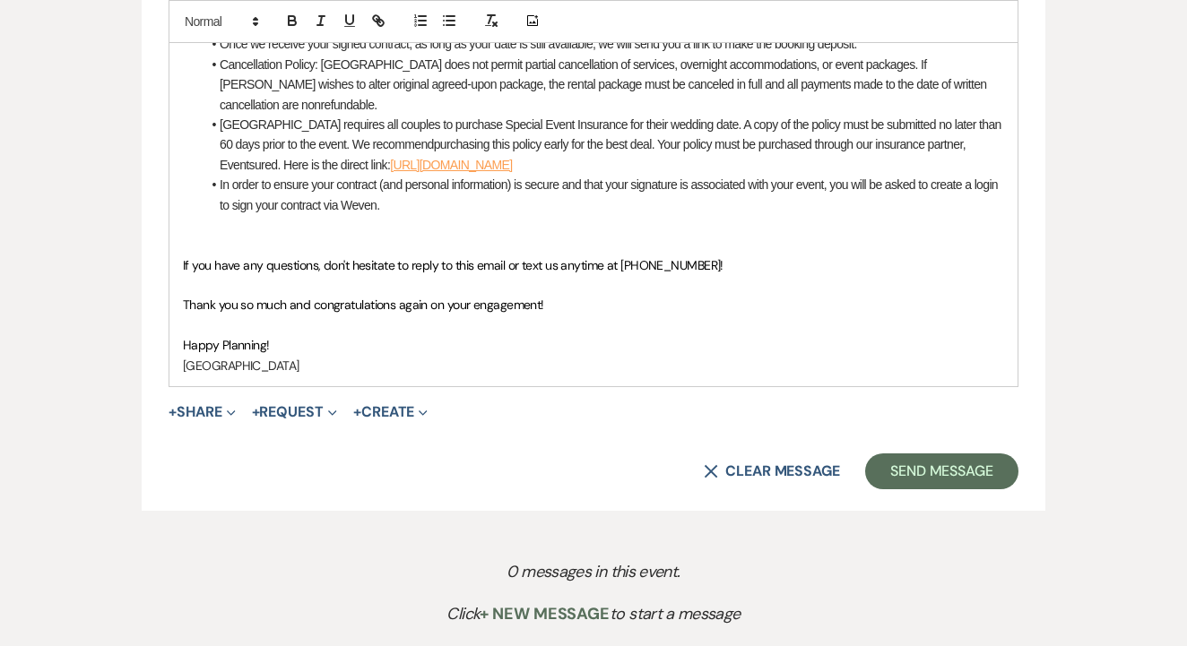
click at [245, 357] on p "[GEOGRAPHIC_DATA]" at bounding box center [593, 366] width 821 height 20
drag, startPoint x: 317, startPoint y: 356, endPoint x: 183, endPoint y: 349, distance: 134.6
click at [183, 356] on p "[GEOGRAPHIC_DATA]" at bounding box center [593, 366] width 821 height 20
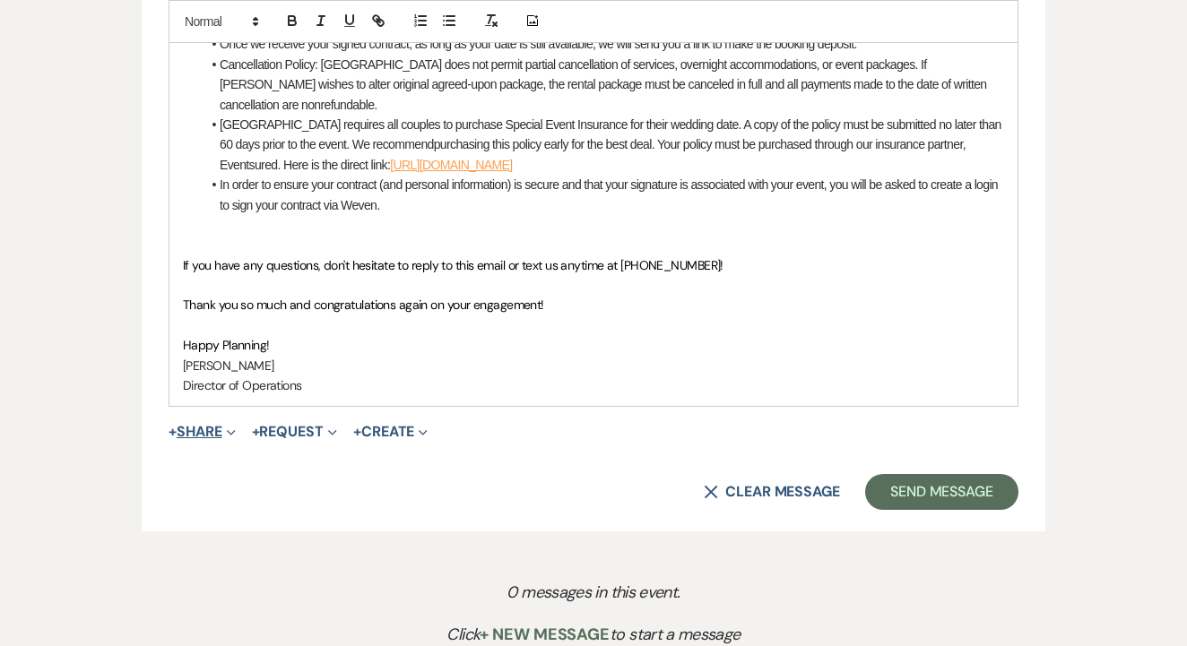
click at [234, 428] on icon "Expand" at bounding box center [231, 432] width 9 height 9
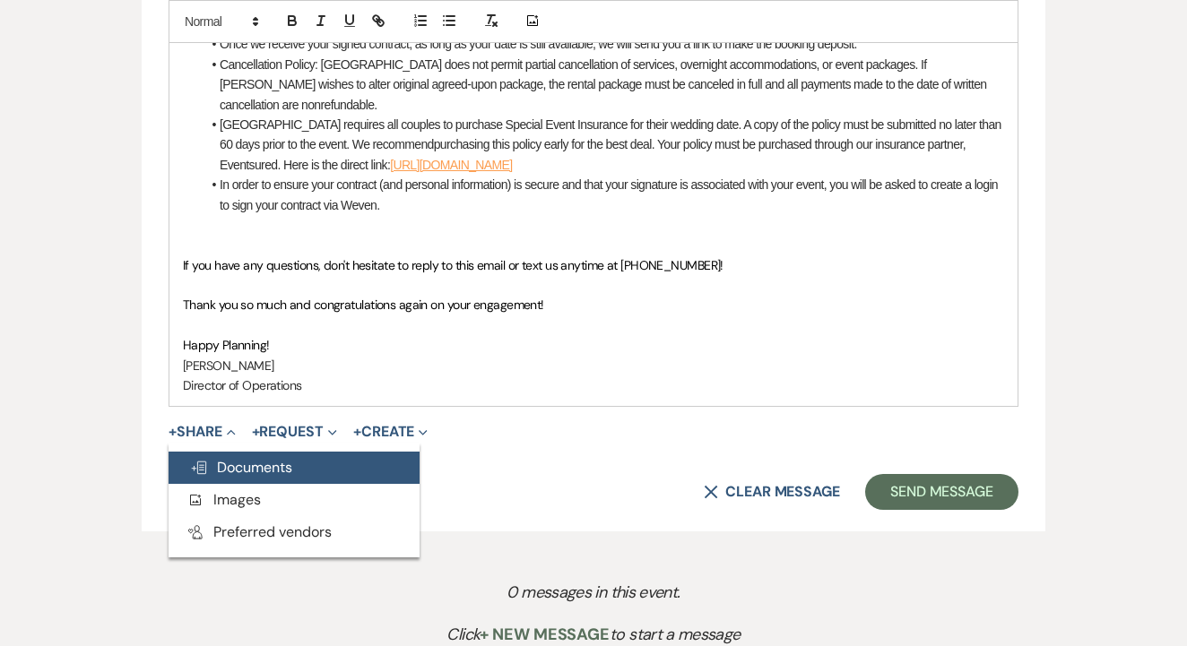
click at [253, 452] on button "Doc Upload Documents" at bounding box center [294, 468] width 251 height 32
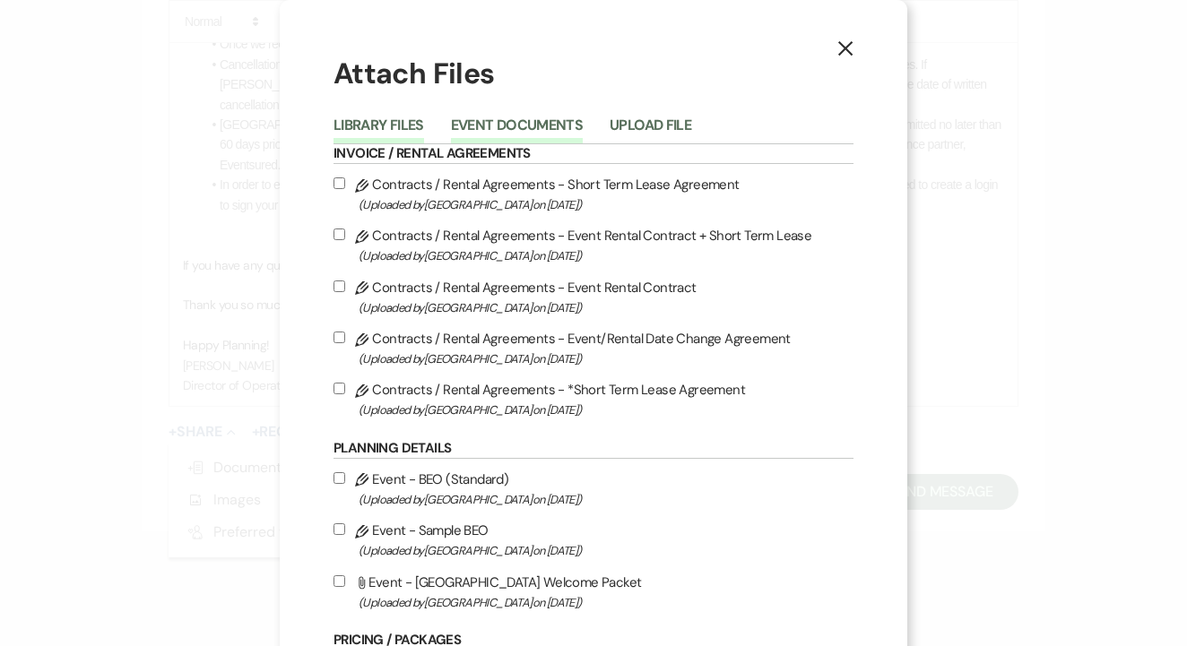
click at [550, 118] on button "Event Documents" at bounding box center [517, 130] width 132 height 25
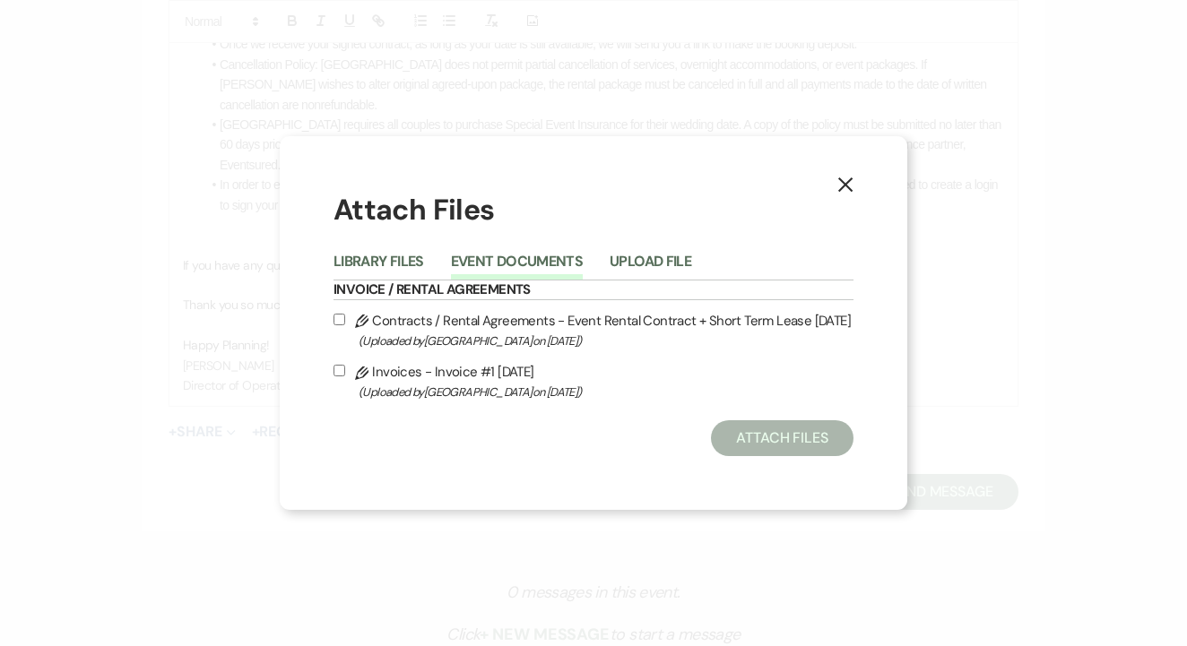
click at [341, 315] on input "Pencil Contracts / Rental Agreements - Event Rental Contract + Short Term Lease…" at bounding box center [339, 320] width 12 height 12
checkbox input "true"
click at [791, 420] on div "Attach Files Library Files Event Documents Upload File Invoice / Rental Agreeme…" at bounding box center [593, 323] width 520 height 267
click at [808, 433] on button "Attach Files" at bounding box center [782, 438] width 143 height 36
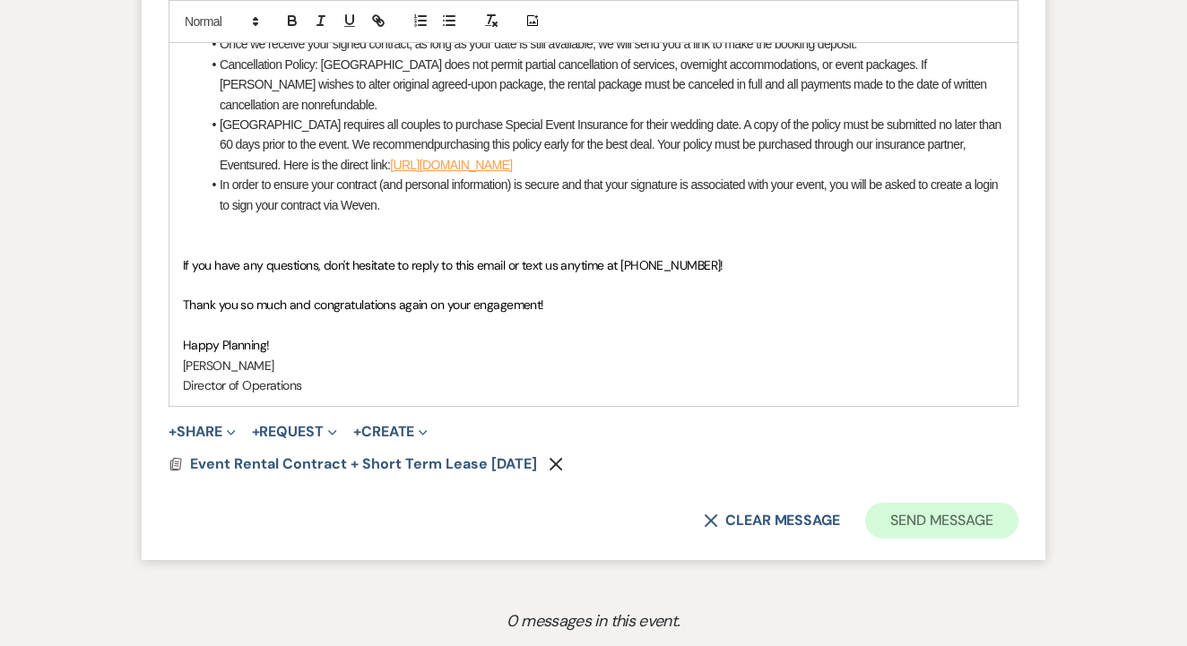
click at [930, 503] on button "Send Message" at bounding box center [941, 521] width 153 height 36
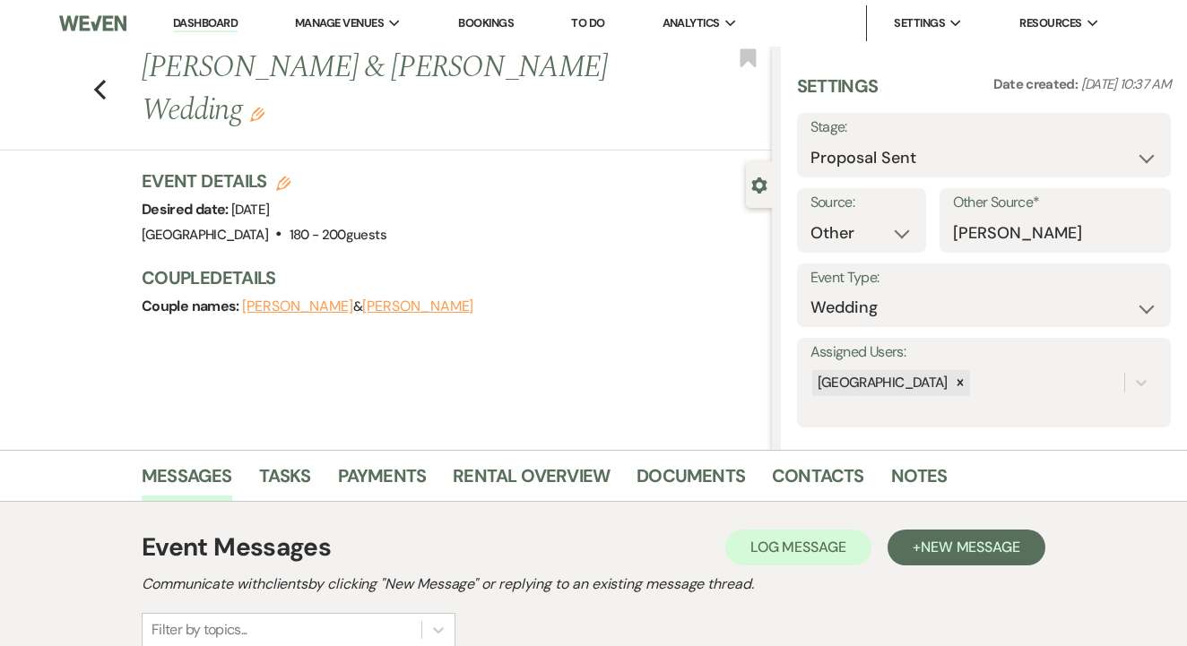
scroll to position [0, 0]
click at [226, 16] on link "Dashboard" at bounding box center [205, 23] width 65 height 17
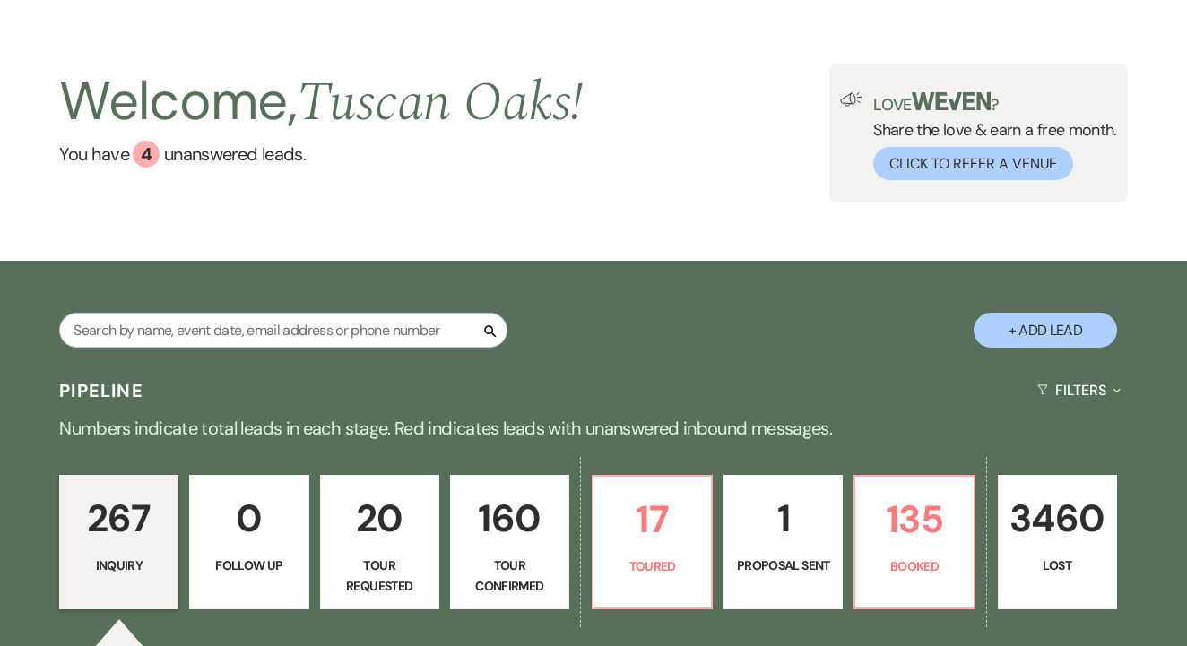
scroll to position [47, 0]
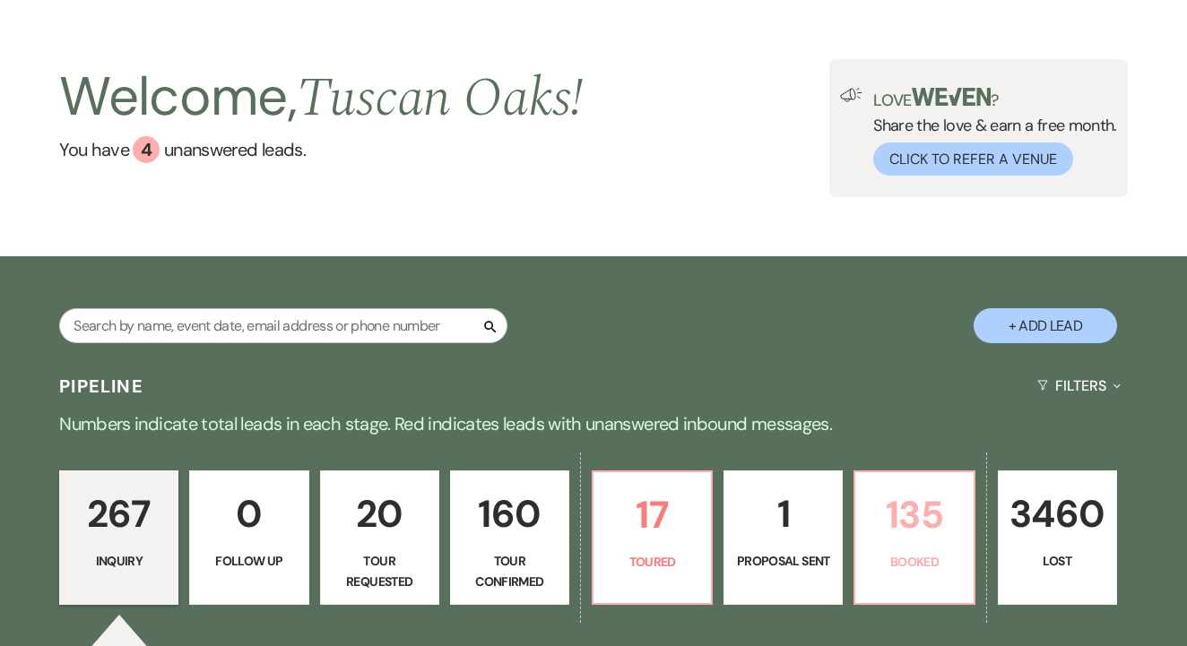
click at [959, 566] on p "Booked" at bounding box center [914, 562] width 96 height 20
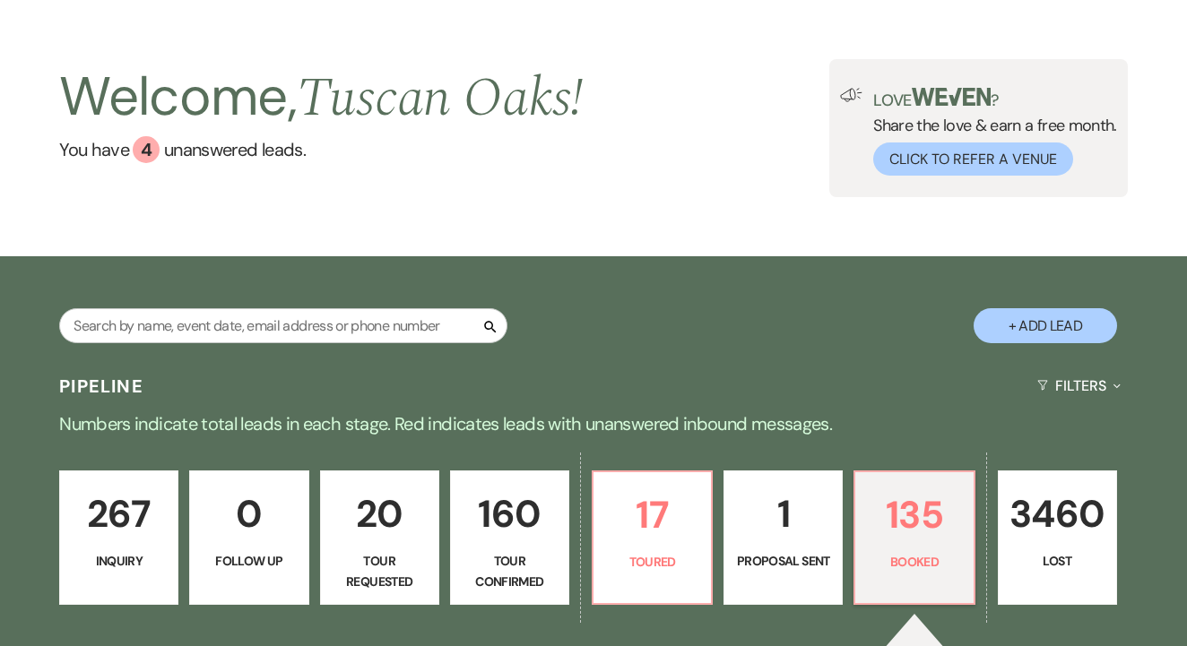
scroll to position [512, 0]
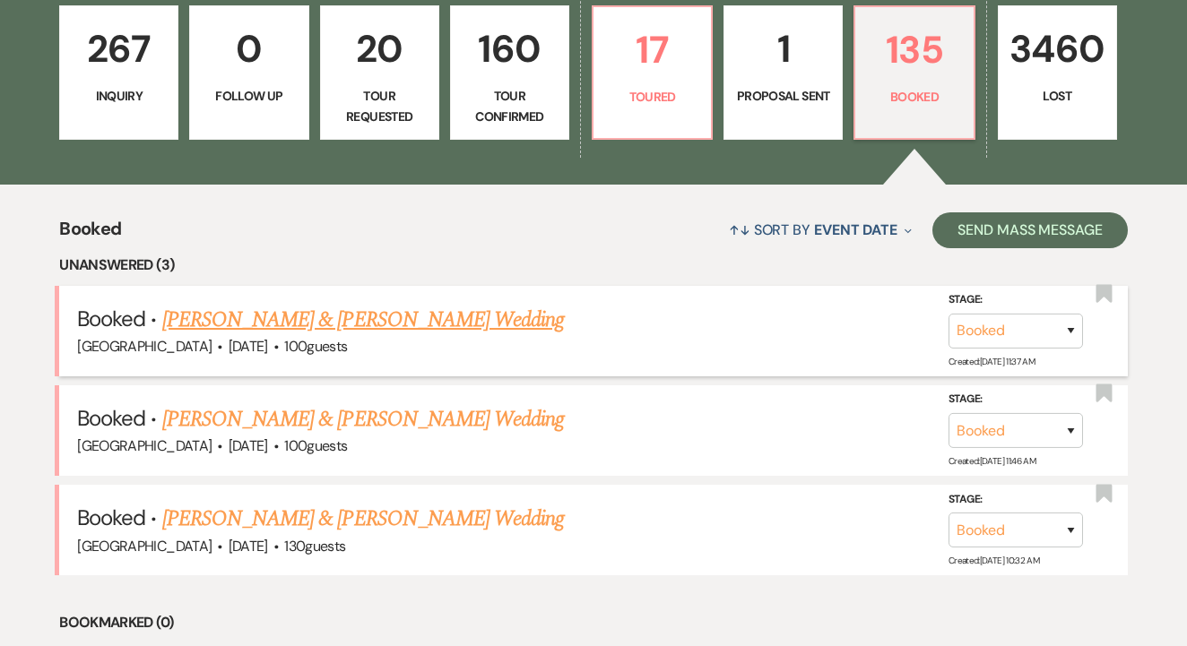
click at [458, 296] on li "Booked · Ellie Ferguson & Cedric Sutton's Wedding Tuscan Oaks Estate · Nov 22, …" at bounding box center [593, 331] width 1068 height 91
click at [463, 308] on link "[PERSON_NAME] & [PERSON_NAME] Wedding" at bounding box center [363, 320] width 402 height 32
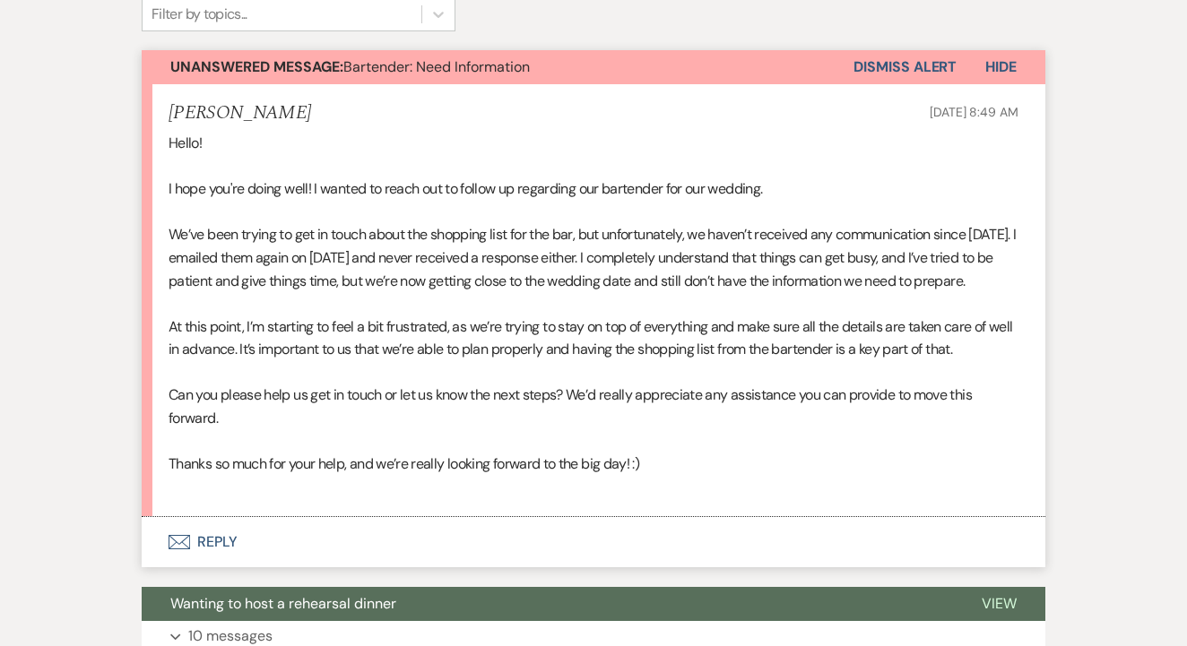
scroll to position [616, 0]
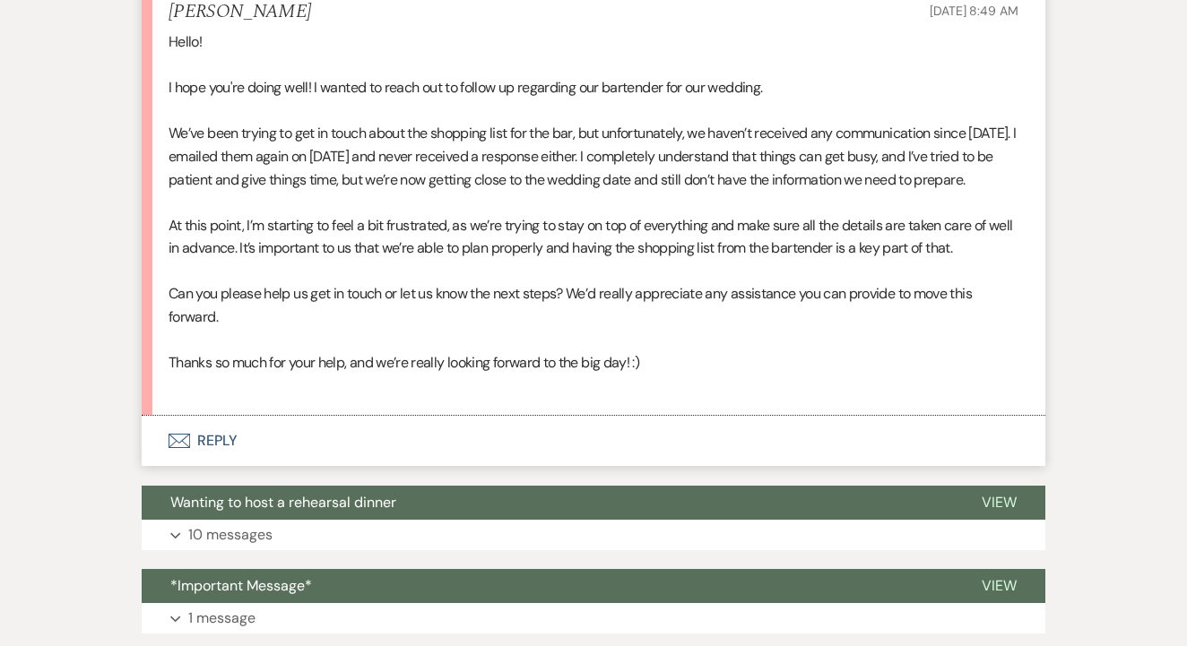
click at [431, 455] on button "Envelope Reply" at bounding box center [594, 441] width 904 height 50
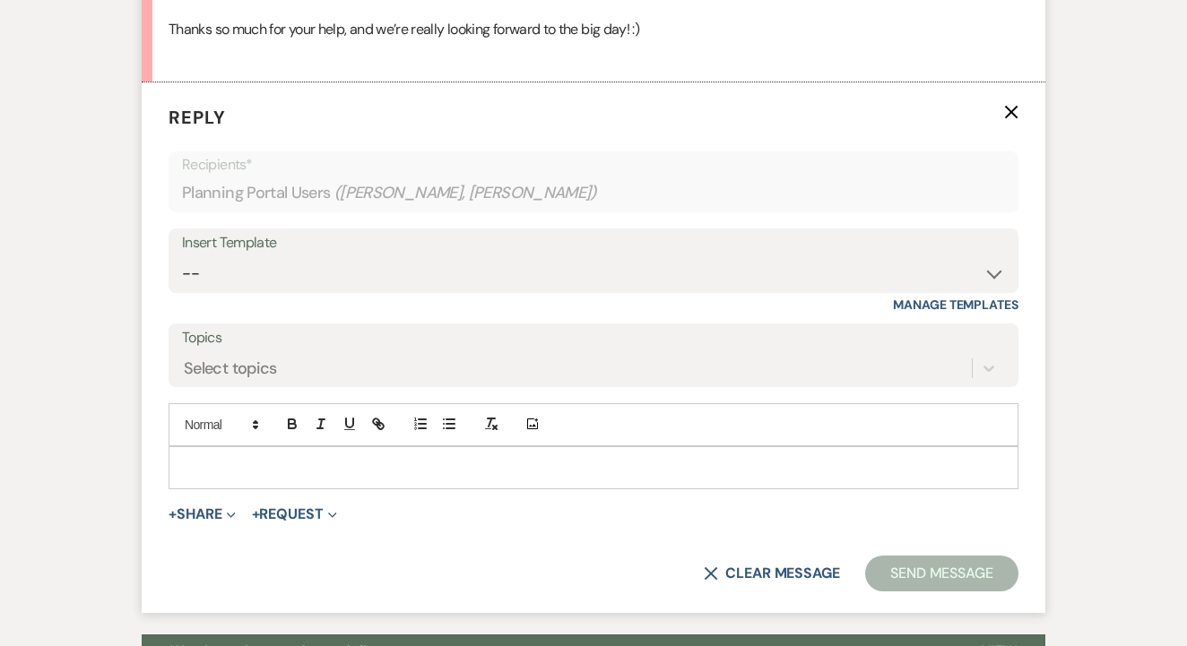
scroll to position [986, 0]
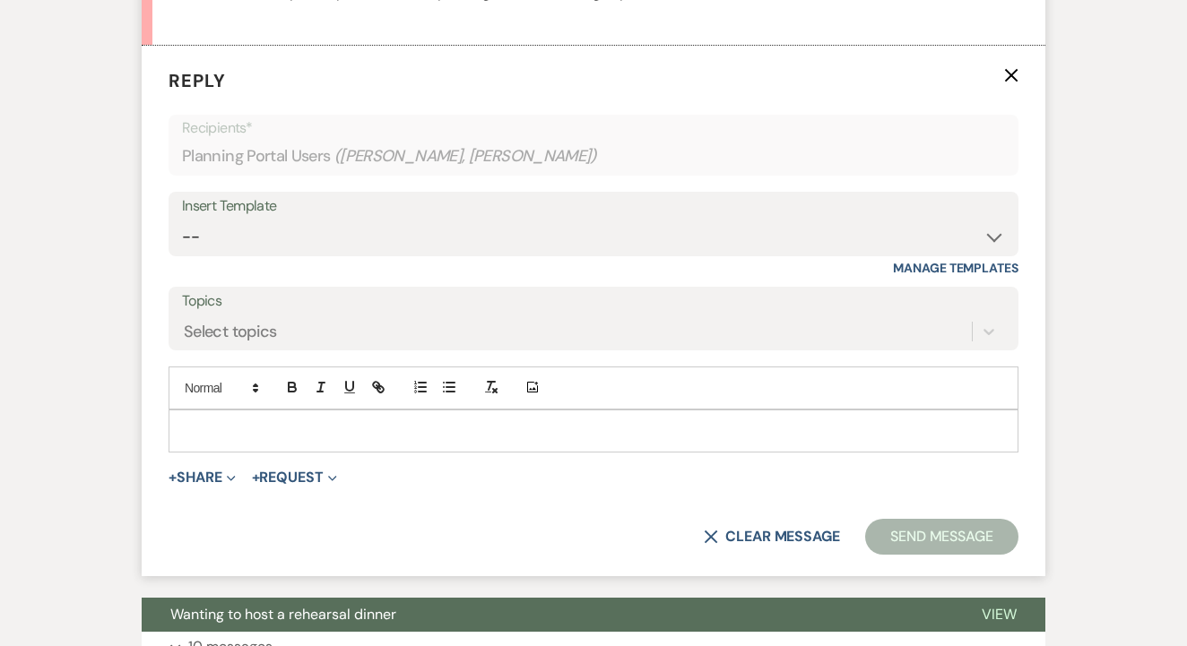
click at [467, 452] on div at bounding box center [593, 431] width 848 height 41
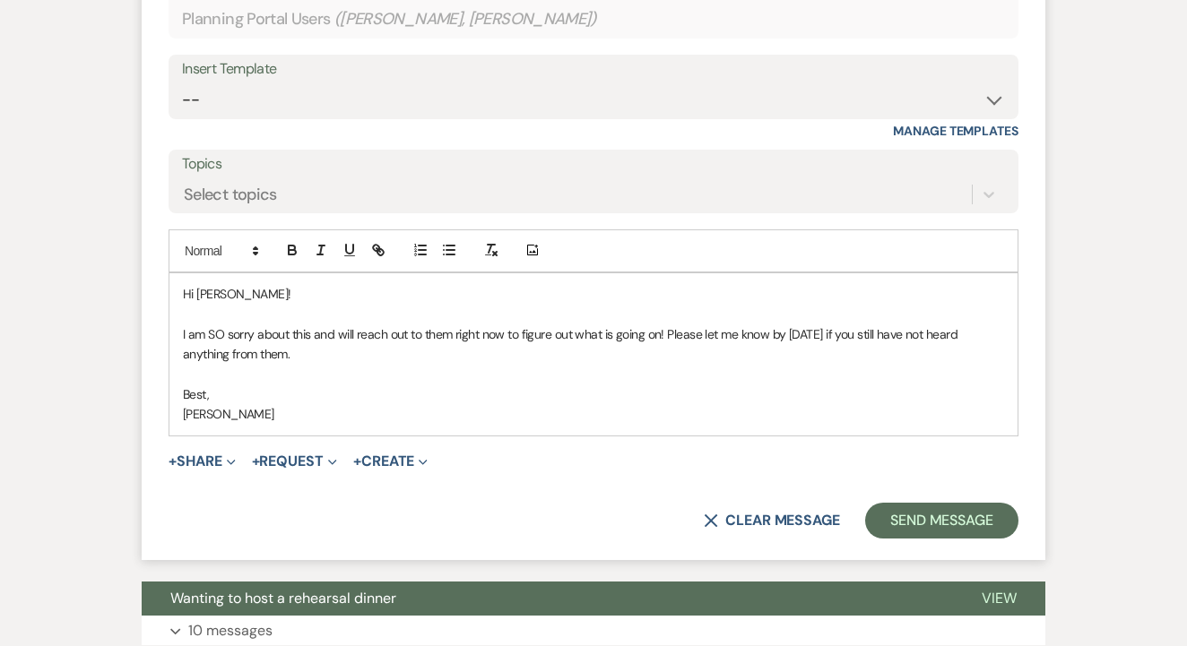
scroll to position [1145, 0]
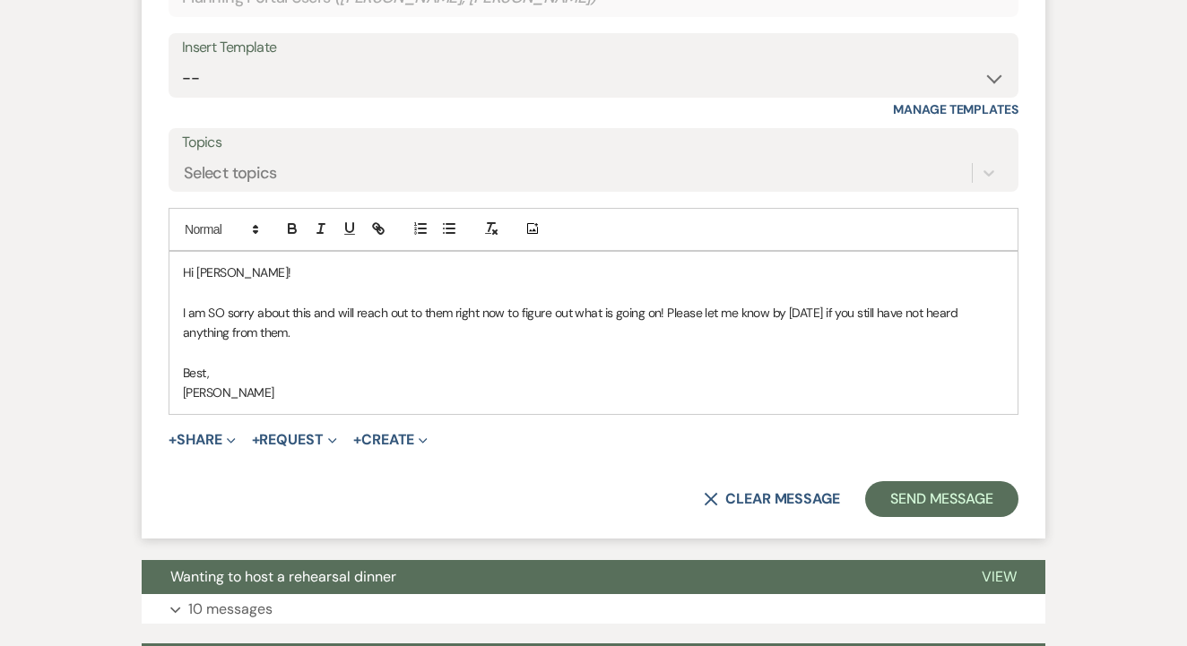
click at [971, 524] on form "Reply X Saving draft... Recipients* Planning Portal Users ( Ellie Ferguson, Ced…" at bounding box center [594, 212] width 904 height 651
click at [949, 505] on button "Send Message" at bounding box center [941, 499] width 153 height 36
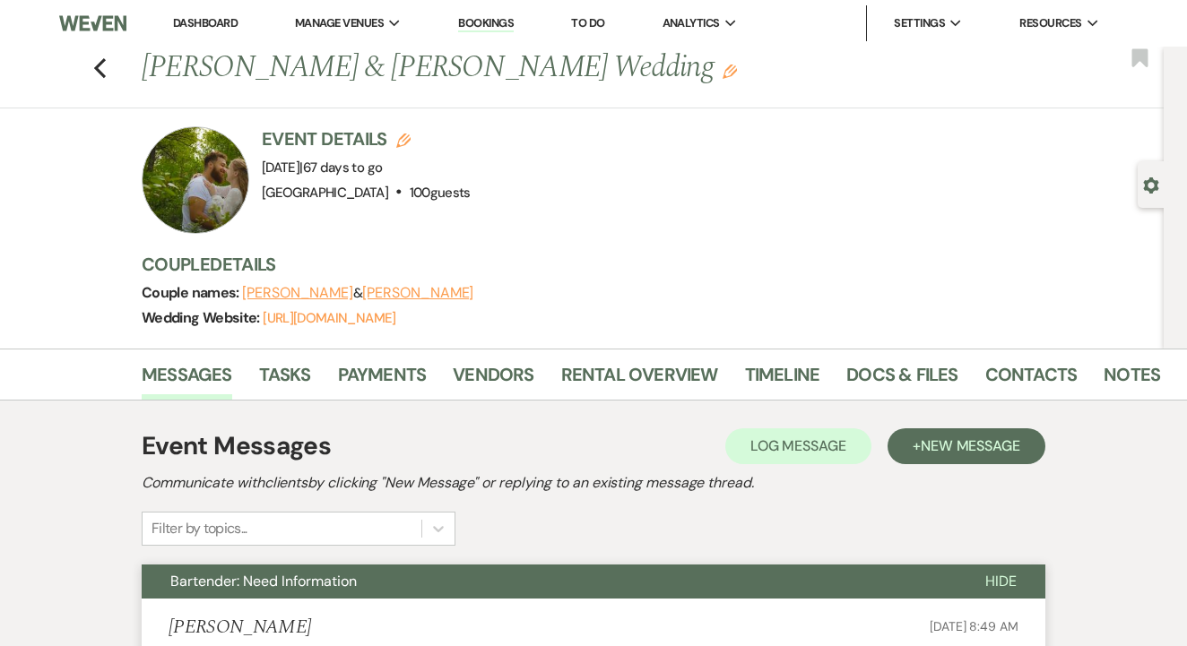
scroll to position [0, 0]
click at [217, 15] on link "Dashboard" at bounding box center [205, 22] width 65 height 15
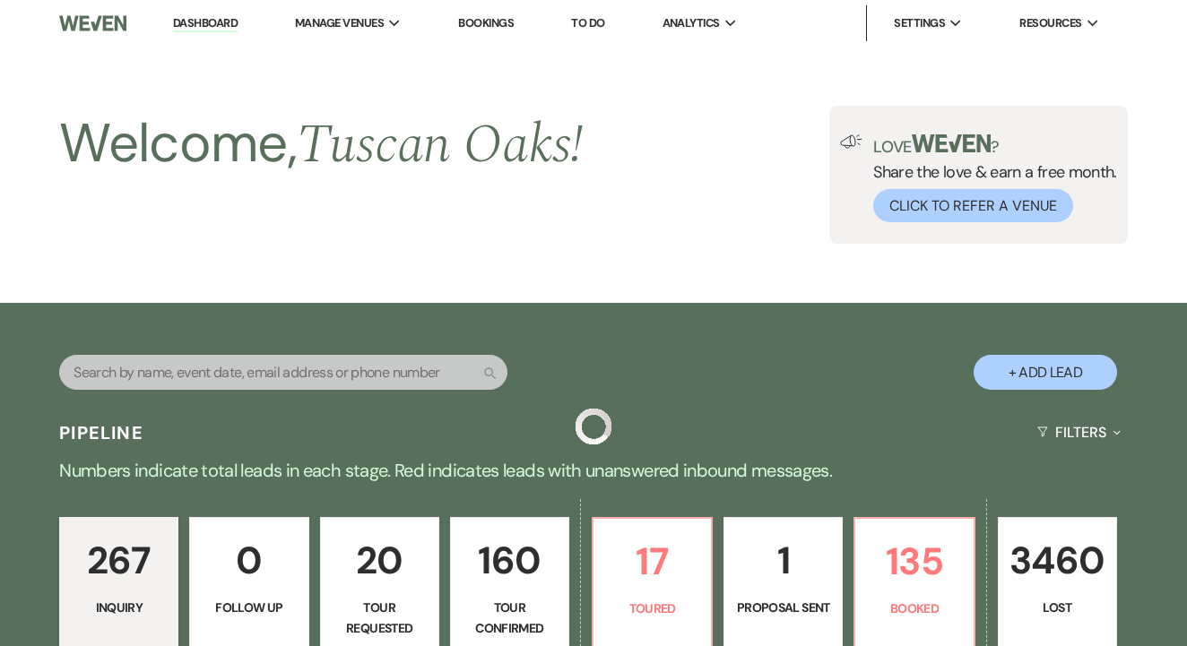
click at [223, 26] on link "Dashboard" at bounding box center [205, 23] width 65 height 17
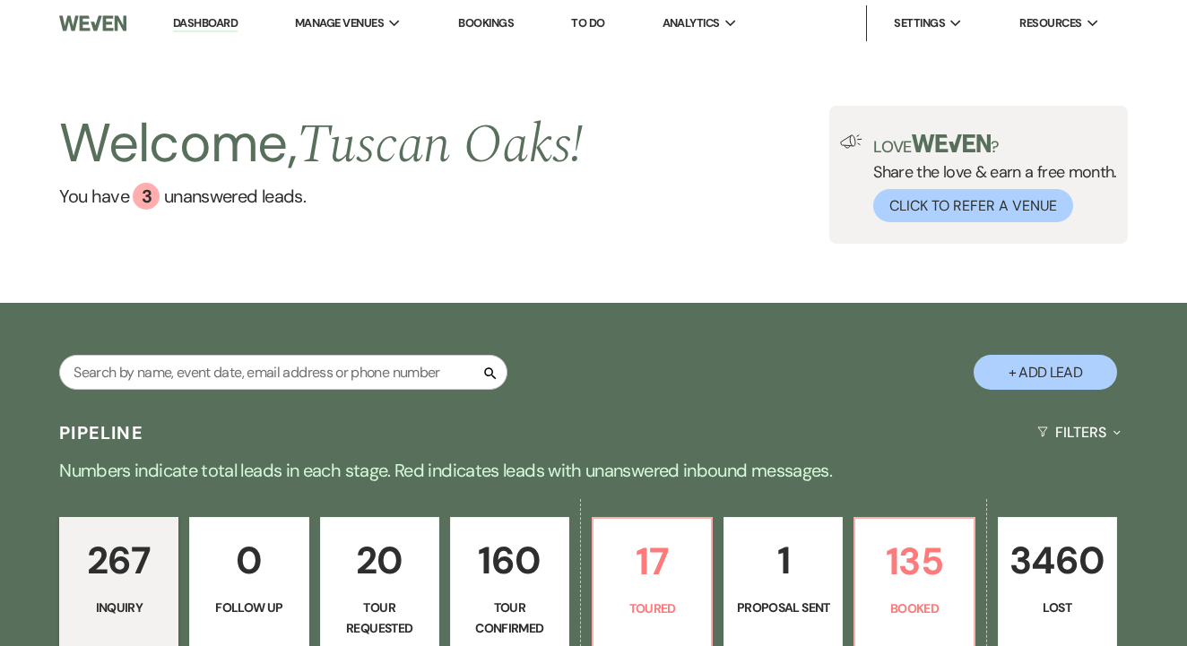
click at [223, 496] on div "267 Inquiry 0 Follow Up 20 Tour Requested 160 Tour Confirmed 17 Toured 1 Propos…" at bounding box center [593, 596] width 1187 height 201
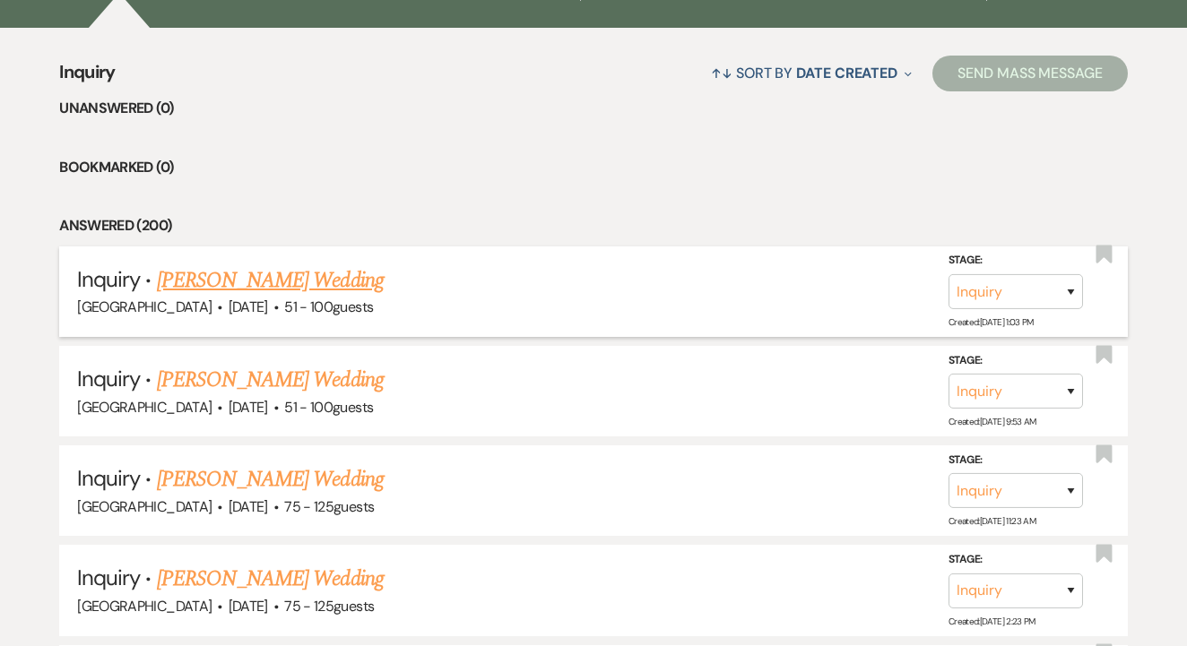
click at [324, 265] on link "[PERSON_NAME] Wedding" at bounding box center [270, 280] width 227 height 32
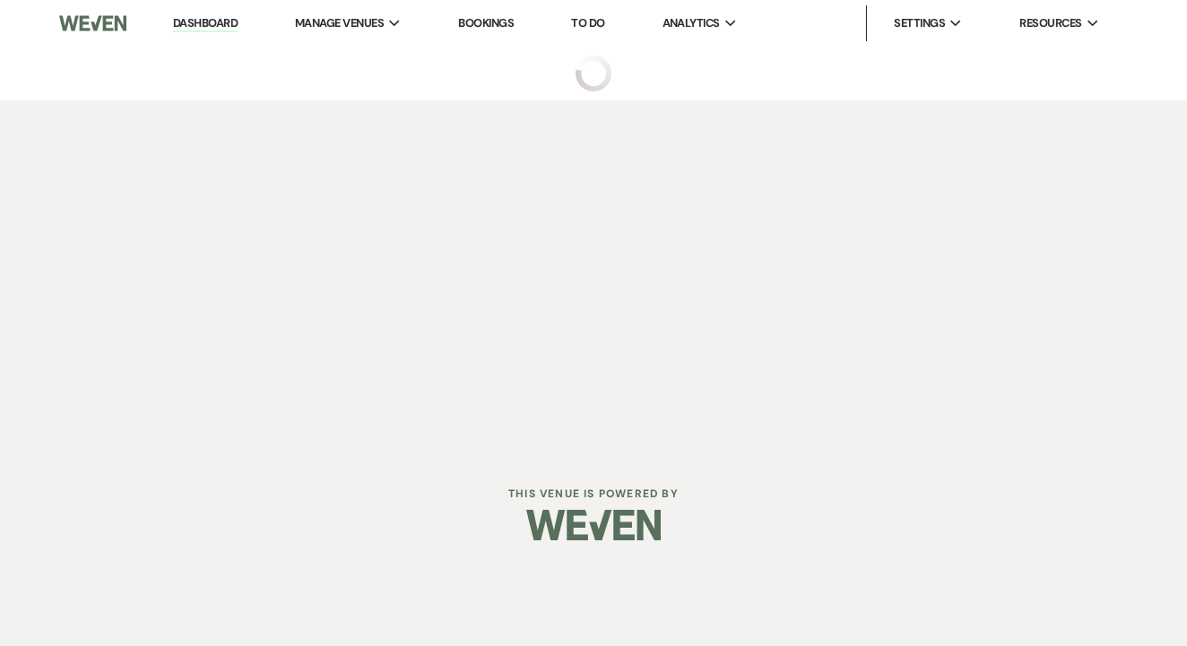
select select "2"
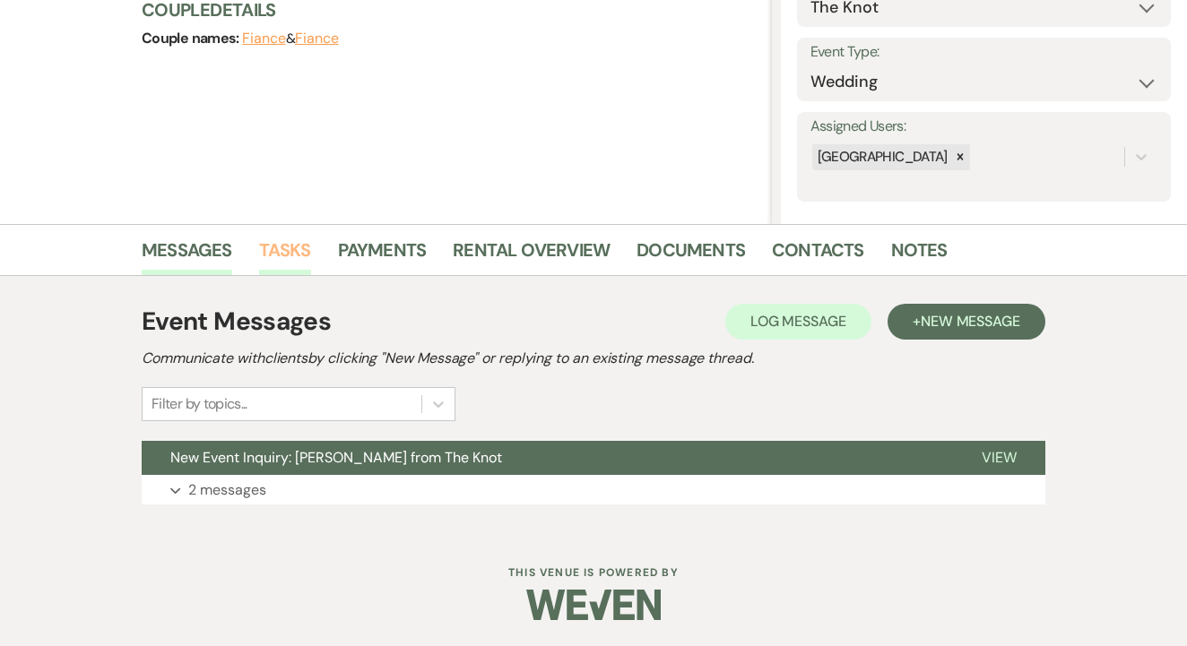
click at [295, 252] on link "Tasks" at bounding box center [285, 255] width 52 height 39
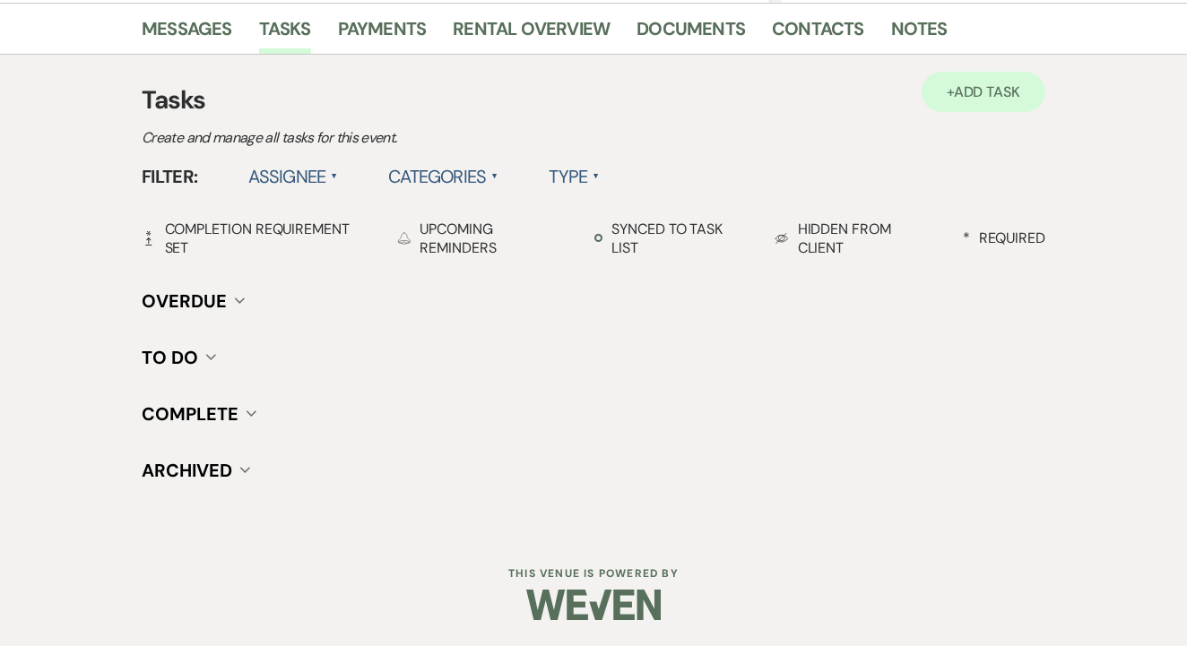
click at [931, 79] on link "+ Add Task" at bounding box center [983, 92] width 124 height 40
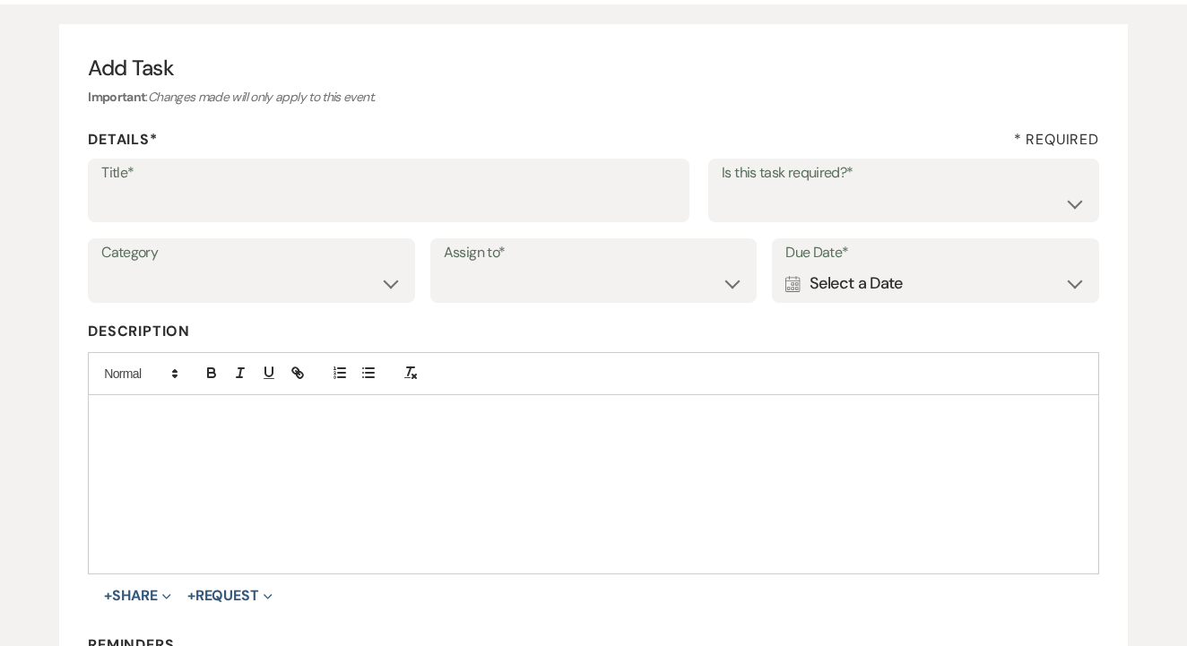
scroll to position [148, 0]
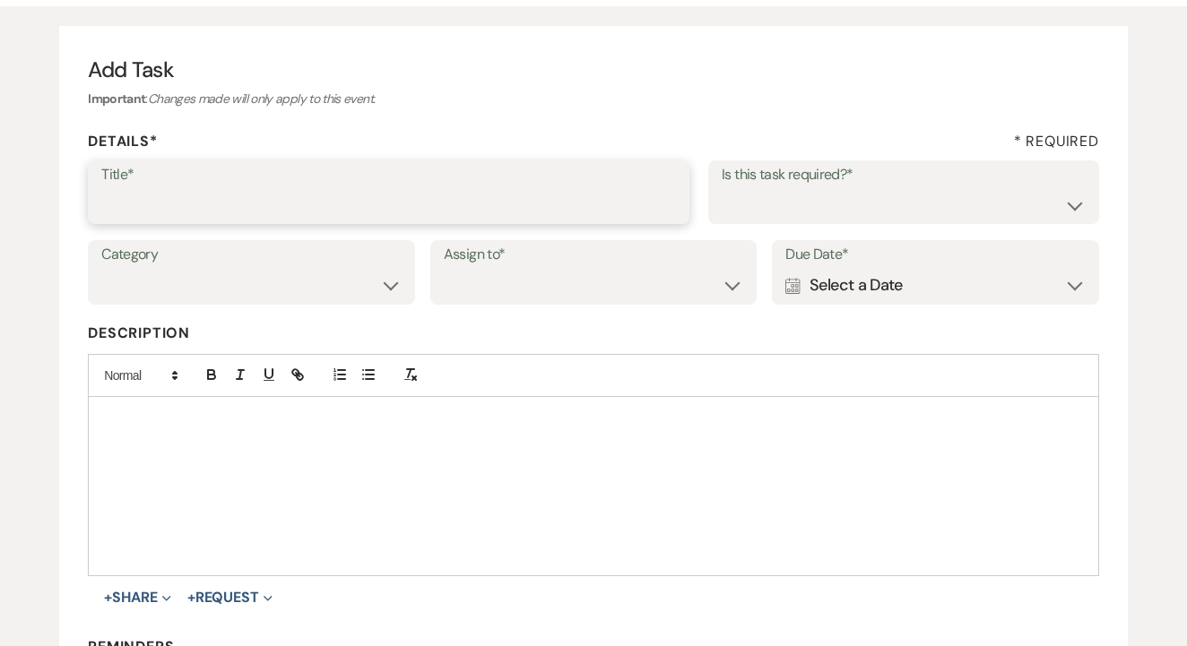
click at [253, 208] on input "Title*" at bounding box center [388, 204] width 575 height 35
type input "1st"
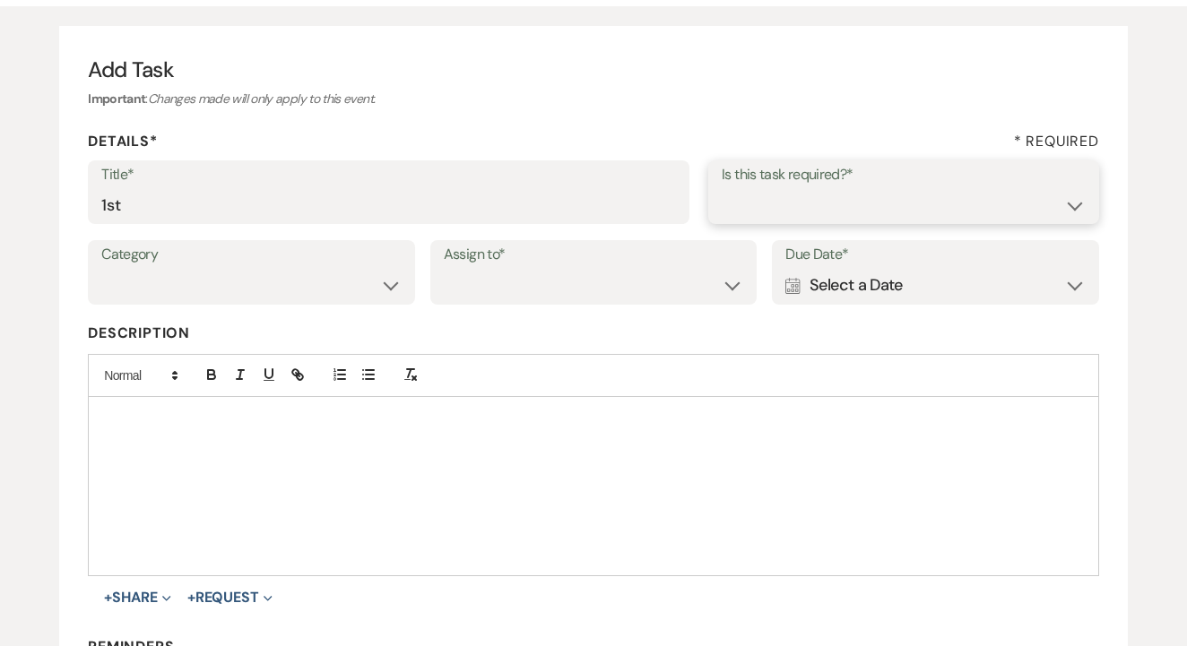
click at [776, 200] on select "Yes No" at bounding box center [904, 204] width 364 height 35
select select "false"
click at [611, 268] on select "Venue Client" at bounding box center [594, 285] width 300 height 35
select select "venueHost"
click at [848, 297] on div "Calendar Select a Date Expand" at bounding box center [935, 285] width 300 height 35
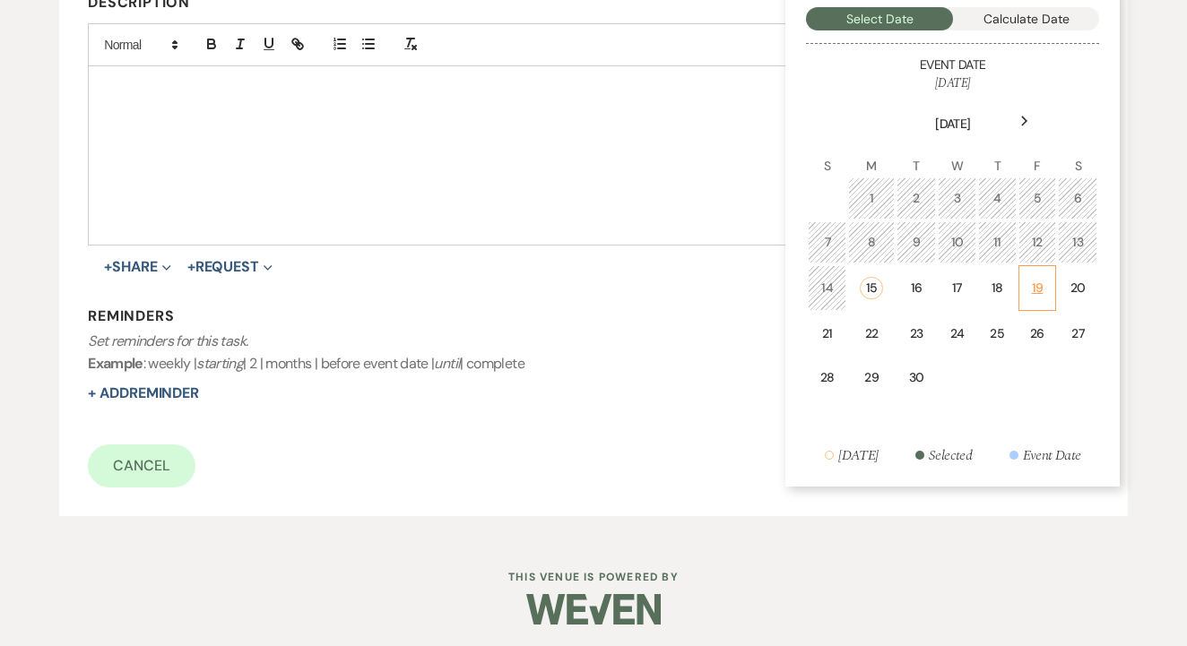
scroll to position [478, 0]
click at [1030, 294] on div "19" at bounding box center [1037, 289] width 15 height 19
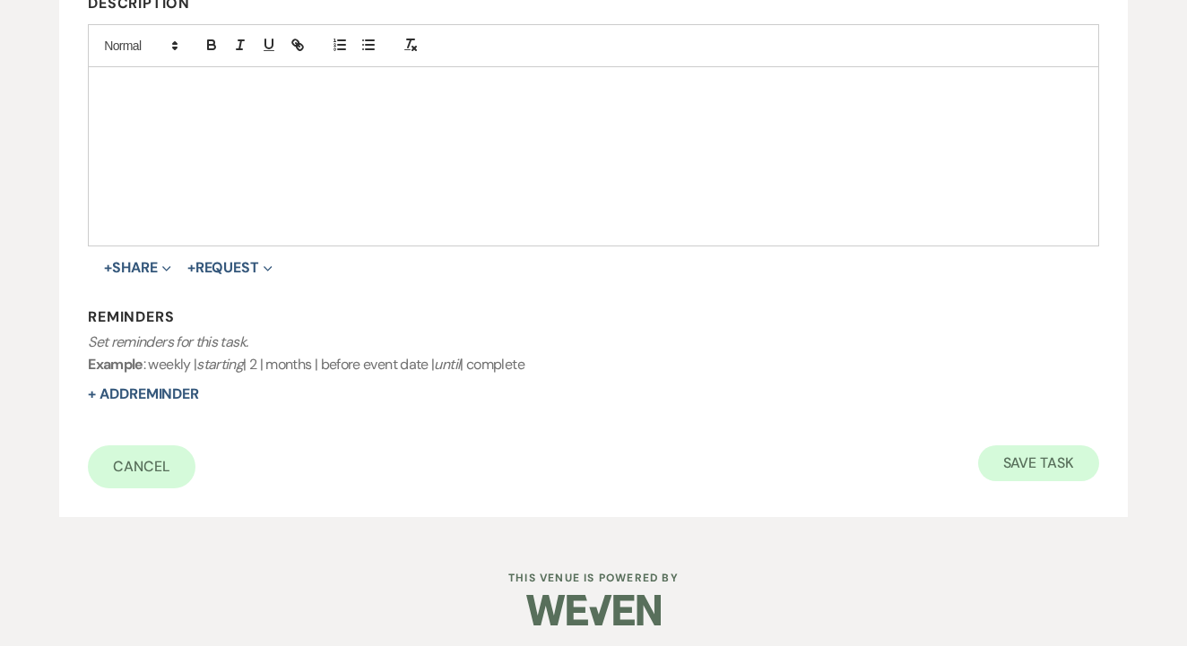
click at [1062, 460] on button "Save Task" at bounding box center [1038, 463] width 121 height 36
select select "2"
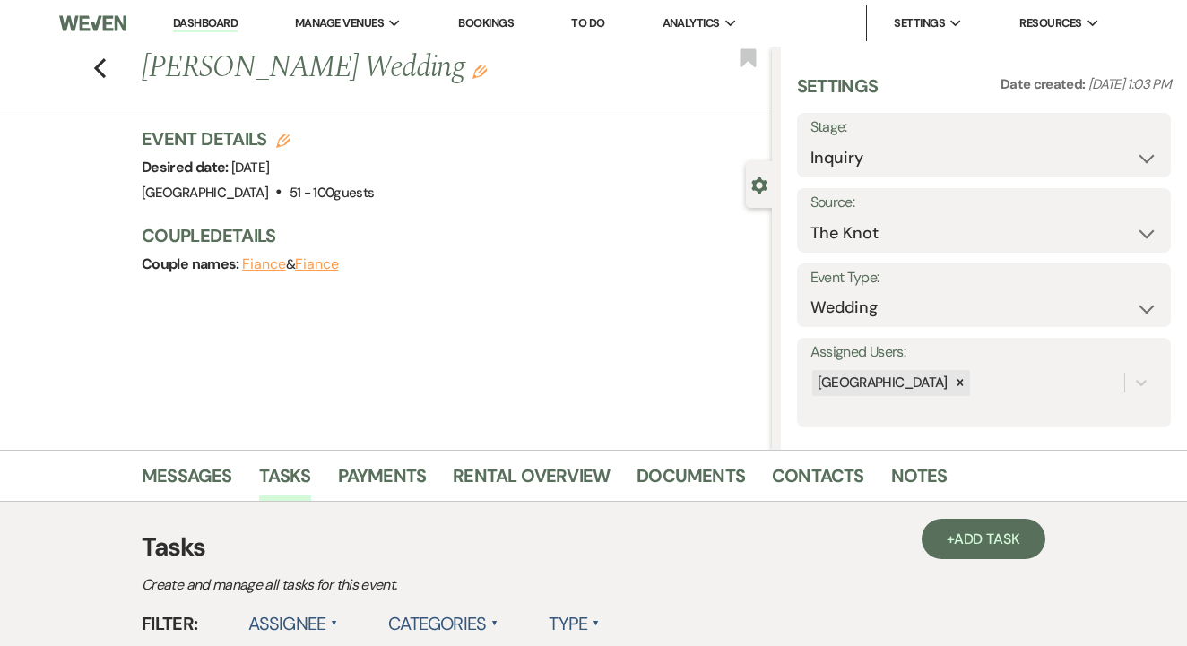
click at [207, 16] on link "Dashboard" at bounding box center [205, 23] width 65 height 17
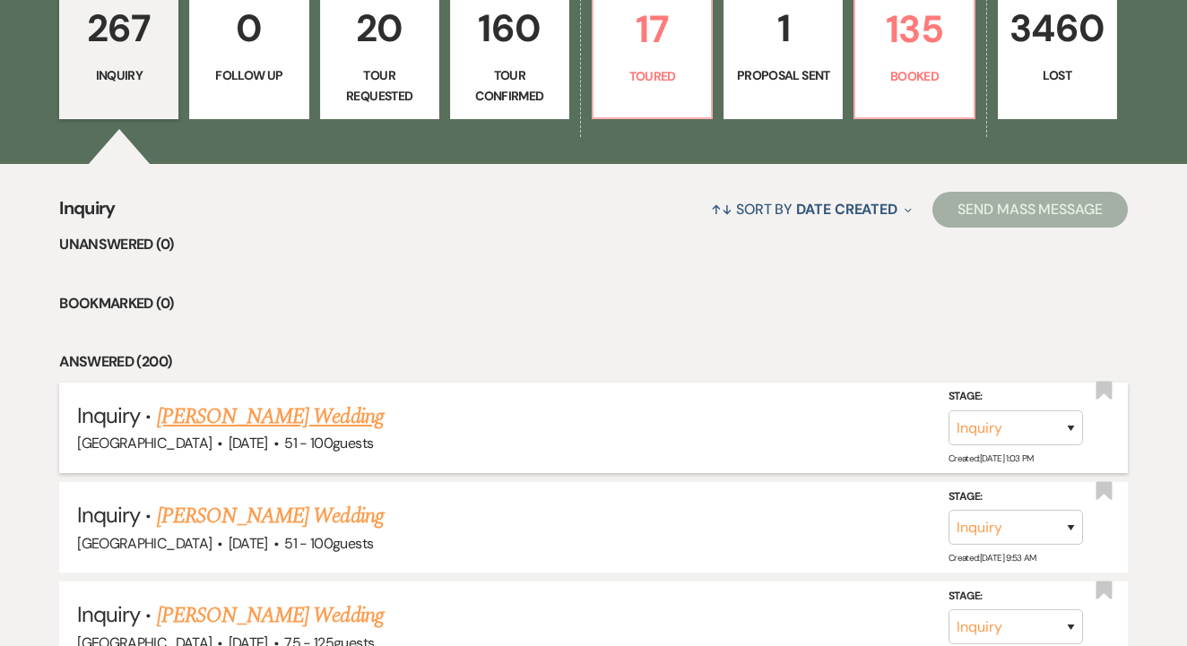
scroll to position [540, 0]
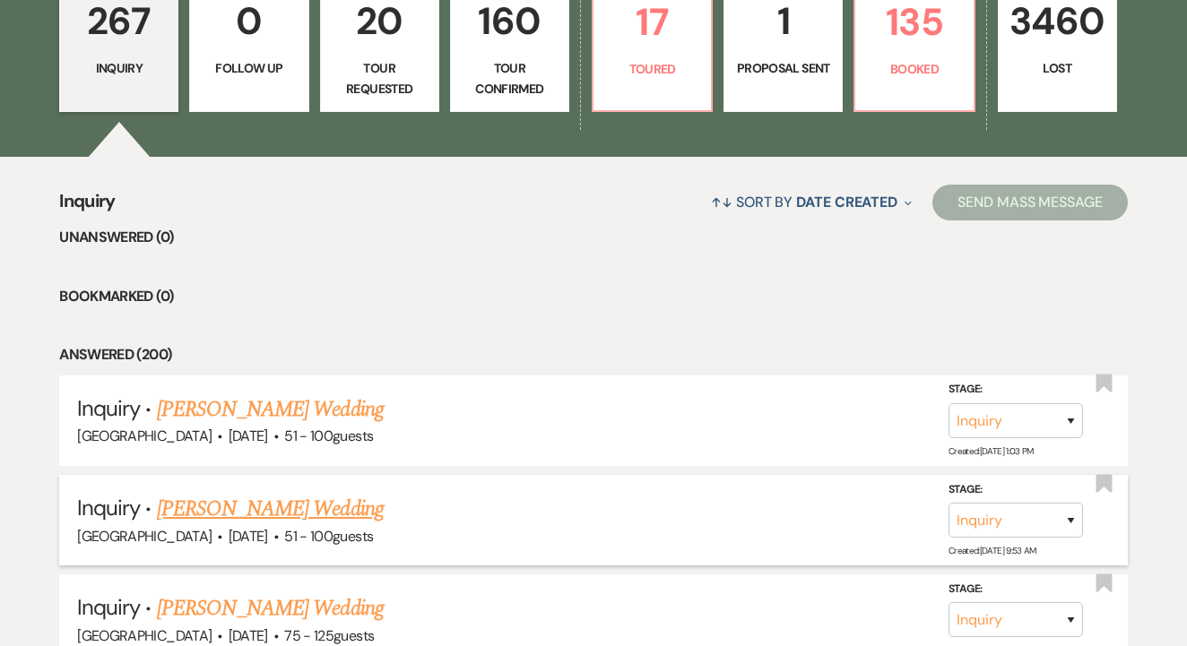
click at [312, 500] on link "[PERSON_NAME] Wedding" at bounding box center [270, 509] width 227 height 32
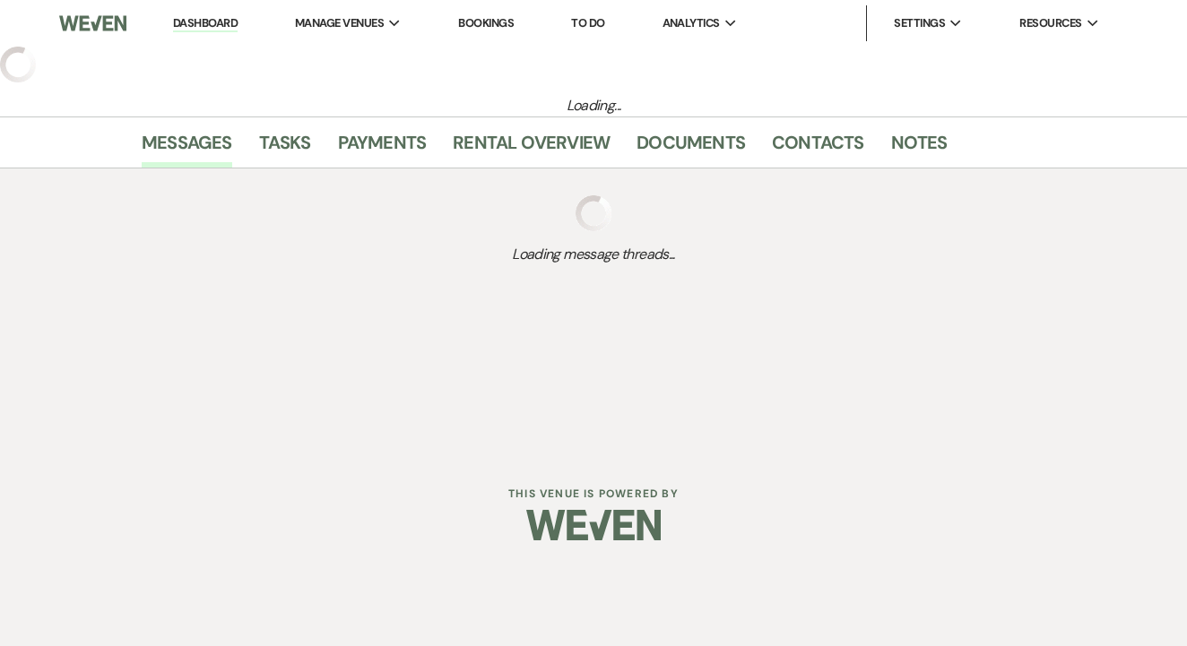
select select "2"
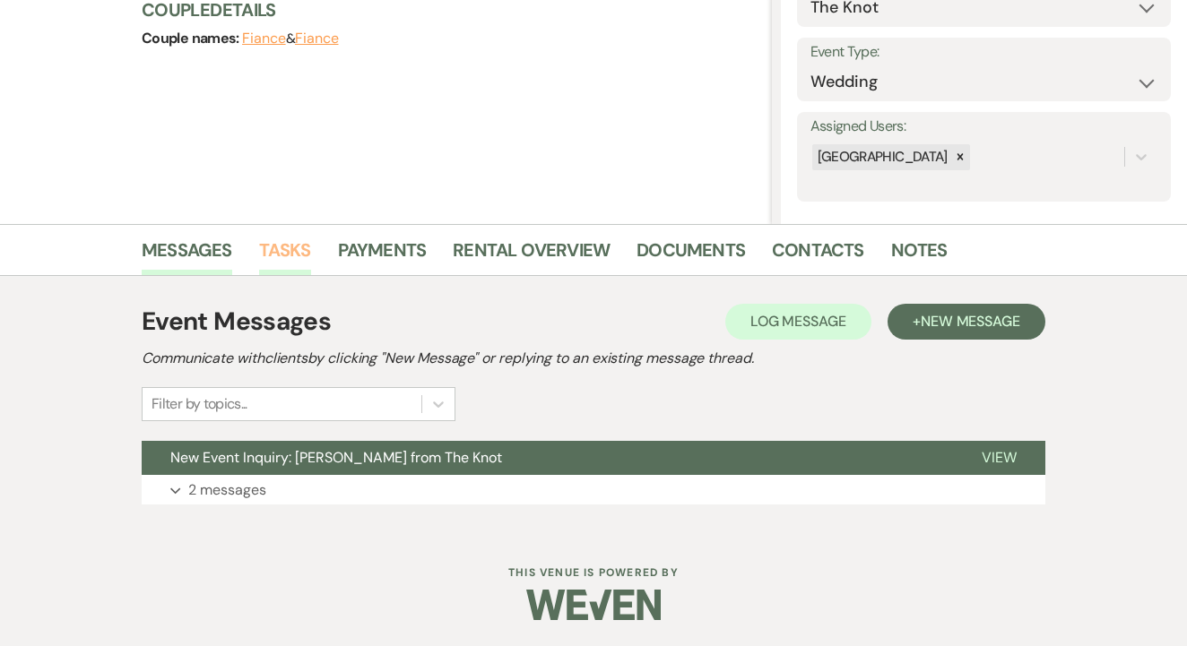
click at [296, 239] on link "Tasks" at bounding box center [285, 255] width 52 height 39
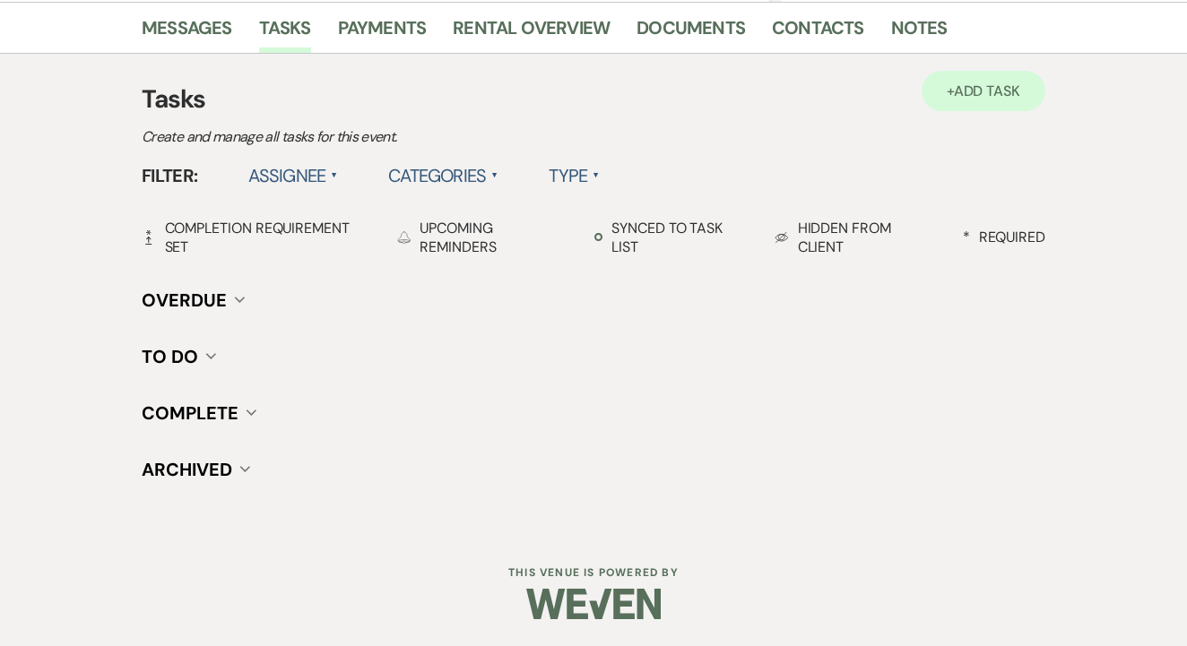
scroll to position [447, 0]
click at [981, 110] on link "+ Add Task" at bounding box center [983, 92] width 124 height 40
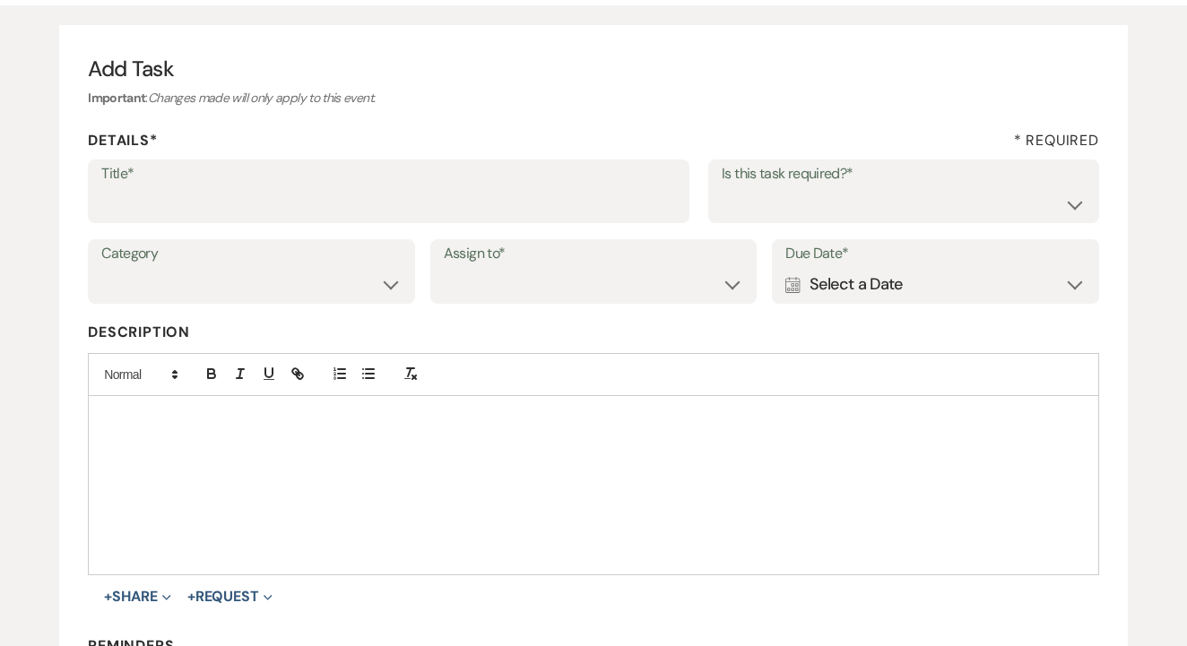
scroll to position [135, 0]
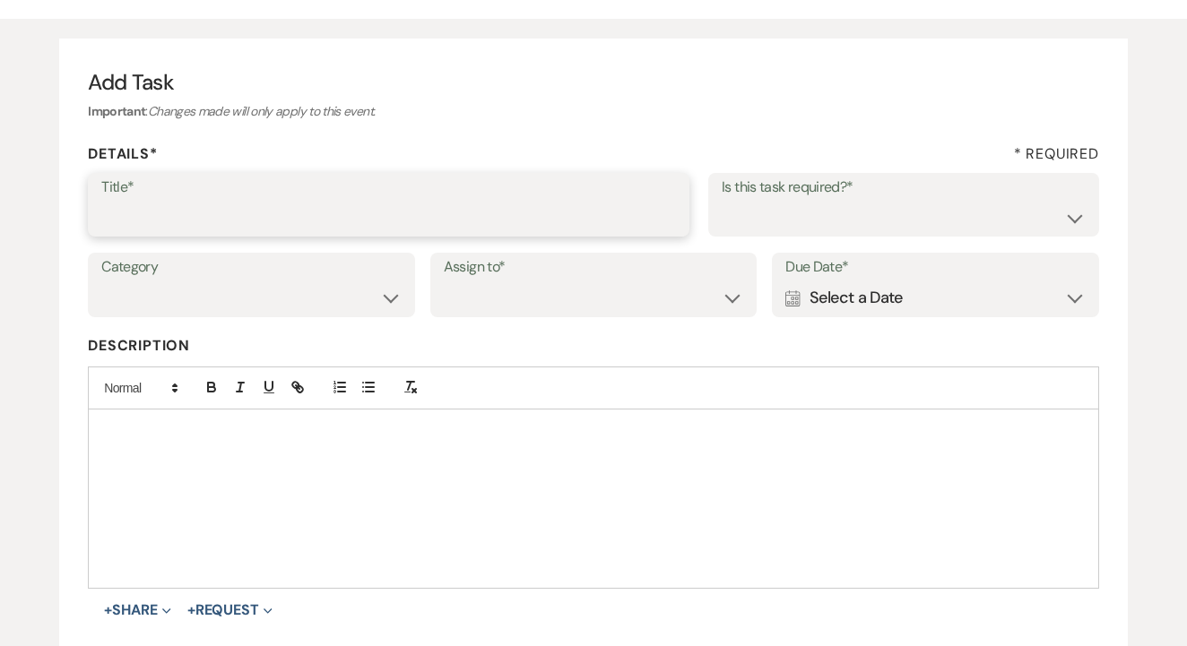
click at [584, 203] on input "Title*" at bounding box center [388, 217] width 575 height 35
type input "1st"
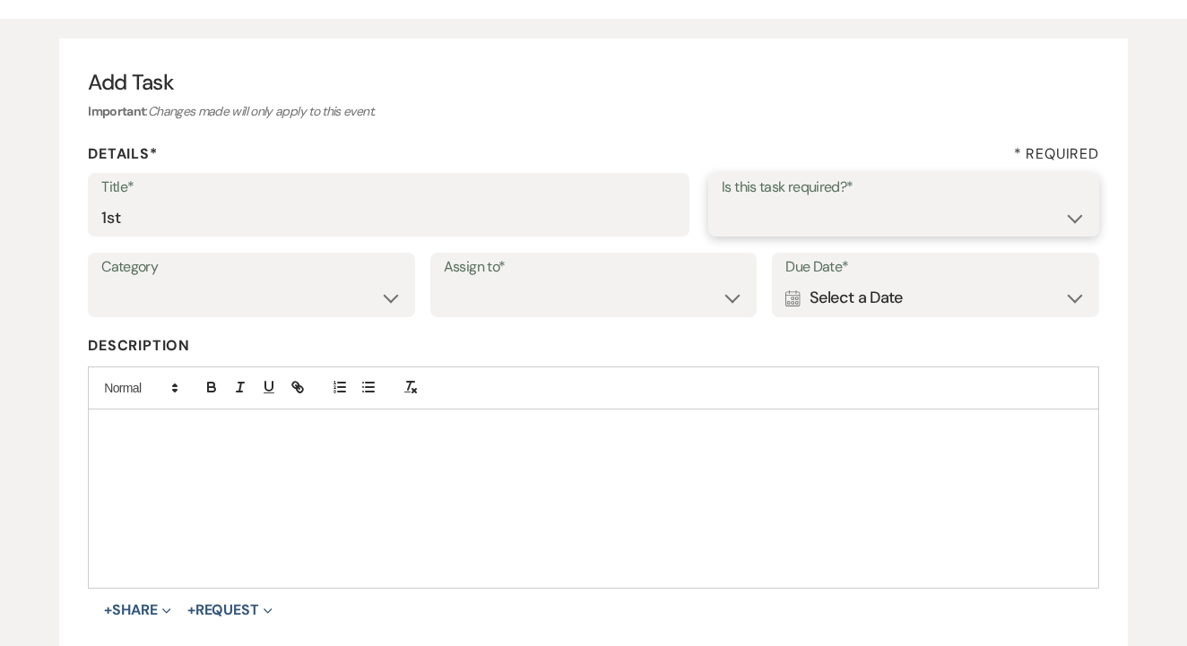
click at [884, 208] on select "Yes No" at bounding box center [904, 217] width 364 height 35
select select "false"
click at [480, 309] on select "Venue Client" at bounding box center [594, 298] width 300 height 35
select select "venueHost"
click at [887, 288] on div "Calendar Select a Date Expand" at bounding box center [935, 298] width 300 height 35
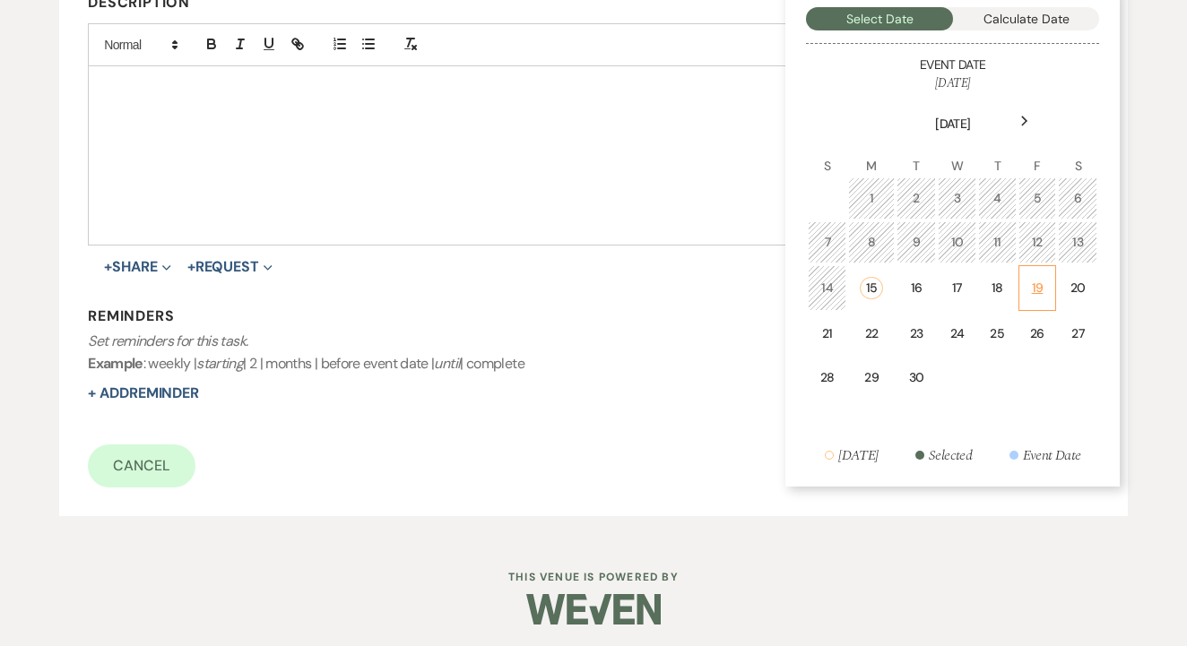
scroll to position [478, 0]
click at [1023, 306] on td "19" at bounding box center [1037, 289] width 39 height 46
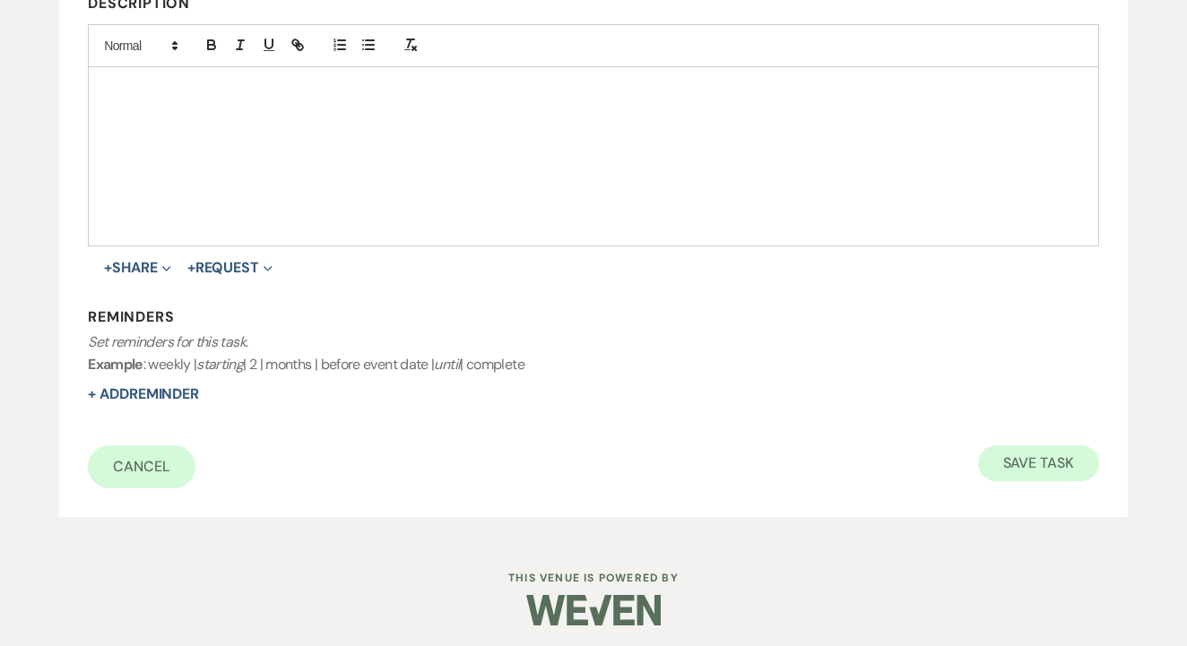
click at [1026, 454] on button "Save Task" at bounding box center [1038, 463] width 121 height 36
select select "2"
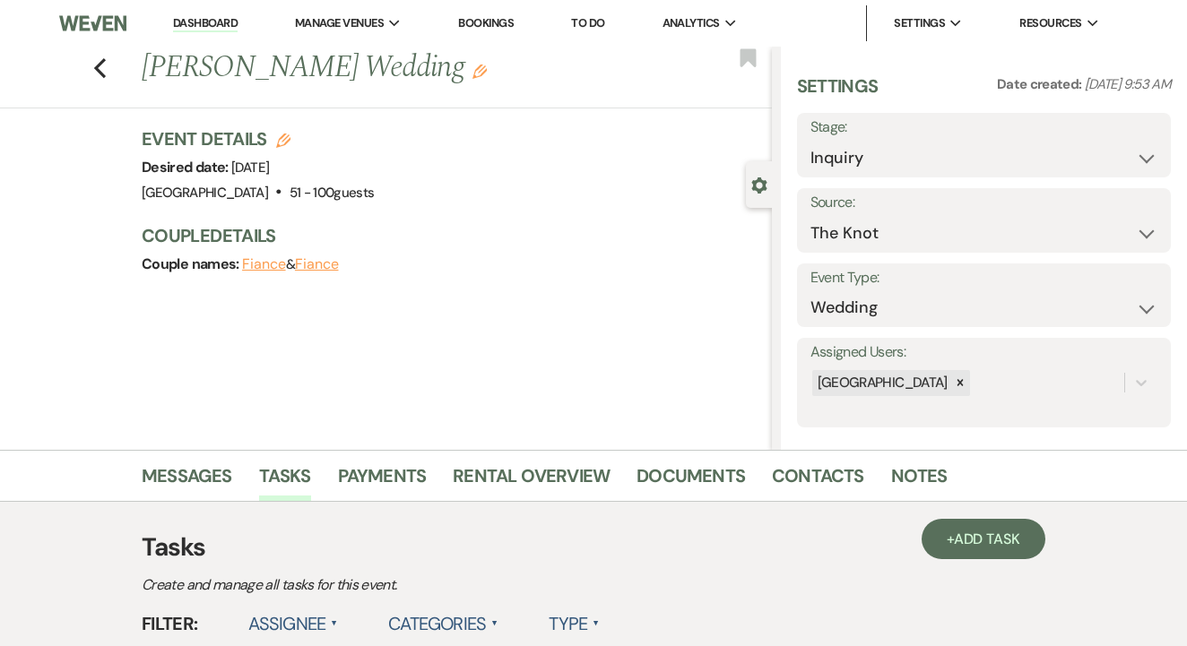
click at [194, 19] on link "Dashboard" at bounding box center [205, 23] width 65 height 17
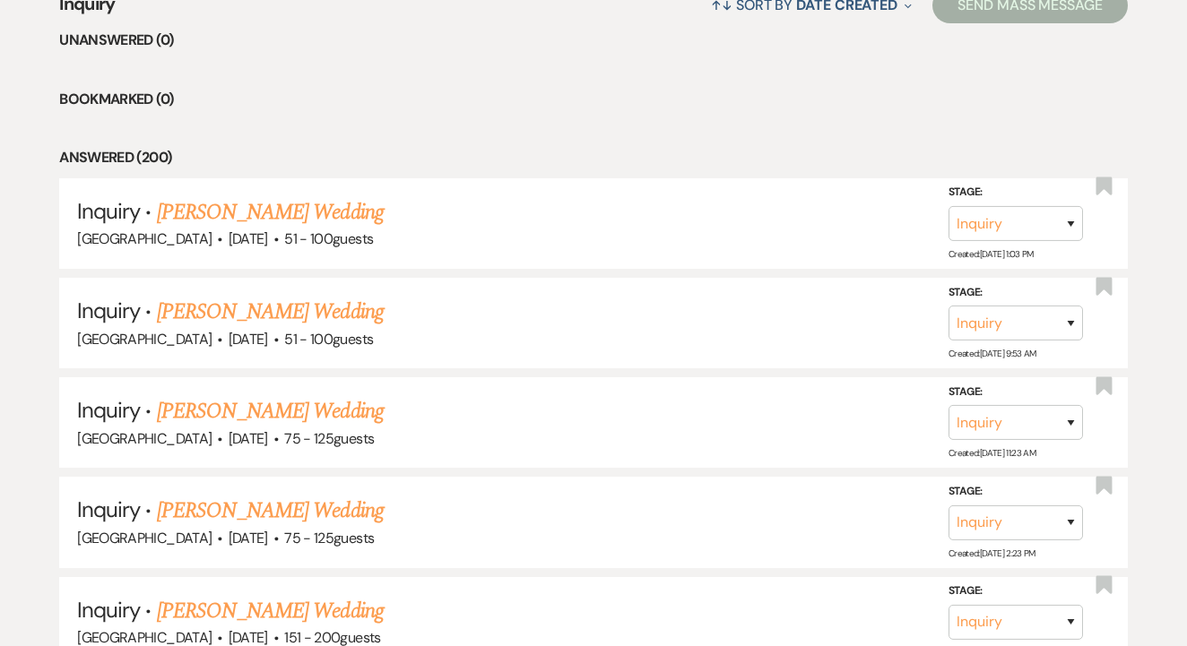
scroll to position [755, 0]
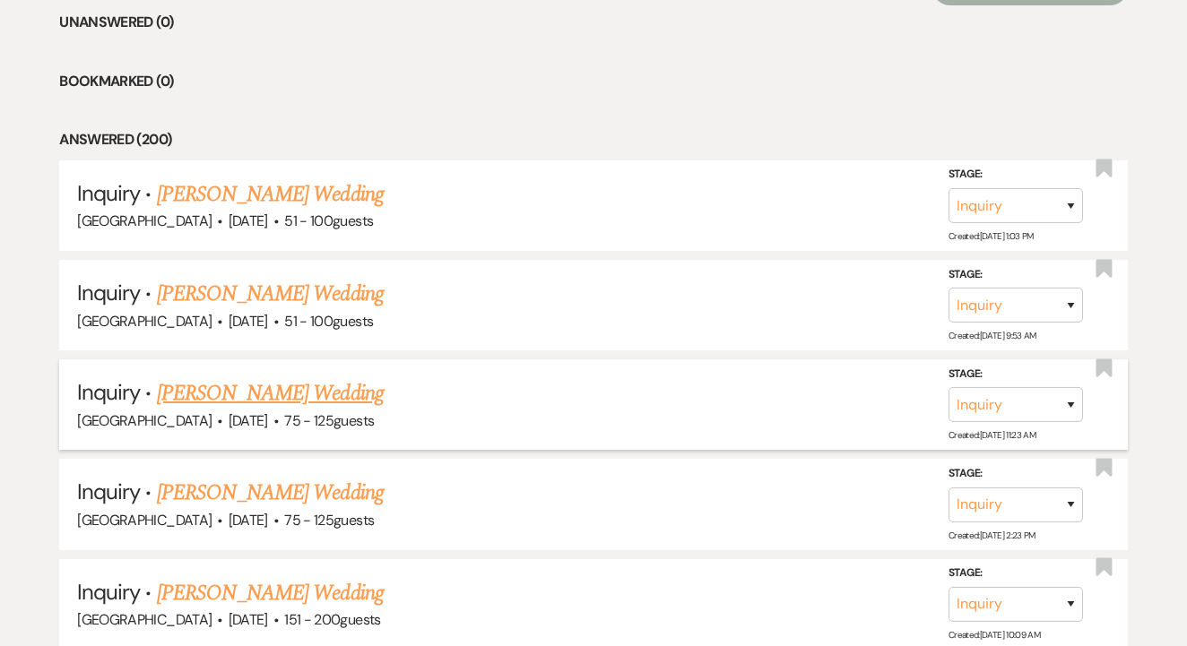
click at [304, 381] on link "[PERSON_NAME] Wedding" at bounding box center [270, 393] width 227 height 32
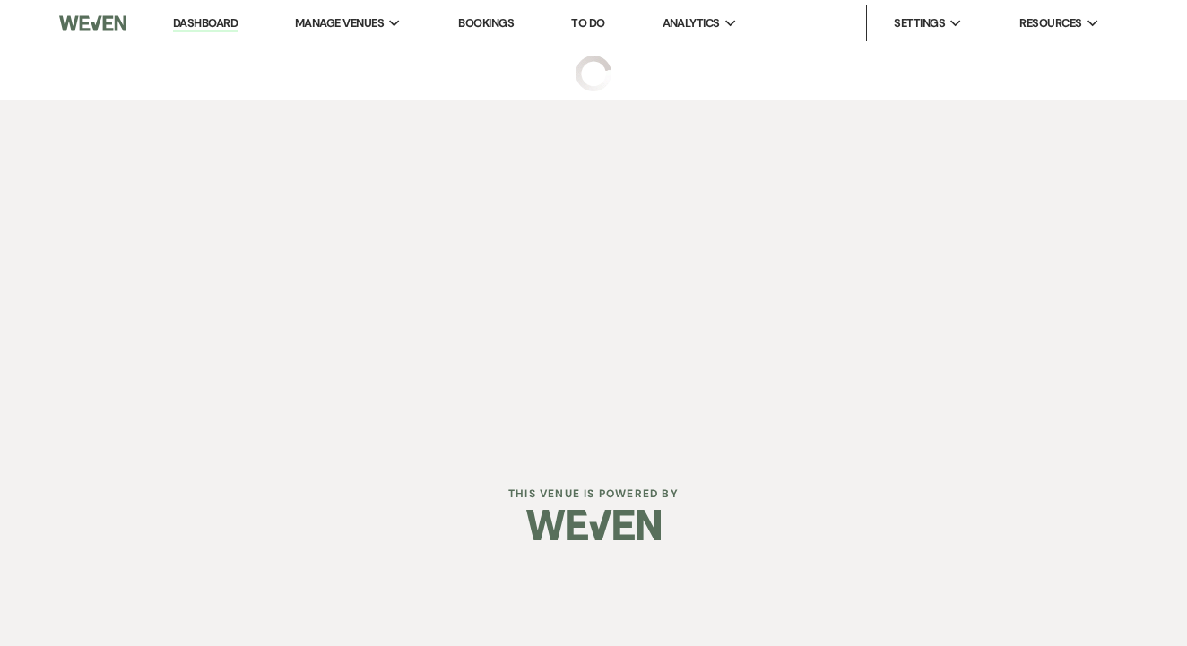
click at [260, 389] on div "Dashboard Manage Venues Expand Tuscan Oaks Estate Bookings To Do Analytics Expa…" at bounding box center [593, 226] width 1187 height 453
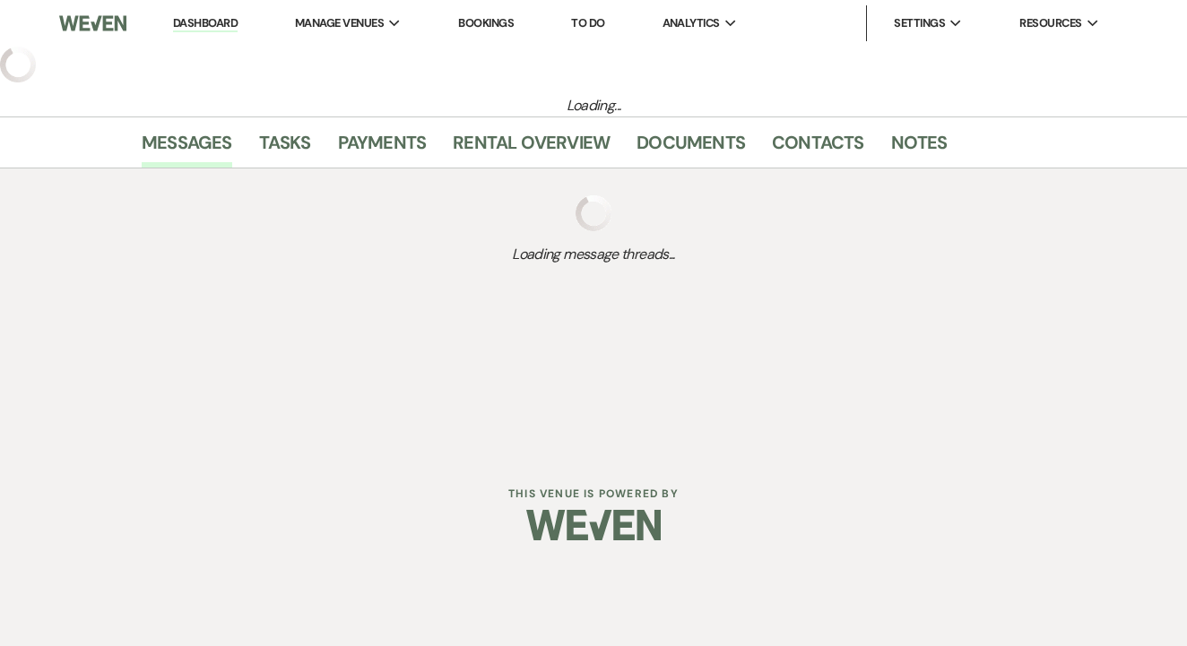
select select "3"
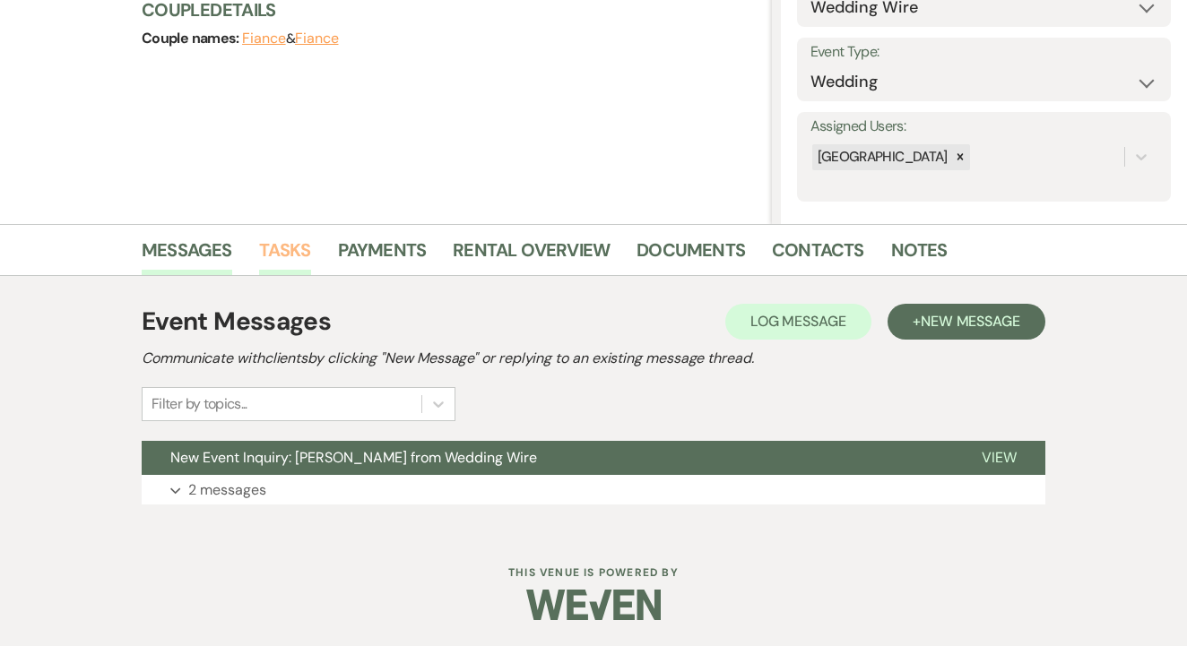
click at [301, 273] on link "Tasks" at bounding box center [285, 255] width 52 height 39
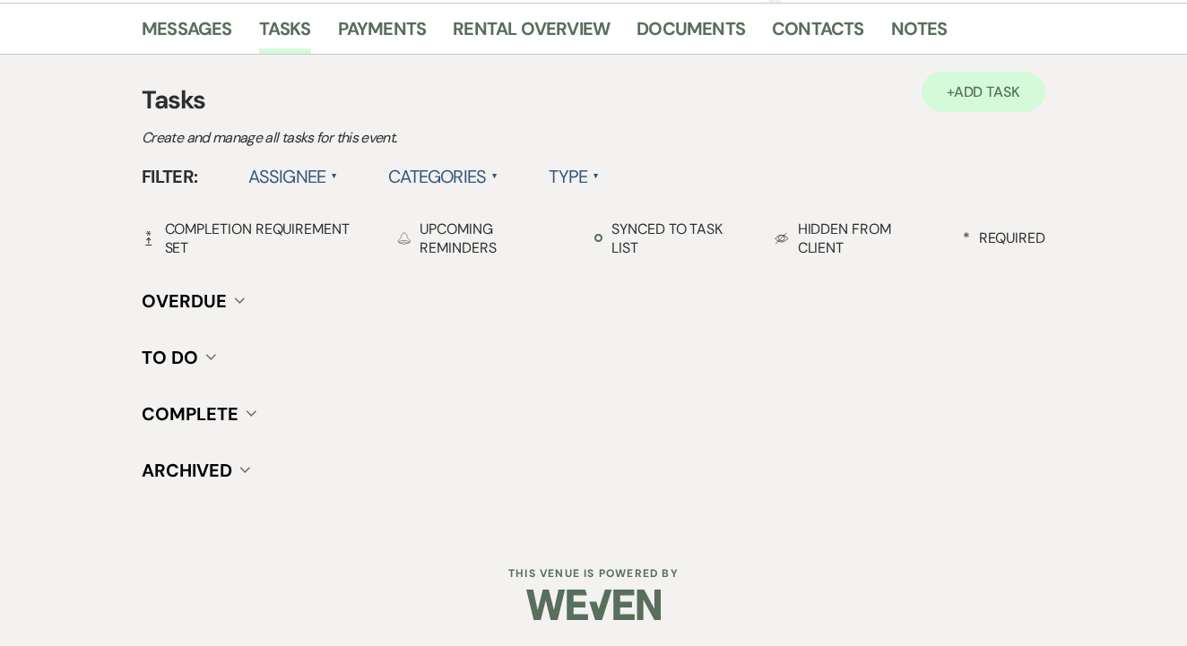
click at [954, 83] on span "Add Task" at bounding box center [987, 91] width 66 height 19
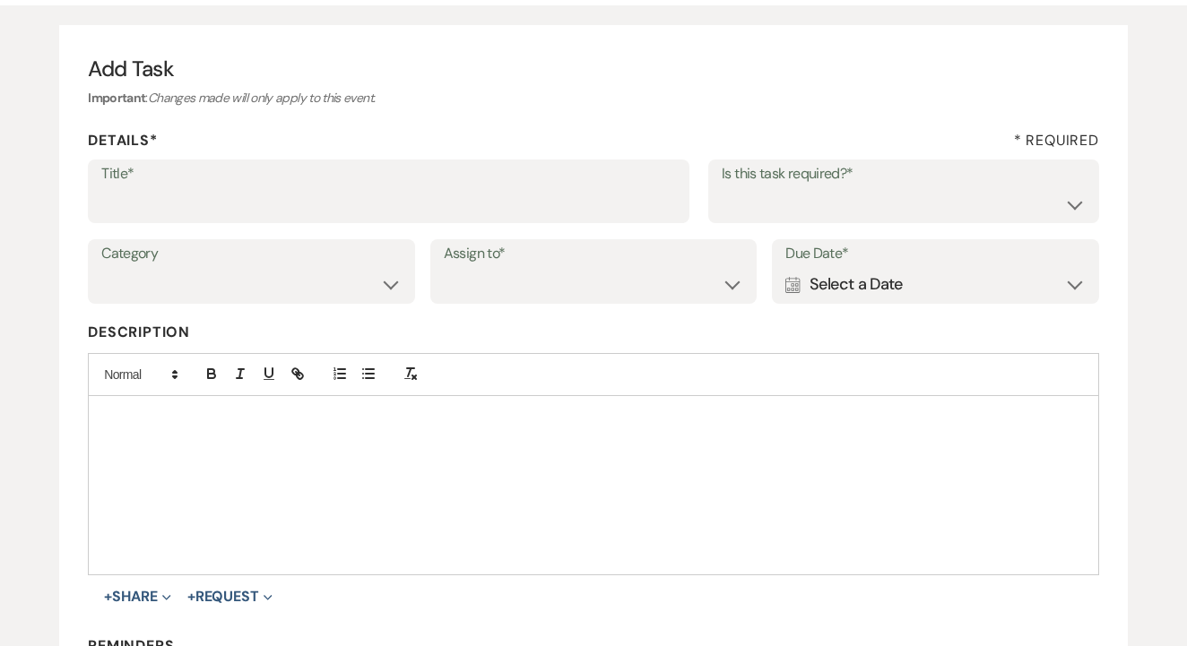
scroll to position [52, 0]
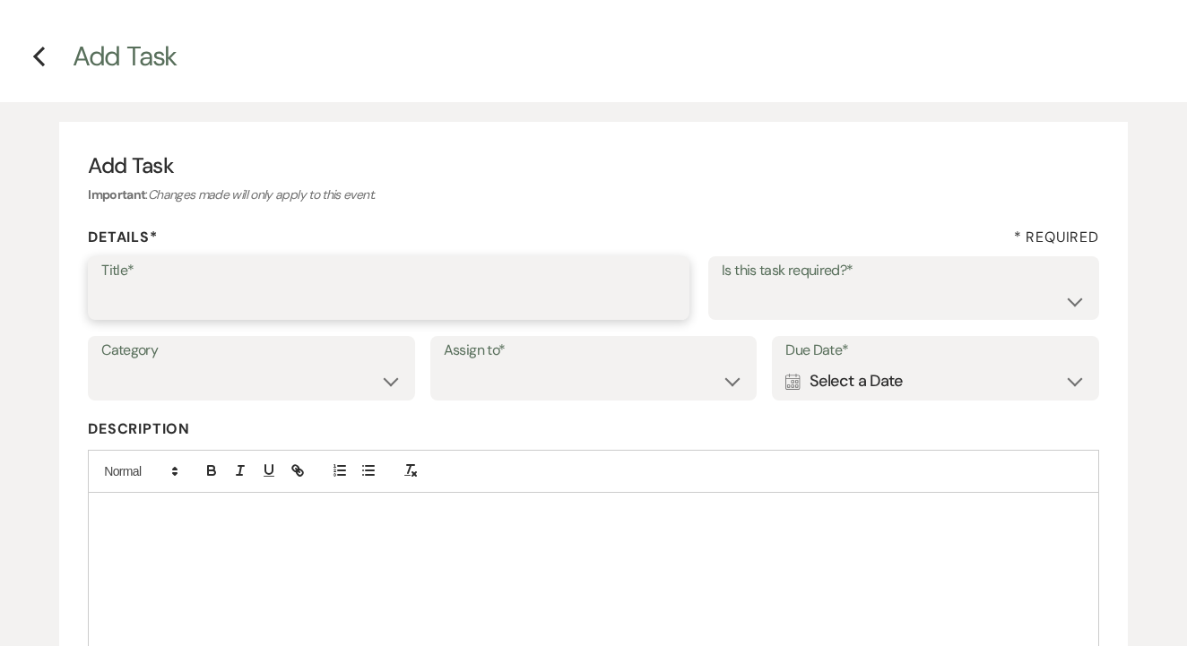
click at [360, 296] on input "Title*" at bounding box center [388, 300] width 575 height 35
type input "1st"
click at [780, 314] on select "Yes No" at bounding box center [904, 300] width 364 height 35
select select "false"
click at [637, 378] on select "Venue Client" at bounding box center [594, 381] width 300 height 35
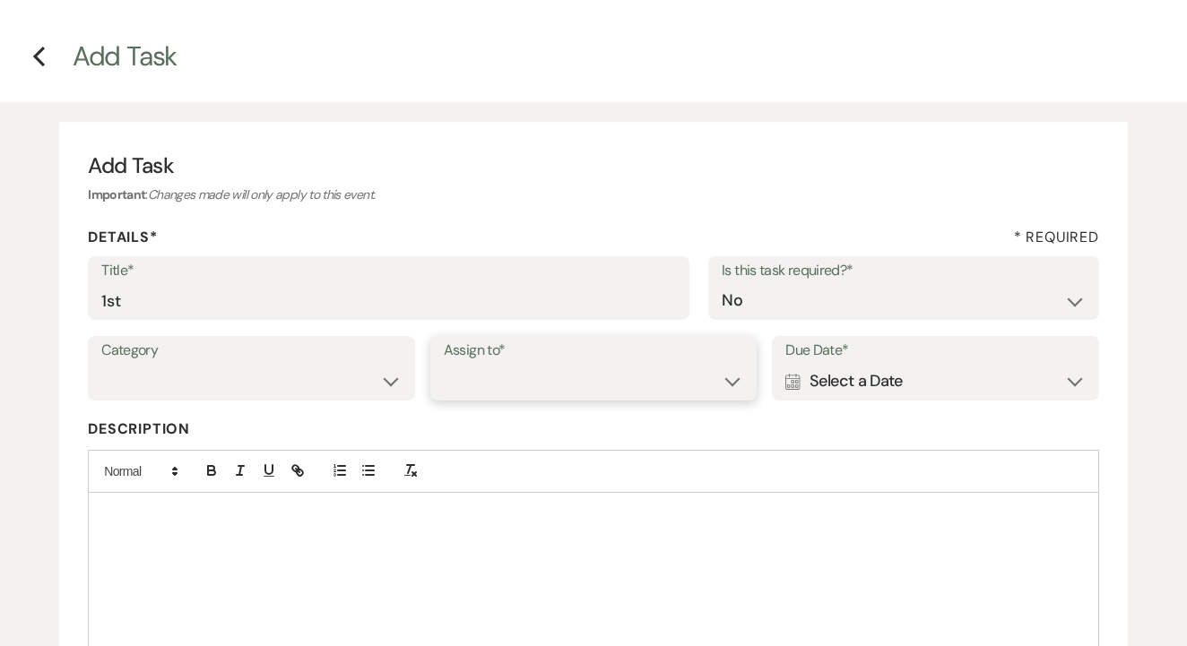
select select "venueHost"
click at [875, 372] on div "Calendar Select a Date Expand" at bounding box center [935, 381] width 300 height 35
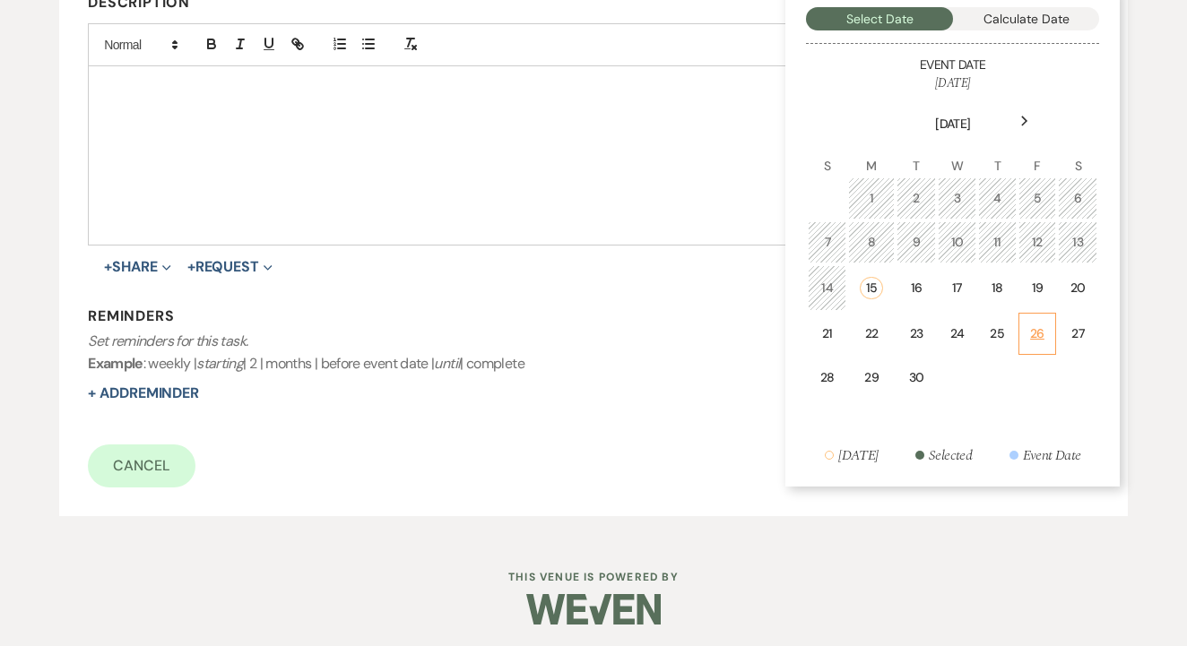
scroll to position [478, 0]
click at [1038, 282] on div "19" at bounding box center [1037, 289] width 15 height 19
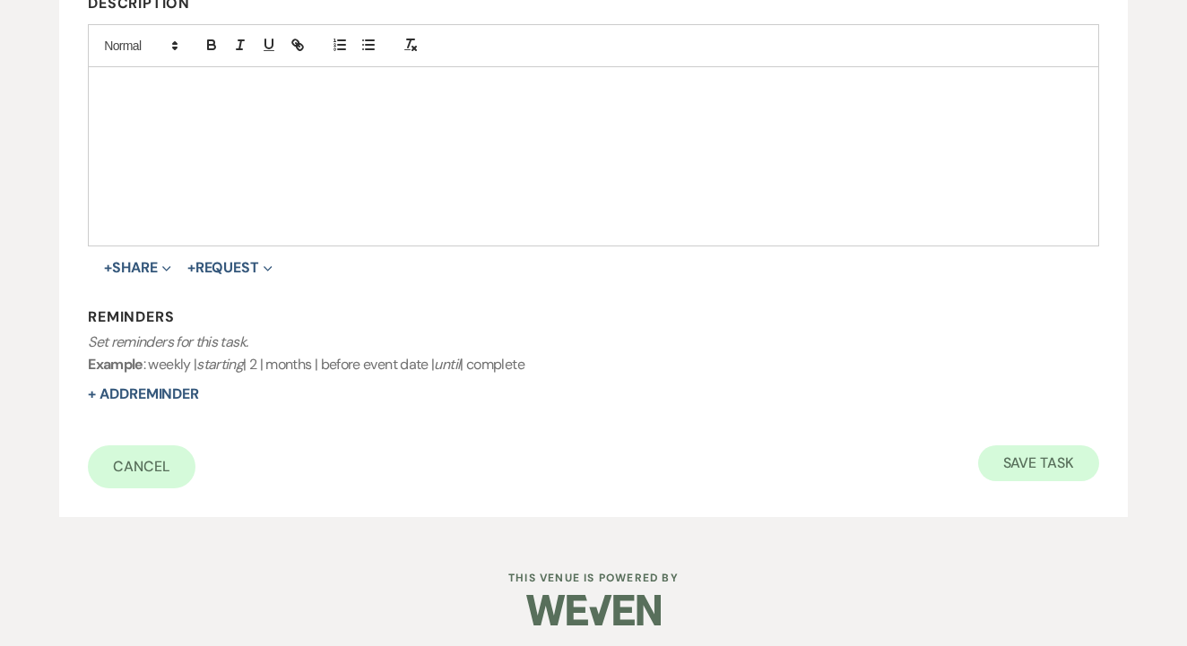
click at [1045, 449] on button "Save Task" at bounding box center [1038, 463] width 121 height 36
select select "3"
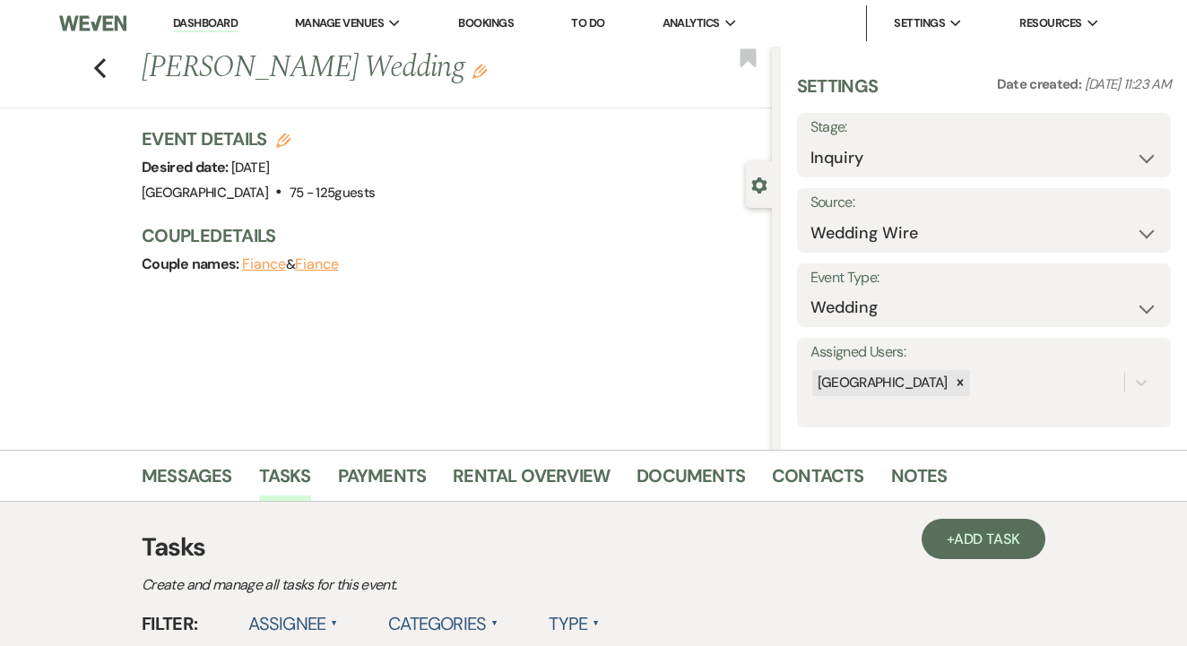
click at [221, 20] on link "Dashboard" at bounding box center [205, 23] width 65 height 17
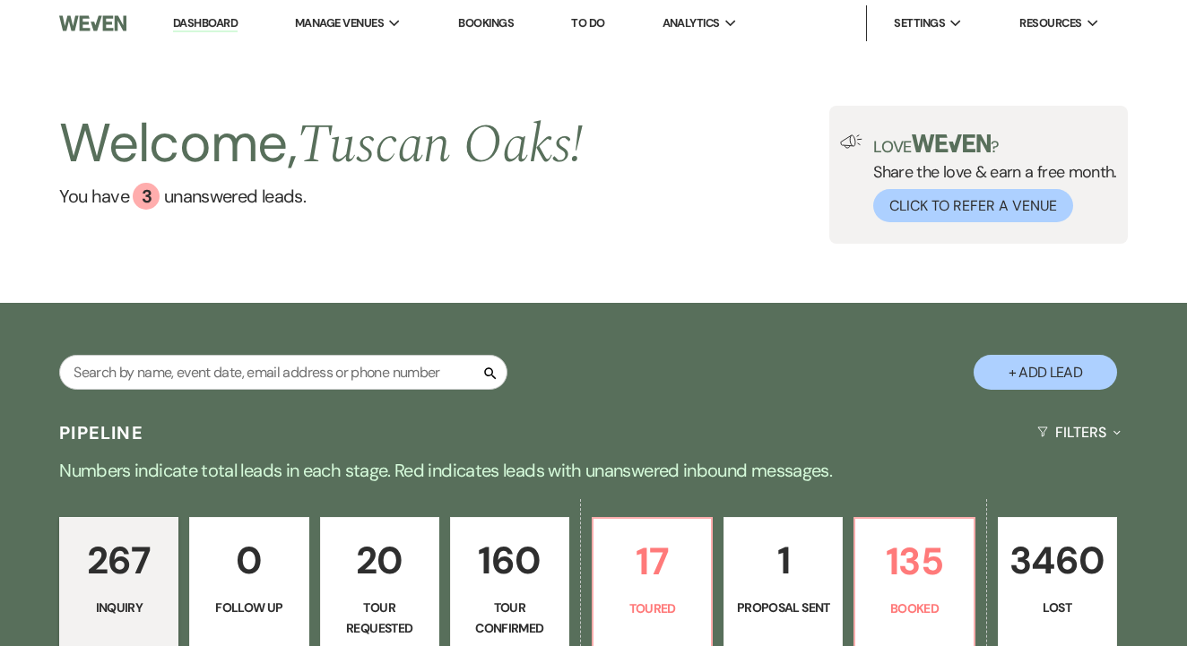
click at [497, 22] on link "Bookings" at bounding box center [486, 22] width 56 height 15
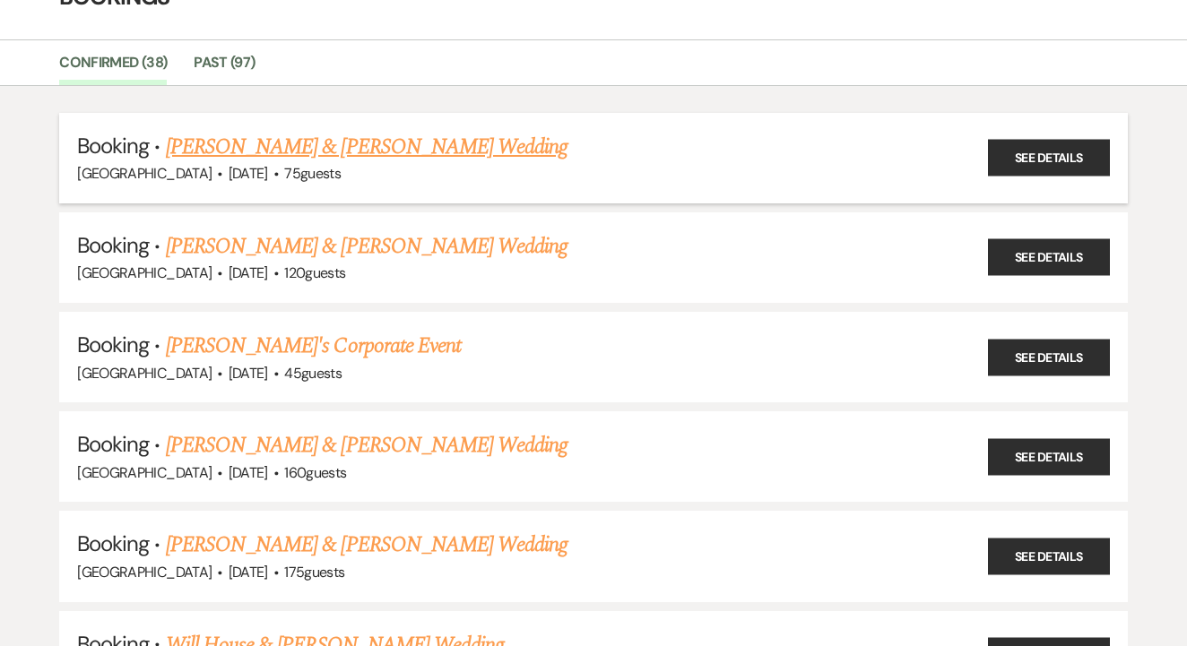
click at [419, 148] on link "[PERSON_NAME] & [PERSON_NAME] Wedding" at bounding box center [367, 147] width 402 height 32
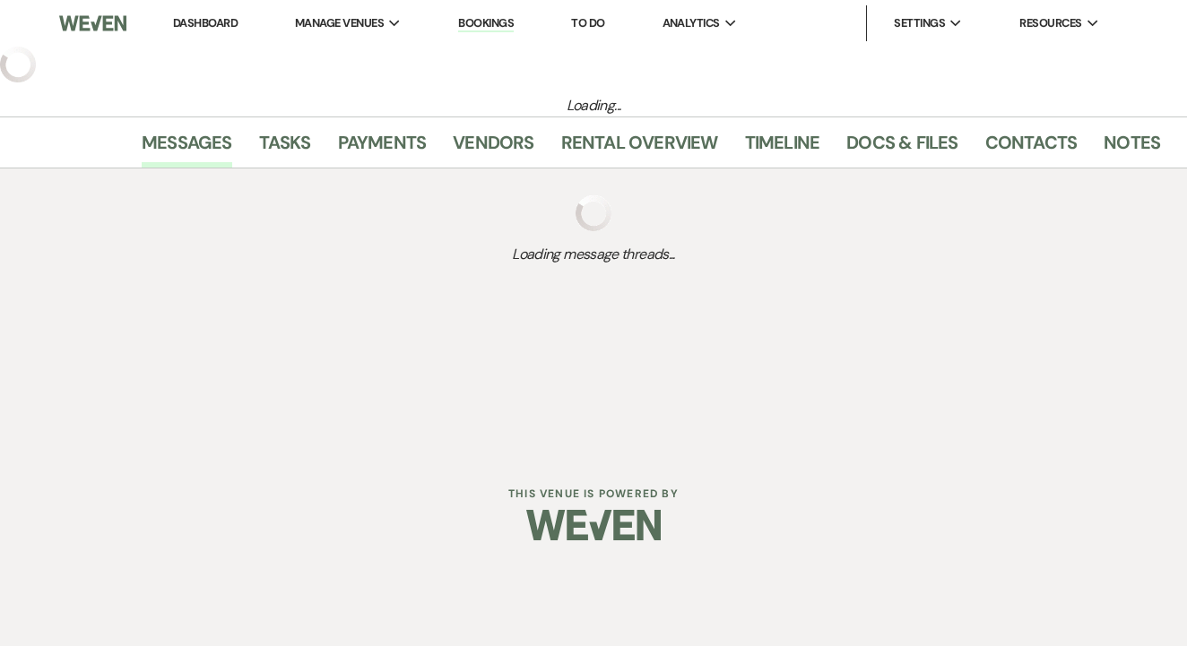
click at [419, 148] on link "Payments" at bounding box center [382, 147] width 89 height 39
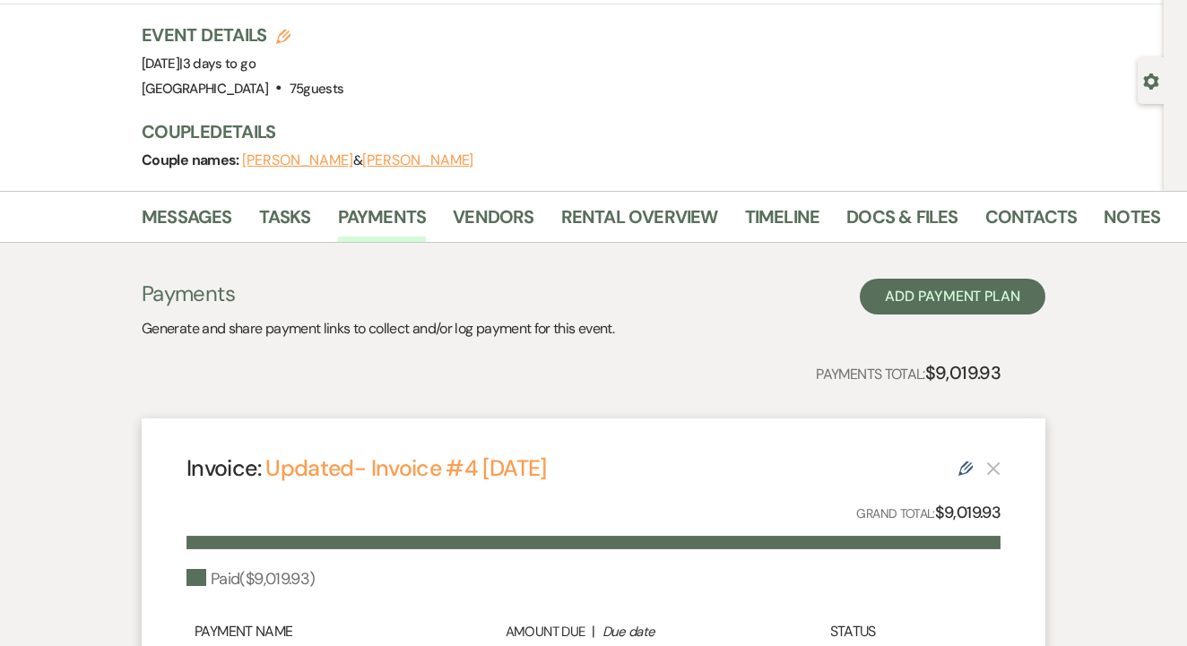
scroll to position [108, 0]
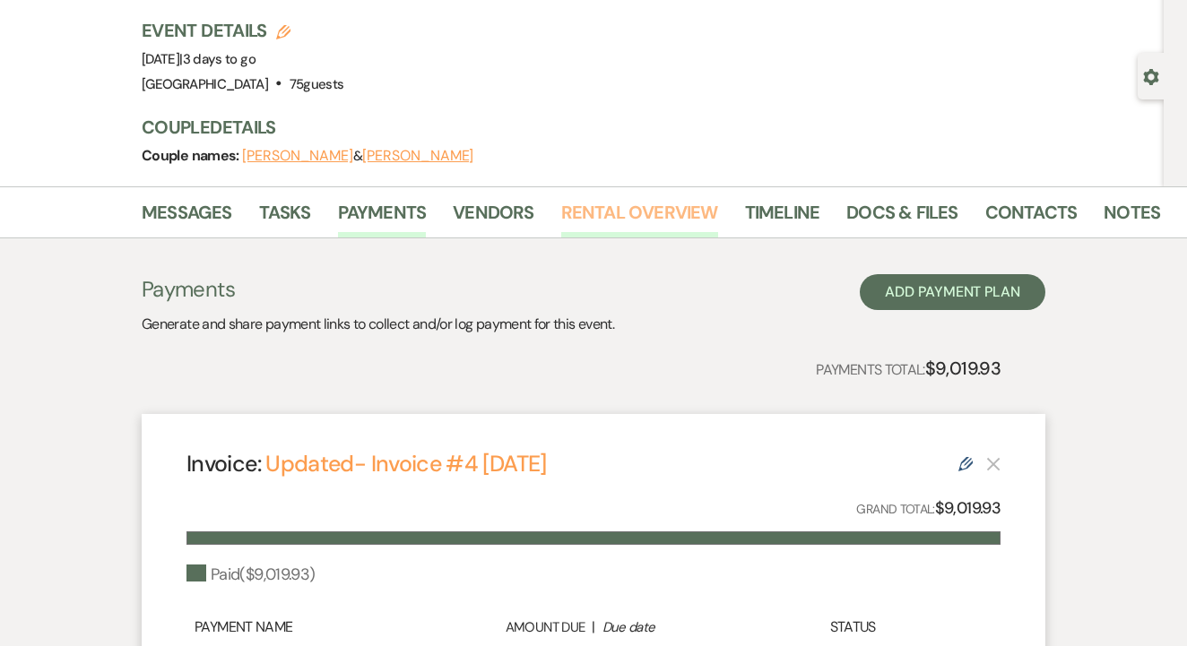
click at [594, 235] on link "Rental Overview" at bounding box center [639, 217] width 157 height 39
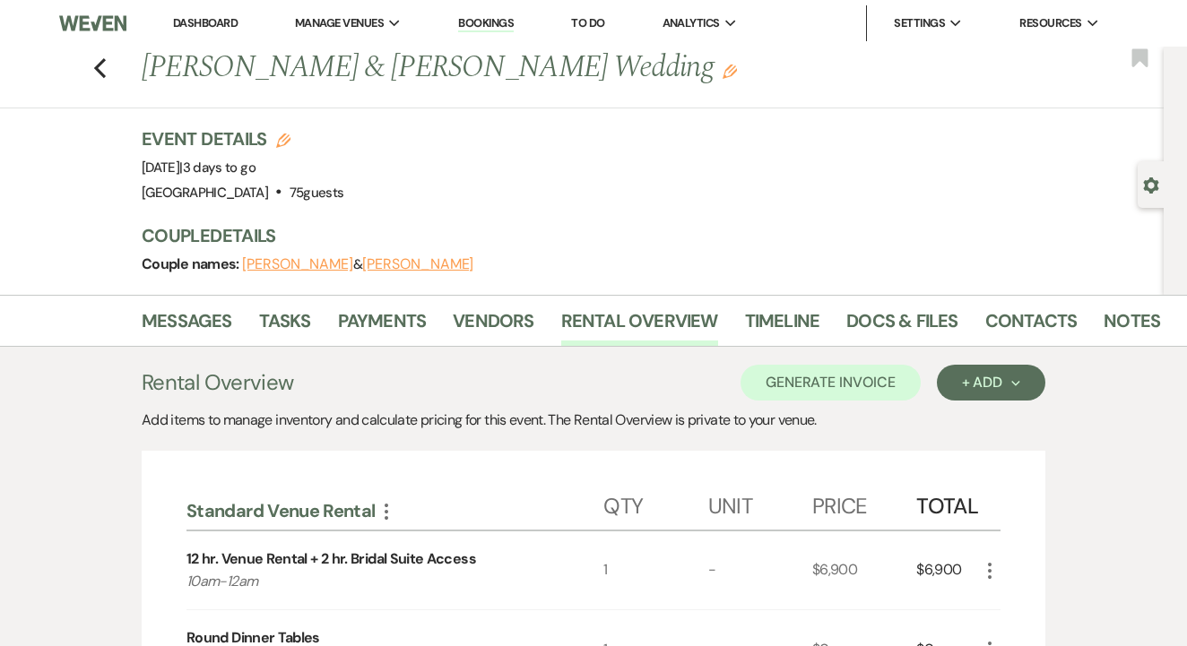
click at [499, 15] on link "Bookings" at bounding box center [486, 23] width 56 height 17
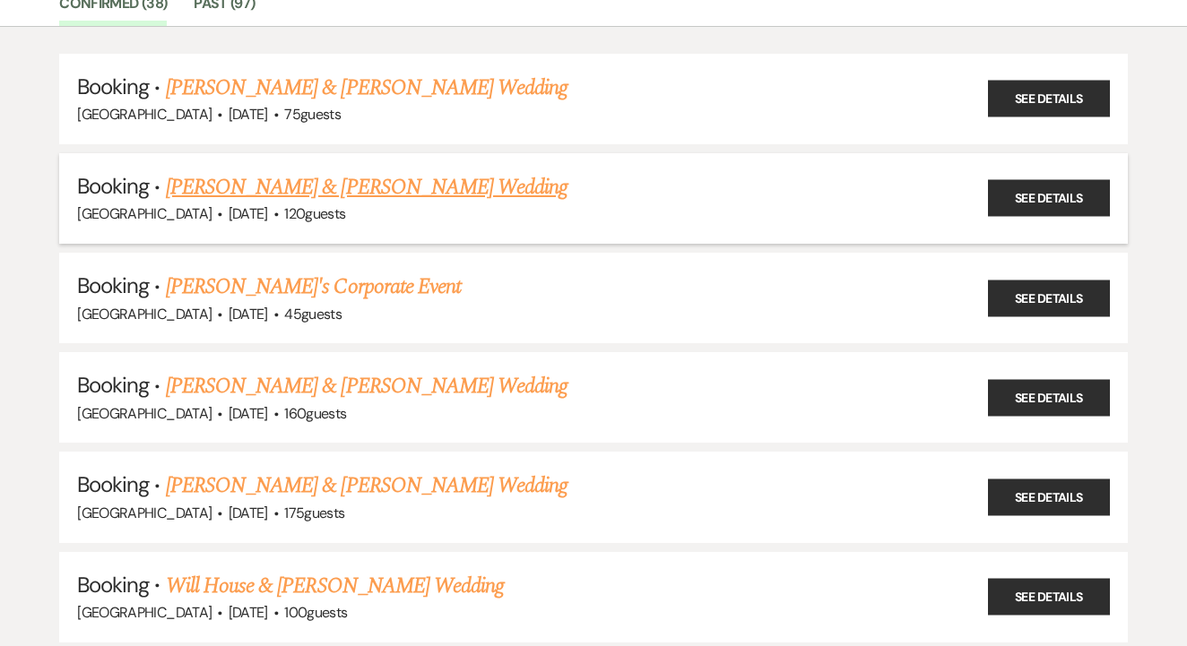
scroll to position [166, 0]
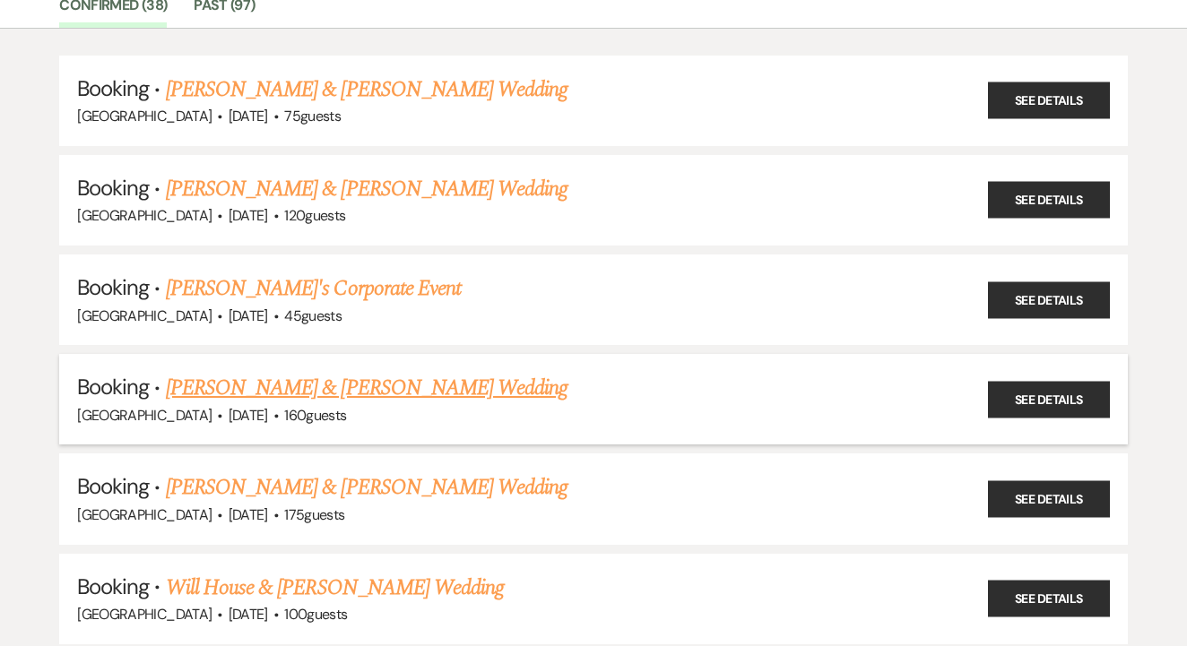
click at [498, 381] on link "[PERSON_NAME] & [PERSON_NAME] Wedding" at bounding box center [367, 388] width 402 height 32
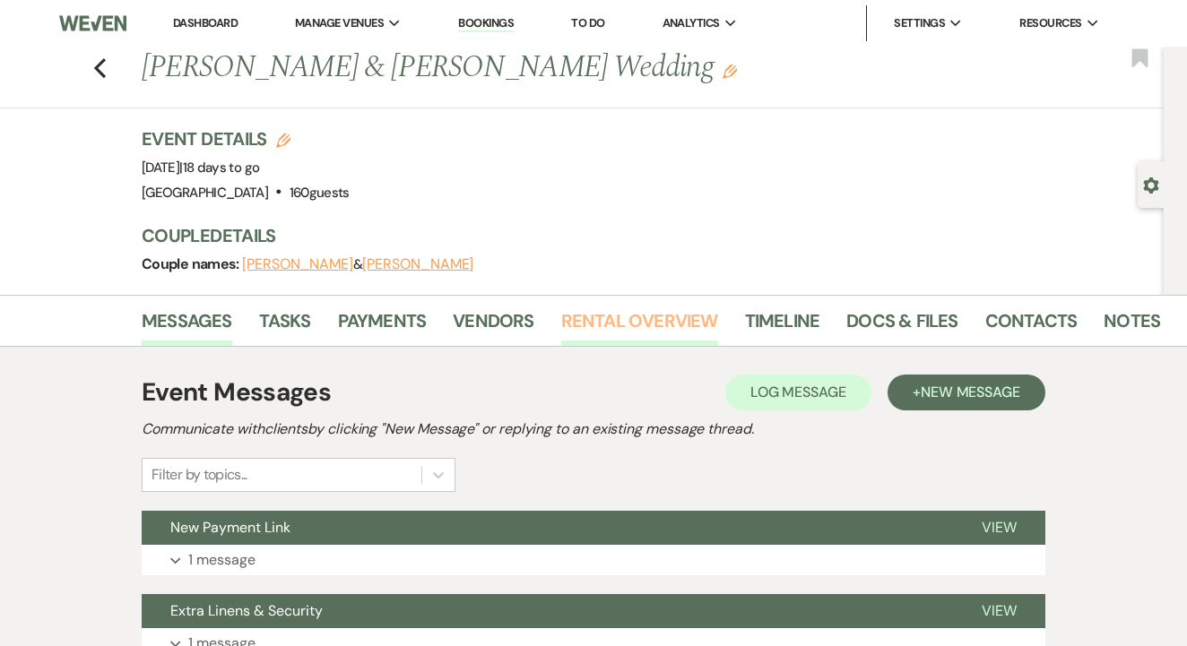
click at [656, 325] on link "Rental Overview" at bounding box center [639, 326] width 157 height 39
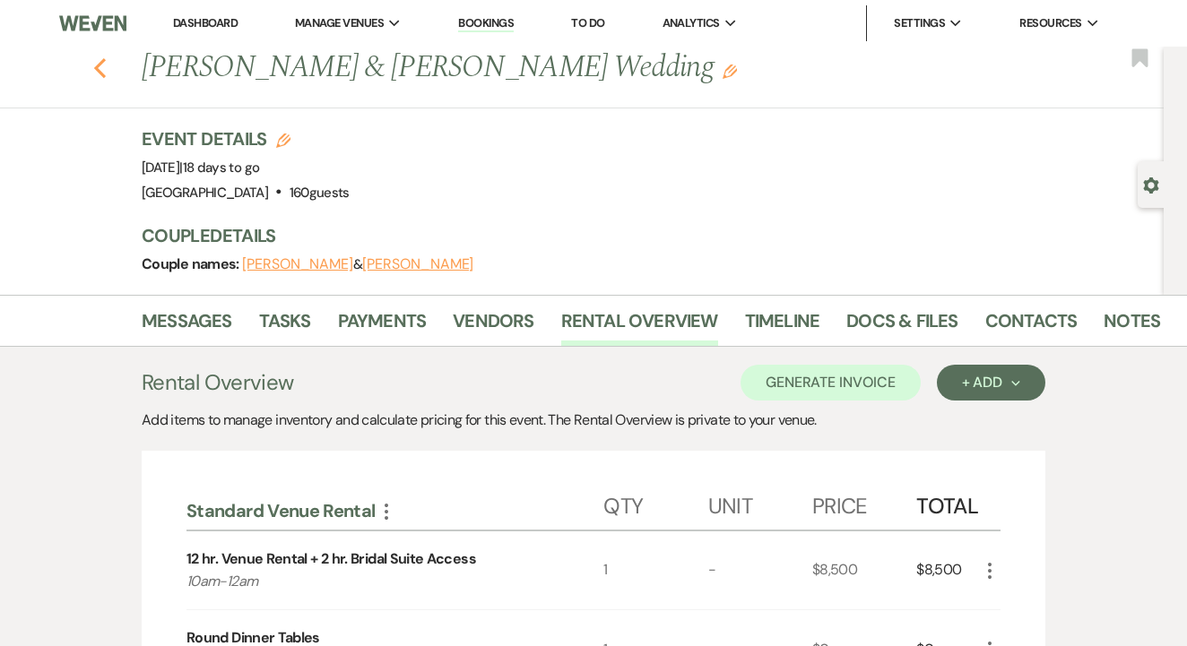
click at [102, 75] on use "button" at bounding box center [100, 68] width 12 height 20
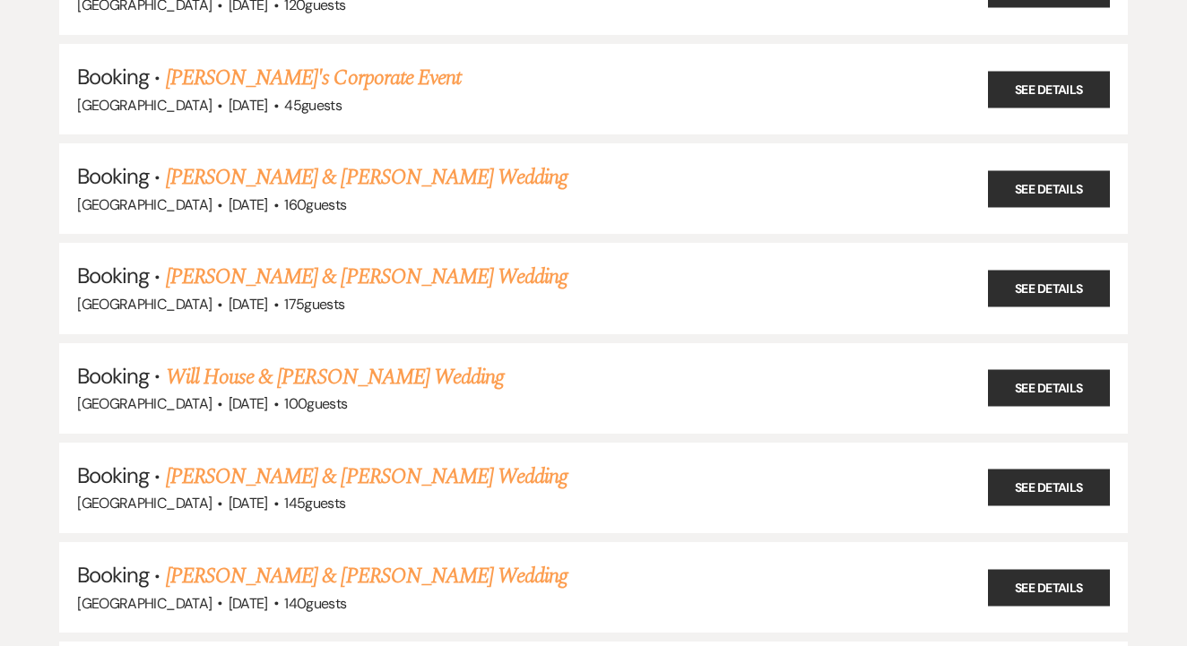
scroll to position [383, 0]
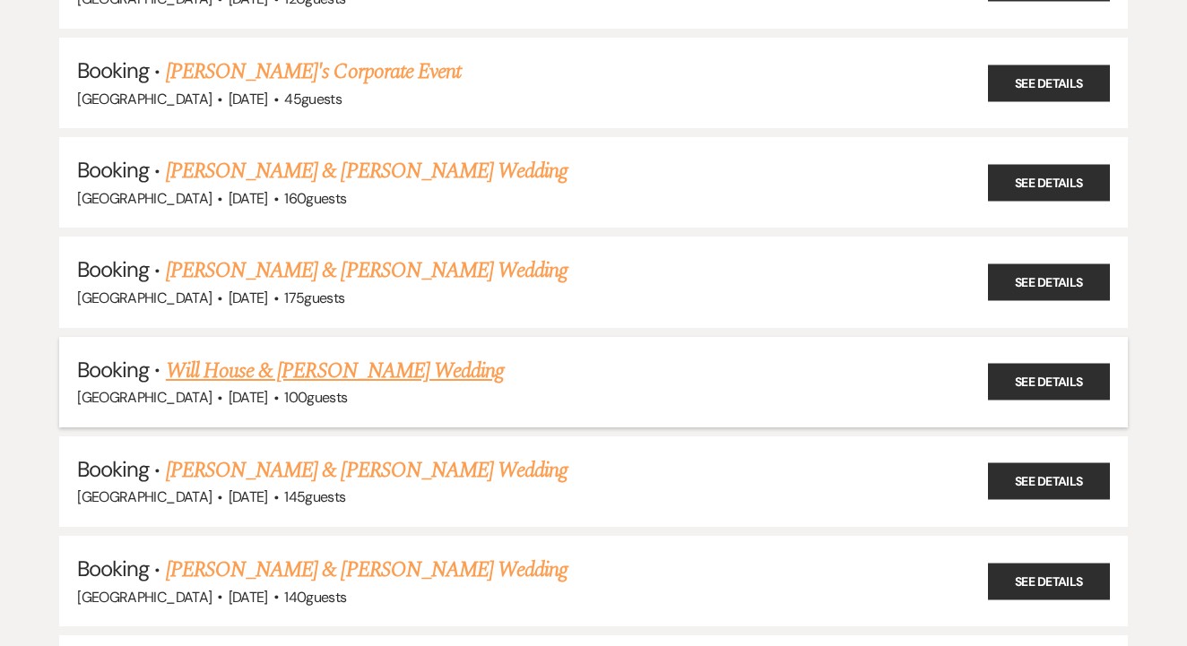
click at [463, 360] on link "Will House & [PERSON_NAME] Wedding" at bounding box center [335, 371] width 338 height 32
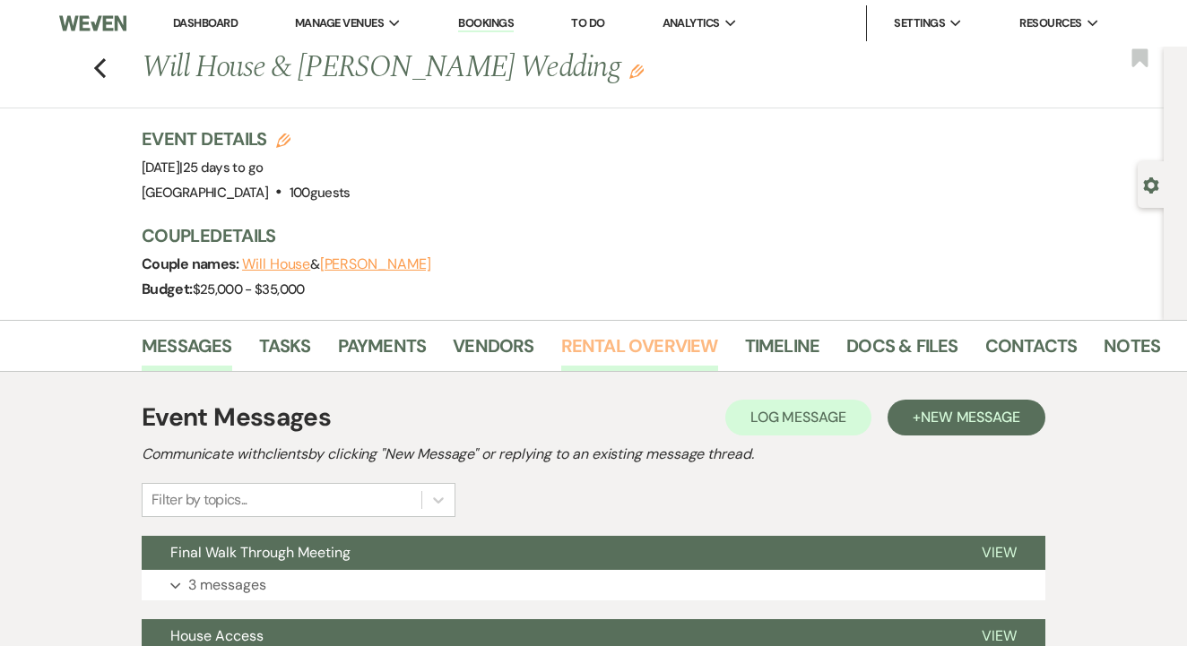
click at [606, 362] on link "Rental Overview" at bounding box center [639, 351] width 157 height 39
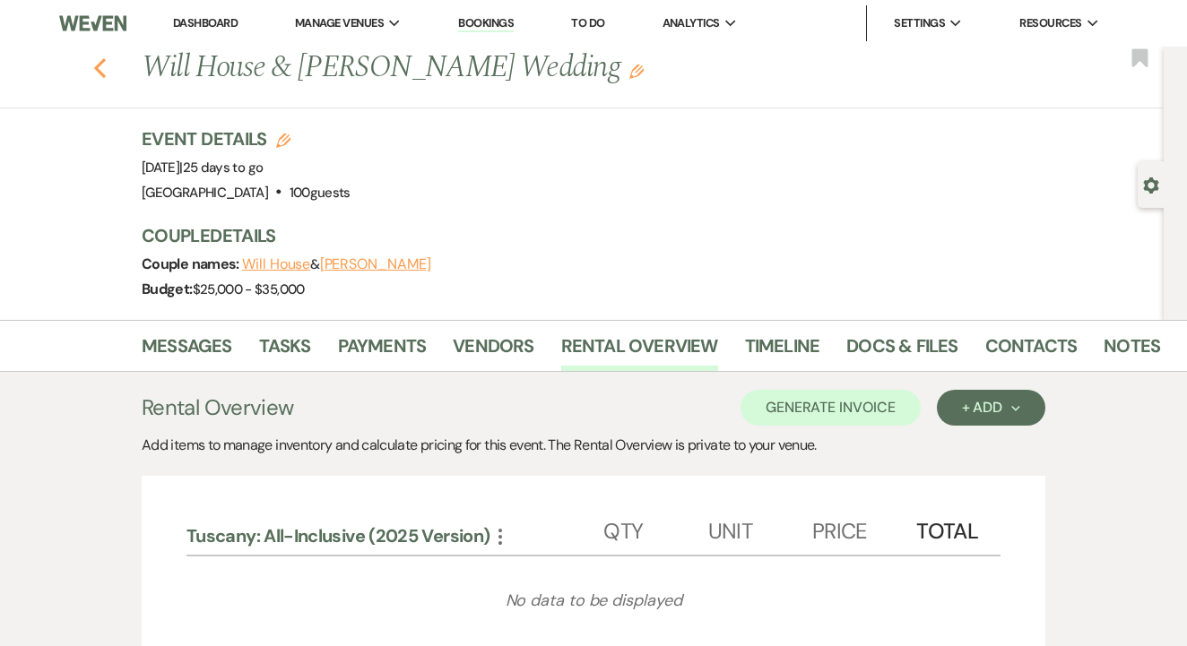
click at [93, 60] on icon "Previous" at bounding box center [99, 68] width 13 height 22
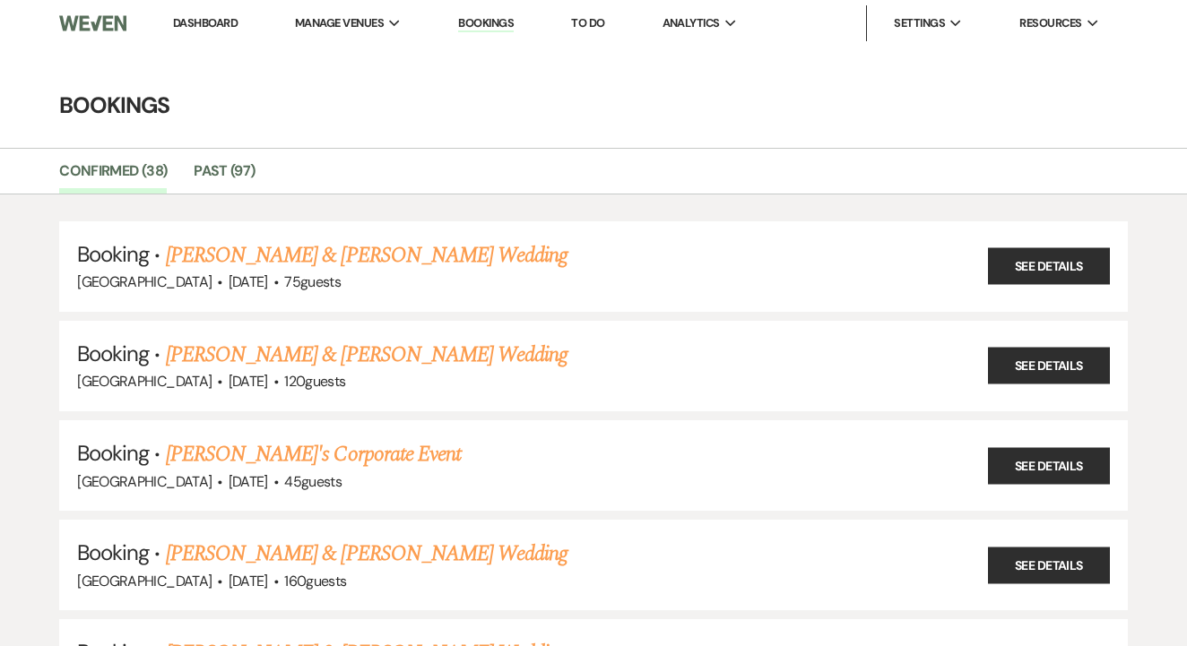
click at [212, 22] on link "Dashboard" at bounding box center [205, 22] width 65 height 15
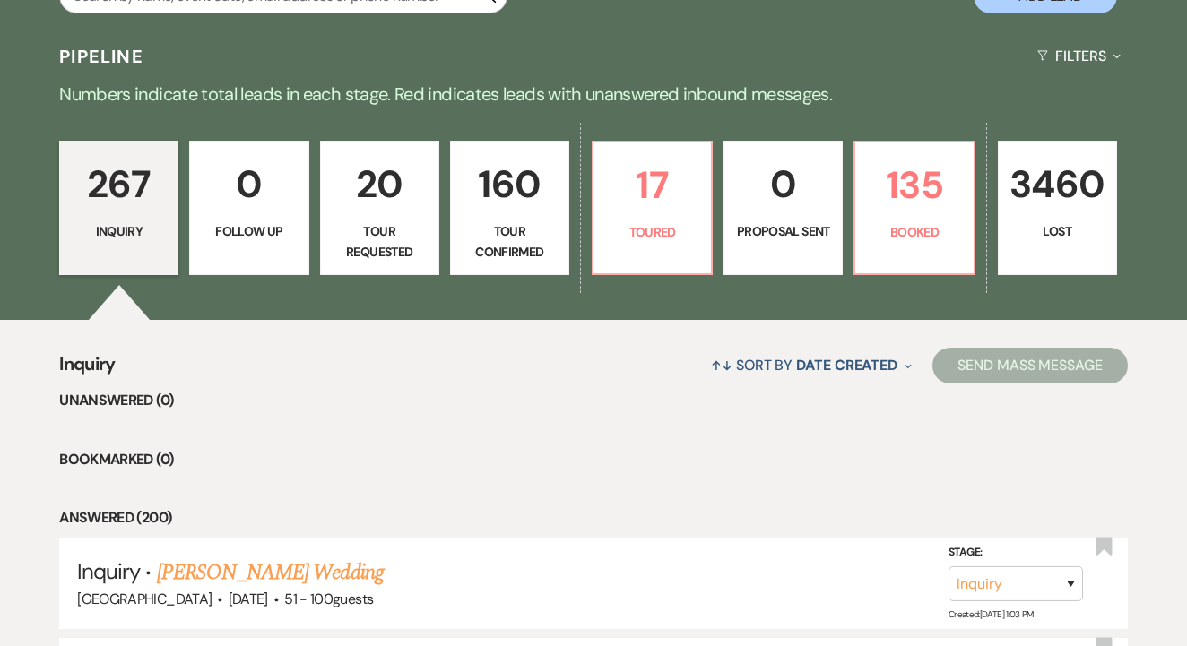
scroll to position [381, 0]
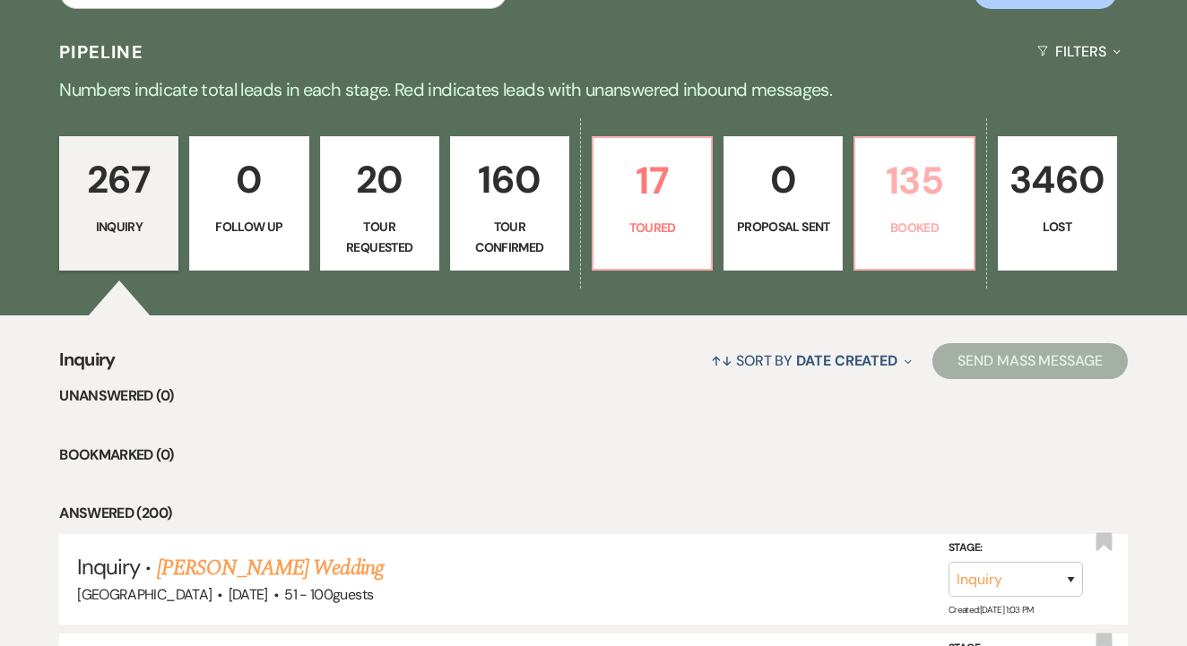
click at [928, 234] on p "Booked" at bounding box center [914, 228] width 96 height 20
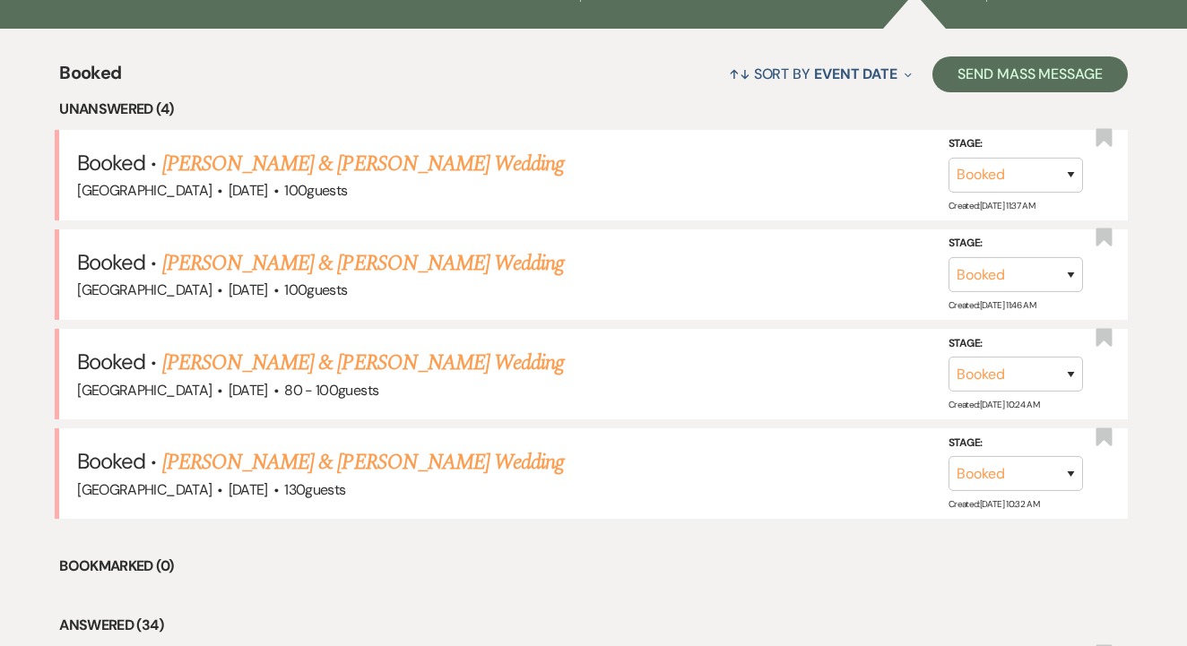
scroll to position [665, 0]
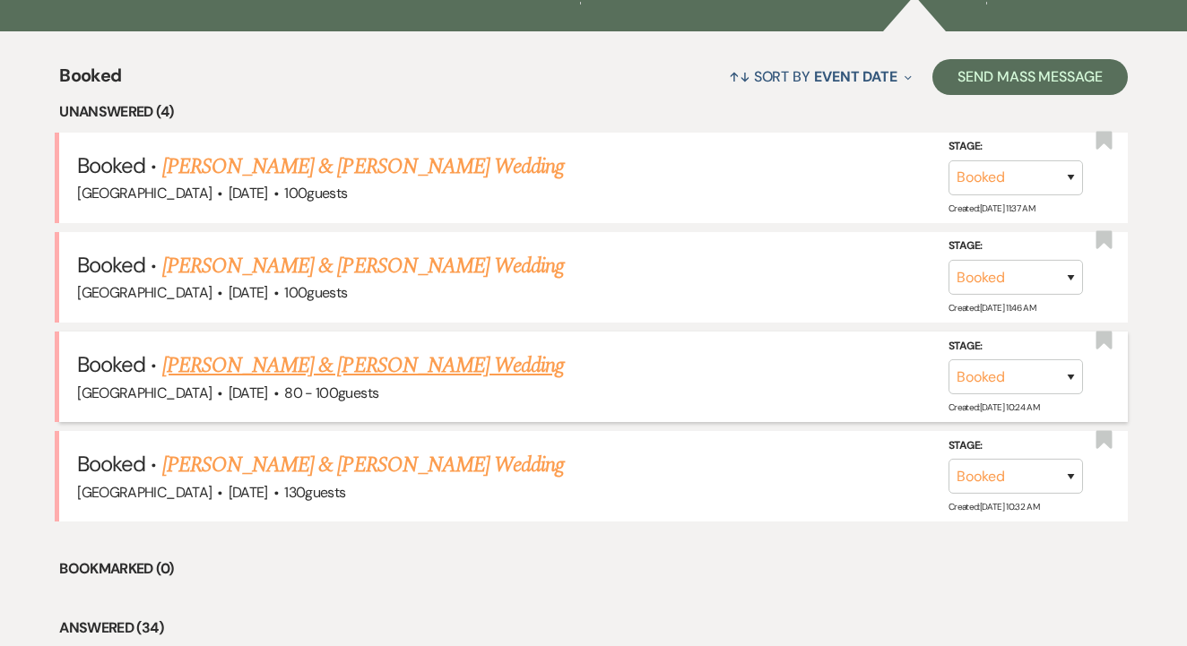
click at [437, 366] on link "[PERSON_NAME] & [PERSON_NAME] Wedding" at bounding box center [363, 366] width 402 height 32
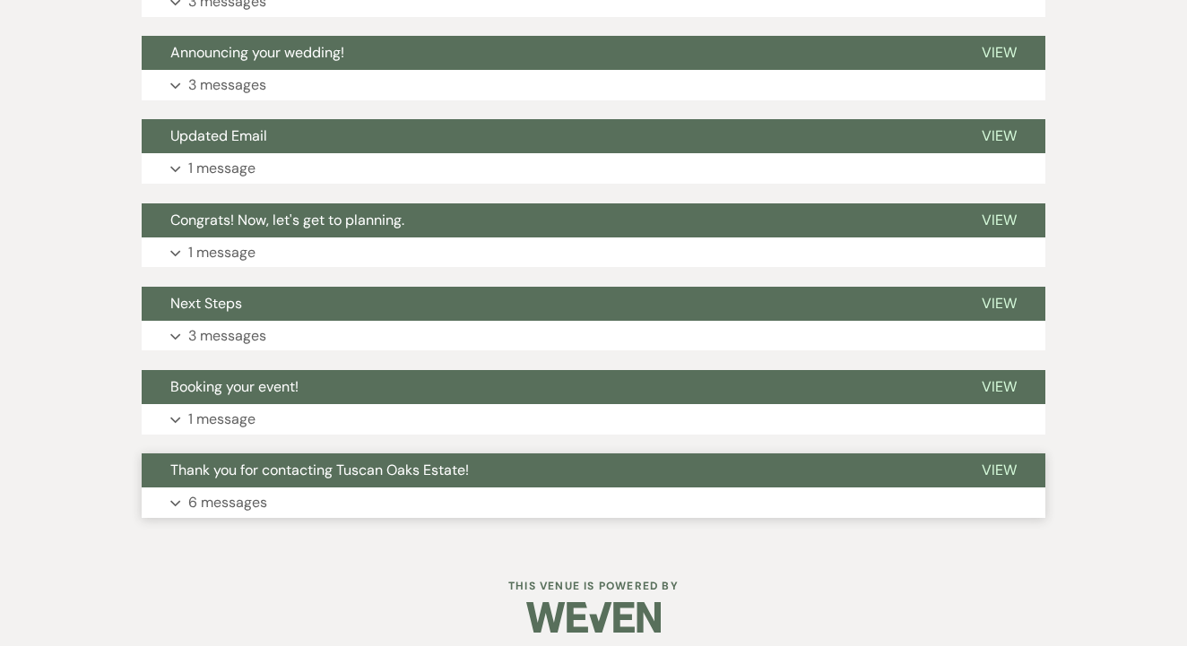
click at [450, 461] on span "Thank you for contacting Tuscan Oaks Estate!" at bounding box center [319, 470] width 298 height 19
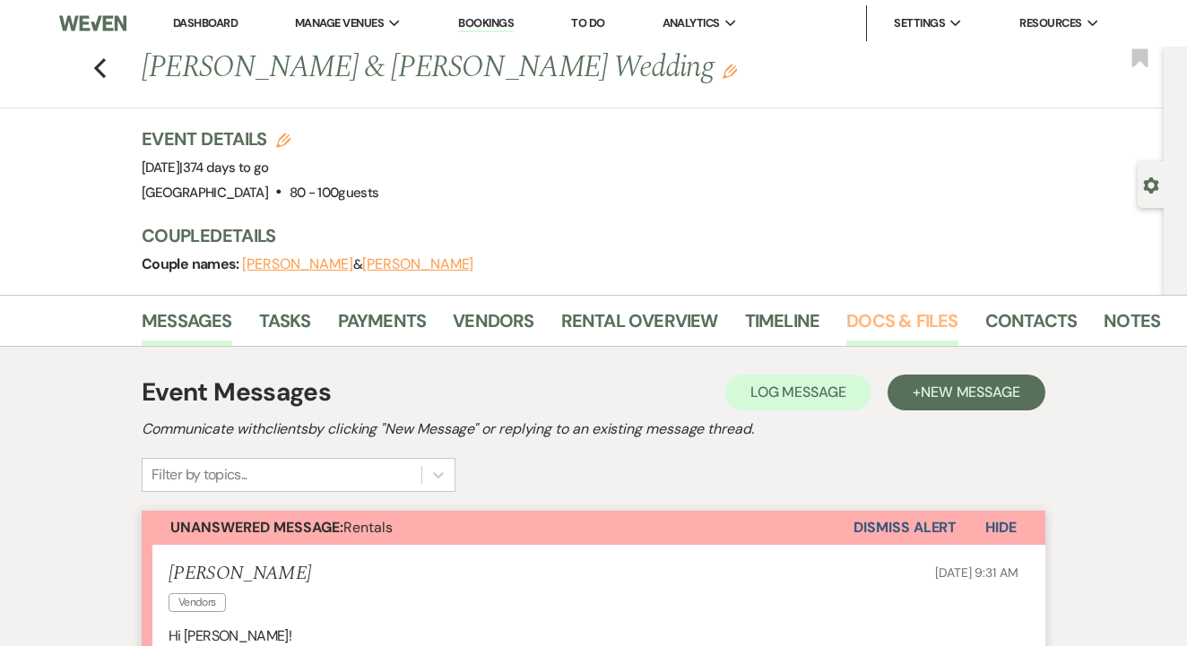
click at [903, 326] on link "Docs & Files" at bounding box center [901, 326] width 111 height 39
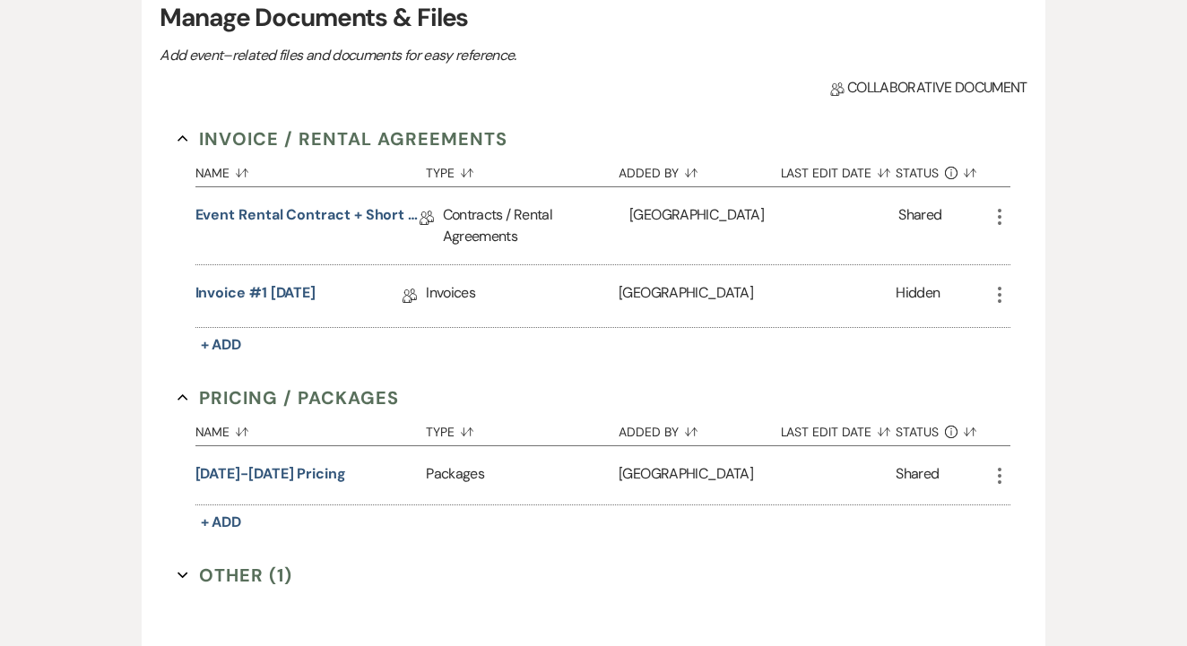
scroll to position [394, 0]
click at [313, 206] on link "Event Rental Contract + Short Term Lease -9/25/26" at bounding box center [307, 218] width 224 height 28
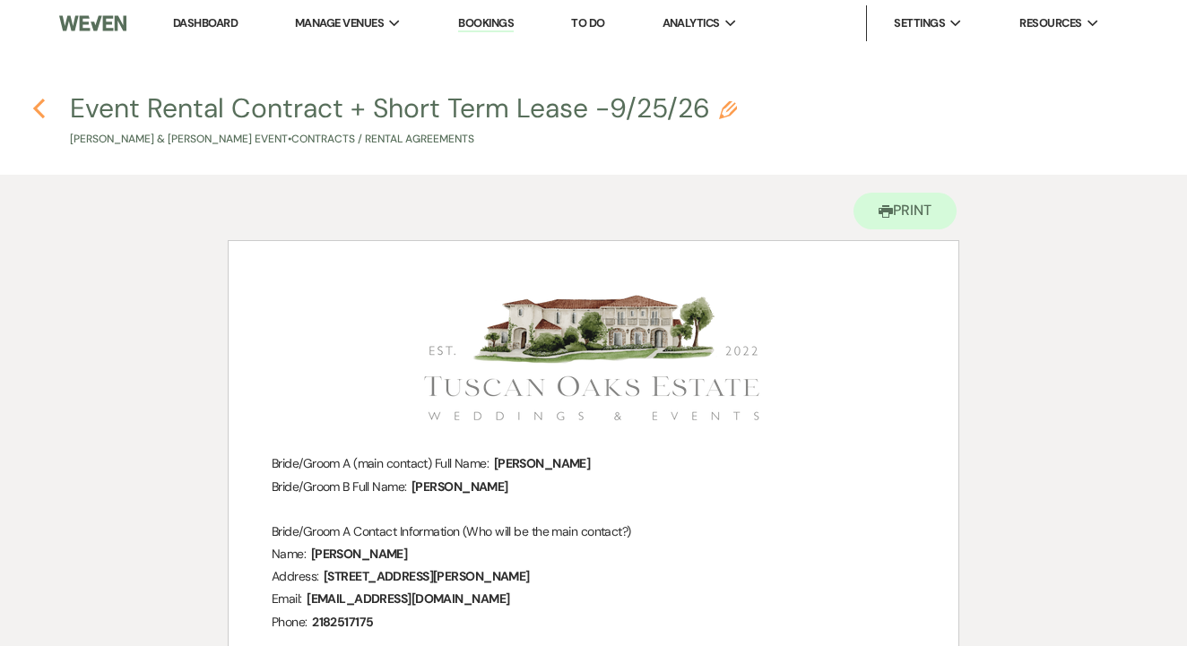
click at [39, 111] on use "button" at bounding box center [39, 109] width 12 height 20
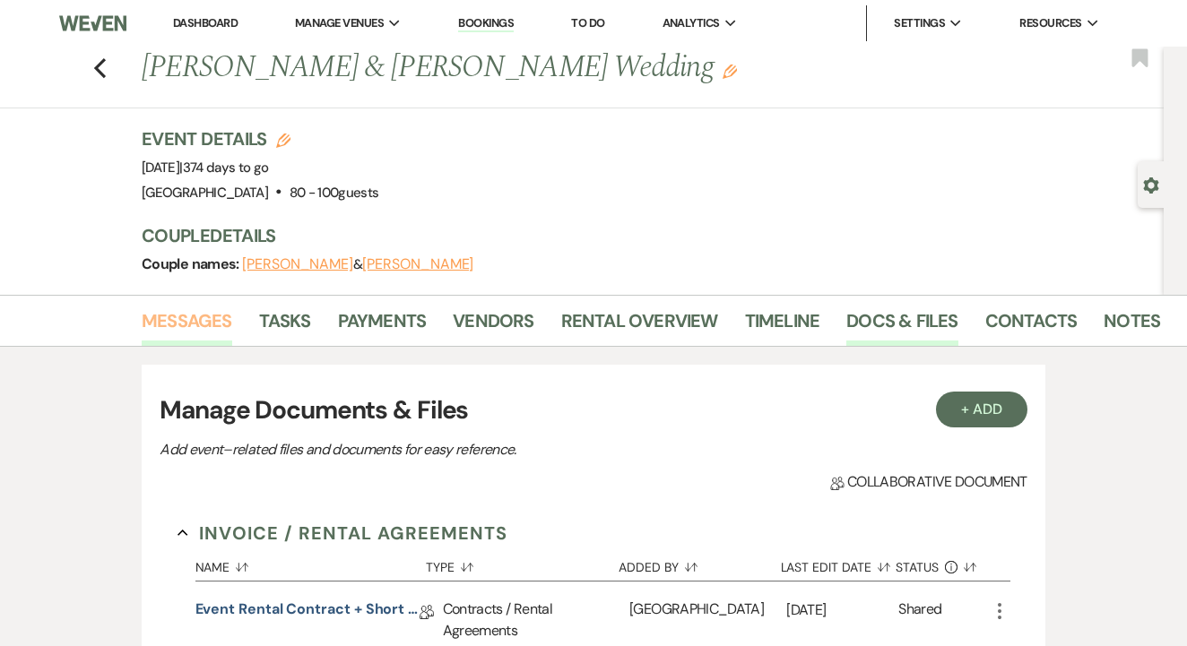
click at [186, 324] on link "Messages" at bounding box center [187, 326] width 91 height 39
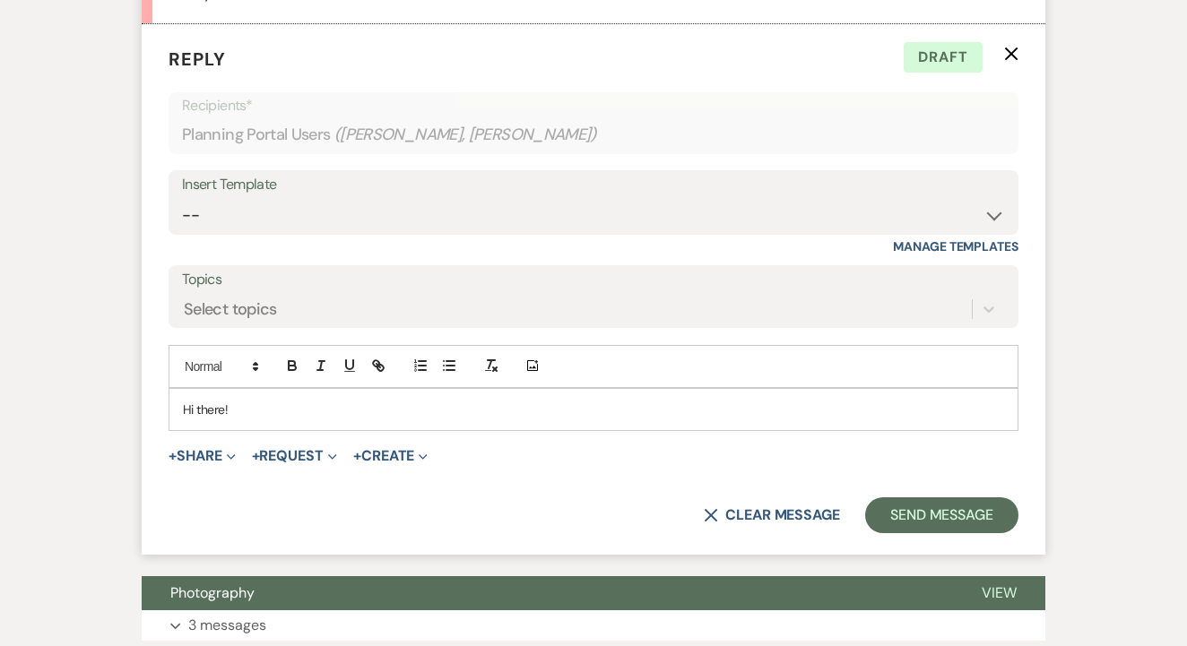
scroll to position [804, 0]
click at [401, 408] on p "Hi there!" at bounding box center [593, 409] width 821 height 20
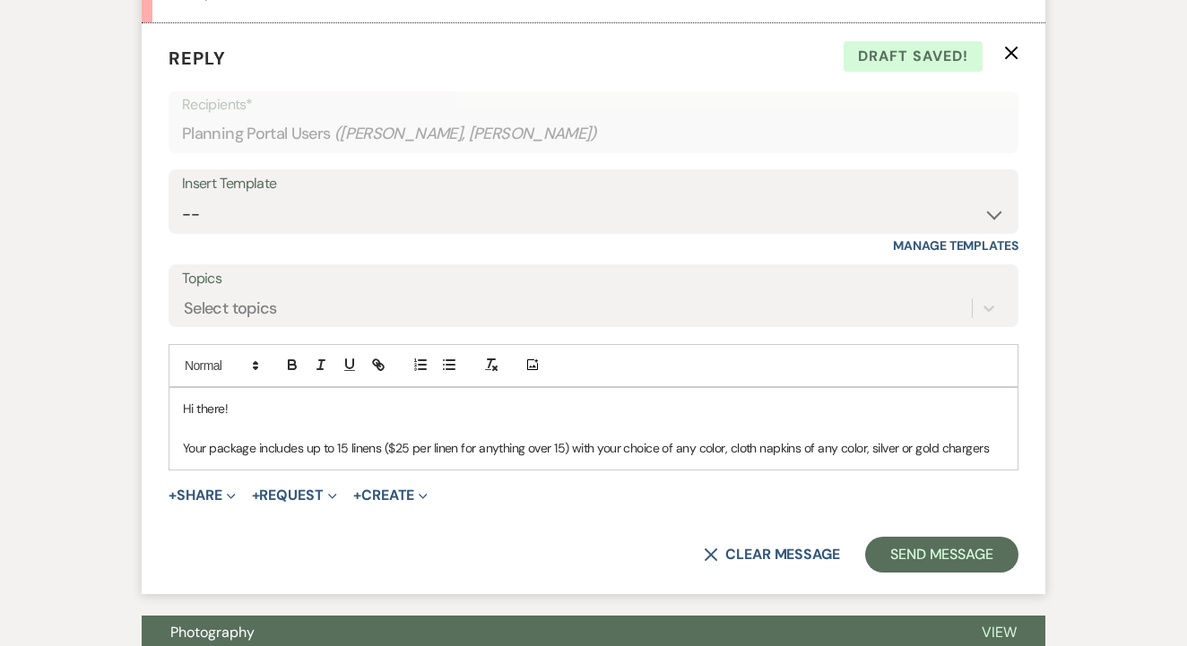
click at [868, 438] on p "Your package includes up to 15 linens ($25 per linen for anything over 15) with…" at bounding box center [593, 448] width 821 height 20
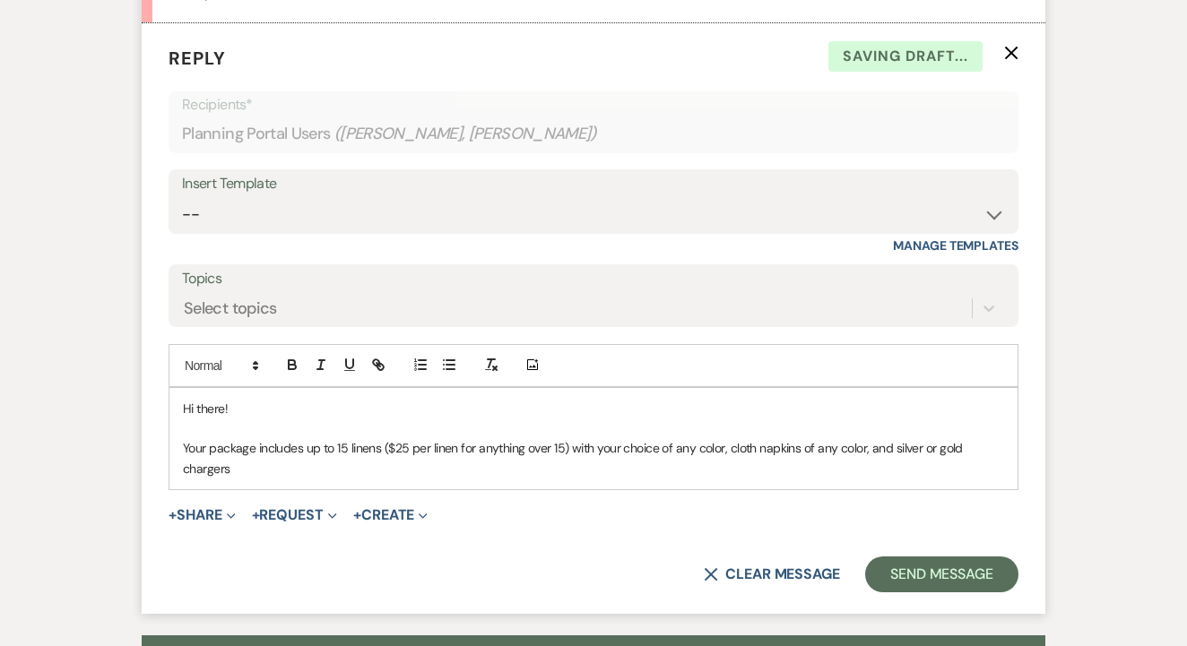
click at [401, 457] on p "Your package includes up to 15 linens ($25 per linen for anything over 15) with…" at bounding box center [593, 458] width 821 height 40
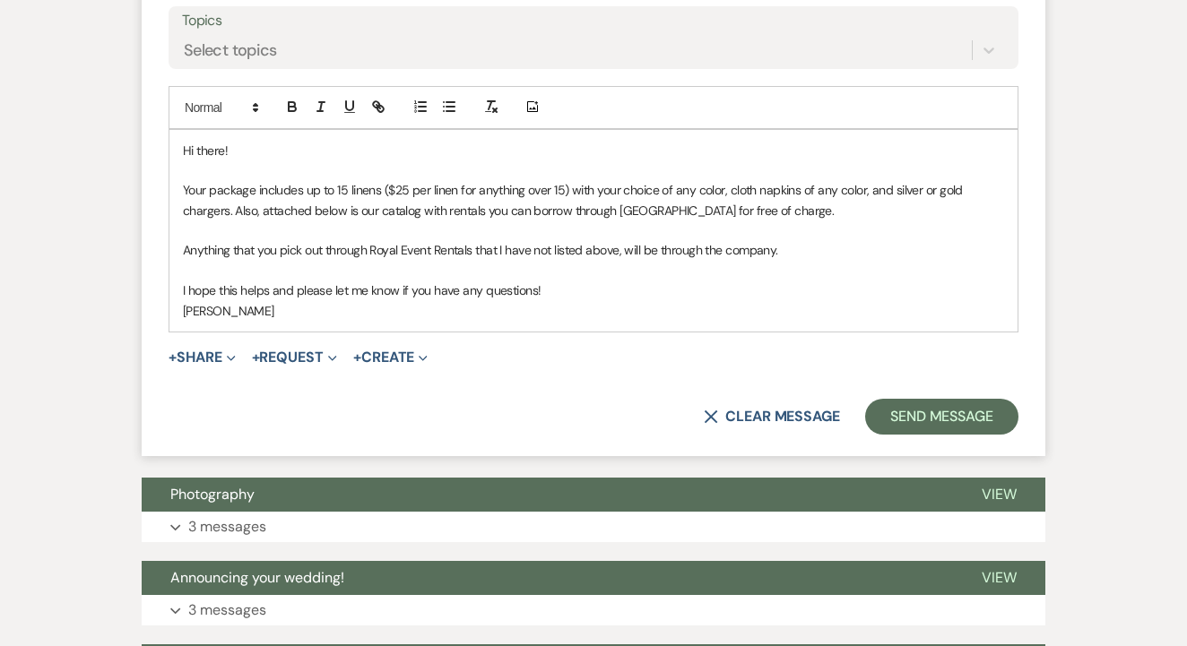
scroll to position [1112, 0]
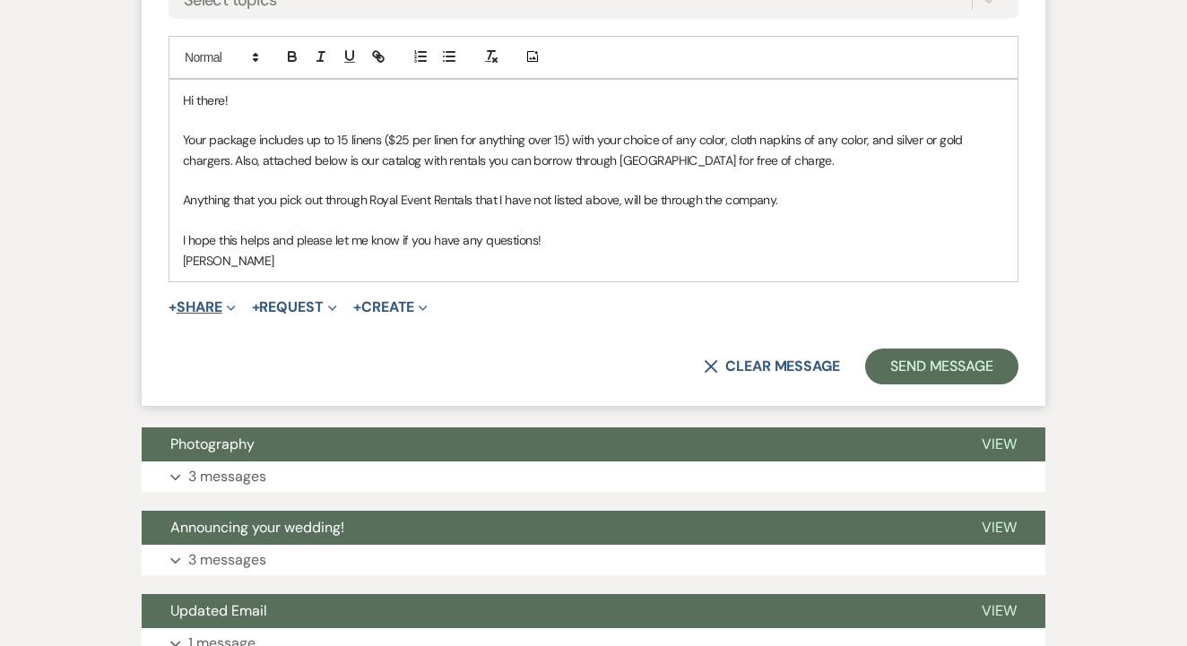
click at [207, 303] on button "+ Share Expand" at bounding box center [202, 307] width 67 height 14
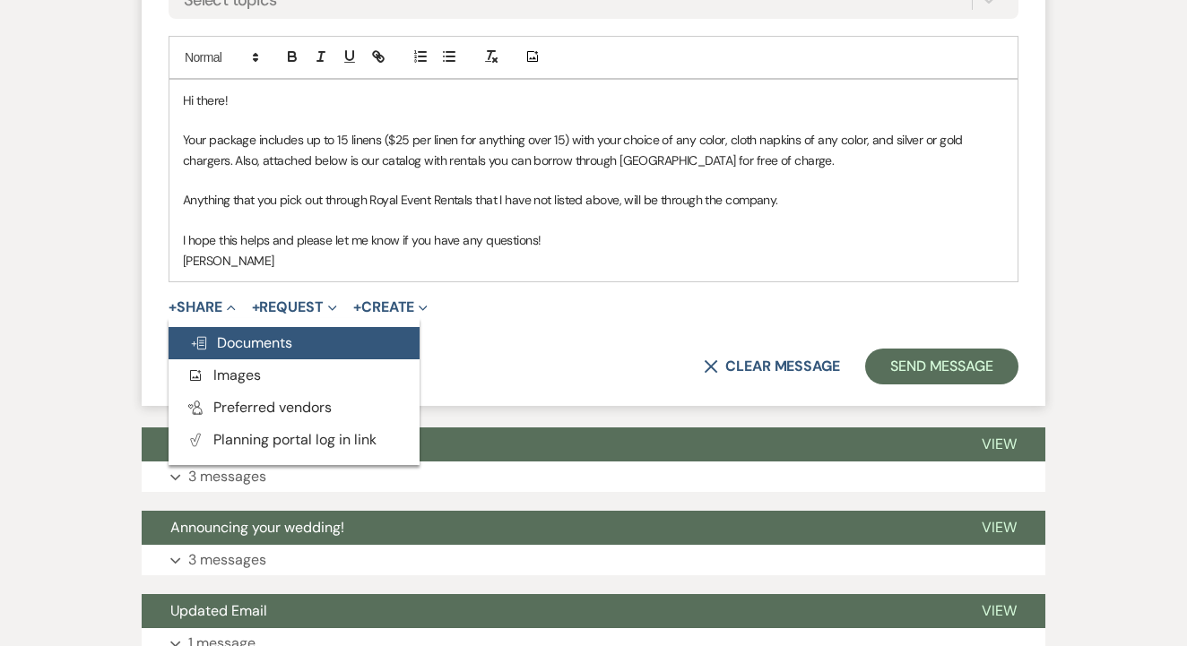
click at [224, 327] on button "Doc Upload Documents" at bounding box center [294, 343] width 251 height 32
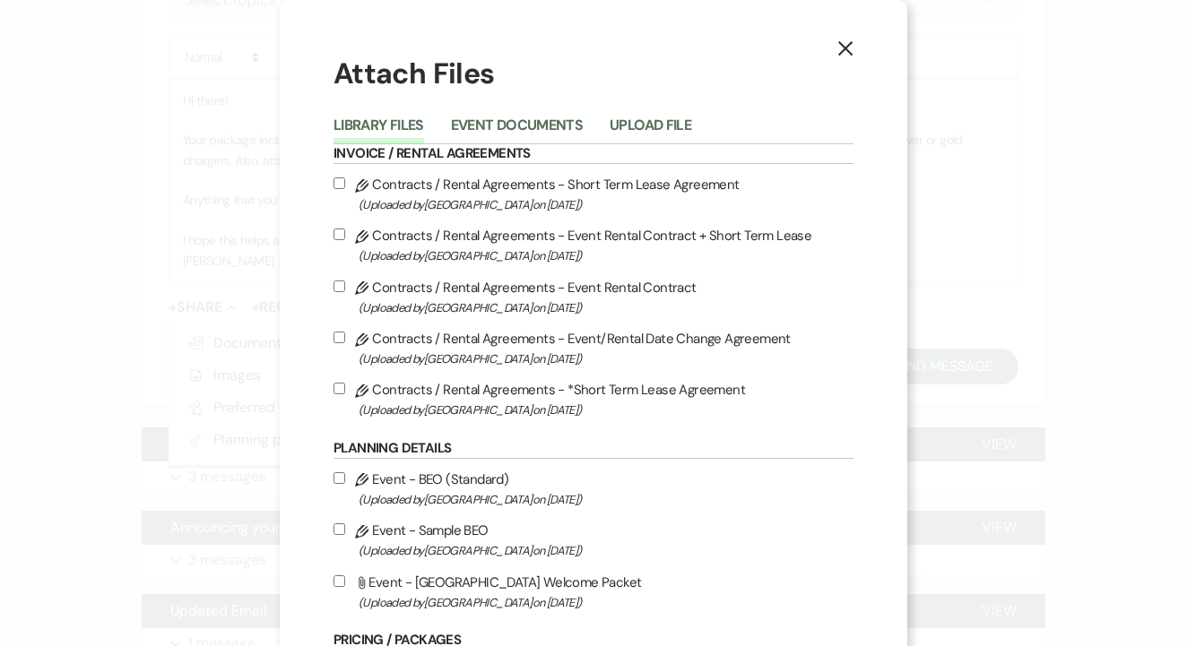
click at [543, 148] on h6 "Invoice / Rental Agreements" at bounding box center [593, 154] width 520 height 20
click at [554, 126] on button "Event Documents" at bounding box center [517, 130] width 132 height 25
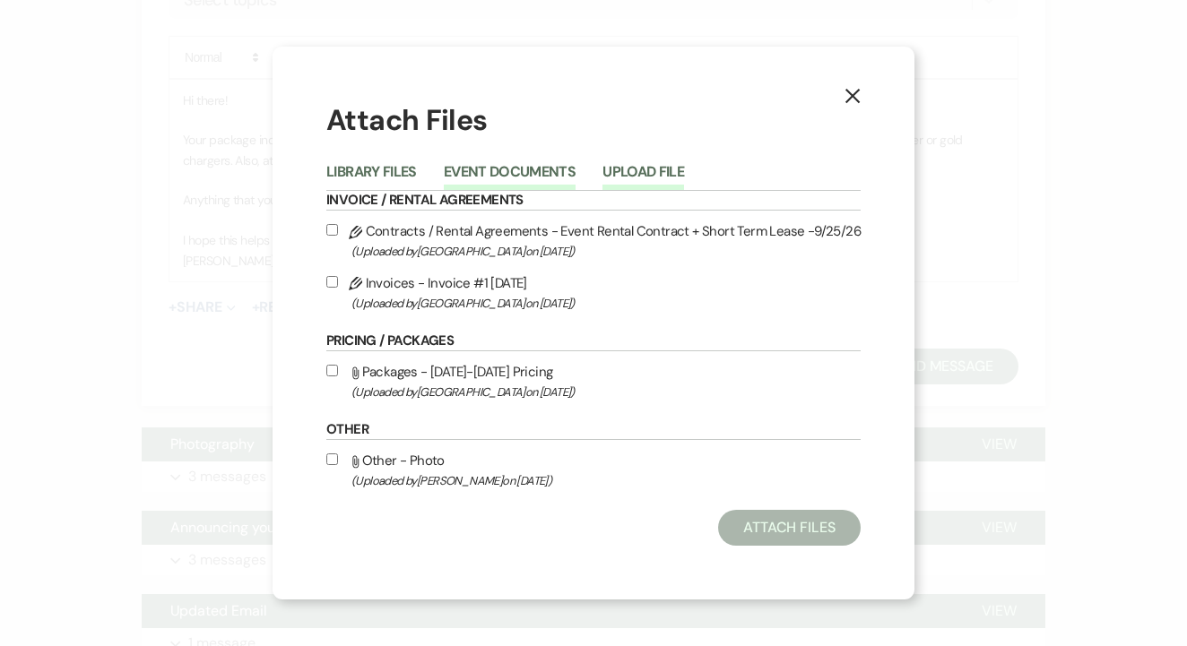
click at [658, 167] on button "Upload File" at bounding box center [643, 177] width 82 height 25
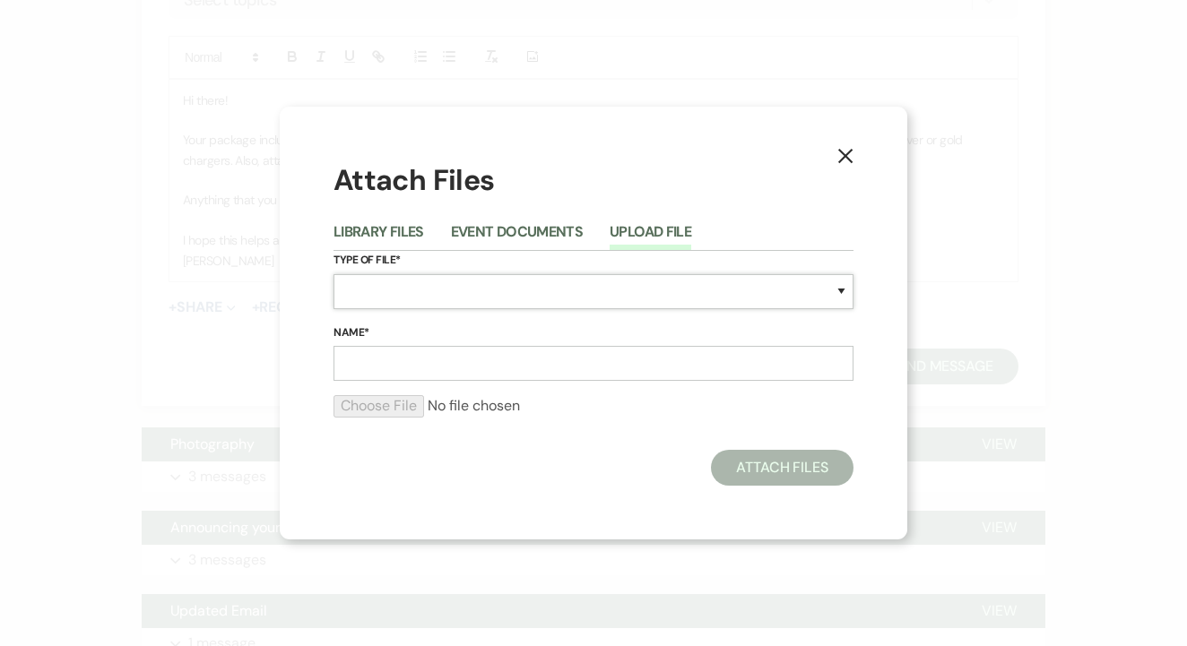
click at [424, 283] on select "Special Event Insurance Vendor Certificate of Insurance Contracts / Rental Agre…" at bounding box center [593, 291] width 520 height 35
select select "21"
click at [404, 351] on input "Name*" at bounding box center [593, 363] width 520 height 35
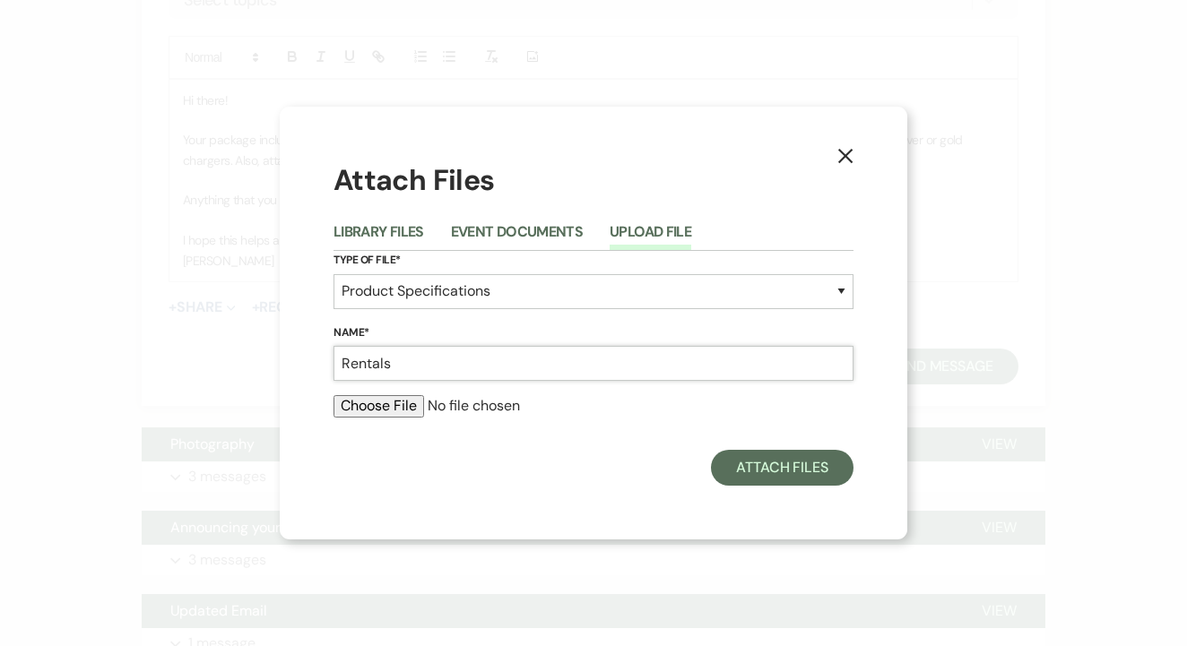
type input "Rentals"
click at [392, 410] on input "file" at bounding box center [593, 406] width 520 height 22
type input "C:\fakepath\Rentals.pdf"
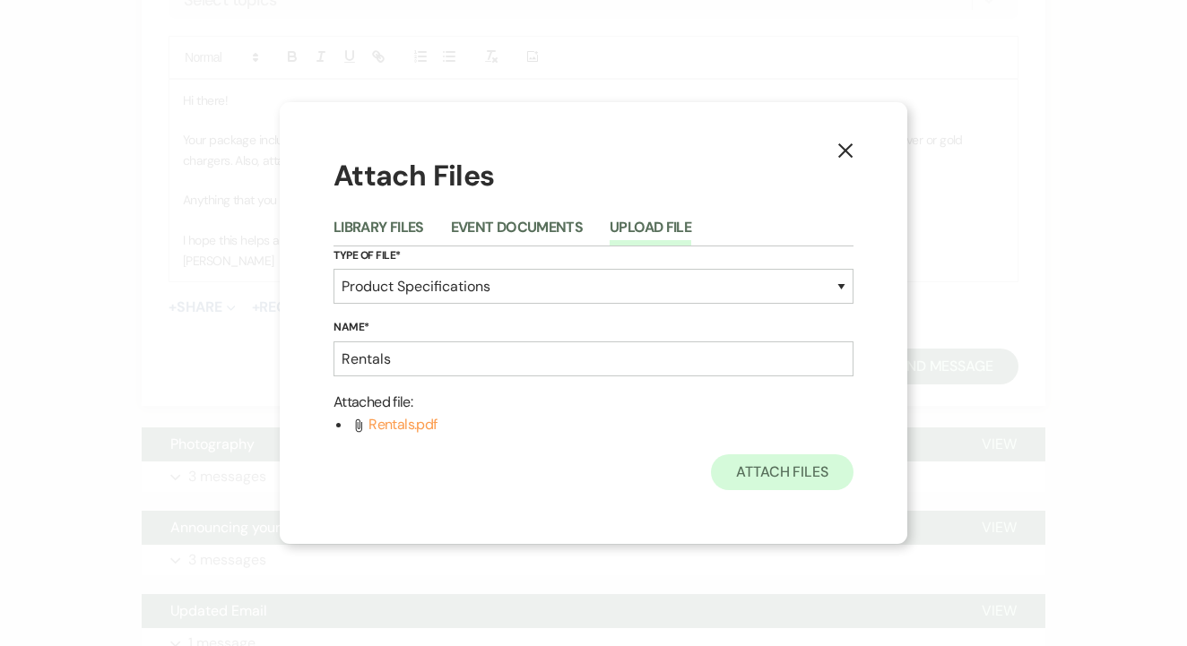
click at [812, 457] on button "Attach Files" at bounding box center [782, 472] width 143 height 36
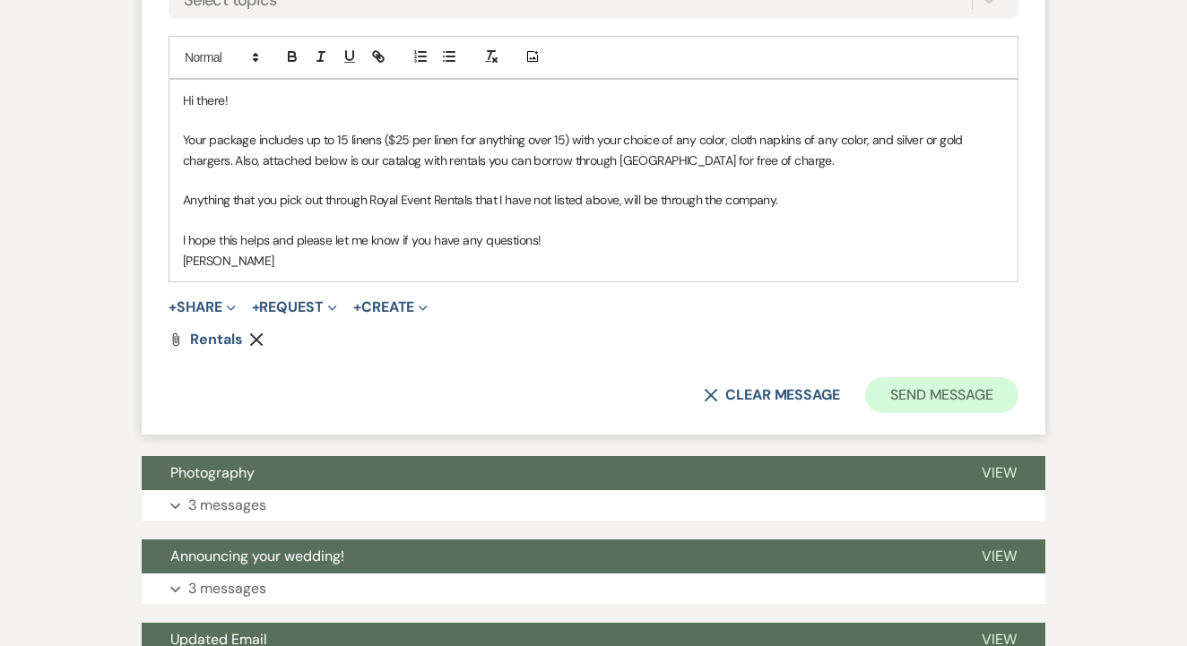
click at [914, 401] on button "Send Message" at bounding box center [941, 395] width 153 height 36
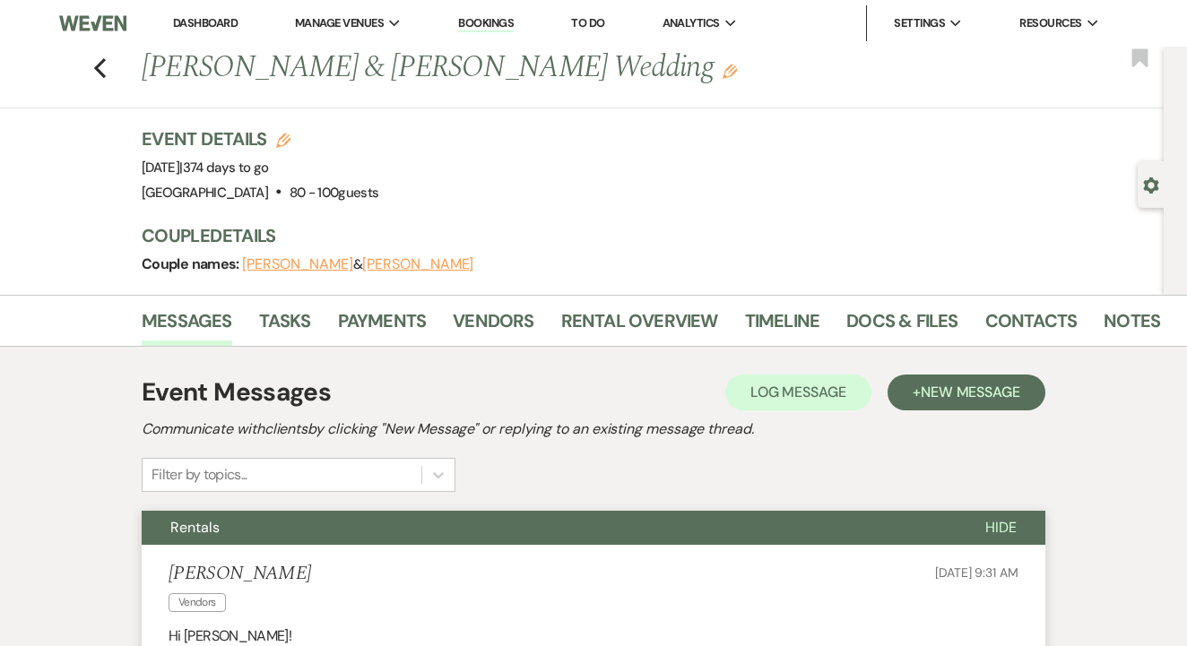
scroll to position [0, 0]
click at [226, 23] on link "Dashboard" at bounding box center [205, 22] width 65 height 15
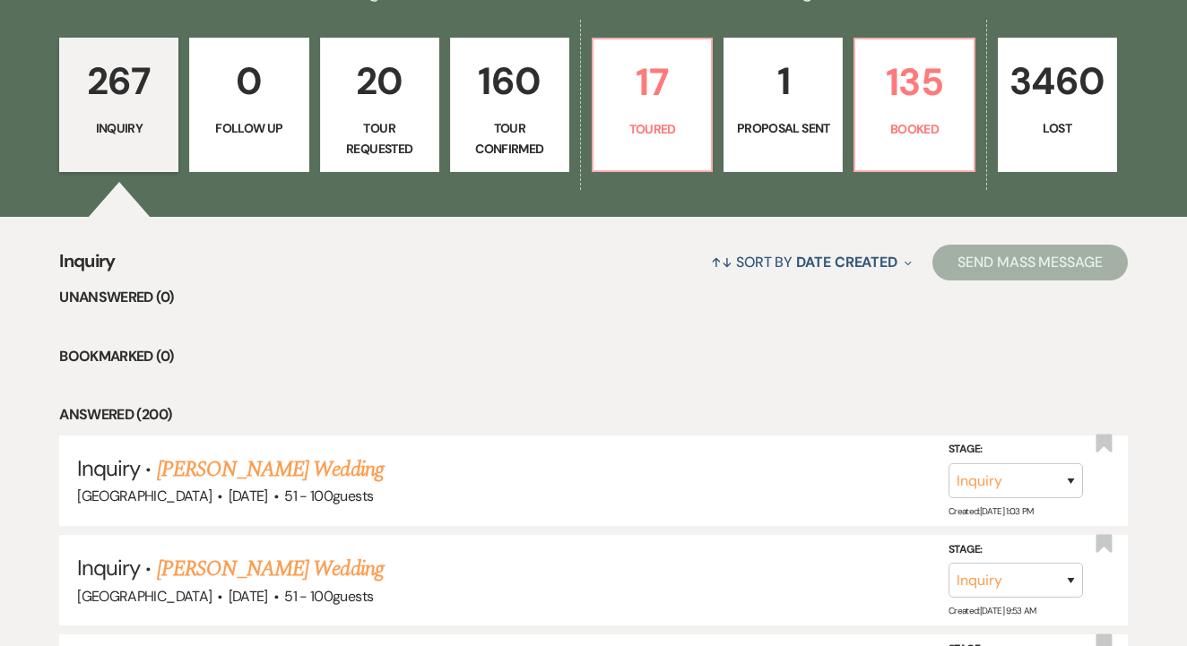
scroll to position [500, 0]
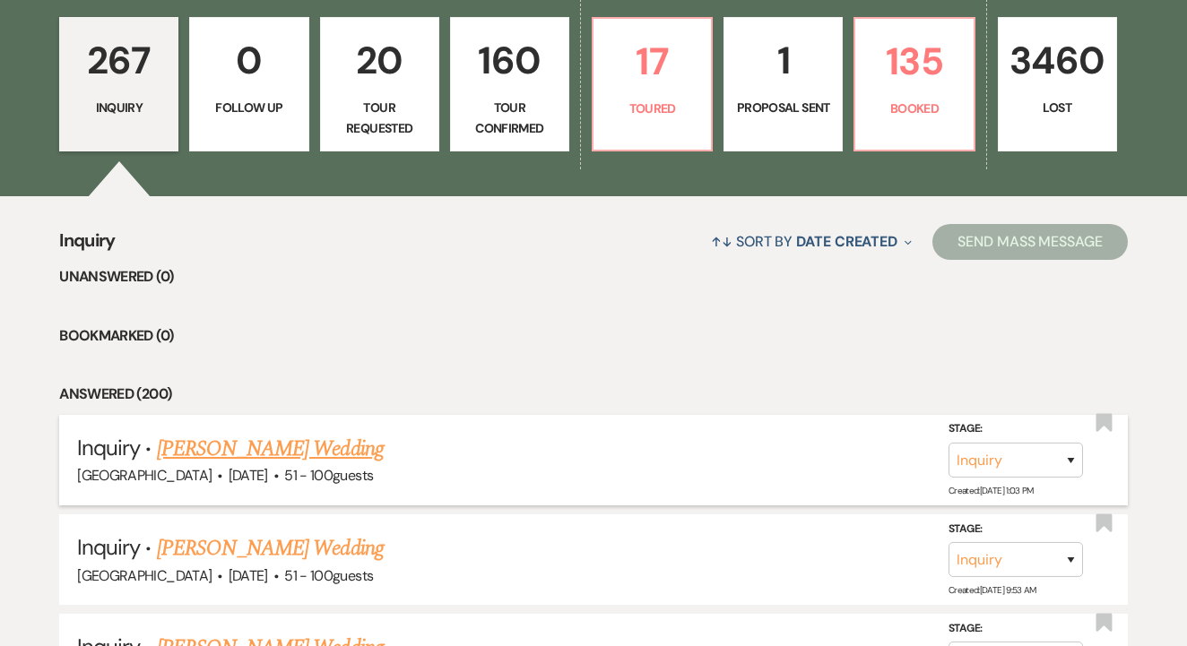
click at [246, 437] on link "[PERSON_NAME] Wedding" at bounding box center [270, 449] width 227 height 32
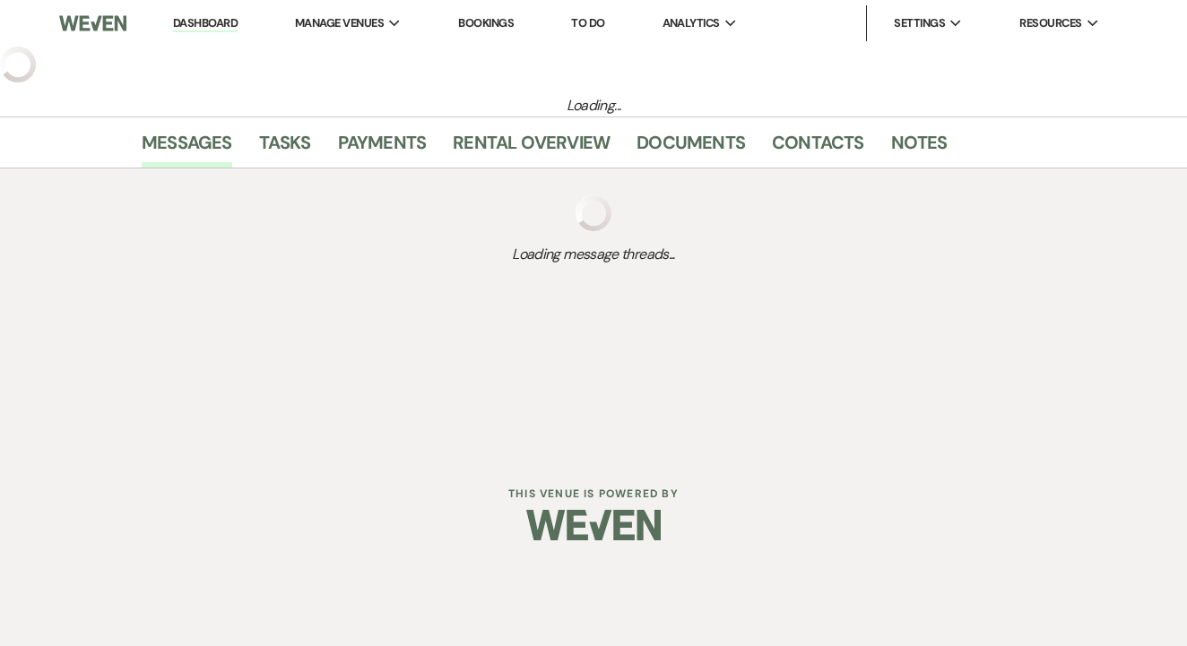
select select "2"
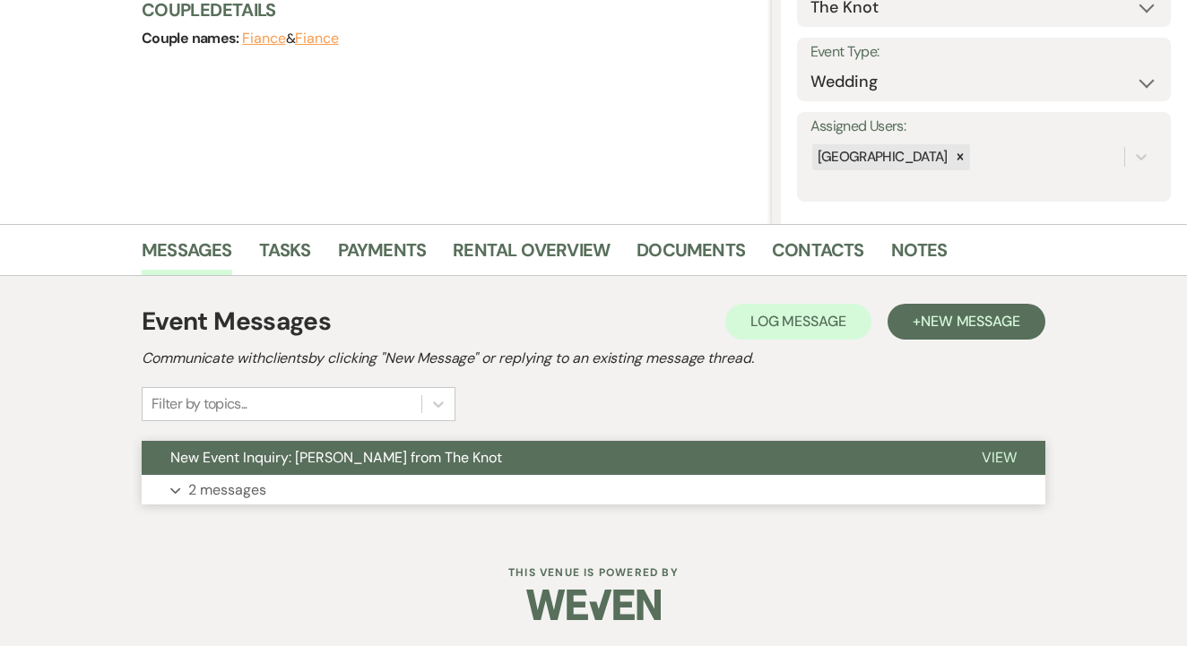
click at [456, 475] on button "Expand 2 messages" at bounding box center [594, 490] width 904 height 30
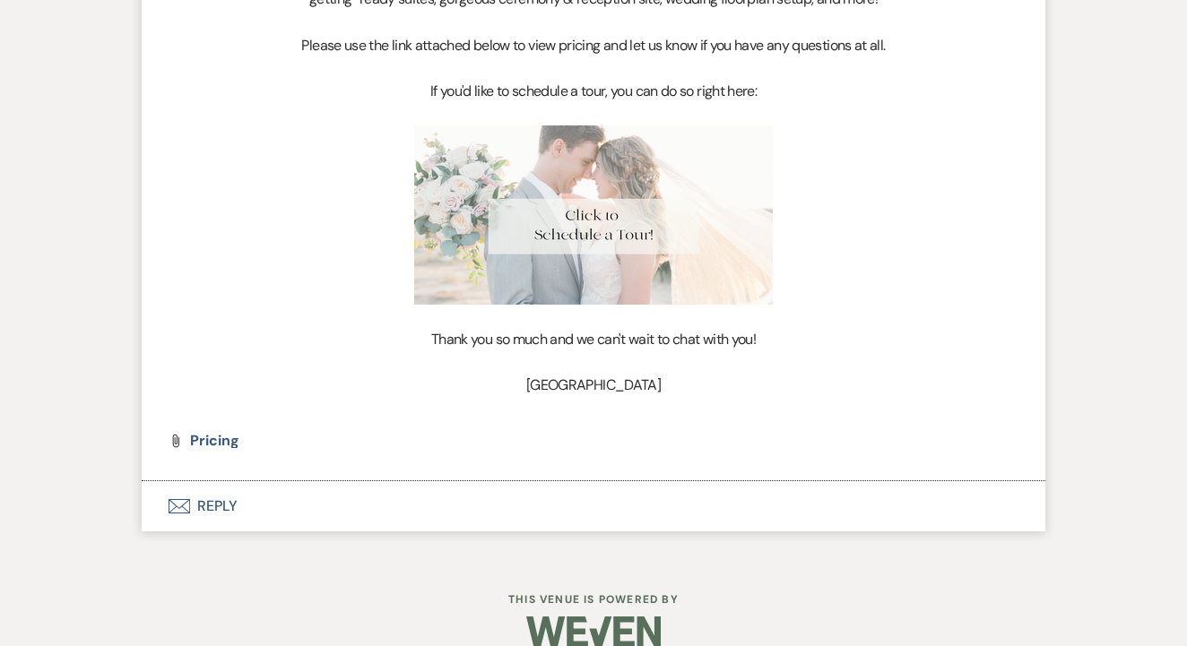
scroll to position [1781, 0]
click at [227, 398] on li "[GEOGRAPHIC_DATA] to: Event Contacts Expand Info [DATE] 1:03 PM Hi [PERSON_NAME…" at bounding box center [594, 124] width 904 height 717
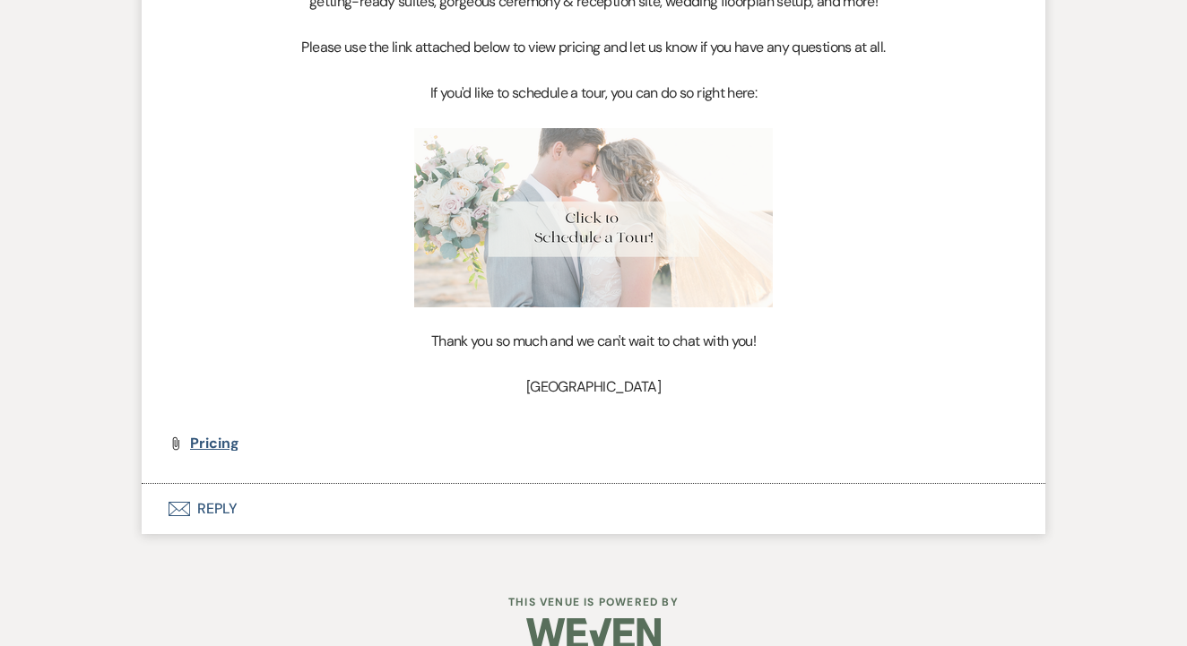
click at [227, 434] on span "Pricing" at bounding box center [214, 443] width 48 height 19
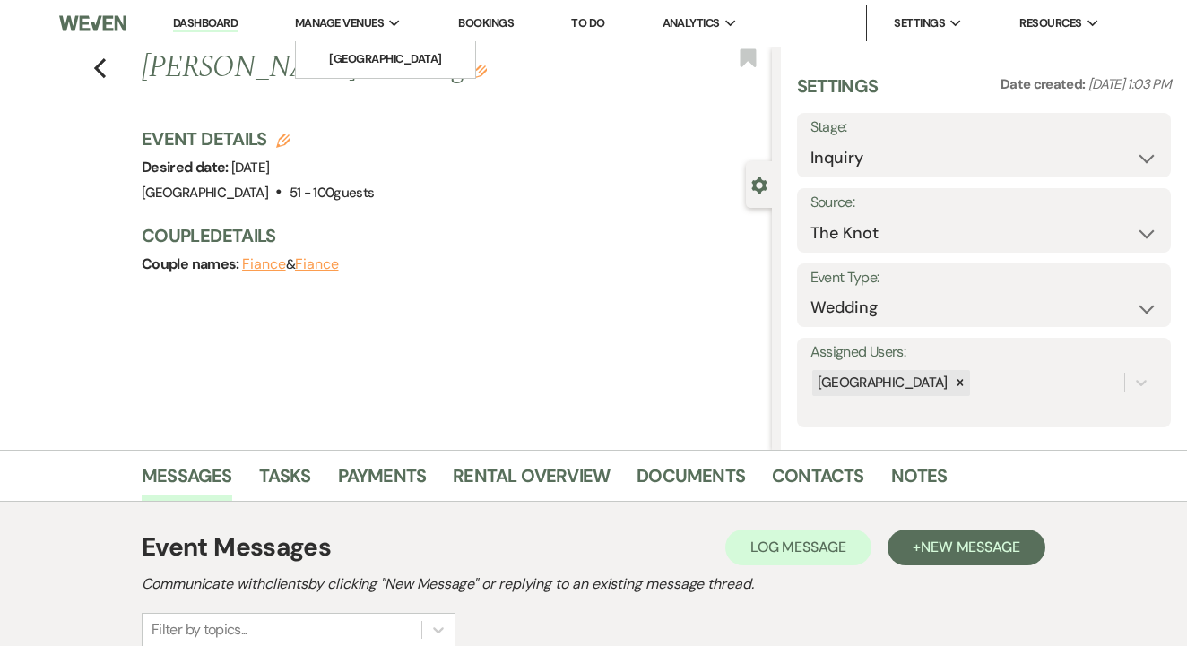
scroll to position [0, 0]
click at [212, 24] on link "Dashboard" at bounding box center [205, 23] width 65 height 17
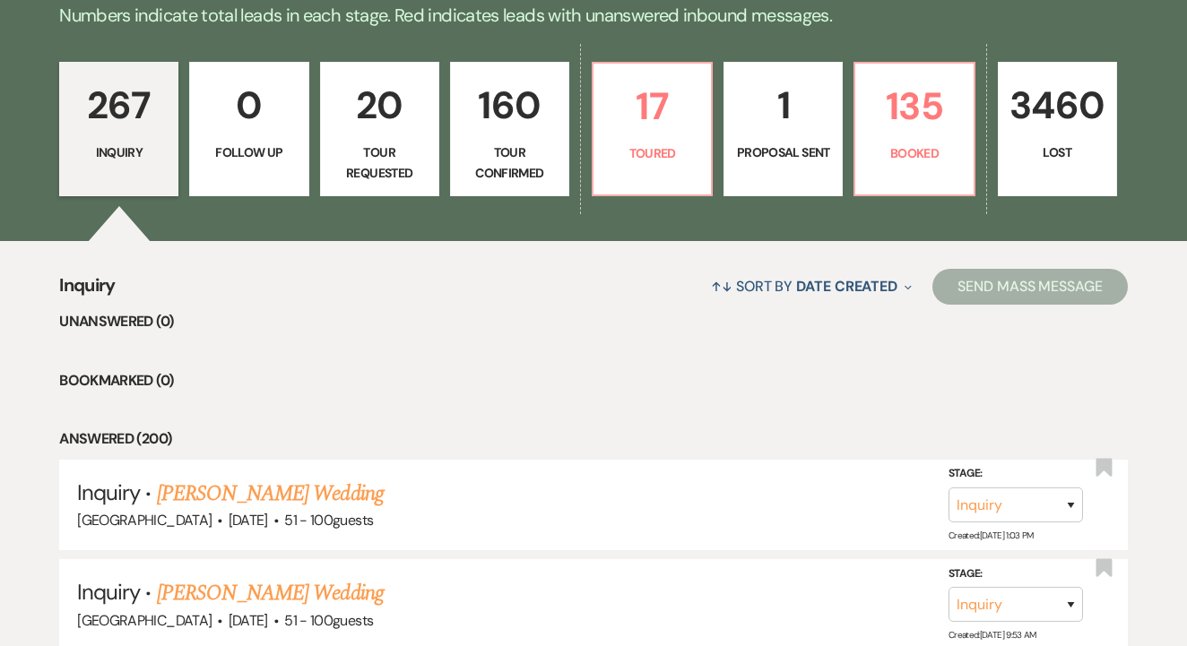
scroll to position [454, 0]
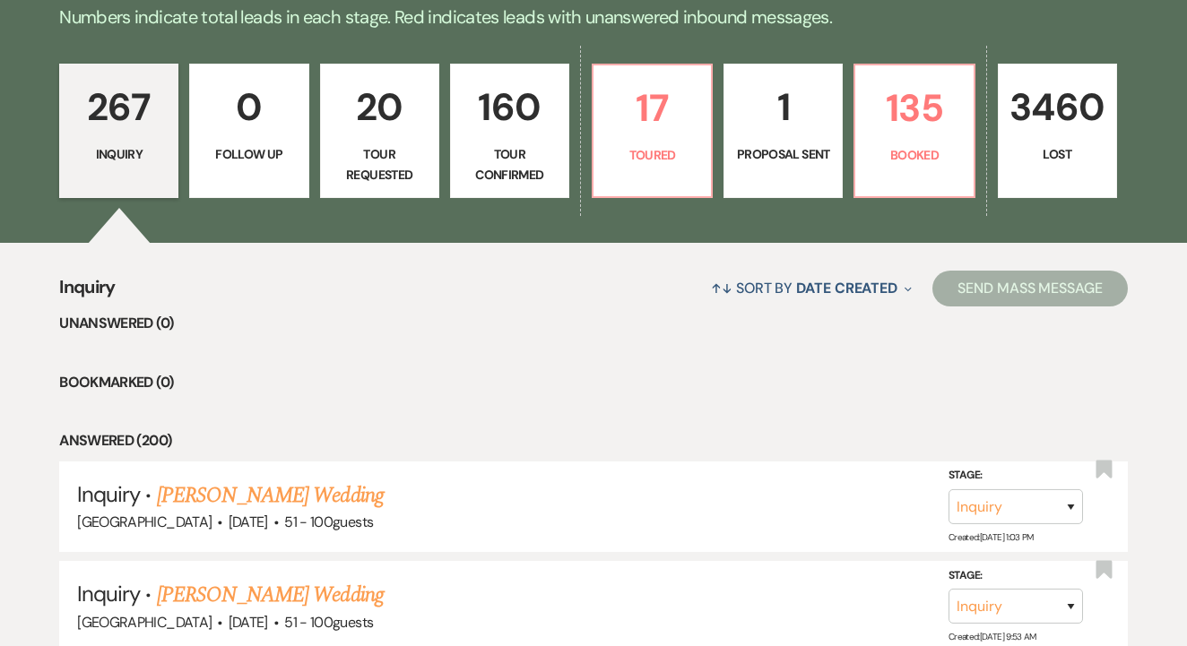
click at [774, 174] on link "1 Proposal Sent" at bounding box center [782, 131] width 119 height 134
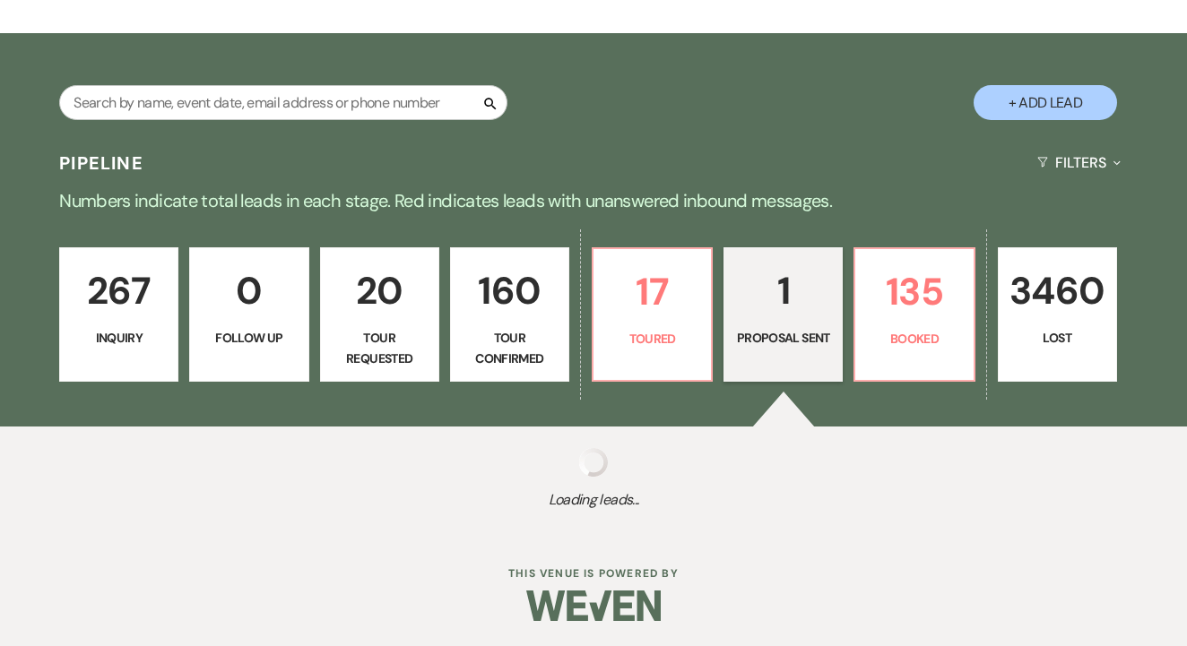
select select "6"
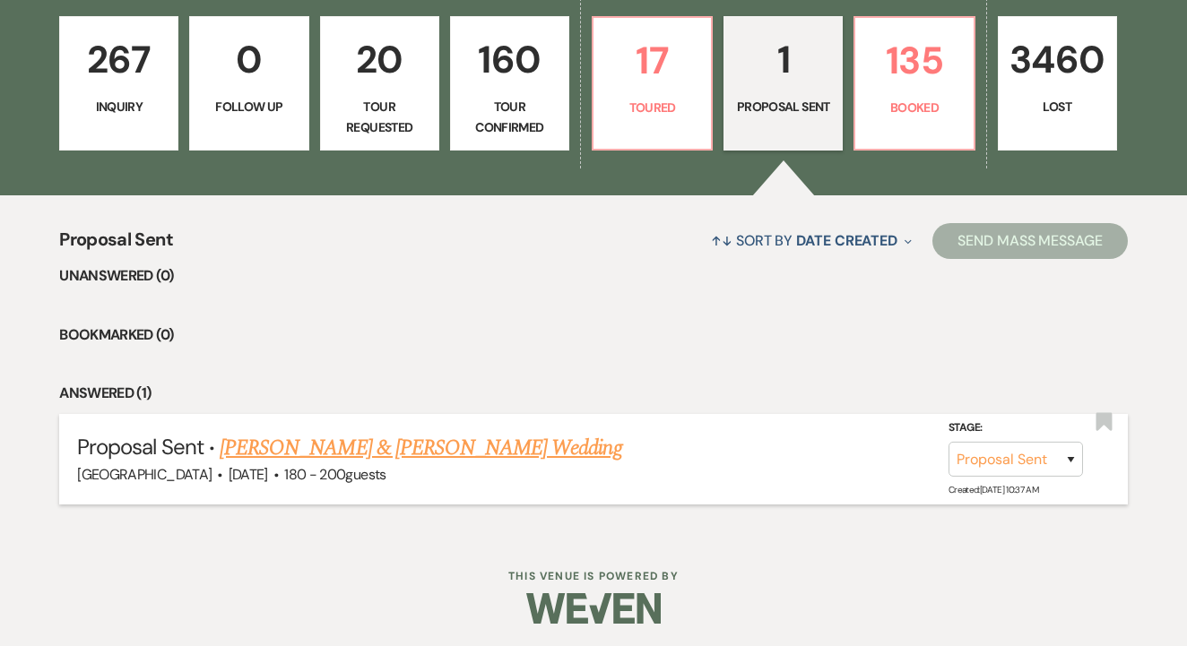
scroll to position [500, 0]
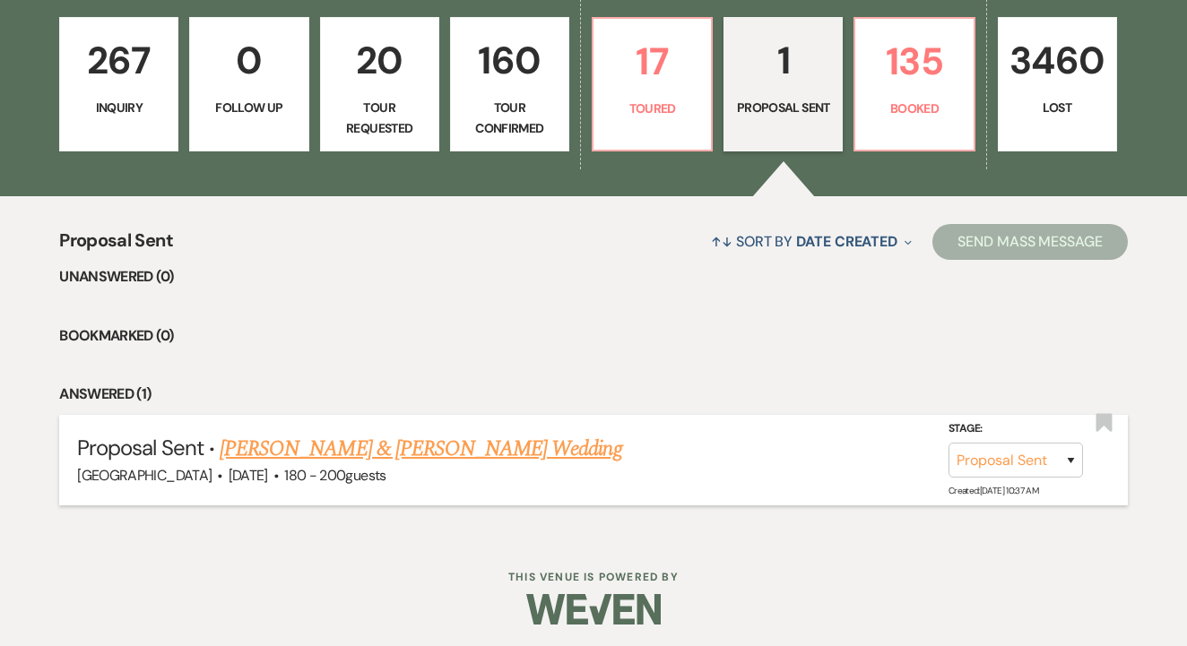
click at [393, 451] on link "[PERSON_NAME] & [PERSON_NAME] Wedding" at bounding box center [421, 449] width 402 height 32
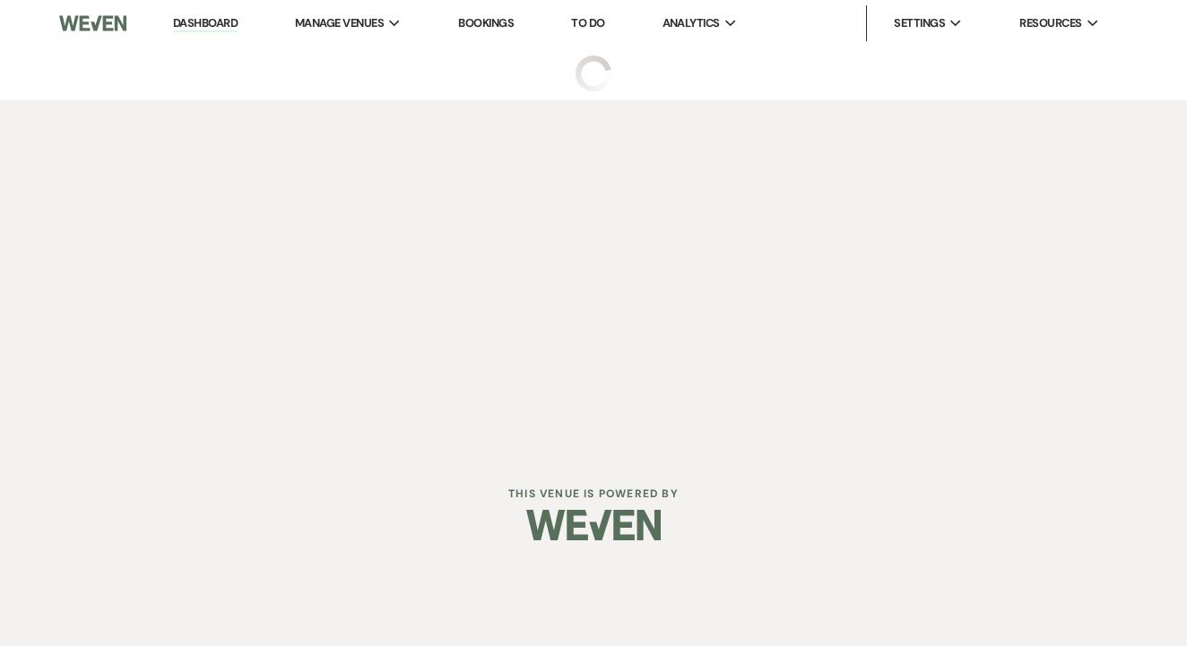
select select "6"
select select "14"
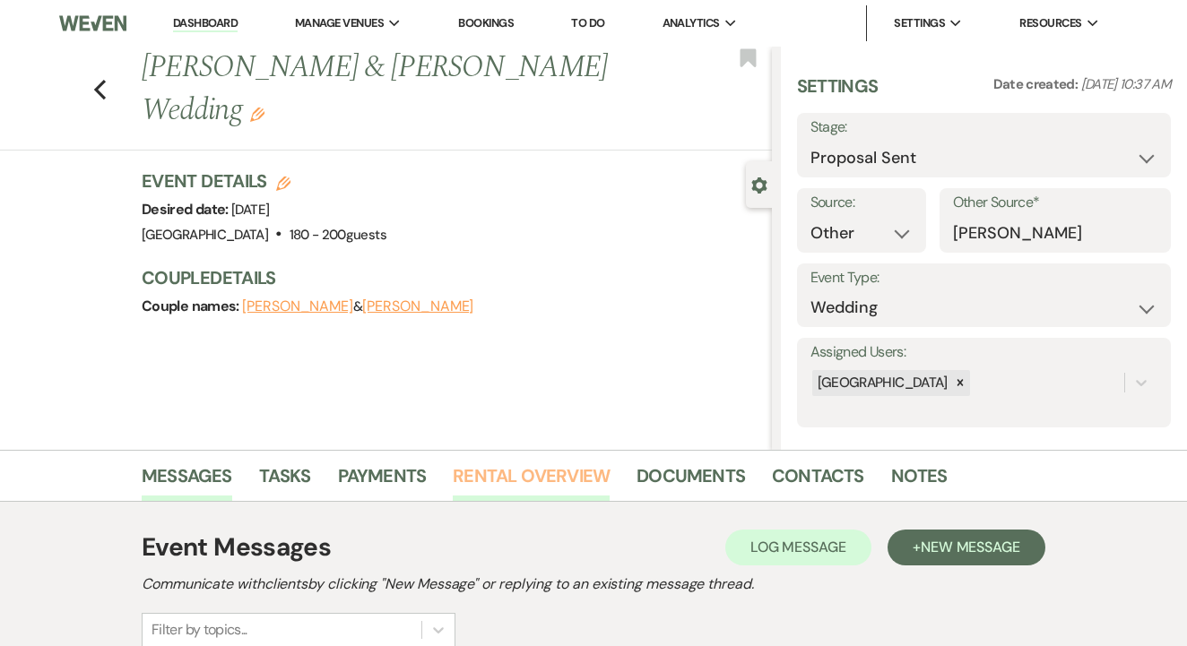
click at [563, 472] on link "Rental Overview" at bounding box center [531, 481] width 157 height 39
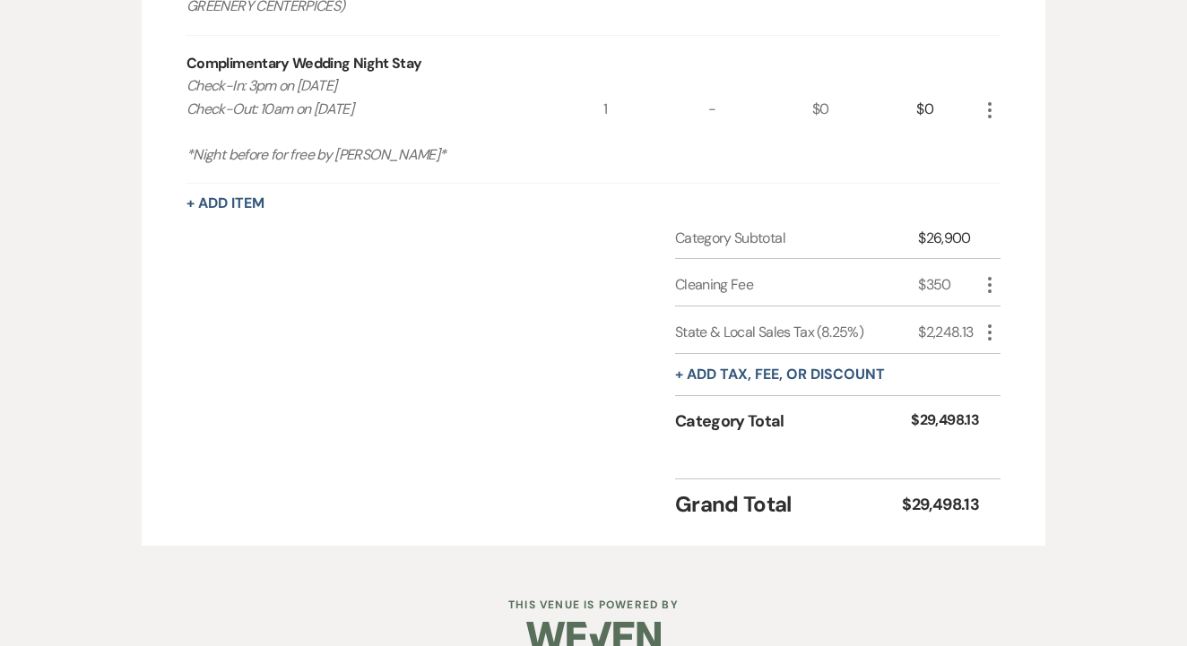
scroll to position [2512, 0]
drag, startPoint x: 916, startPoint y: 298, endPoint x: 978, endPoint y: 304, distance: 62.2
click at [978, 307] on div "State & Local Sales Tax (8.25%) $2,248.13 More" at bounding box center [837, 331] width 325 height 48
copy div "$2,248.13"
drag, startPoint x: 895, startPoint y: 479, endPoint x: 956, endPoint y: 433, distance: 76.2
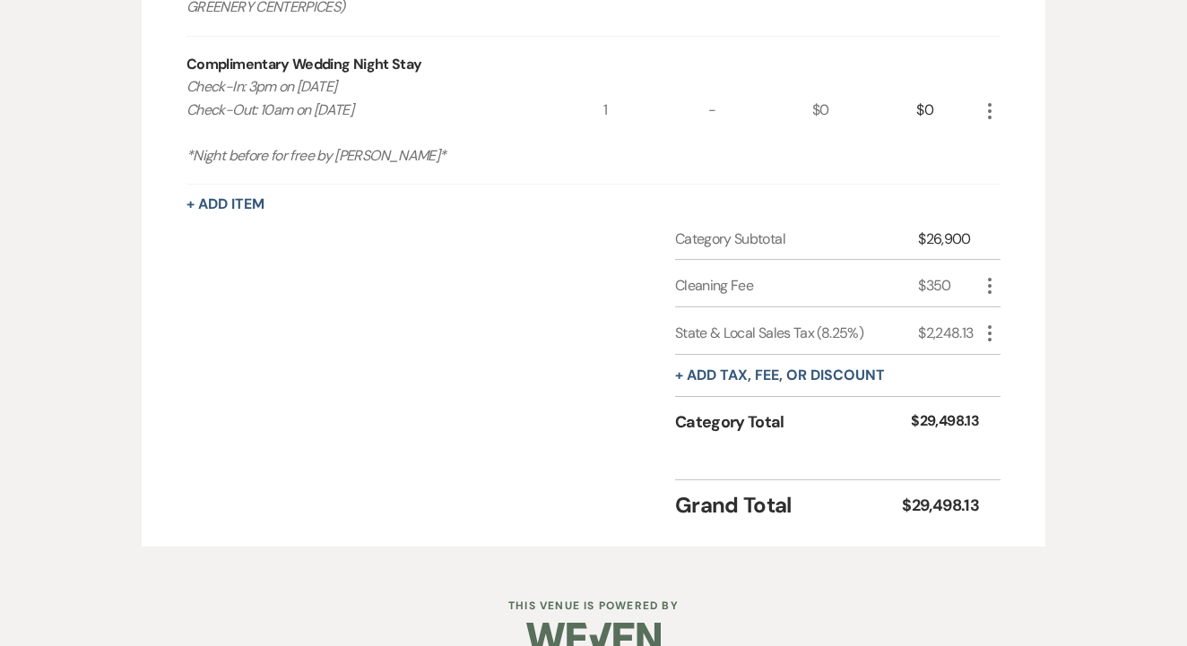
drag, startPoint x: 909, startPoint y: 385, endPoint x: 976, endPoint y: 388, distance: 67.3
click at [976, 402] on div "Category Total $29,498.13" at bounding box center [837, 427] width 325 height 51
copy div "$29,498.13"
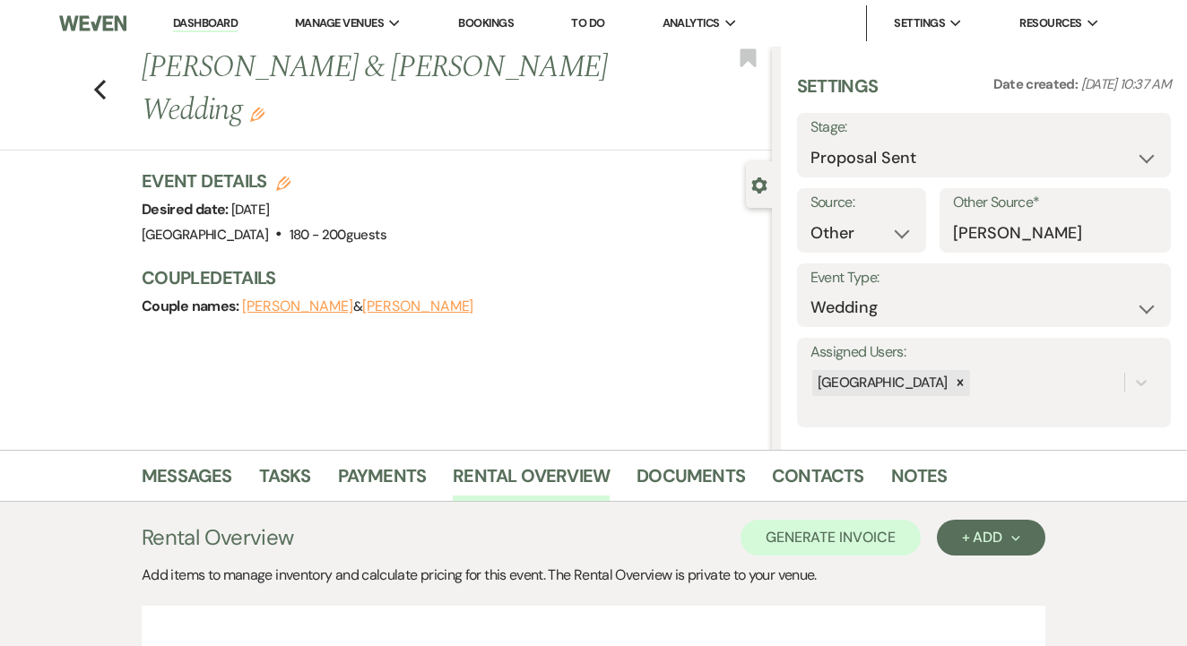
scroll to position [0, 0]
click at [229, 22] on link "Dashboard" at bounding box center [205, 23] width 65 height 17
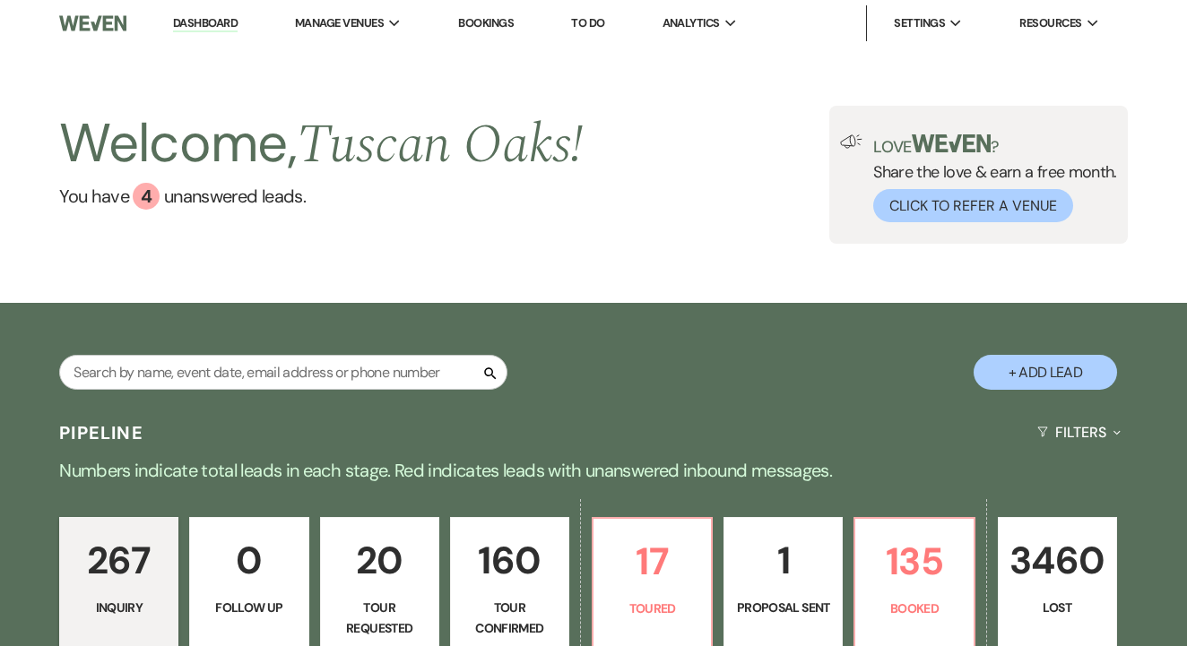
scroll to position [467, 0]
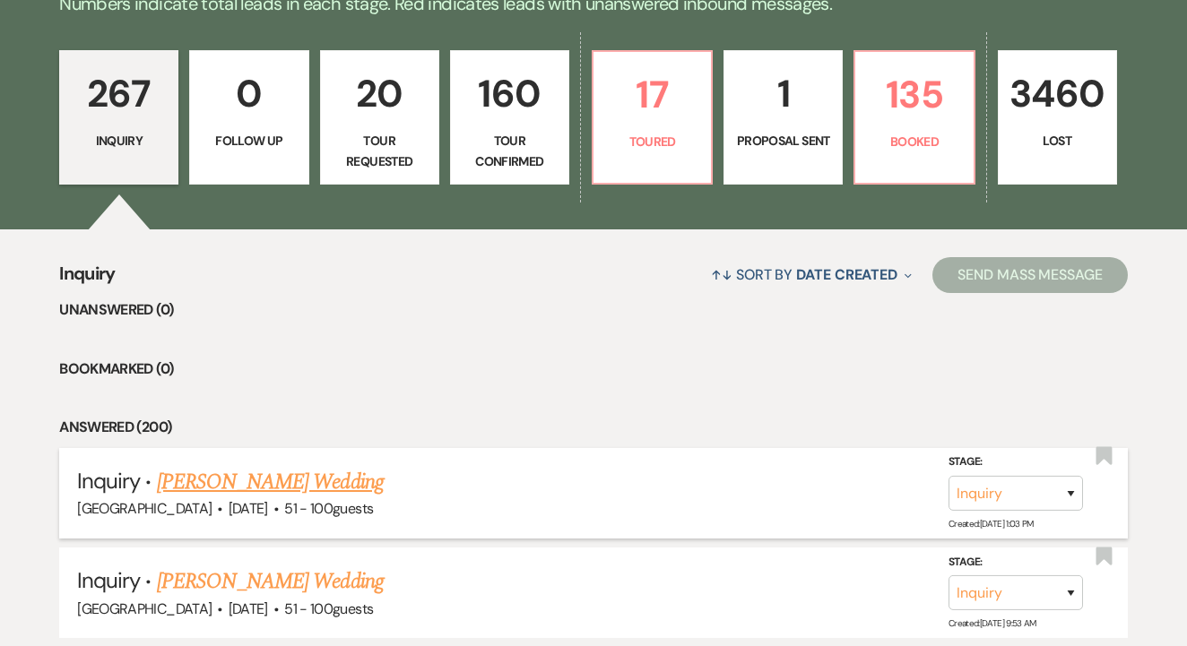
click at [325, 483] on link "[PERSON_NAME] Wedding" at bounding box center [270, 482] width 227 height 32
select select "2"
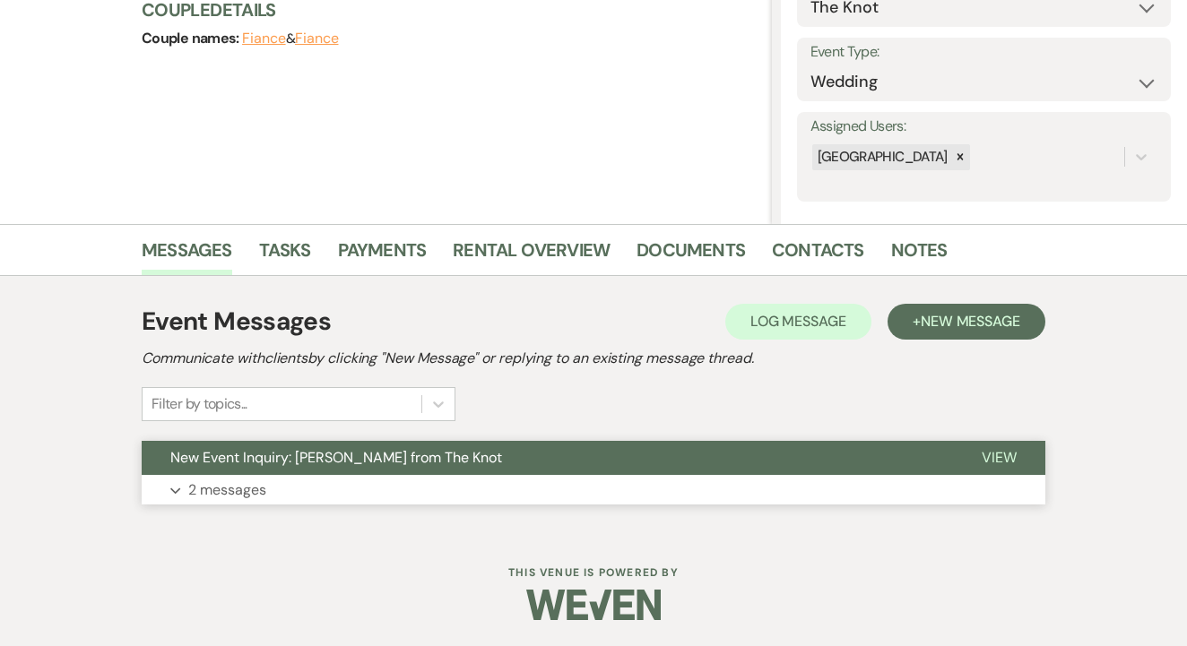
click at [344, 468] on button "New Event Inquiry: [PERSON_NAME] from The Knot" at bounding box center [547, 458] width 811 height 34
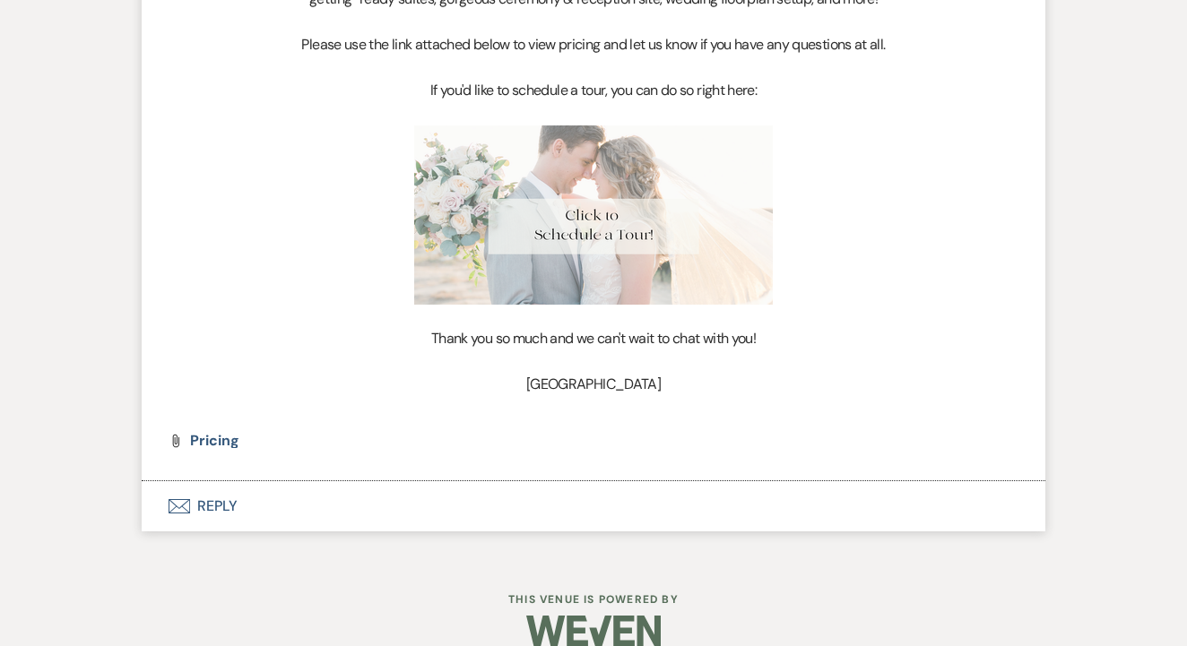
scroll to position [1782, 0]
click at [209, 405] on li "[GEOGRAPHIC_DATA] to: Event Contacts Expand Info [DATE] 1:03 PM Weven Check Not…" at bounding box center [594, 124] width 904 height 718
click at [219, 433] on span "Pricing" at bounding box center [214, 442] width 48 height 19
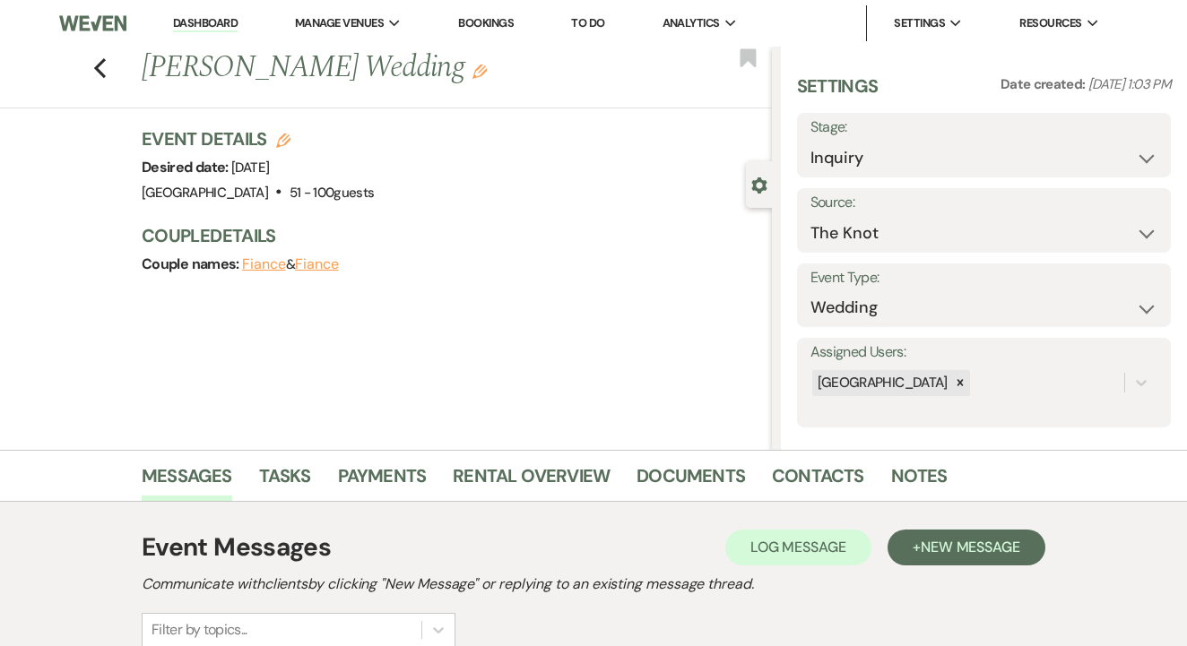
scroll to position [0, 0]
click at [218, 19] on link "Dashboard" at bounding box center [205, 23] width 65 height 17
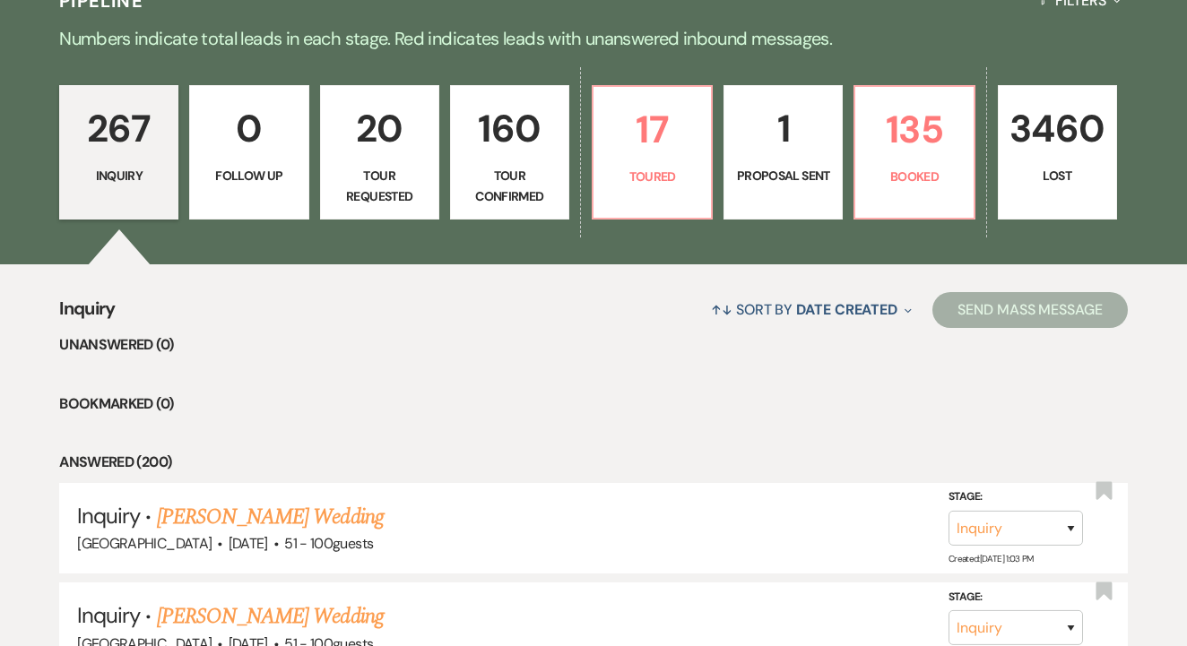
scroll to position [474, 0]
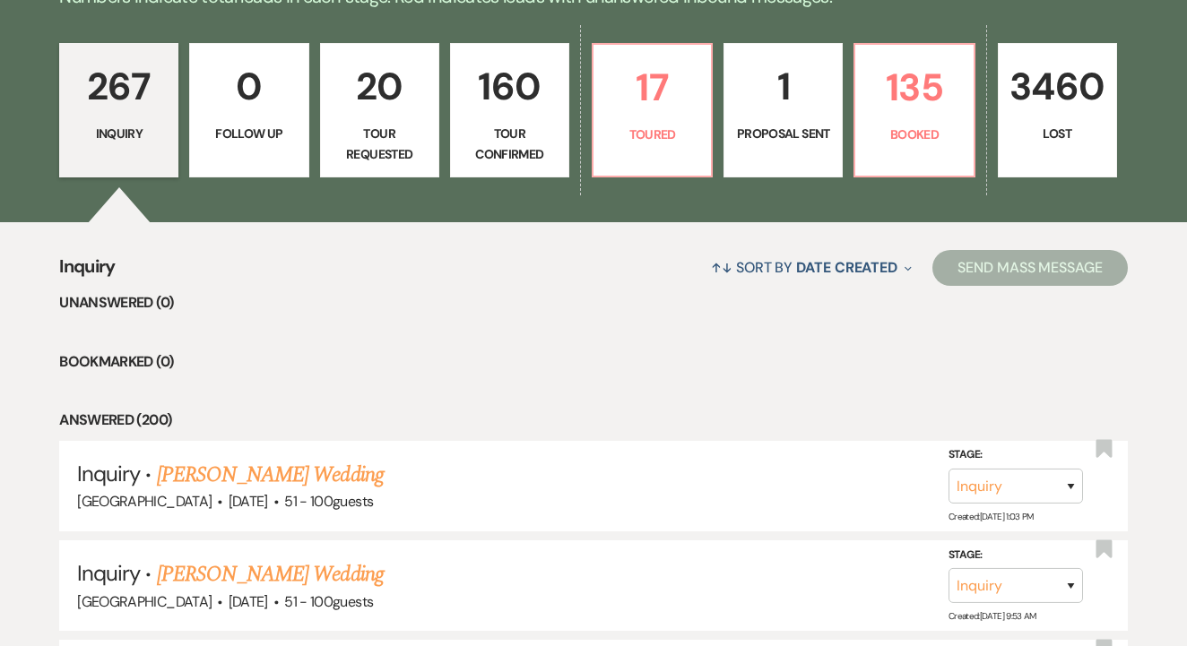
click at [807, 67] on p "1" at bounding box center [783, 86] width 96 height 60
select select "6"
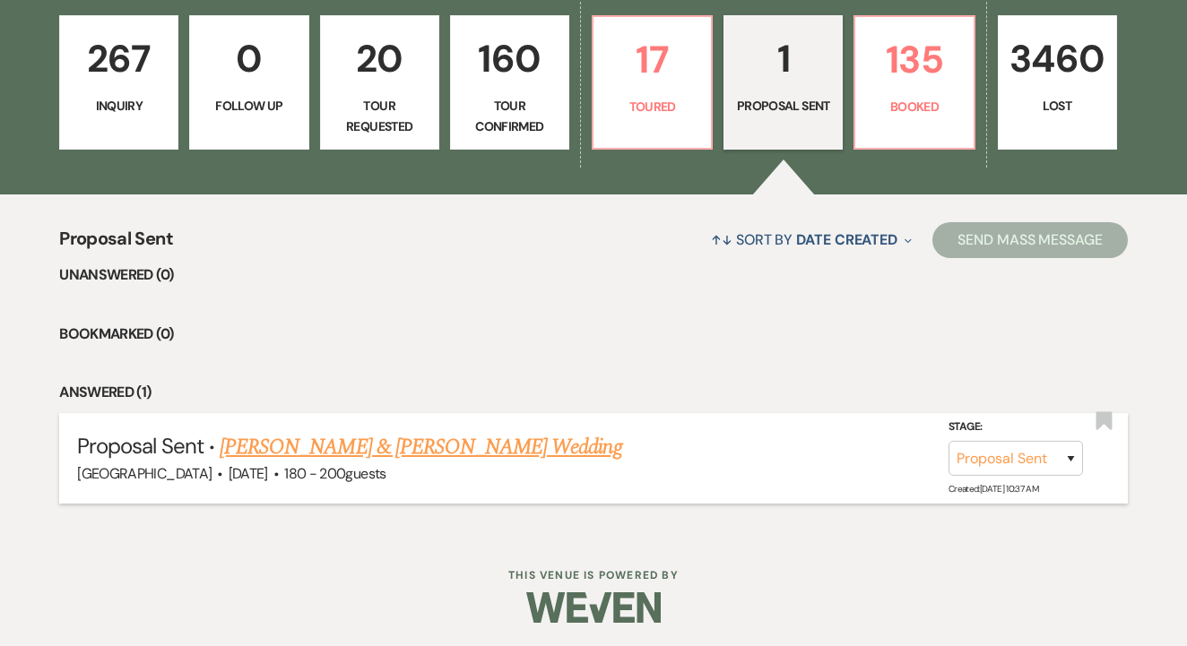
scroll to position [500, 0]
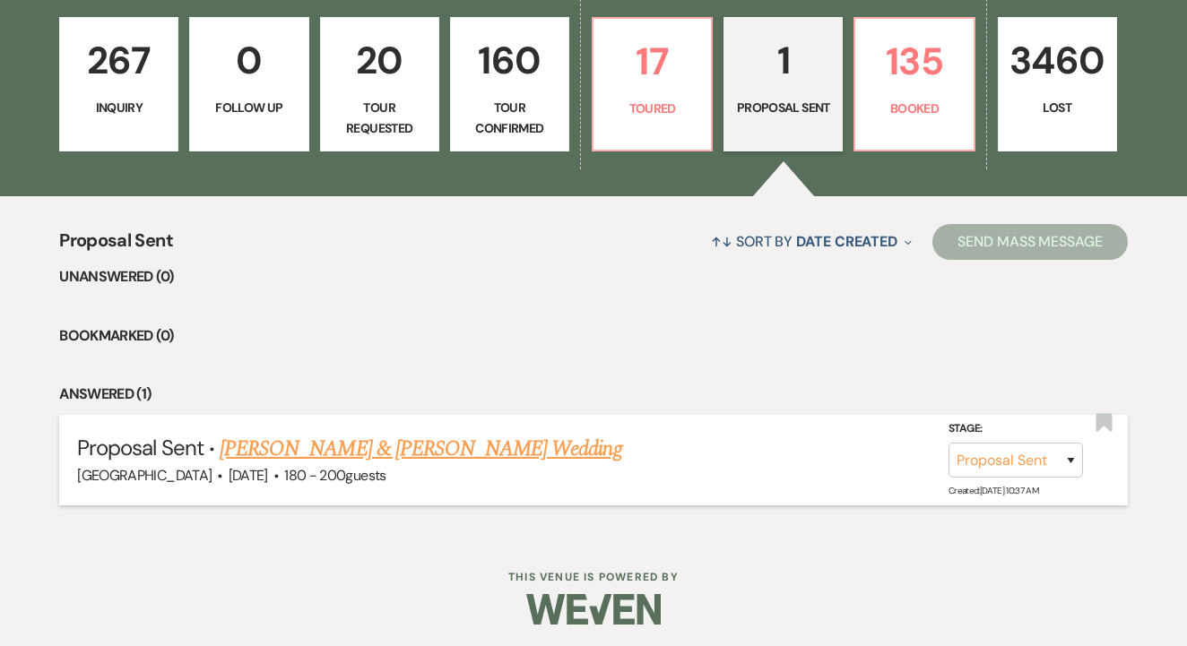
click at [398, 438] on link "[PERSON_NAME] & [PERSON_NAME] Wedding" at bounding box center [421, 449] width 402 height 32
select select "6"
select select "14"
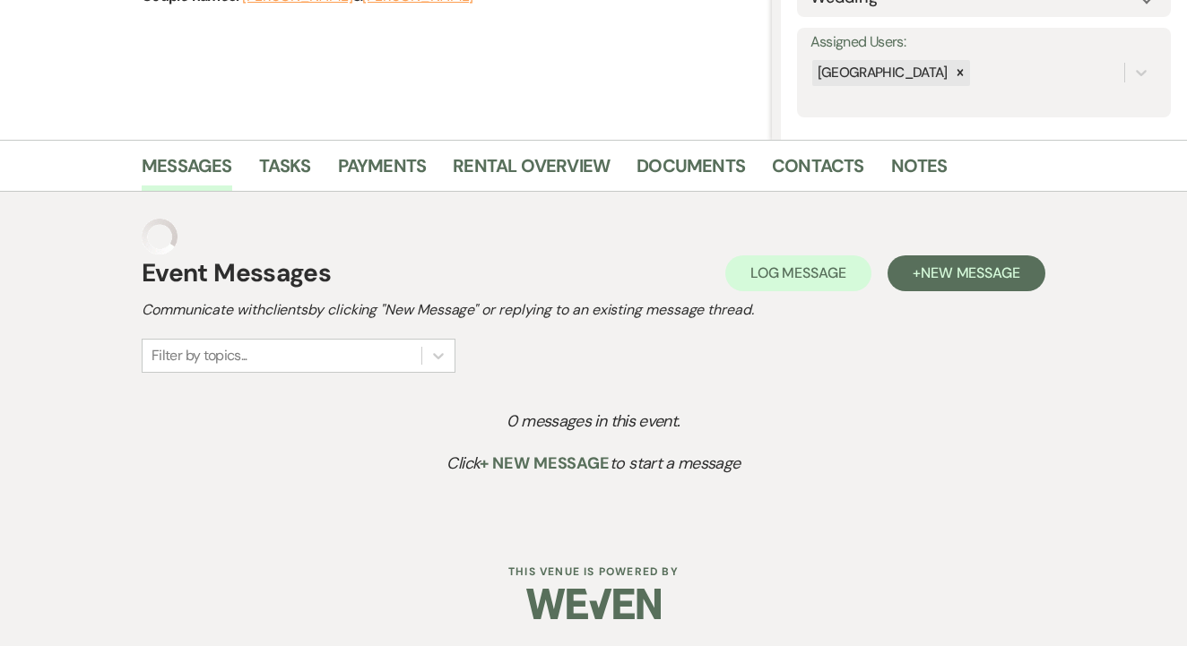
scroll to position [6, 0]
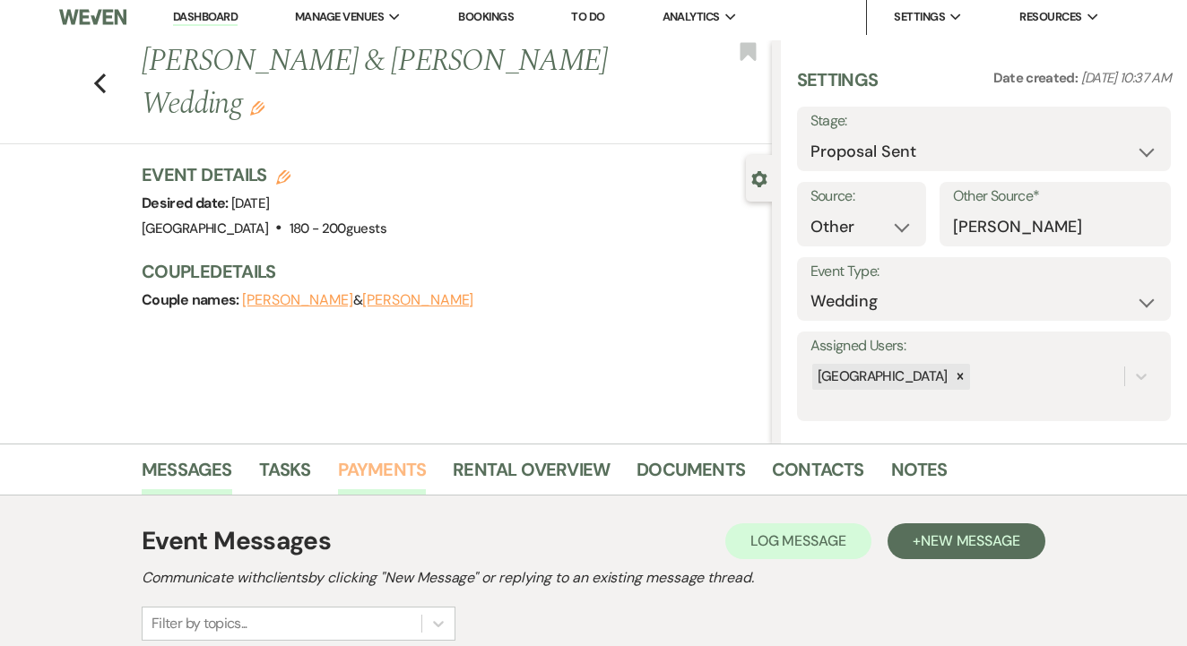
click at [378, 463] on link "Payments" at bounding box center [382, 474] width 89 height 39
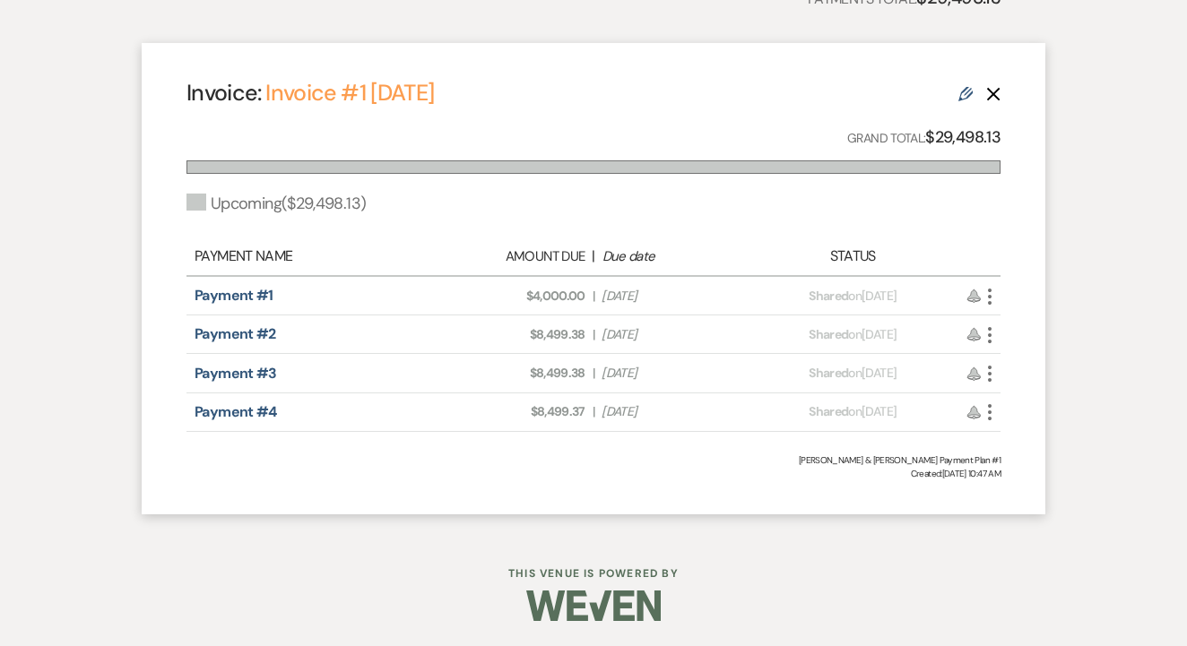
scroll to position [634, 0]
